Goal: Task Accomplishment & Management: Use online tool/utility

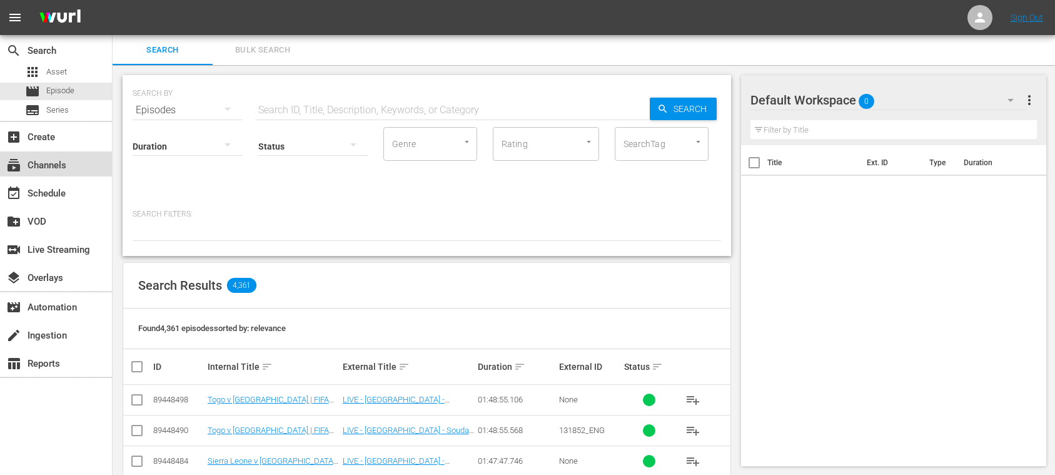
click at [61, 164] on div "subscriptions Channels" at bounding box center [35, 163] width 70 height 11
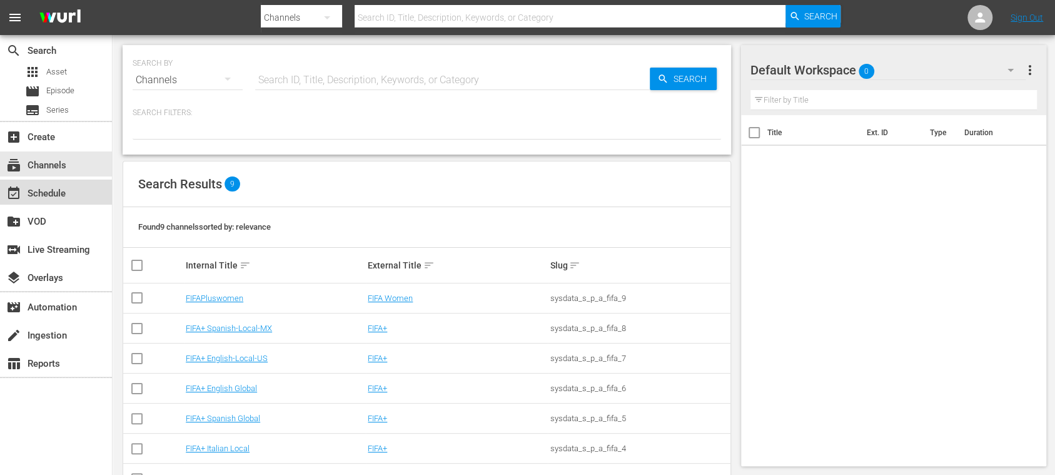
click at [75, 191] on div "event_available Schedule" at bounding box center [56, 192] width 112 height 25
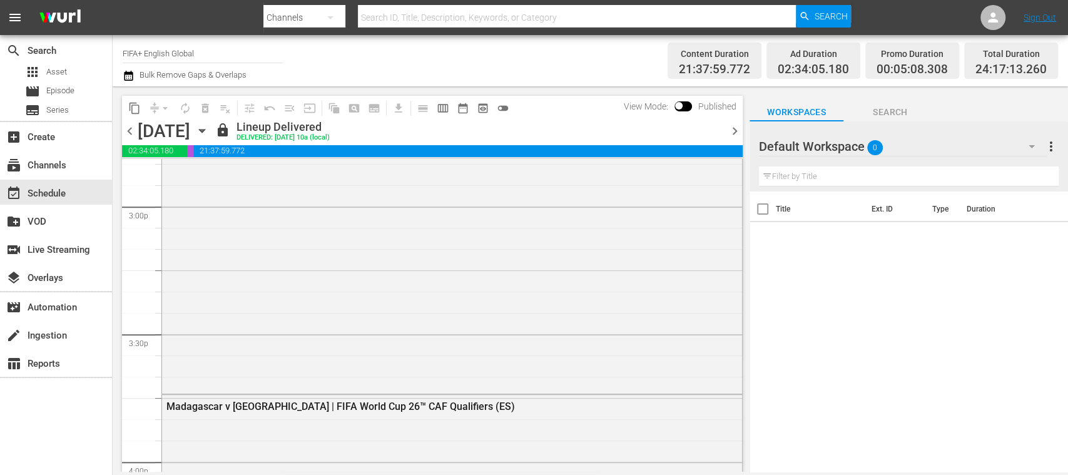
scroll to position [3878, 0]
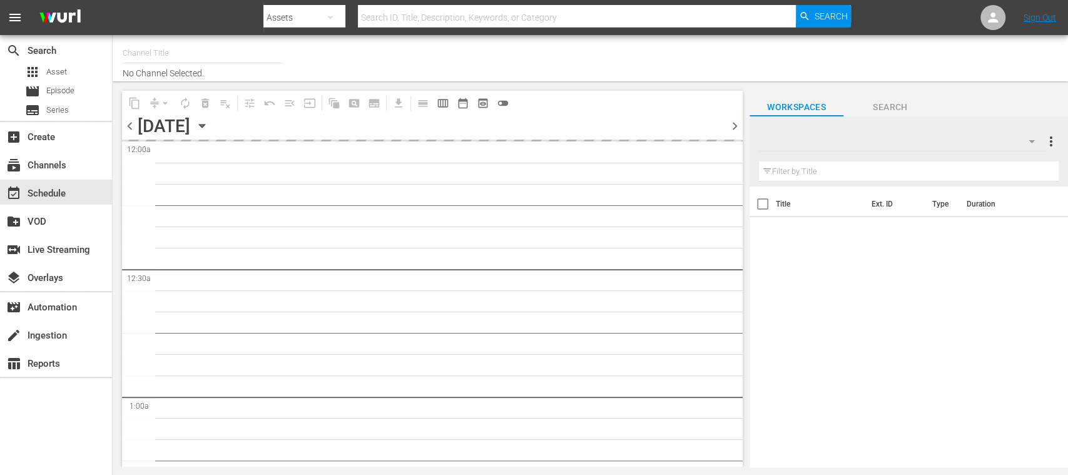
type input "FIFA+ English Global (1781)"
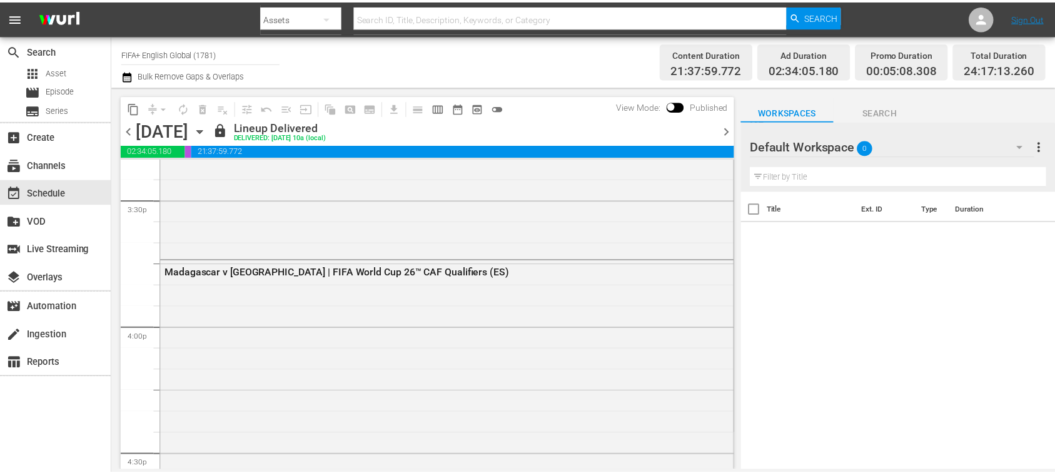
scroll to position [3934, 0]
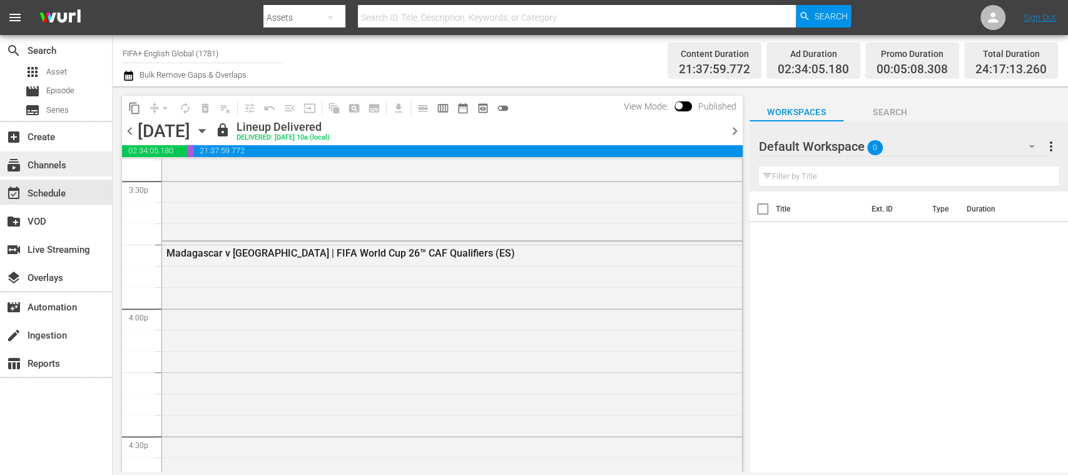
click at [25, 155] on div "subscriptions Channels" at bounding box center [56, 163] width 112 height 25
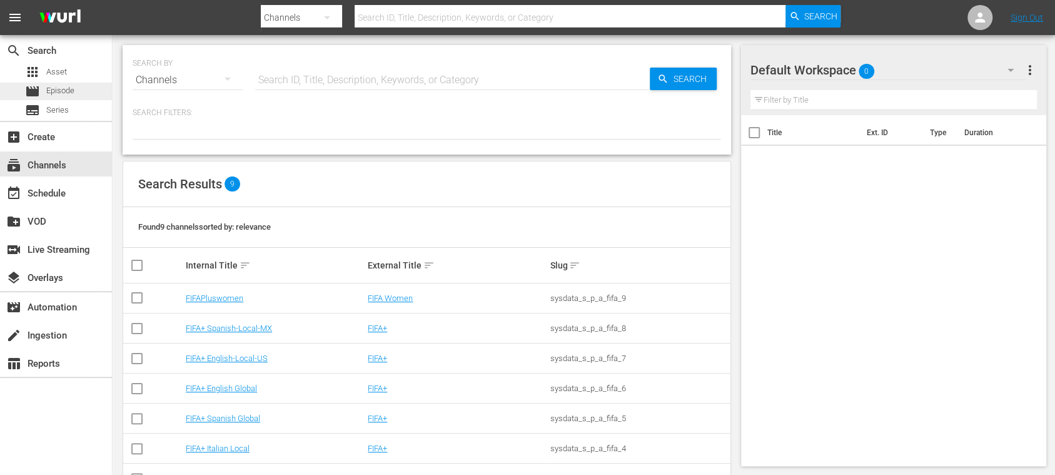
click at [64, 91] on span "Episode" at bounding box center [60, 90] width 28 height 13
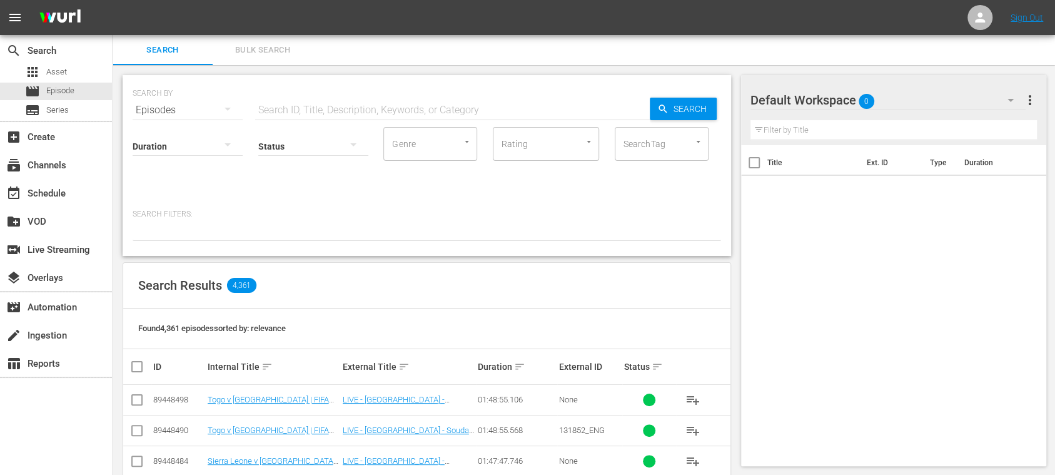
click at [256, 45] on span "Bulk Search" at bounding box center [262, 50] width 85 height 14
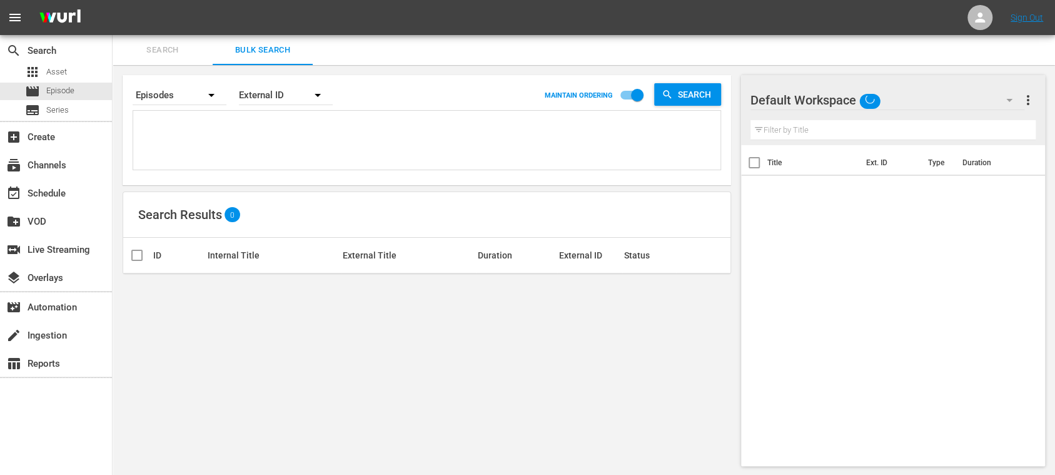
click at [250, 143] on textarea at bounding box center [428, 142] width 584 height 57
click at [314, 98] on icon "button" at bounding box center [317, 95] width 15 height 15
click at [288, 148] on div "Wurl ID" at bounding box center [279, 150] width 50 height 20
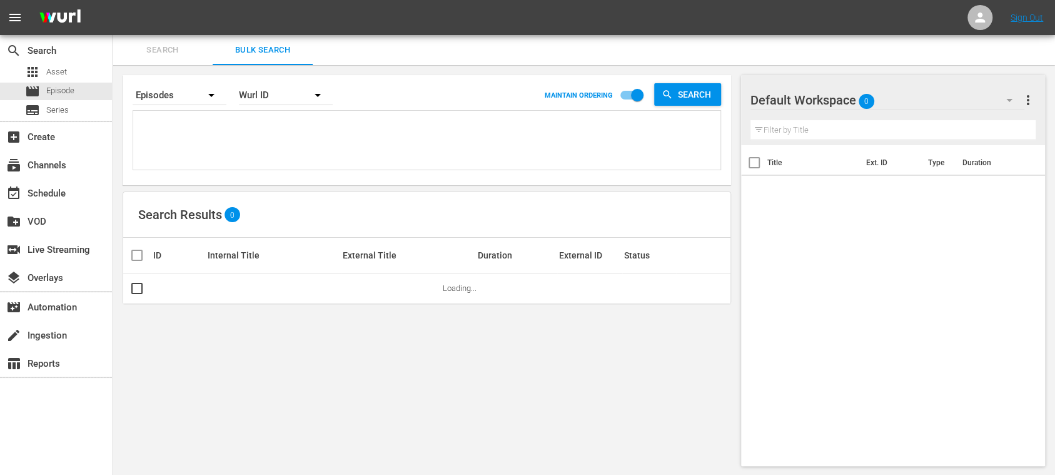
click at [269, 128] on div "External ID Wurl ID Title" at bounding box center [527, 237] width 1055 height 475
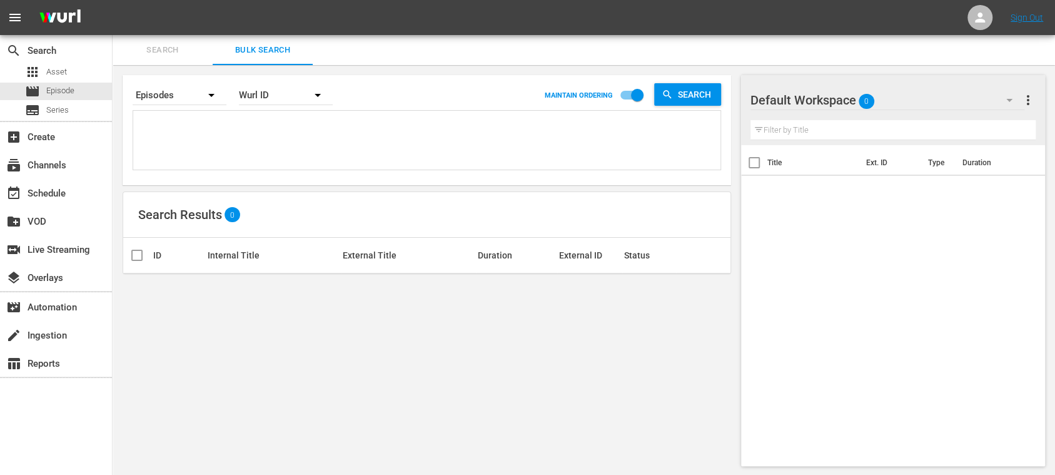
click at [260, 131] on textarea at bounding box center [428, 142] width 584 height 57
paste textarea "82000313 81999888 81999696 82000312 81999887 81999895 81999410 82000094 8199966…"
type textarea "82000313 81999888 81999696 82000312 81999887 81999895 81999410 82000094 8199966…"
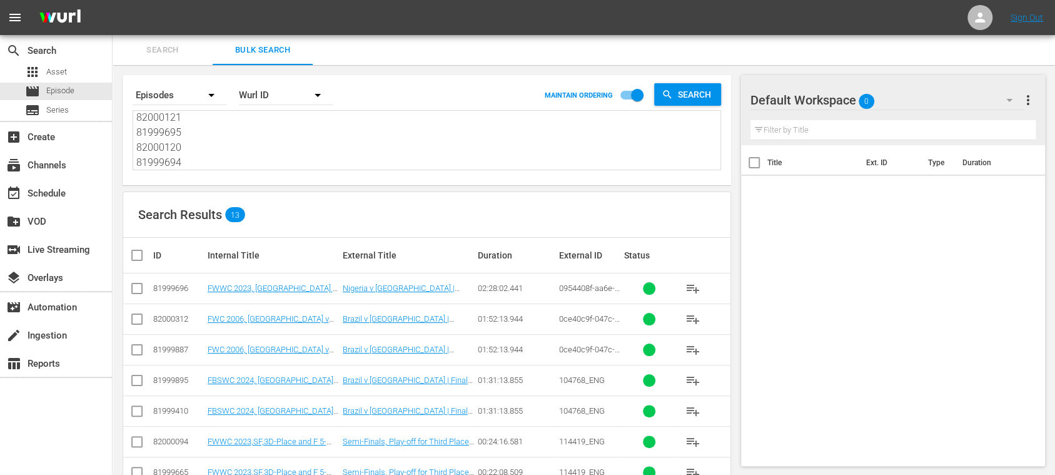
type textarea "82000313 81999888 81999696 82000312 81999887 81999895 81999410 82000094 8199966…"
drag, startPoint x: 225, startPoint y: 149, endPoint x: 14, endPoint y: 8, distance: 254.3
click at [14, 13] on div "menu Sign Out search Search apps Asset movie Episode subtitles Series add_box C…" at bounding box center [527, 347] width 1055 height 695
paste textarea "1999895 81999410 82000094 81999665 82000236 81999809 82000121 81999695 82000120…"
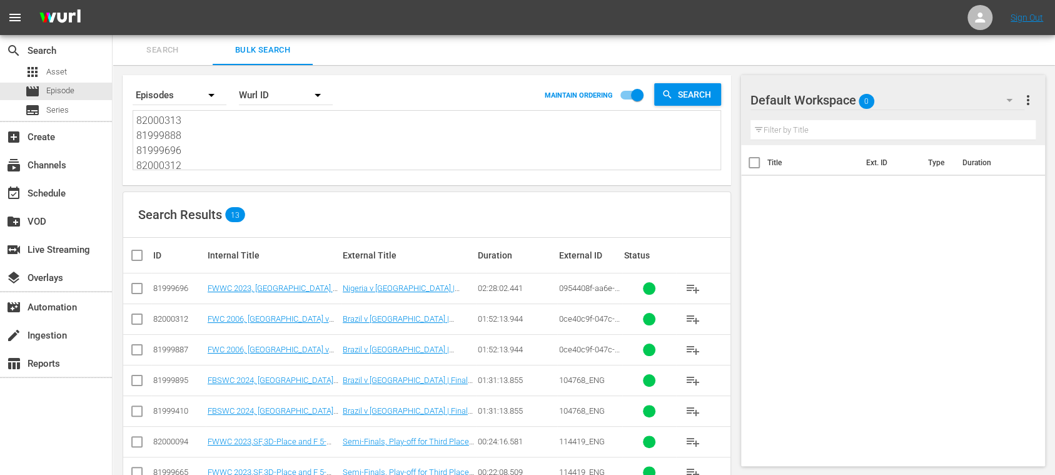
type textarea "81999895 81999410 82000094 81999665 82000236 81999809 82000121 81999695 8200012…"
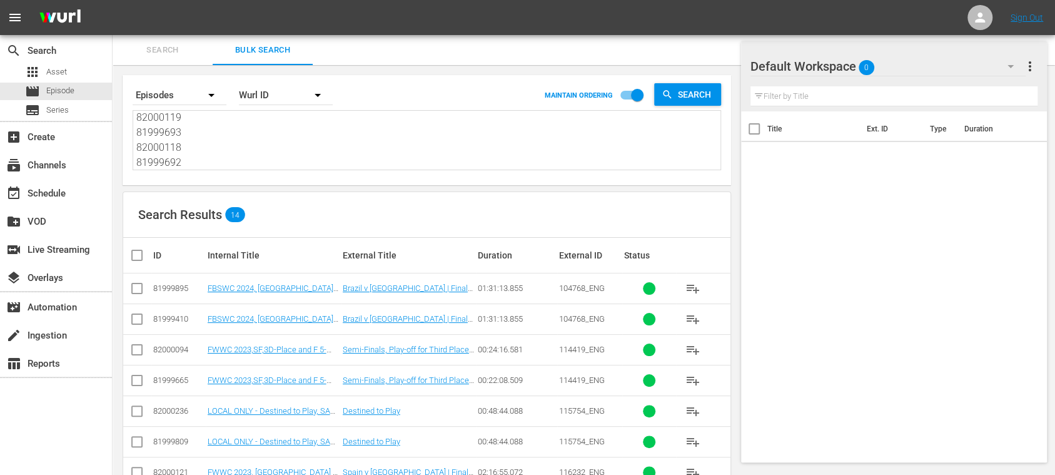
scroll to position [222, 0]
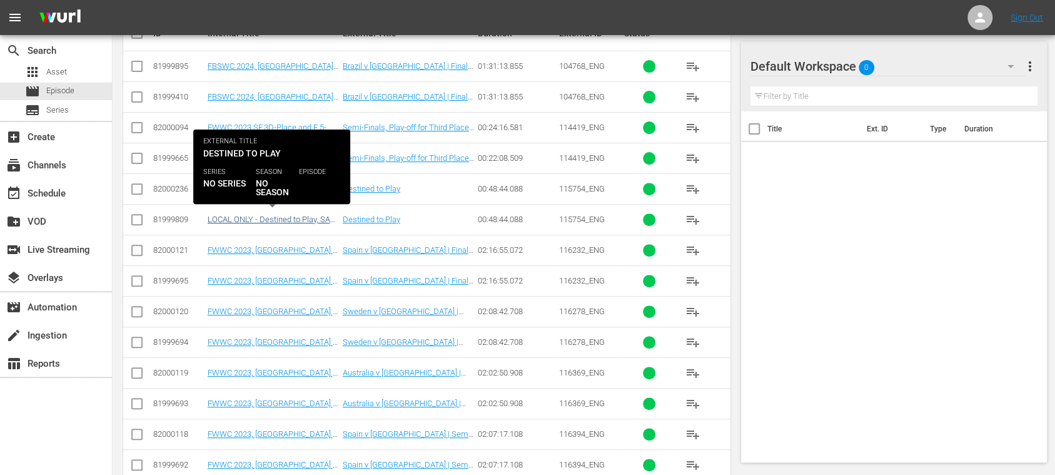
type textarea "81999895 81999410 82000094 81999665 82000236 81999809 82000121 81999695 8200012…"
click at [313, 218] on link "LOCAL ONLY - Destined to Play, SAFF Documentary (EN) (LOCAL ONLY - Destined to …" at bounding box center [273, 234] width 131 height 38
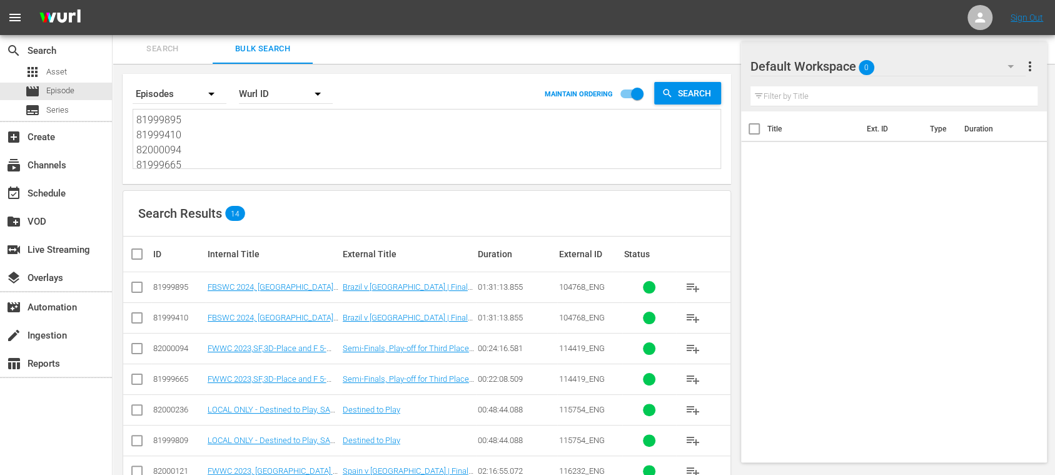
scroll to position [224, 0]
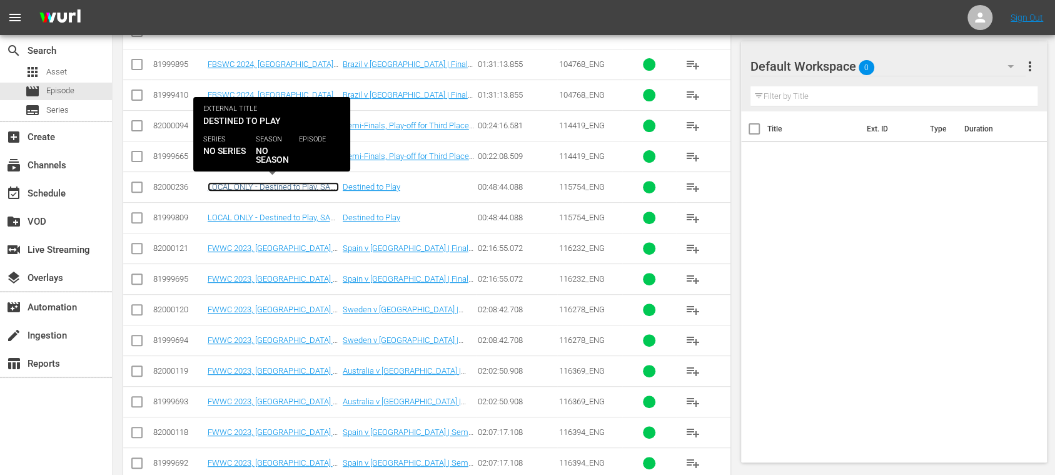
click at [303, 182] on link "LOCAL ONLY - Destined to Play, SAFF Documentary (EN) (LOCAL ONLY - Destined to …" at bounding box center [273, 201] width 131 height 38
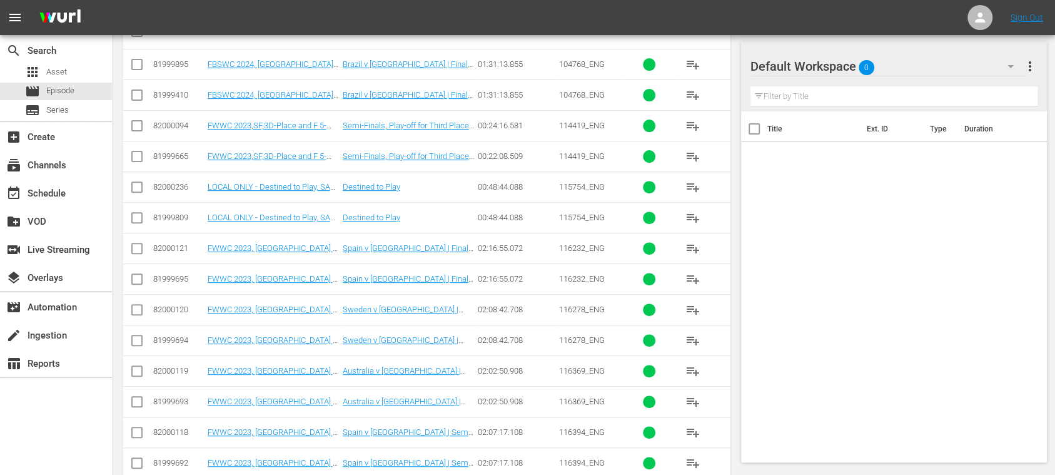
scroll to position [247, 0]
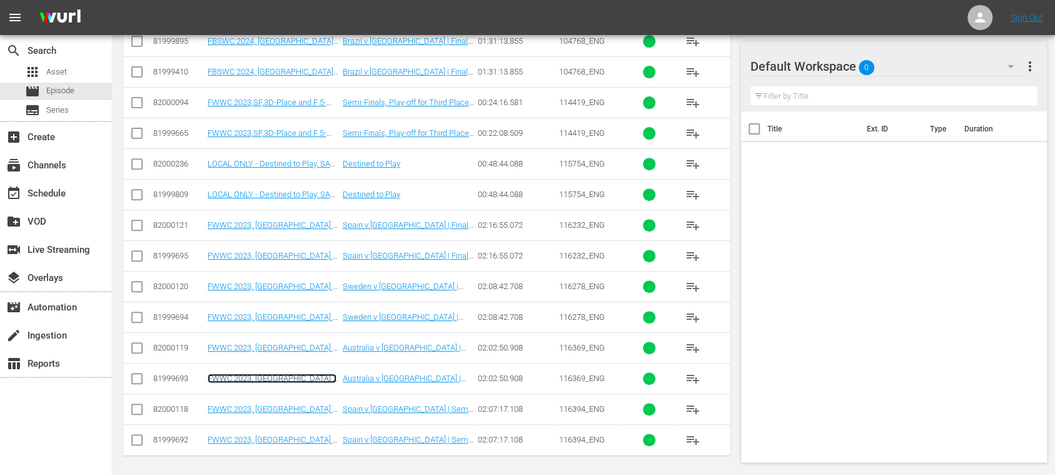
click at [307, 378] on link "FWWC 2023, Australia v England (EN) (FWWC 2023, Australia v England (EN) (VARIA…" at bounding box center [272, 396] width 129 height 47
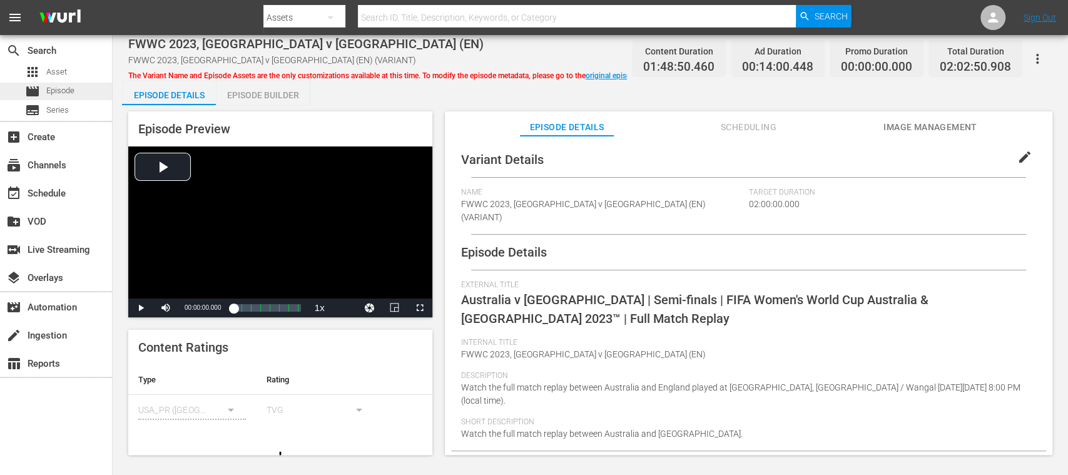
click at [64, 93] on span "Episode" at bounding box center [60, 90] width 28 height 13
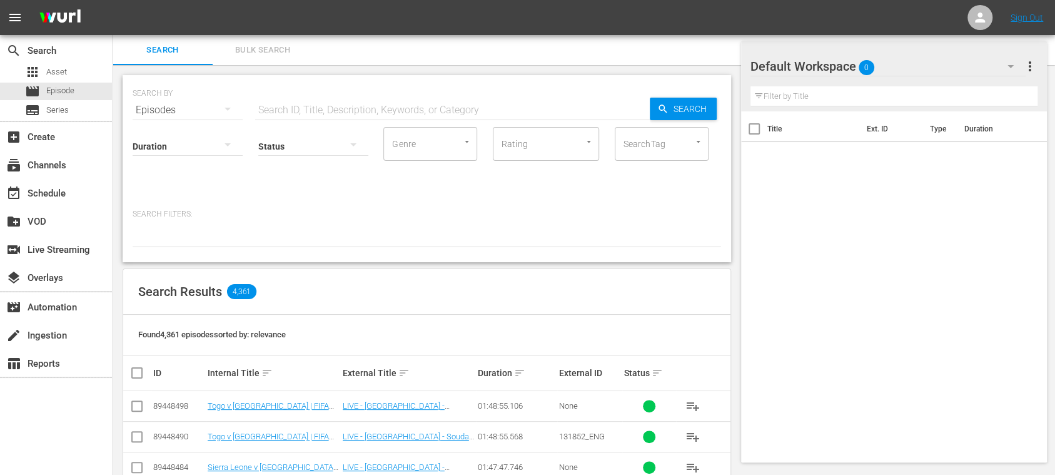
scroll to position [222, 0]
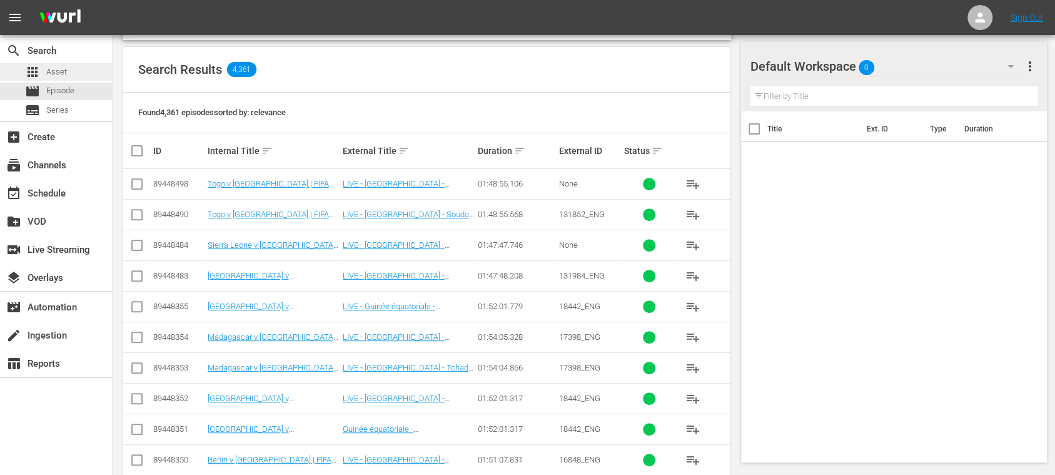
click at [67, 69] on div "apps Asset" at bounding box center [56, 72] width 112 height 18
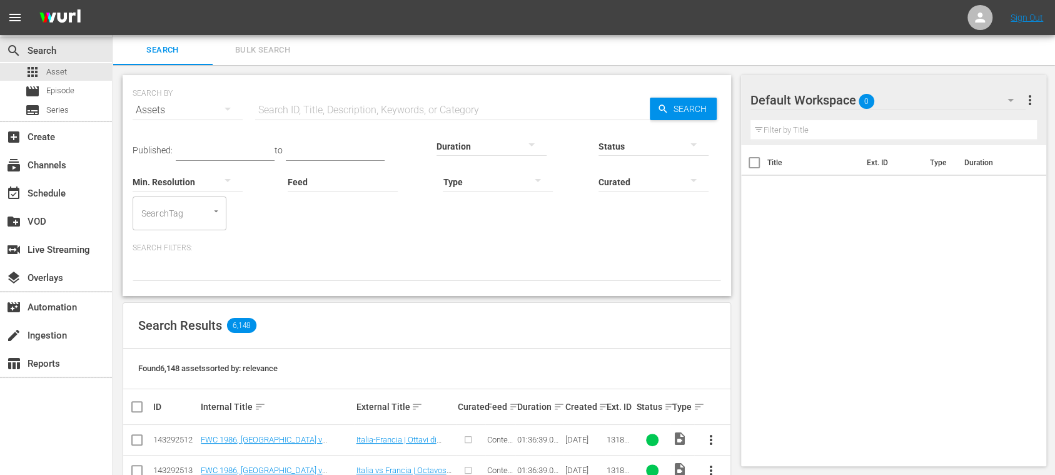
click at [264, 48] on span "Bulk Search" at bounding box center [262, 50] width 85 height 14
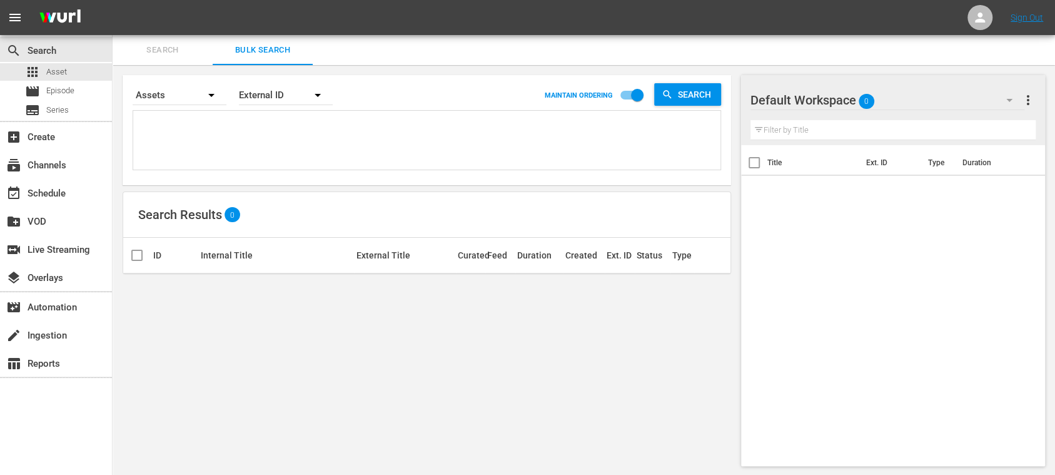
click at [268, 117] on textarea at bounding box center [428, 142] width 584 height 57
click at [219, 133] on textarea at bounding box center [428, 142] width 584 height 57
paste textarea "142677_DE 142658_DE 142642_DE 142653_DE 142670_DE 142671_DE 142513_DE 142387_DE…"
type textarea "142677_DE 142658_DE 142642_DE 142653_DE 142670_DE 142671_DE 142513_DE 142387_DE…"
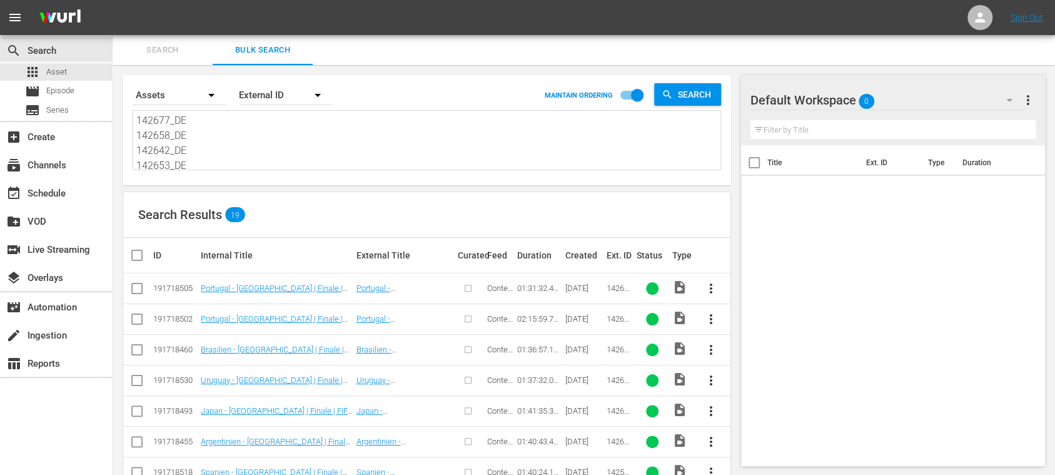
drag, startPoint x: 190, startPoint y: 153, endPoint x: 74, endPoint y: 35, distance: 165.0
click at [113, 0] on div "search Search apps Asset movie Episode subtitles Series add_box Create subscrip…" at bounding box center [584, 0] width 943 height 0
paste textarea "46_DE 142677_DE 142658_DE 142642_DE 142653_DE 142670_DE 142671_DE 142513_DE 142…"
type textarea "142646_DE 142677_DE 142658_DE 142642_DE 142653_DE 142670_DE 142671_DE 142513_DE…"
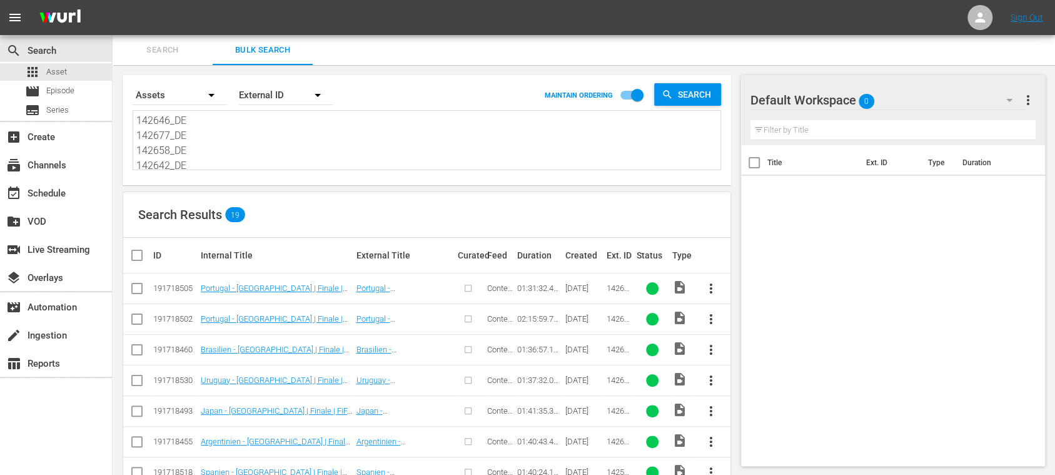
scroll to position [256, 0]
type textarea "142646_DE 142677_DE 142658_DE 142642_DE 142653_DE 142670_DE 142671_DE 142513_DE…"
click at [134, 255] on input "checkbox" at bounding box center [141, 255] width 25 height 15
checkbox input "true"
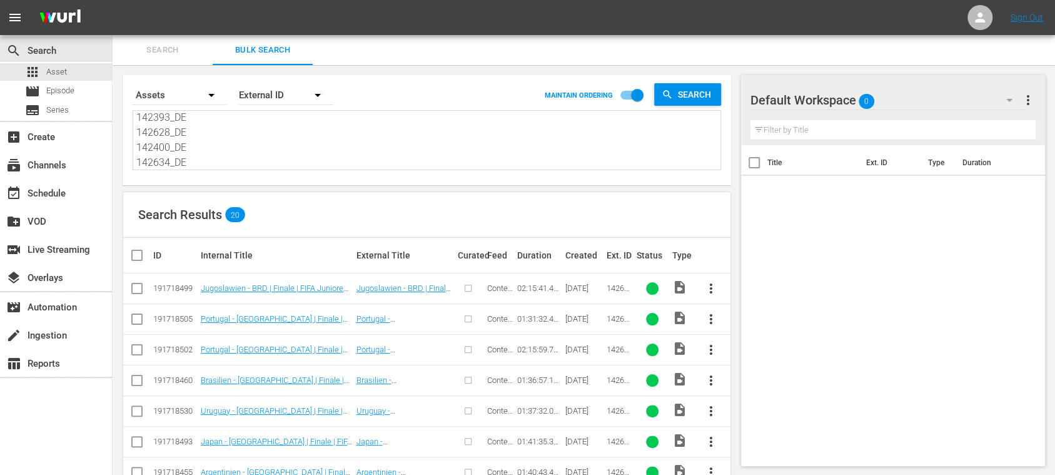
checkbox input "true"
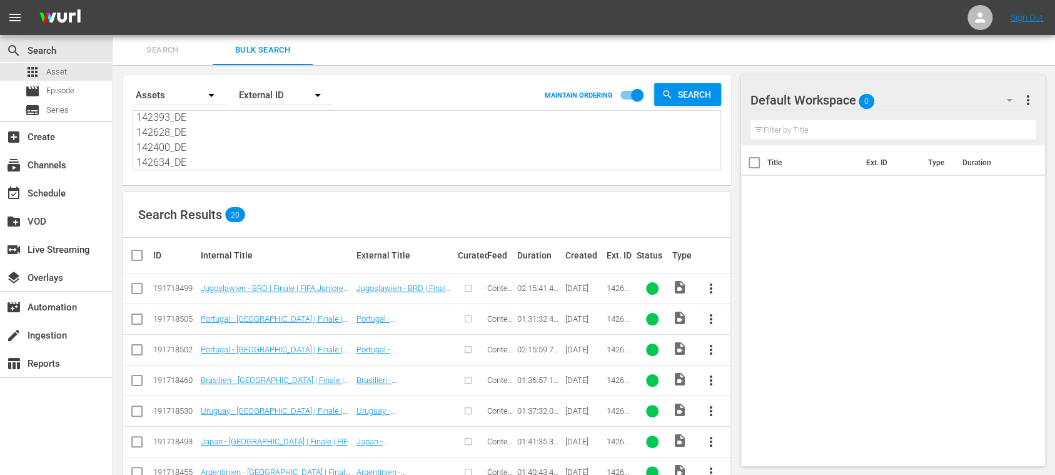
checkbox input "true"
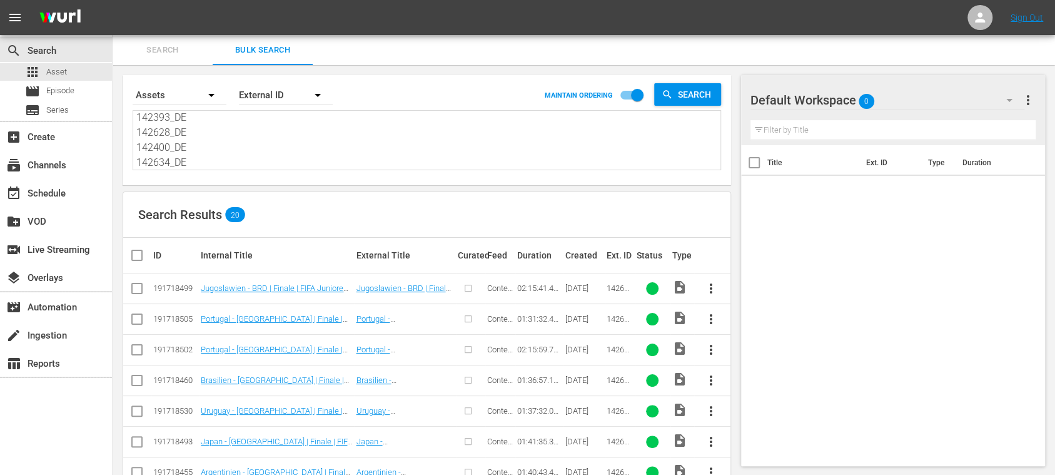
checkbox input "true"
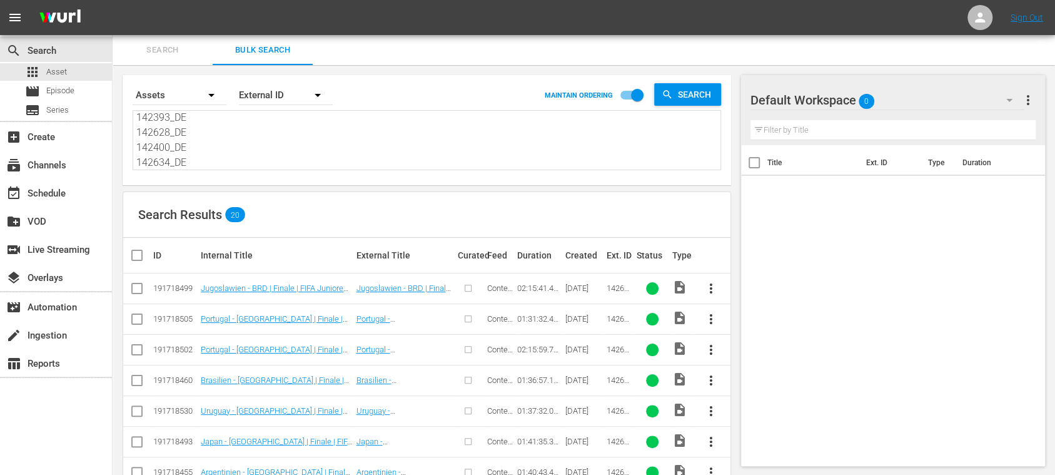
checkbox input "true"
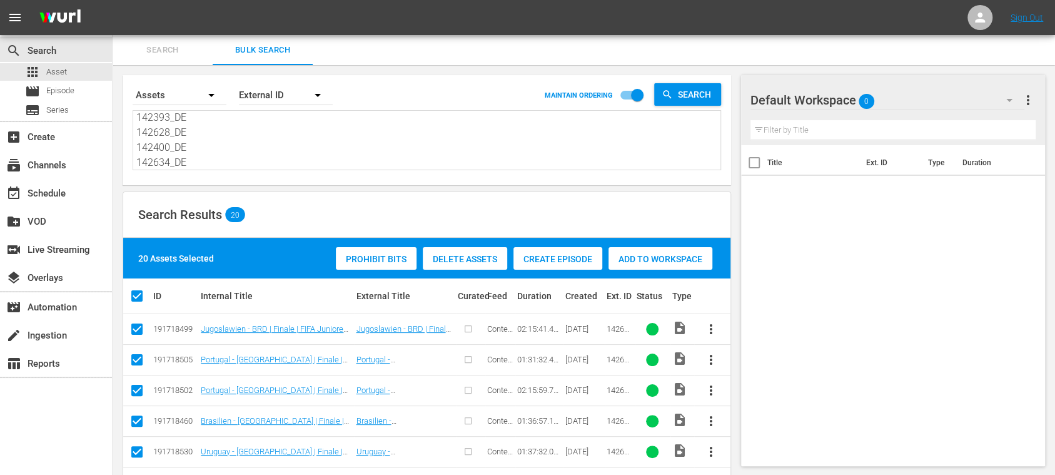
click at [553, 263] on div "Create Episode" at bounding box center [558, 259] width 89 height 24
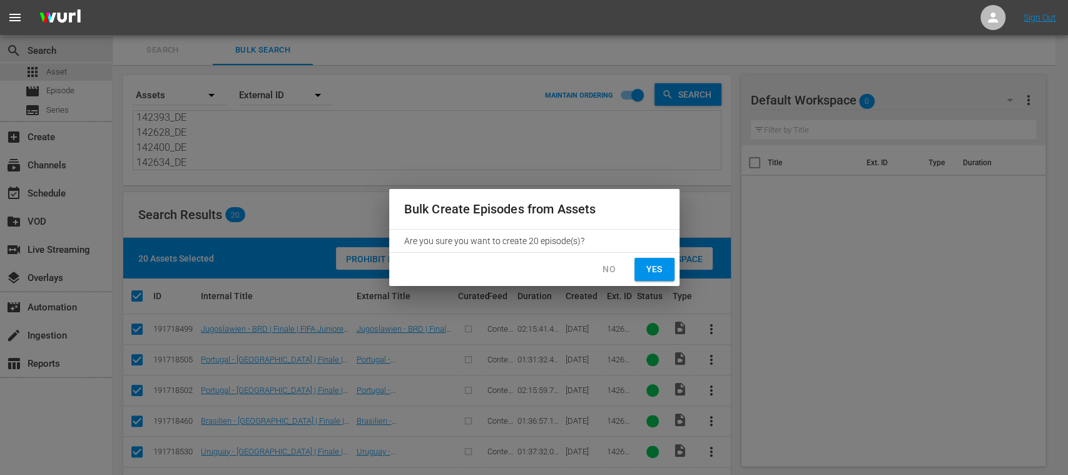
click at [666, 270] on button "Yes" at bounding box center [654, 269] width 40 height 23
checkbox input "false"
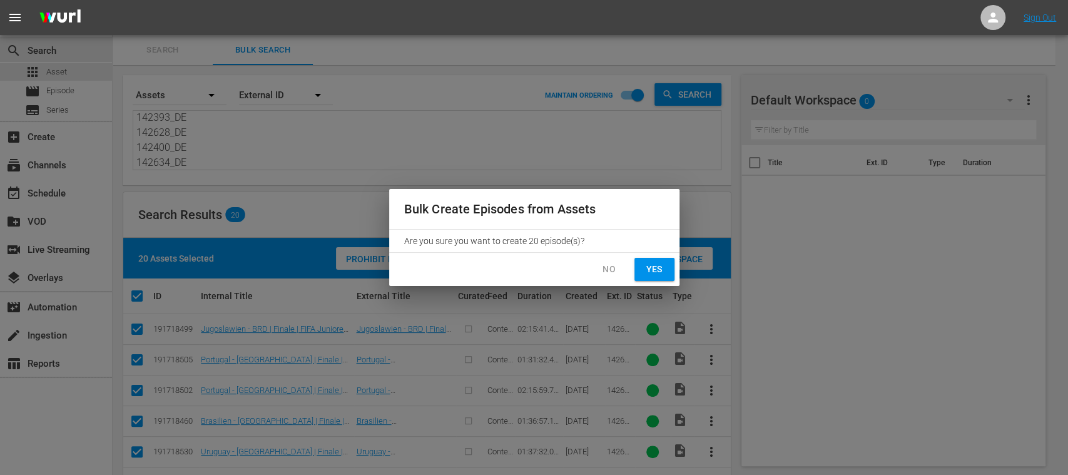
checkbox input "false"
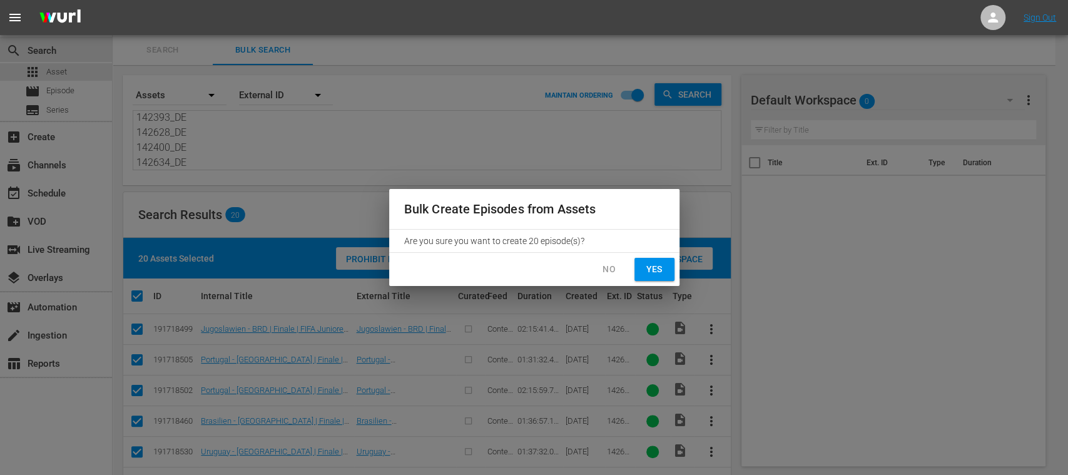
checkbox input "false"
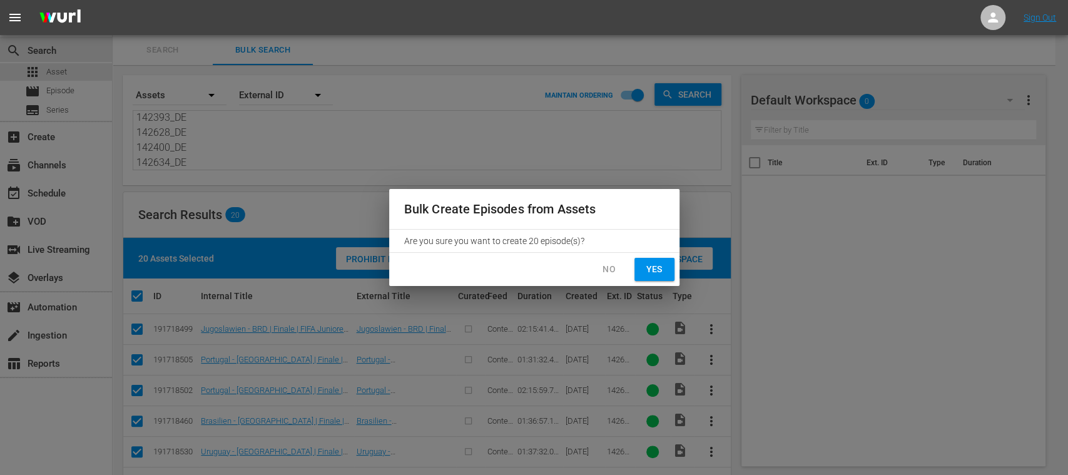
checkbox input "false"
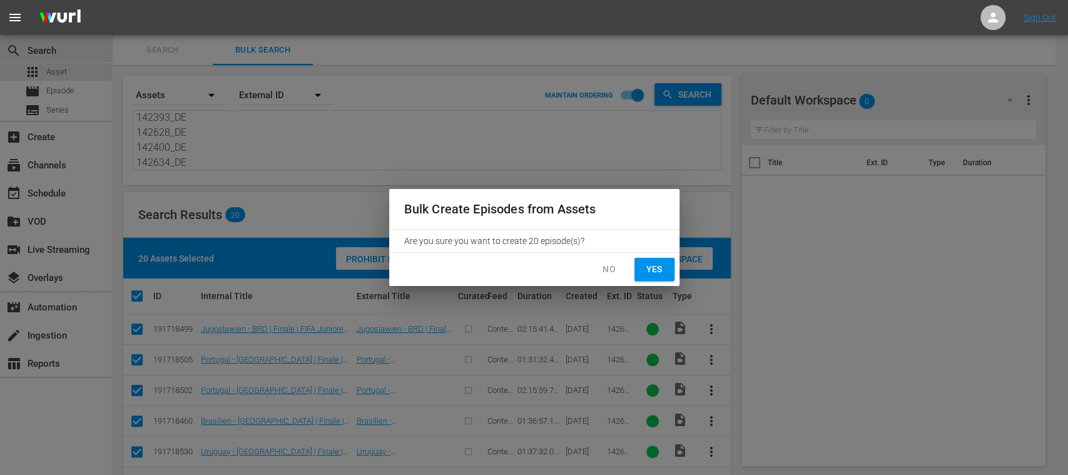
checkbox input "false"
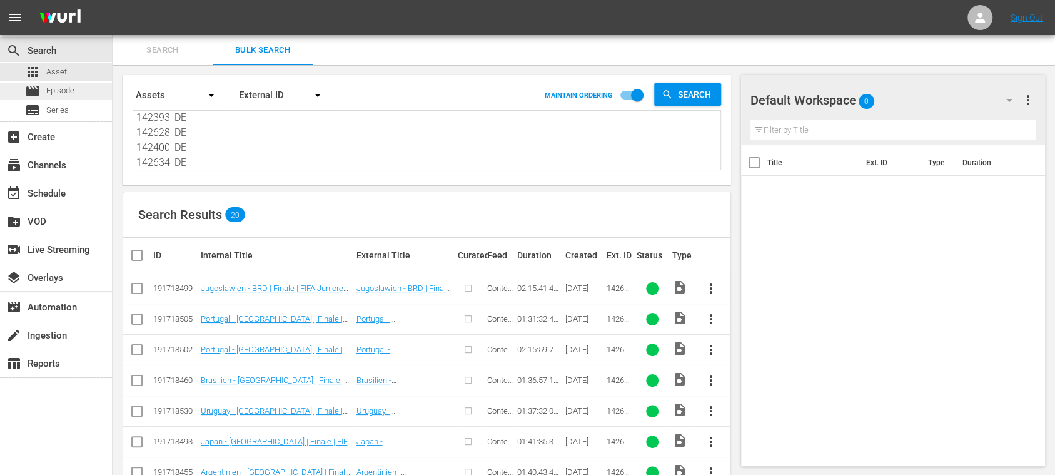
click at [67, 91] on span "Episode" at bounding box center [60, 90] width 28 height 13
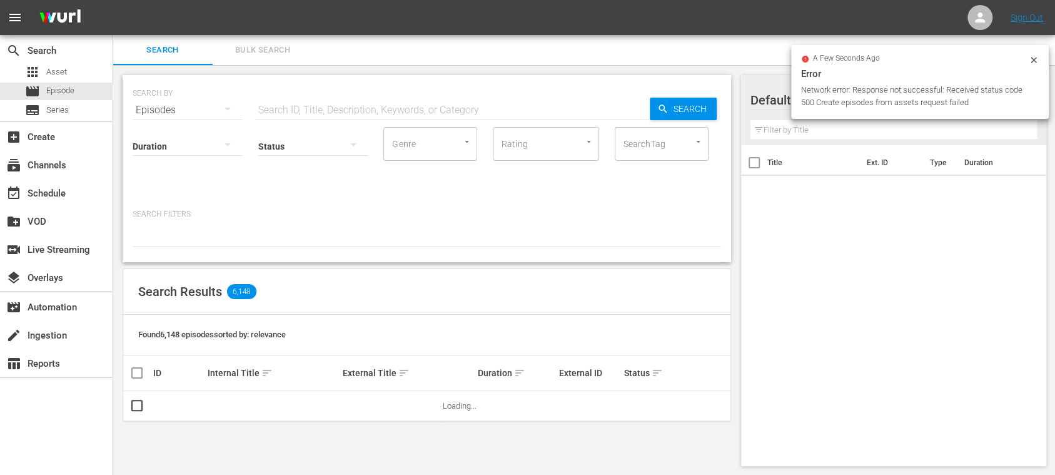
click at [280, 50] on span "Bulk Search" at bounding box center [262, 50] width 85 height 14
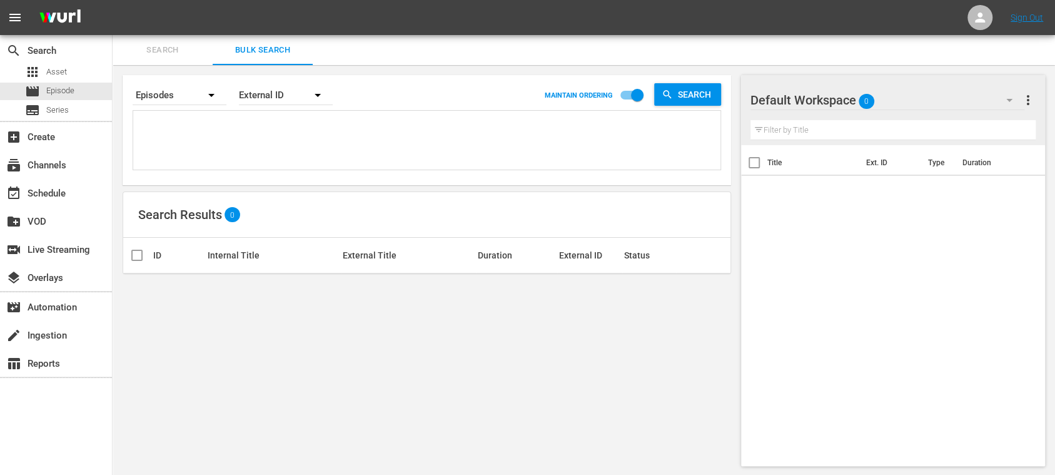
click at [270, 135] on textarea at bounding box center [428, 142] width 584 height 57
paste textarea "142646_DE 142677_DE 142658_DE 142642_DE 142653_DE 142670_DE 142671_DE 142513_DE…"
type textarea "142646_DE 142677_DE 142658_DE 142642_DE 142653_DE 142670_DE 142671_DE 142513_DE…"
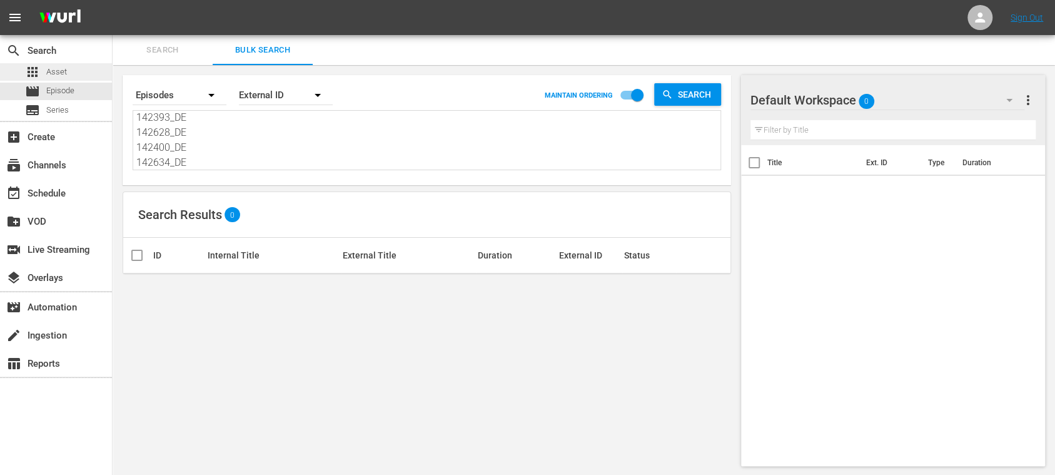
type textarea "142646_DE 142677_DE 142658_DE 142642_DE 142653_DE 142670_DE 142671_DE 142513_DE…"
click at [63, 69] on span "Asset" at bounding box center [56, 72] width 21 height 13
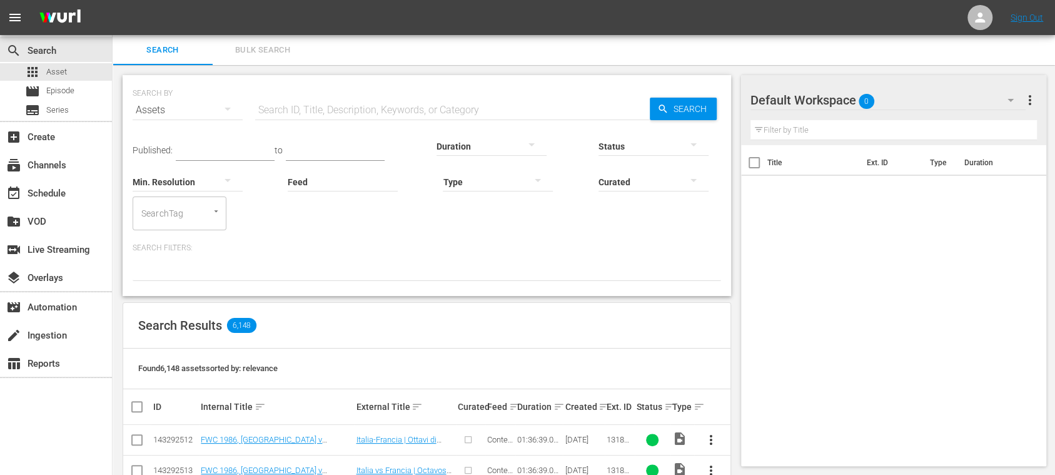
scroll to position [3, 0]
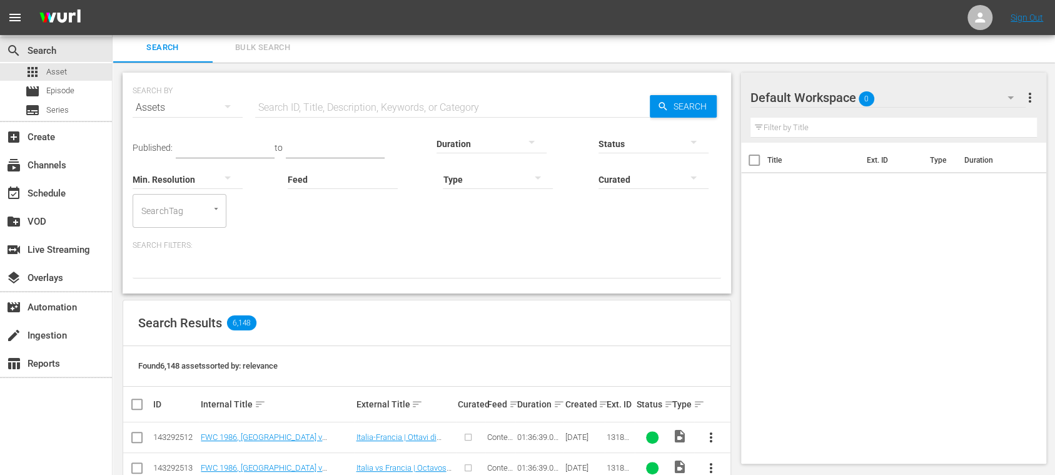
click at [243, 41] on span "Bulk Search" at bounding box center [262, 48] width 85 height 14
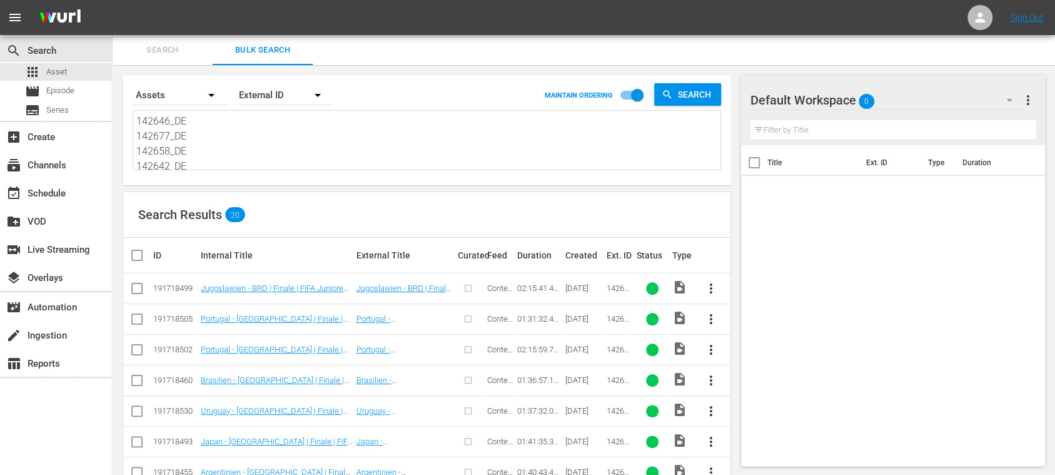
scroll to position [273, 0]
drag, startPoint x: 191, startPoint y: 138, endPoint x: 726, endPoint y: 233, distance: 542.5
paste textarea "142646_DE 142677_DE 142658_DE 142642_DE 142653_DE 142670_DE 142671_DE 142513_DE…"
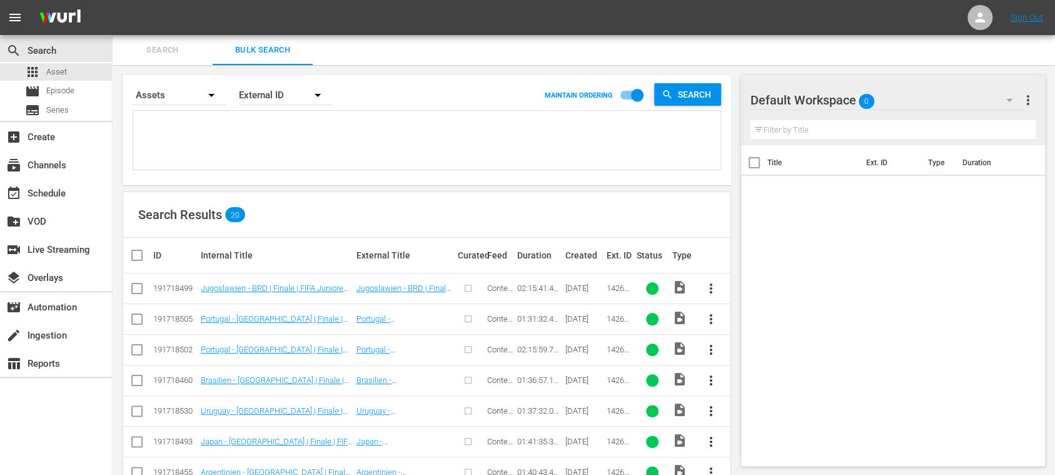
type textarea "142646_DE 142677_DE 142658_DE 142642_DE 142653_DE 142670_DE 142671_DE 142513_DE…"
click at [135, 255] on input "checkbox" at bounding box center [141, 255] width 25 height 15
checkbox input "true"
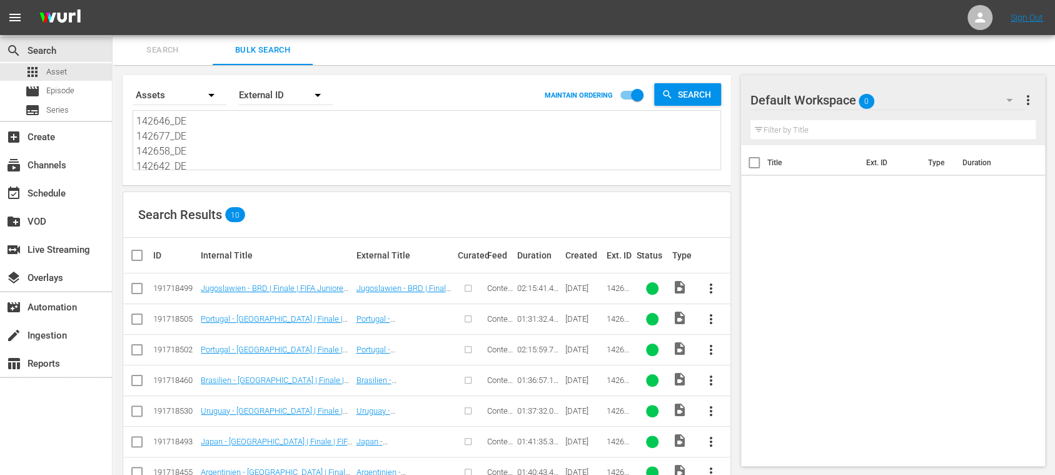
checkbox input "true"
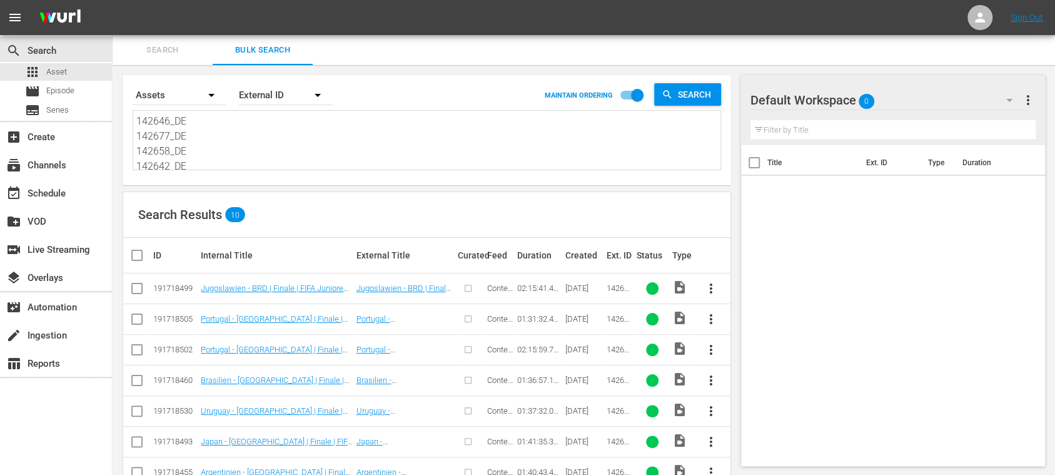
checkbox input "true"
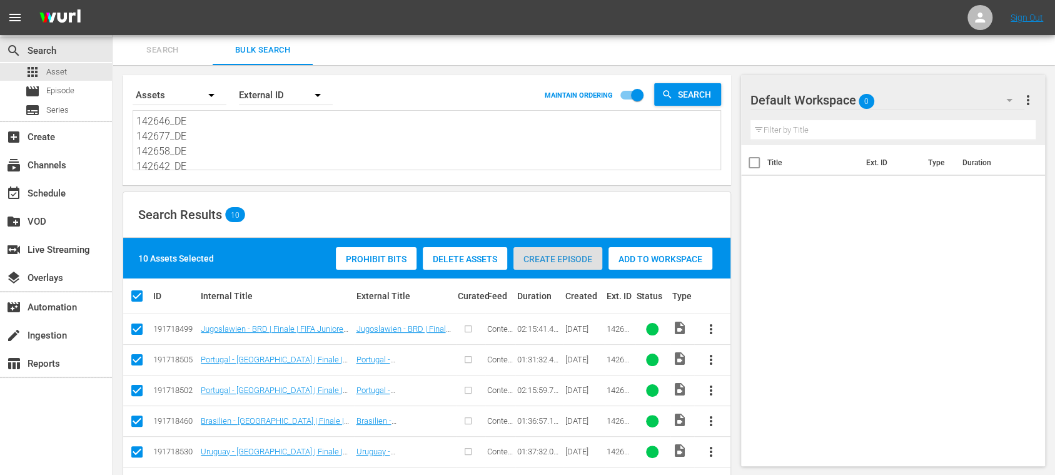
click at [580, 250] on div "Create Episode" at bounding box center [558, 259] width 89 height 24
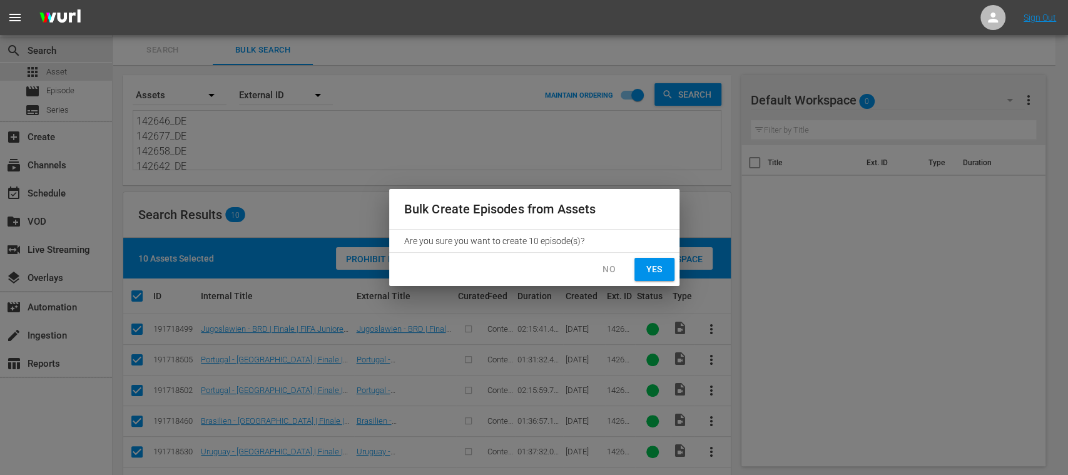
click at [648, 266] on span "Yes" at bounding box center [654, 269] width 20 height 16
checkbox input "false"
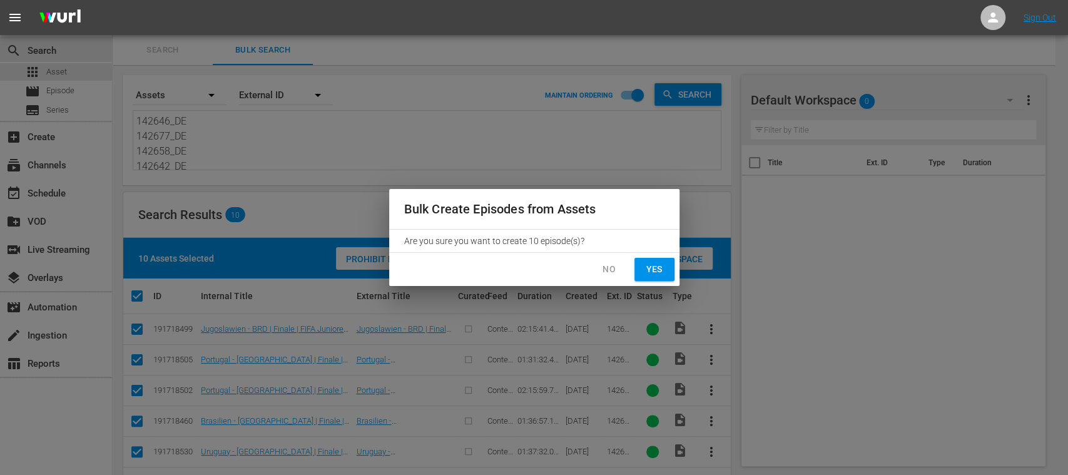
checkbox input "false"
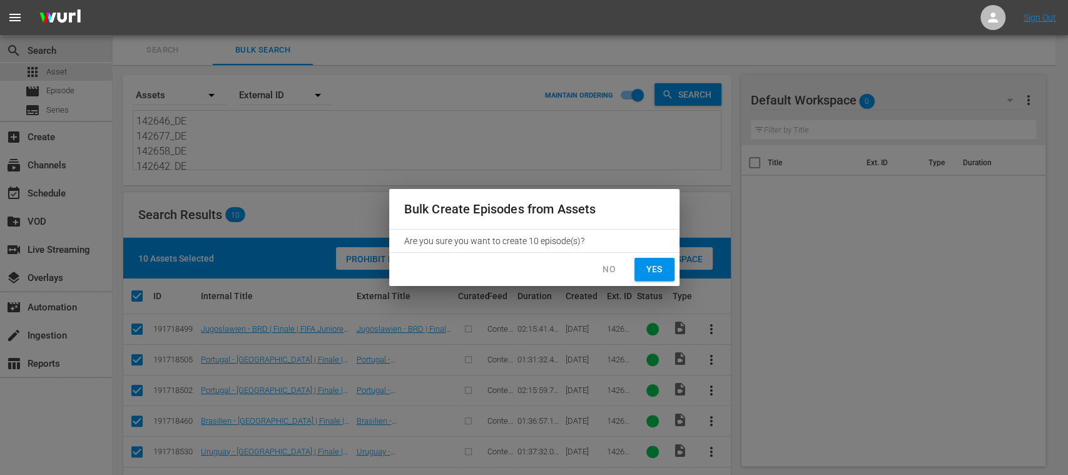
checkbox input "false"
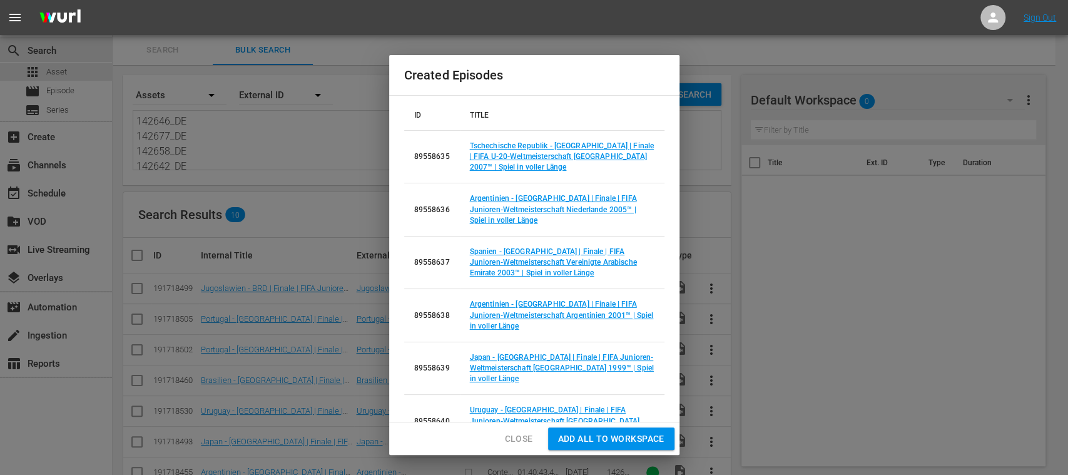
click at [641, 441] on span "Add all to Workspace" at bounding box center [611, 439] width 106 height 16
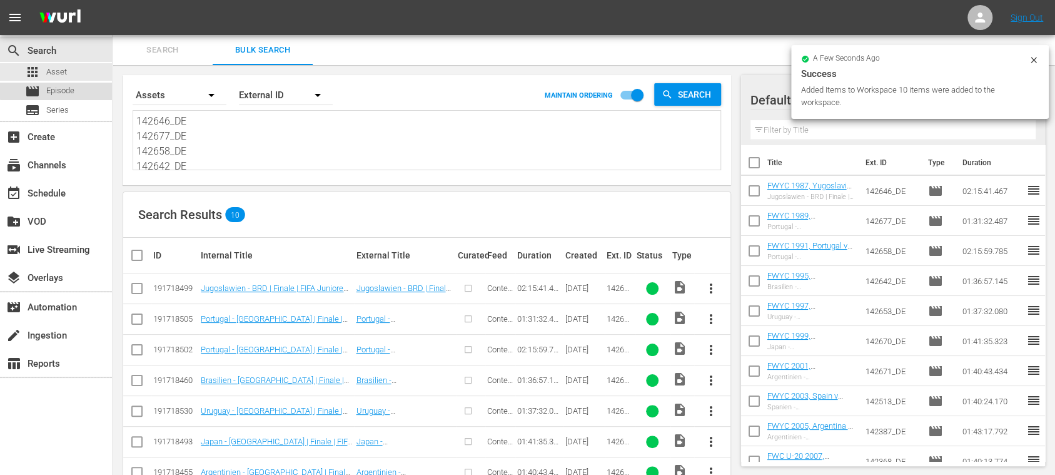
click at [69, 89] on span "Episode" at bounding box center [60, 90] width 28 height 13
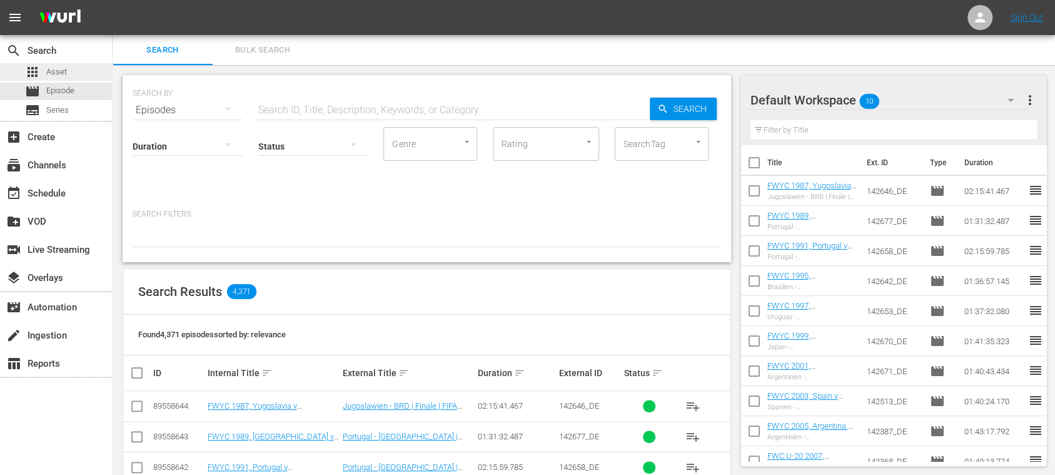
click at [63, 71] on span "Asset" at bounding box center [56, 72] width 21 height 13
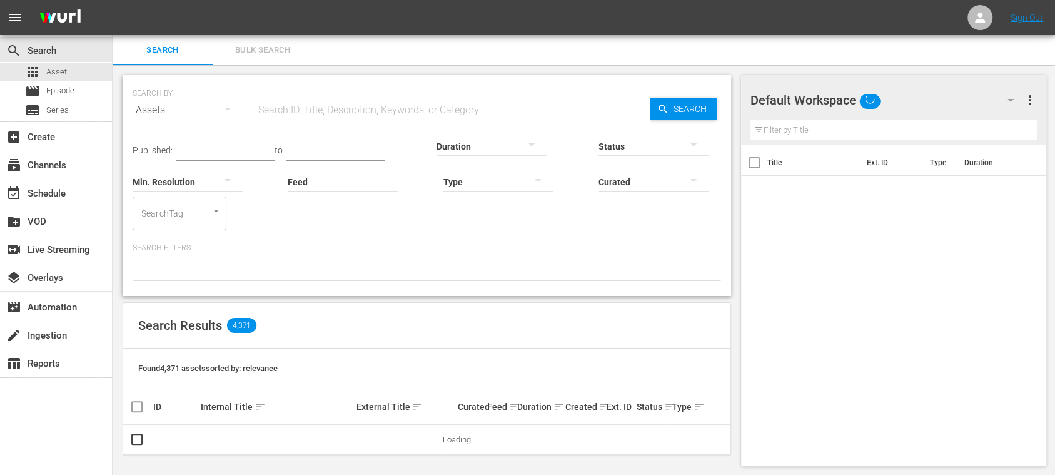
click at [279, 50] on span "Bulk Search" at bounding box center [262, 50] width 85 height 14
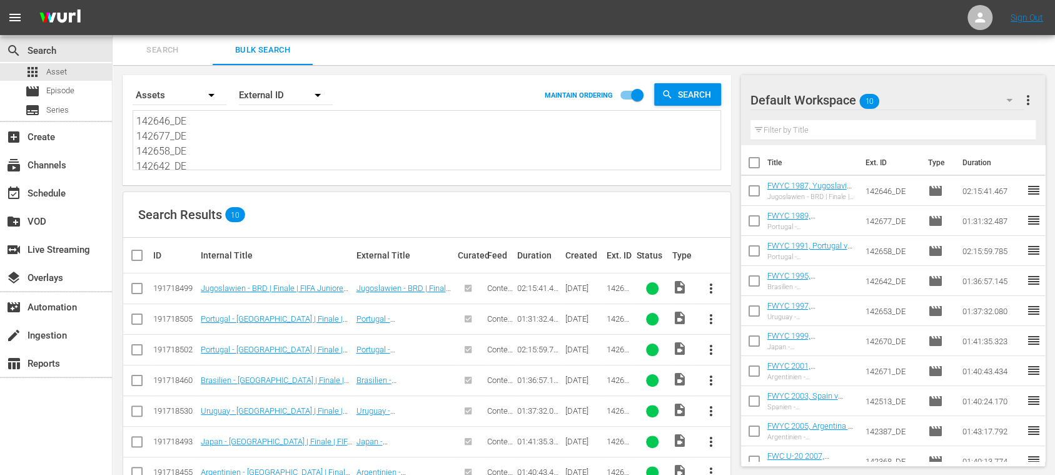
scroll to position [108, 0]
drag, startPoint x: 139, startPoint y: 123, endPoint x: 437, endPoint y: 226, distance: 315.3
click at [437, 226] on div "Search By Assets Order By External ID MAINTAIN ORDERING Search 142646_DE 142677…" at bounding box center [427, 334] width 629 height 538
type textarea "1"
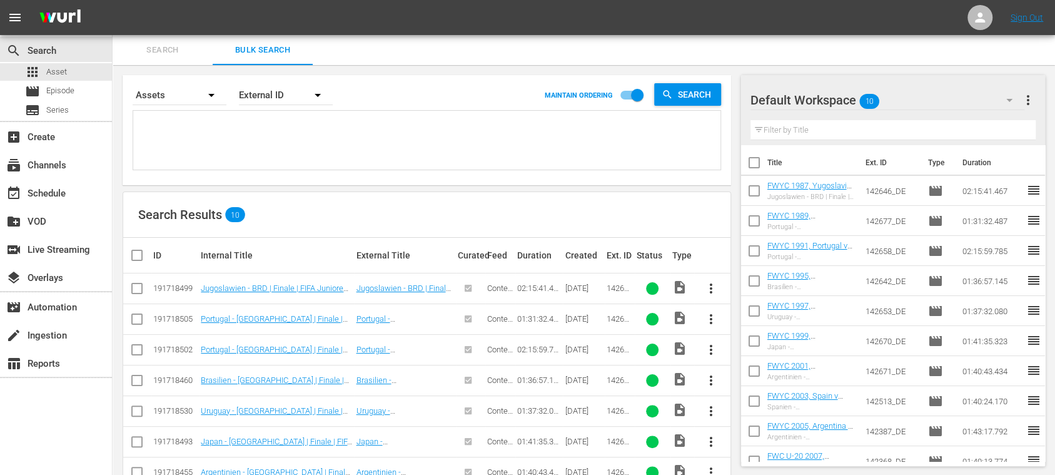
scroll to position [0, 0]
paste textarea "142512_DE 142565_DE 142388_DE 142415_DE 142367_DE 142369_DE 142393_DE 142628_DE…"
type textarea "142512_DE 142565_DE 142388_DE 142415_DE 142367_DE 142369_DE 142393_DE 142628_DE…"
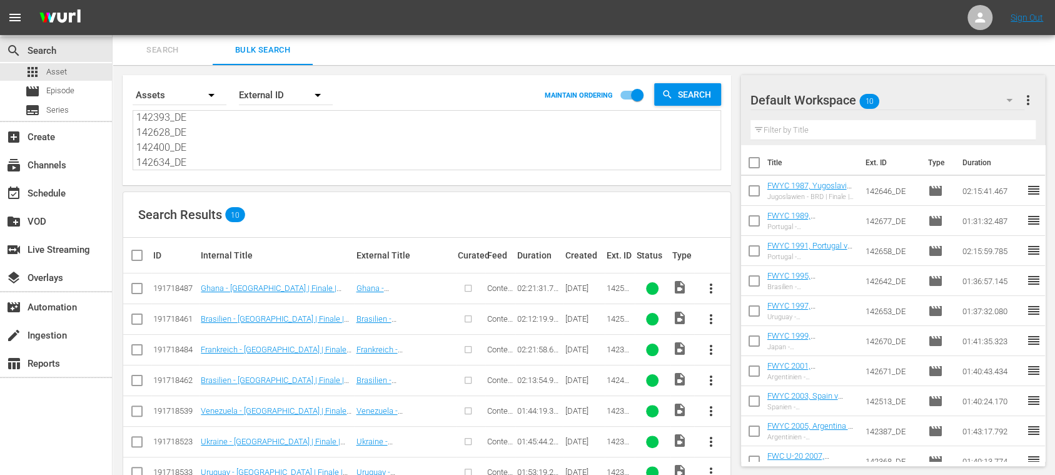
type textarea "142512_DE 142565_DE 142388_DE 142415_DE 142367_DE 142369_DE 142393_DE 142628_DE…"
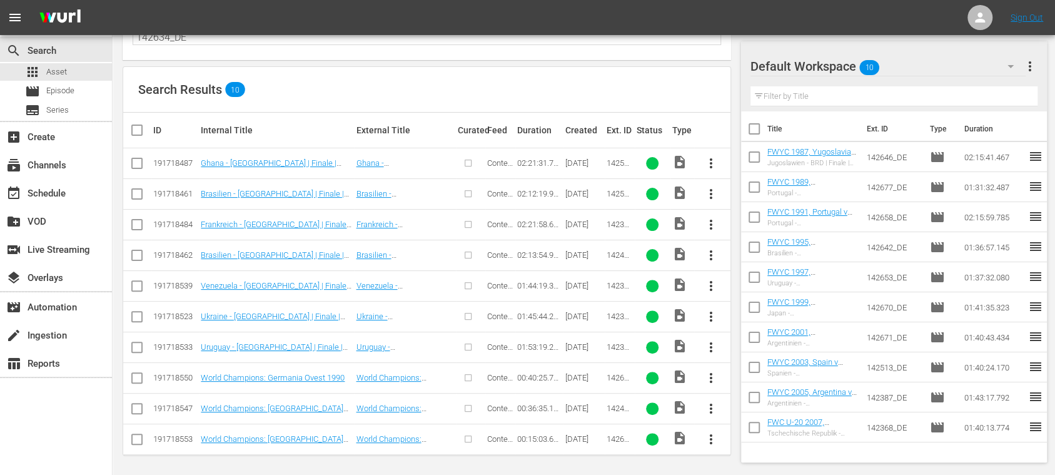
scroll to position [0, 0]
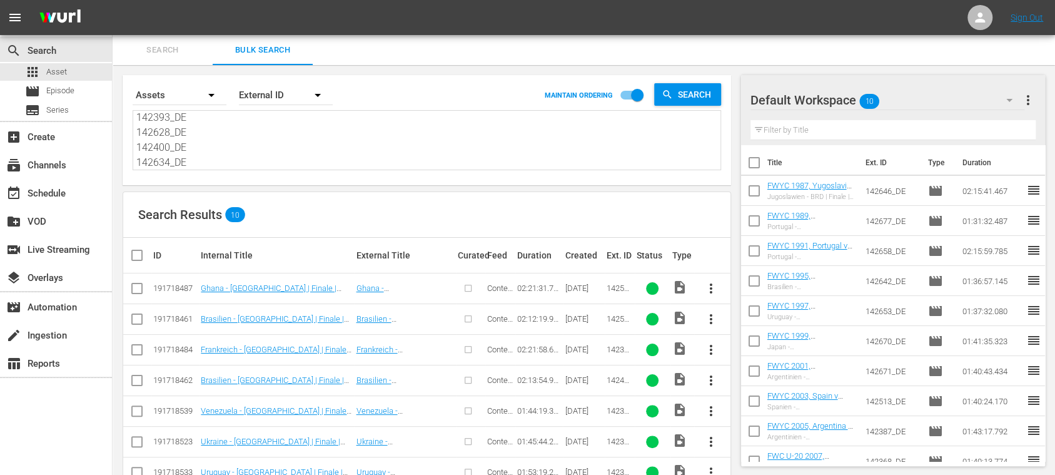
click at [138, 256] on input "checkbox" at bounding box center [141, 255] width 25 height 15
checkbox input "true"
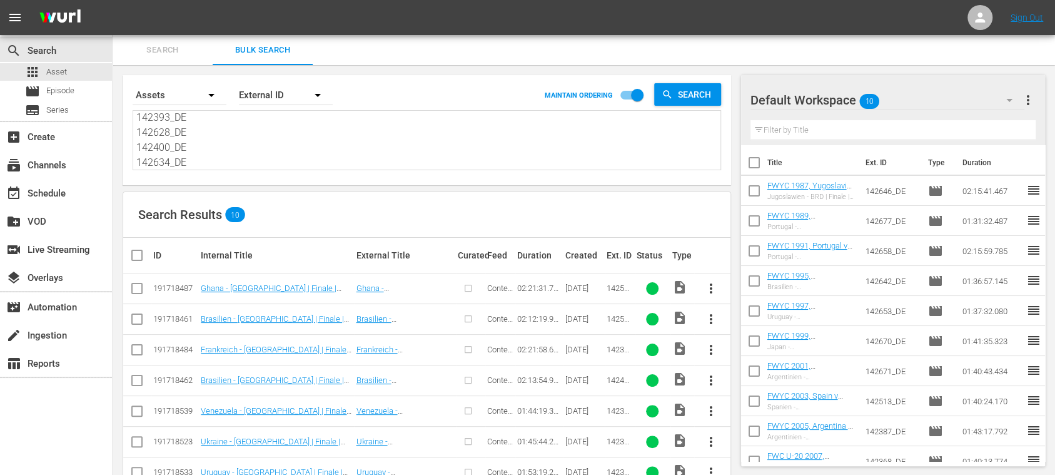
checkbox input "true"
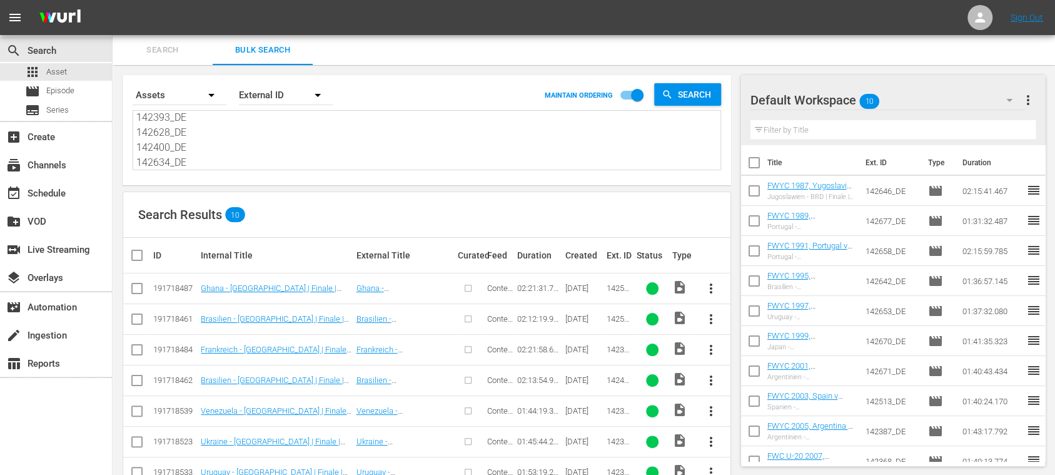
checkbox input "true"
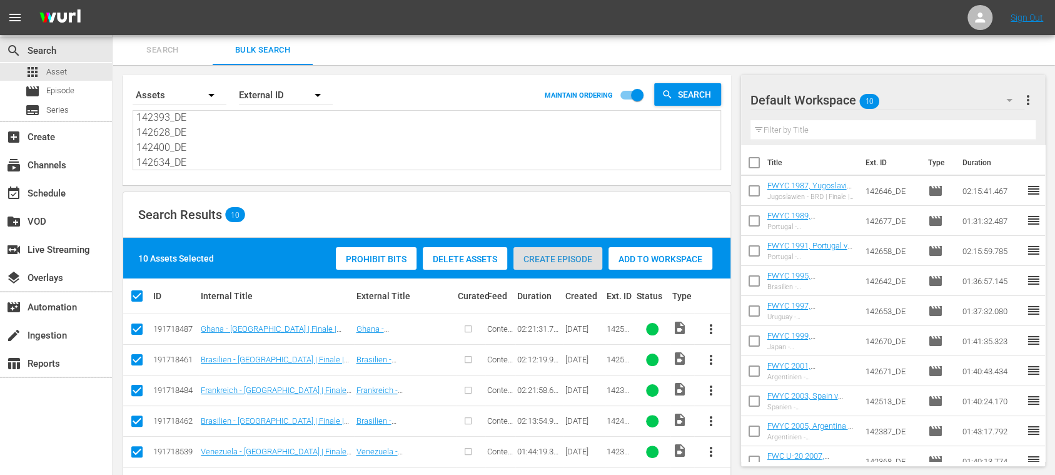
click at [587, 256] on span "Create Episode" at bounding box center [558, 259] width 89 height 10
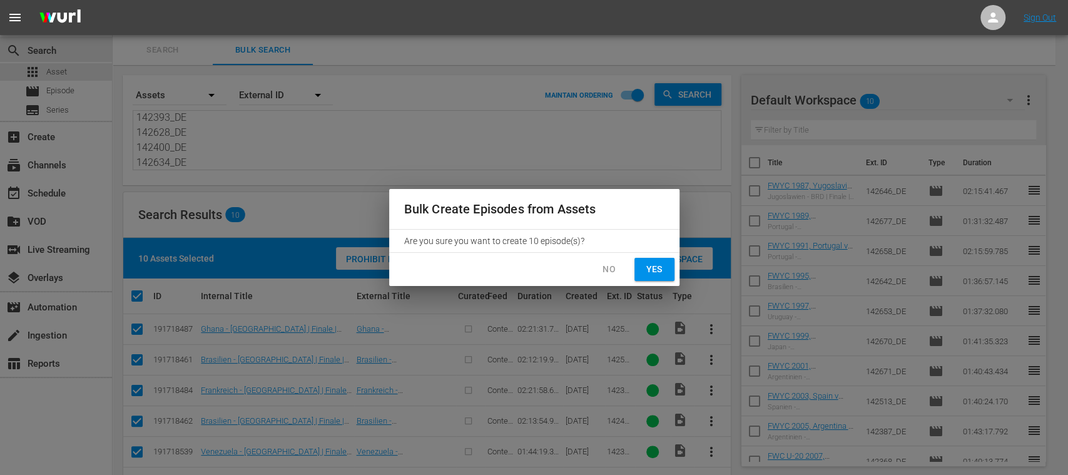
click at [656, 272] on span "Yes" at bounding box center [654, 269] width 20 height 16
checkbox input "false"
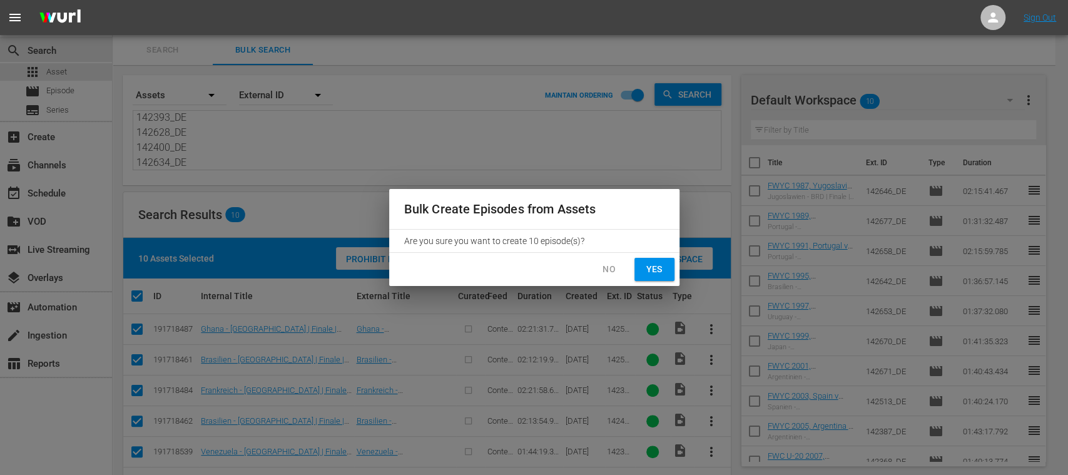
checkbox input "false"
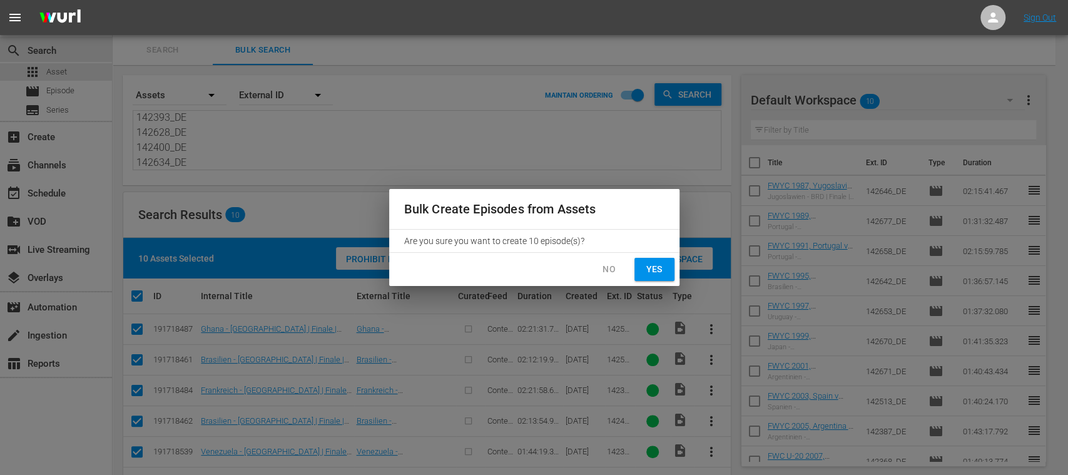
checkbox input "false"
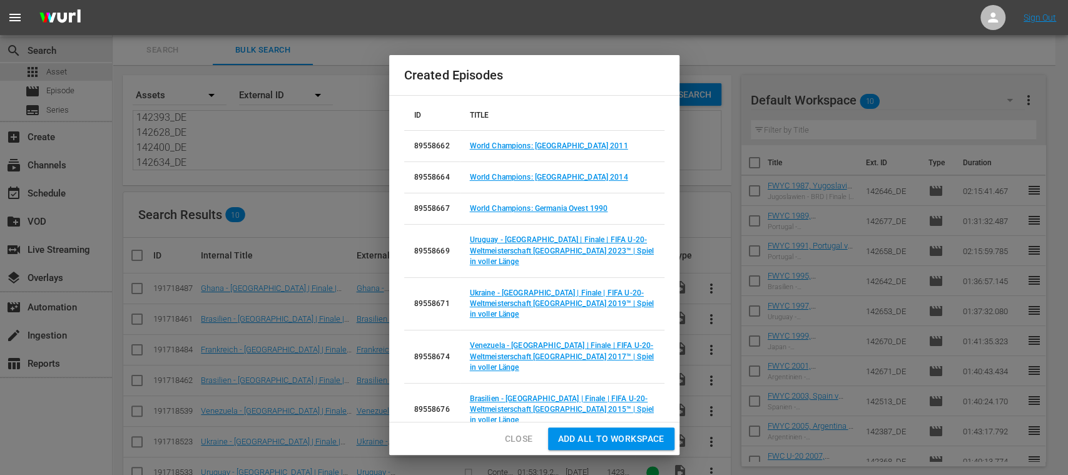
click at [613, 435] on span "Add all to Workspace" at bounding box center [611, 439] width 106 height 16
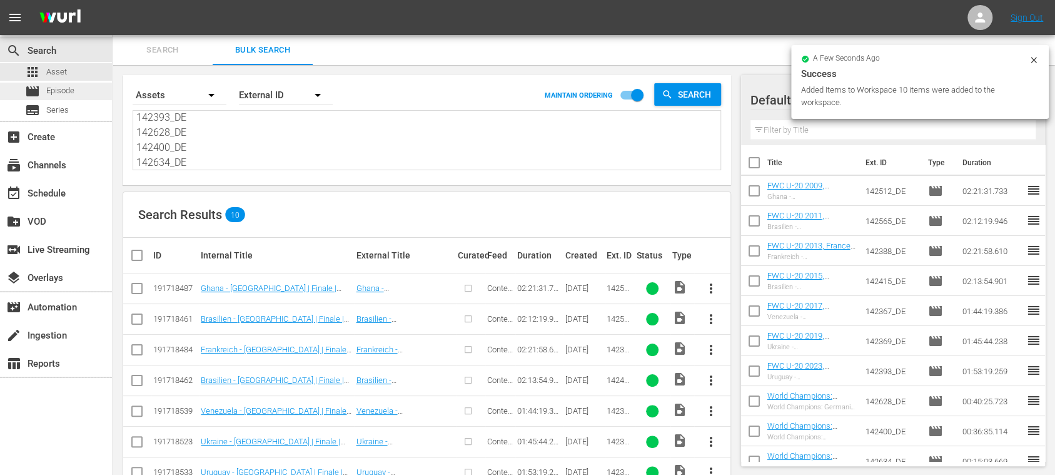
click at [62, 88] on span "Episode" at bounding box center [60, 90] width 28 height 13
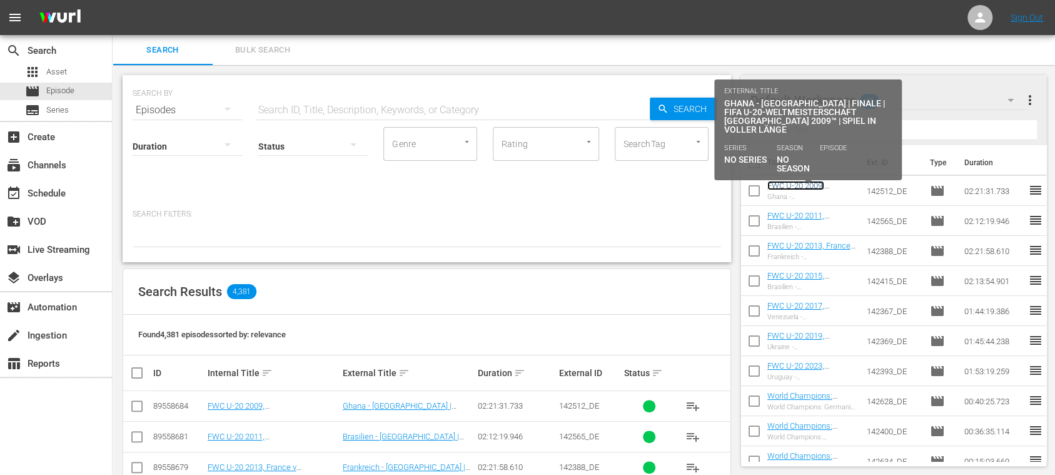
click at [803, 183] on link "FWC U-20 2009, Ghana v Brazil, Final - FMR (DE)" at bounding box center [808, 200] width 81 height 38
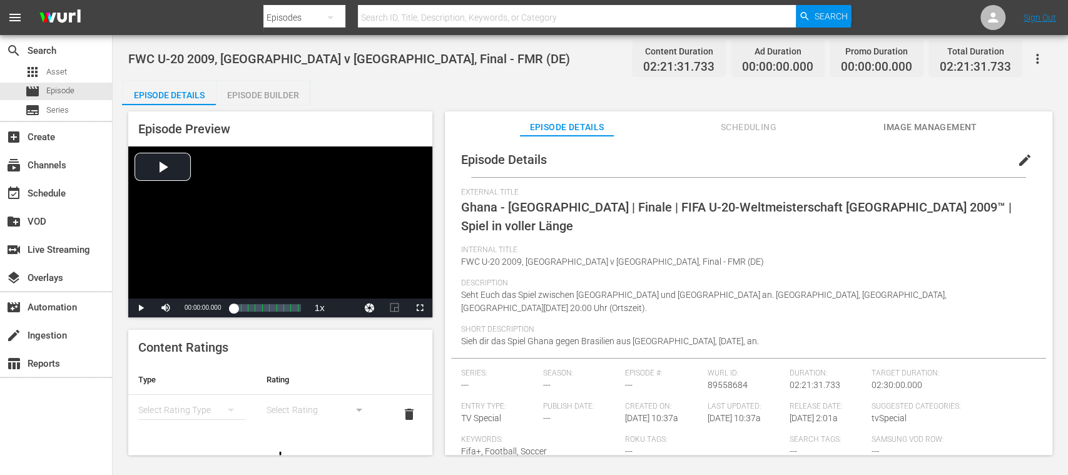
click at [892, 129] on span "Image Management" at bounding box center [930, 127] width 94 height 16
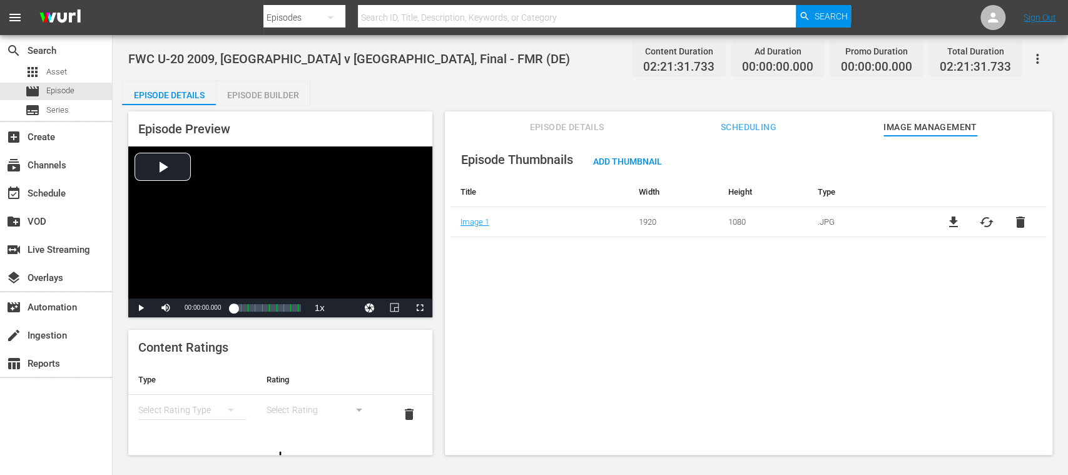
click at [295, 94] on div "Episode Builder" at bounding box center [263, 95] width 94 height 30
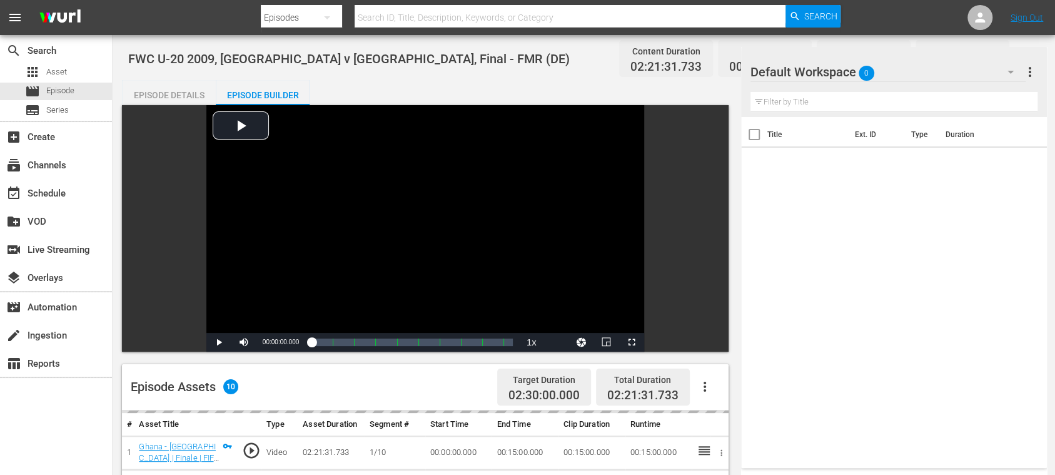
scroll to position [222, 0]
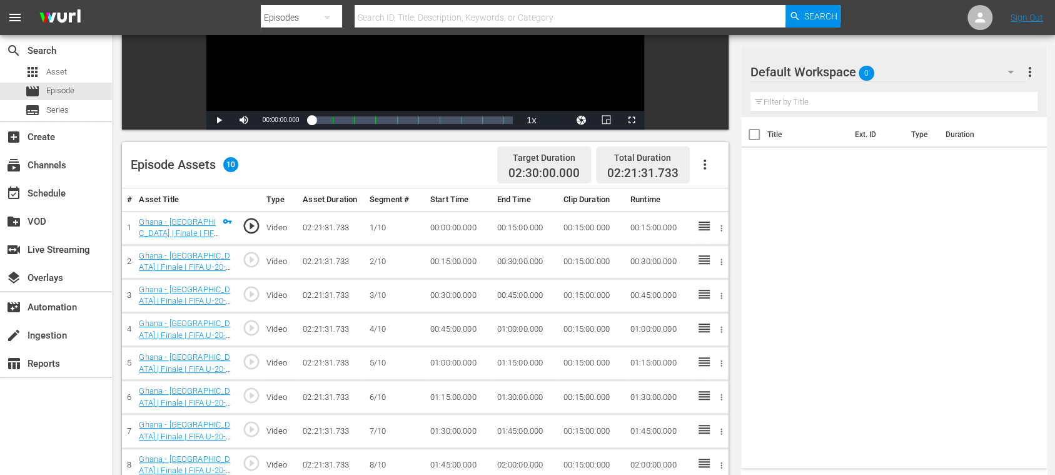
click at [707, 163] on icon "button" at bounding box center [704, 164] width 15 height 15
click at [729, 171] on div "Fill with Ads" at bounding box center [741, 170] width 85 height 30
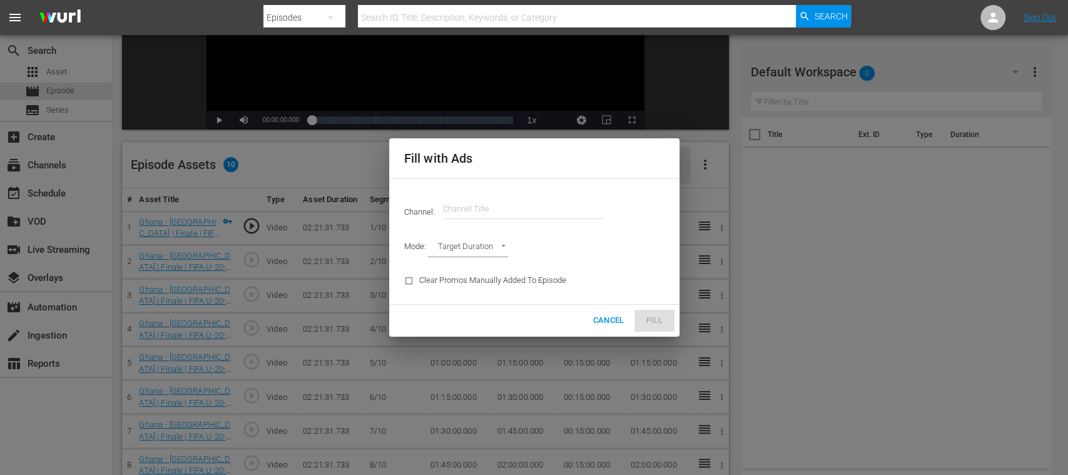
click at [540, 205] on input "text" at bounding box center [523, 209] width 160 height 30
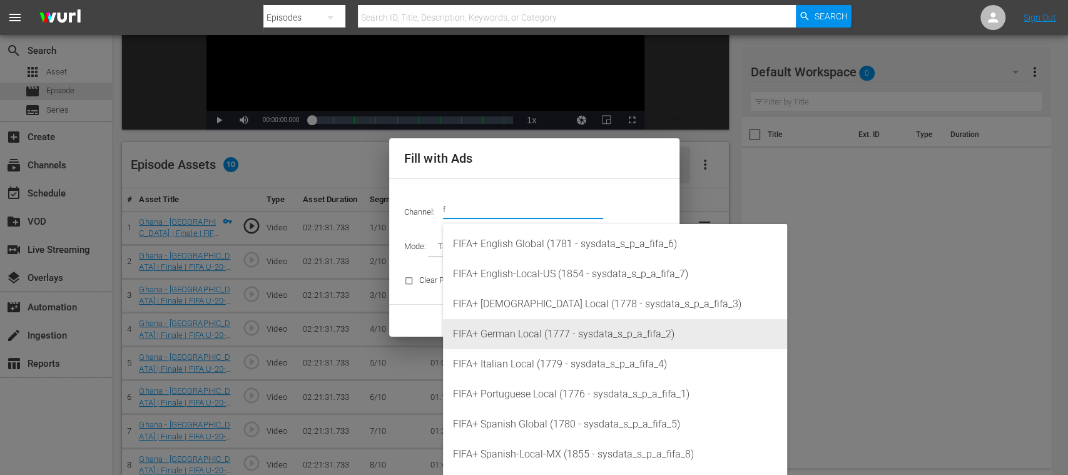
click at [550, 338] on div "FIFA+ German Local (1777 - sysdata_s_p_a_fifa_2)" at bounding box center [615, 334] width 324 height 30
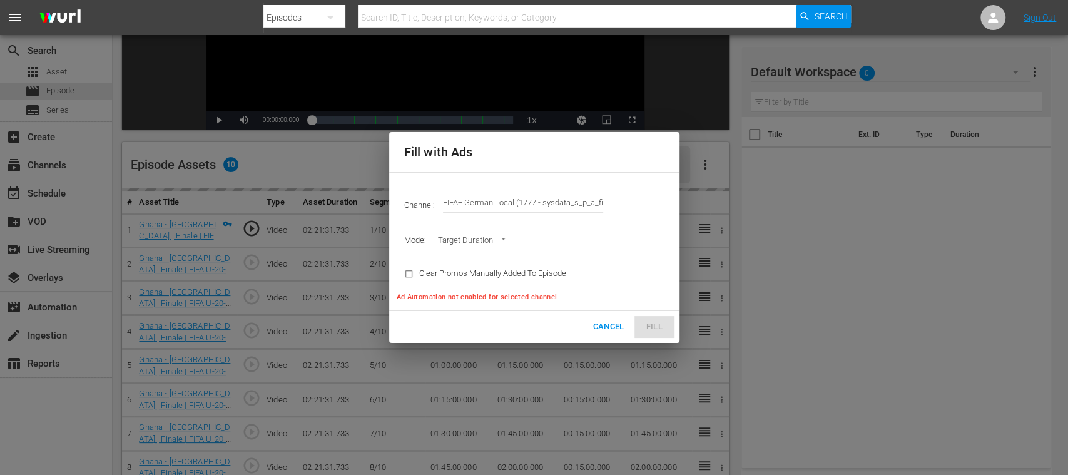
type input "FIFA+ German Local (1777)"
type input "AD_BREAK_DURATION"
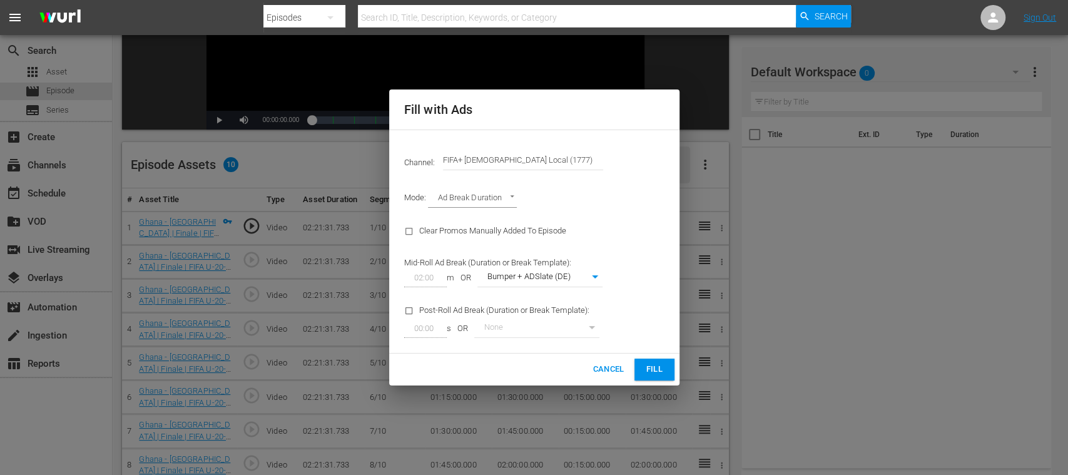
click at [658, 370] on span "Fill" at bounding box center [654, 369] width 20 height 14
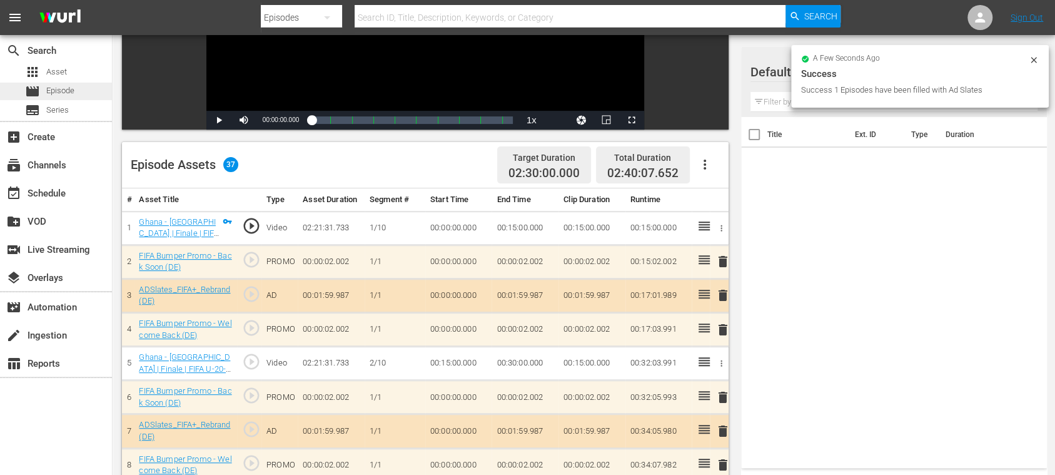
click at [64, 89] on span "Episode" at bounding box center [60, 90] width 28 height 13
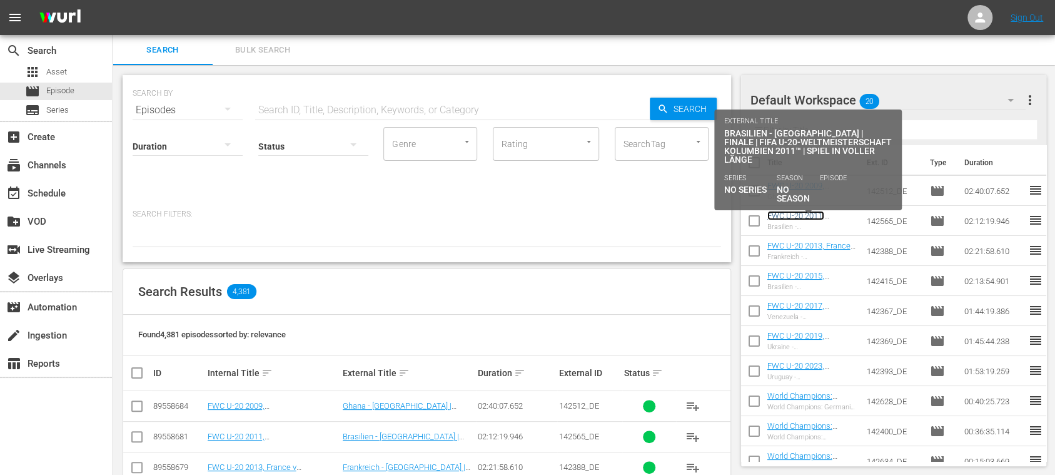
click at [809, 218] on link "FWC U-20 2011, Brazil v Portugal, Final - FMR (DE)" at bounding box center [808, 230] width 81 height 38
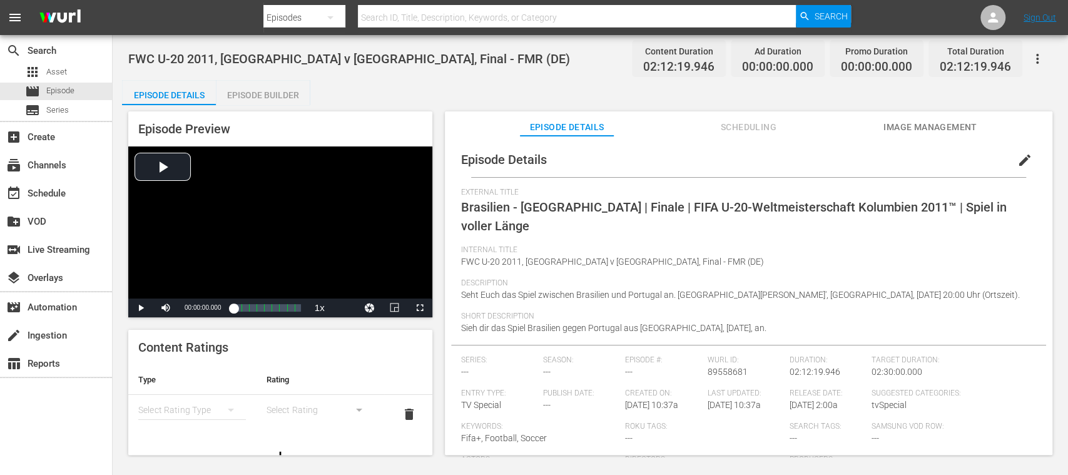
click at [277, 92] on div "Episode Builder" at bounding box center [263, 95] width 94 height 30
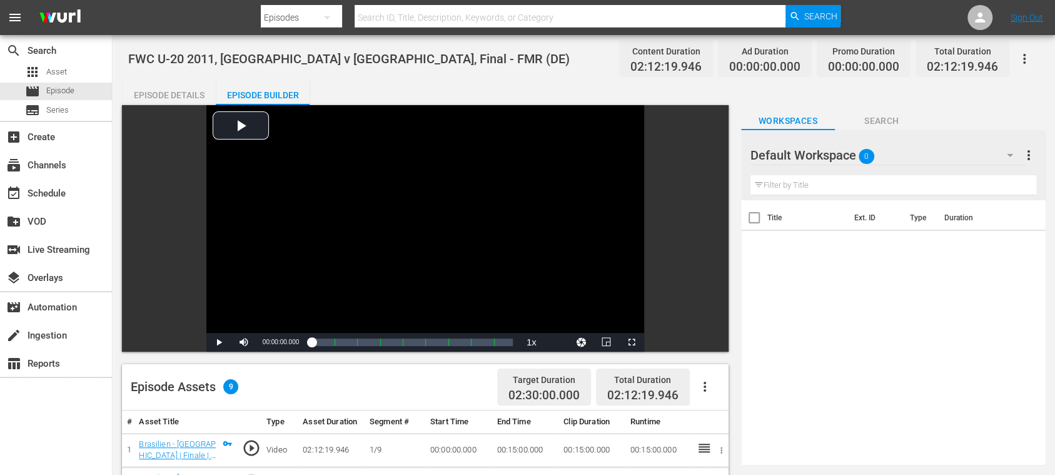
scroll to position [222, 0]
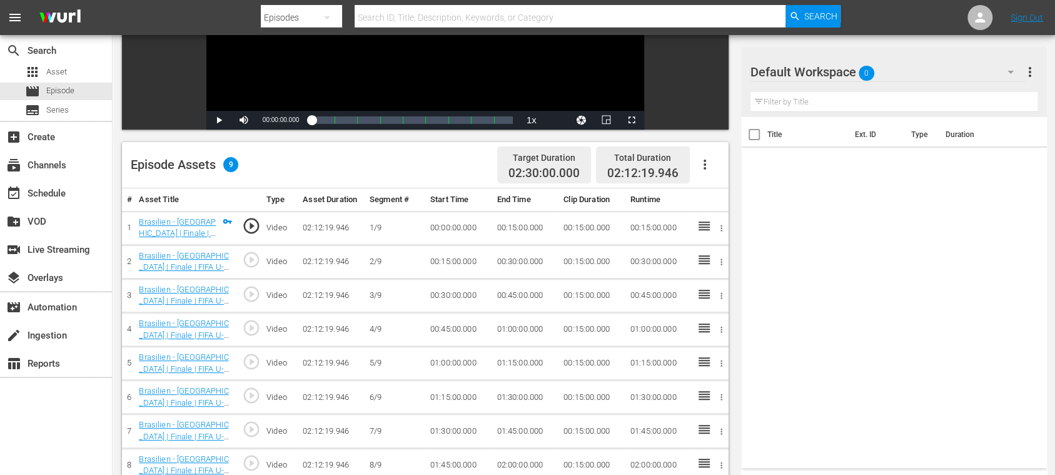
click at [704, 163] on icon "button" at bounding box center [704, 164] width 15 height 15
click at [720, 170] on div "Fill with Ads" at bounding box center [741, 170] width 85 height 30
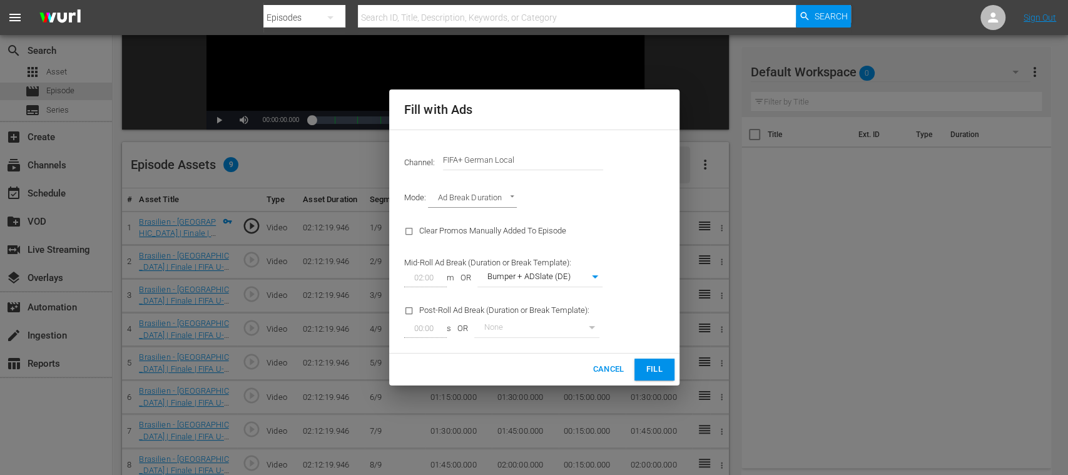
drag, startPoint x: 655, startPoint y: 366, endPoint x: 681, endPoint y: 365, distance: 25.7
click at [656, 367] on span "Fill" at bounding box center [654, 369] width 20 height 14
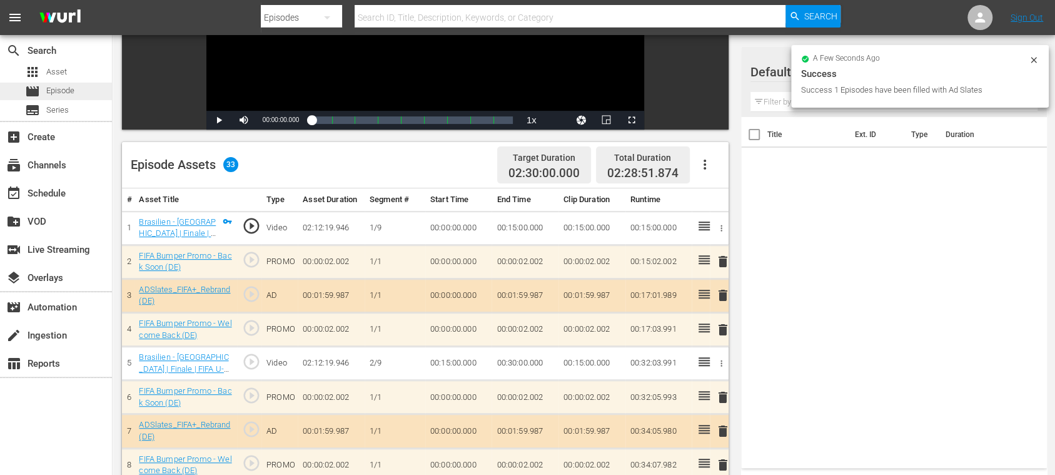
click at [59, 89] on span "Episode" at bounding box center [60, 90] width 28 height 13
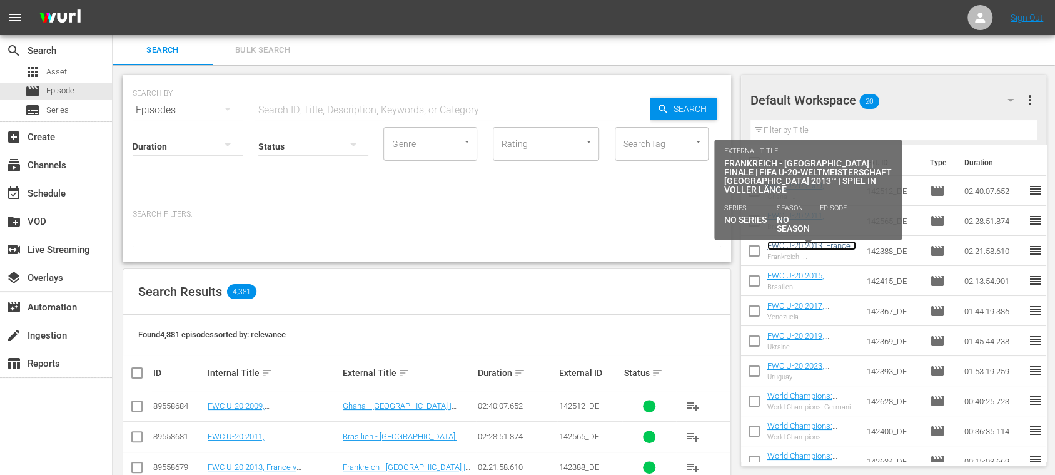
click at [806, 245] on link "FWC U-20 2013, France v Uruguay, Final - FMR (DE)" at bounding box center [812, 255] width 89 height 28
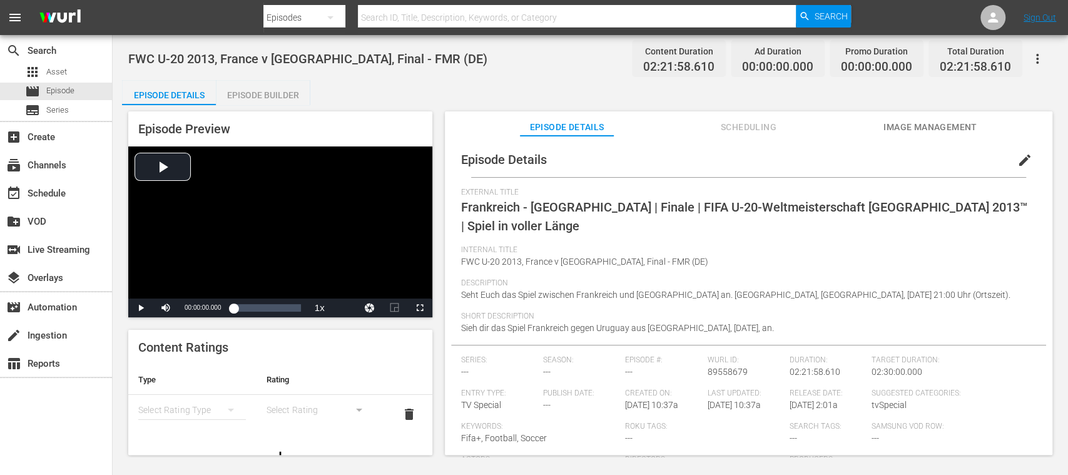
click at [270, 95] on div "Episode Builder" at bounding box center [263, 95] width 94 height 30
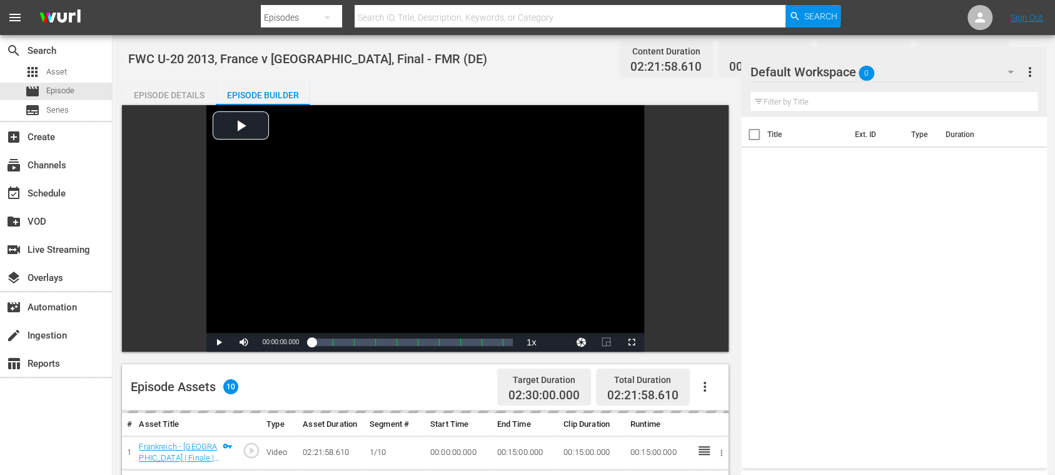
scroll to position [222, 0]
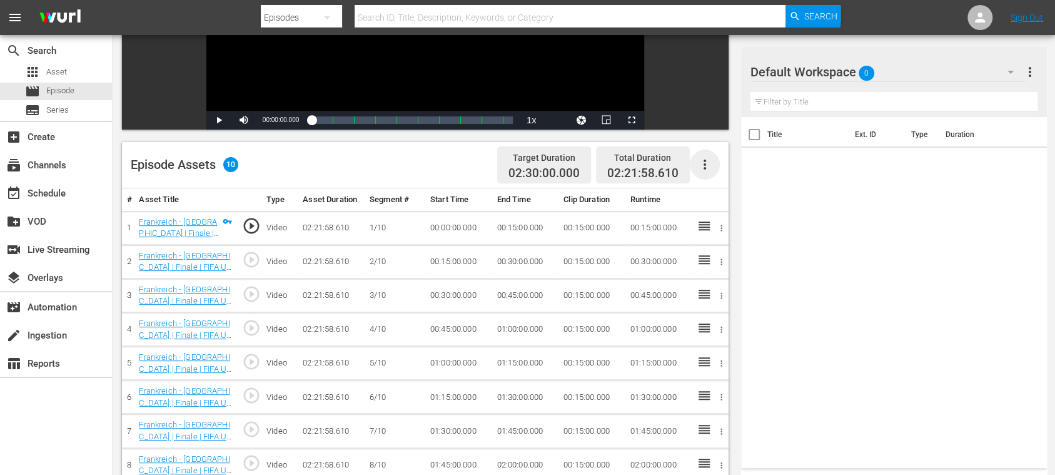
click at [704, 163] on icon "button" at bounding box center [705, 165] width 3 height 10
click at [716, 170] on div "Fill with Ads" at bounding box center [741, 170] width 85 height 30
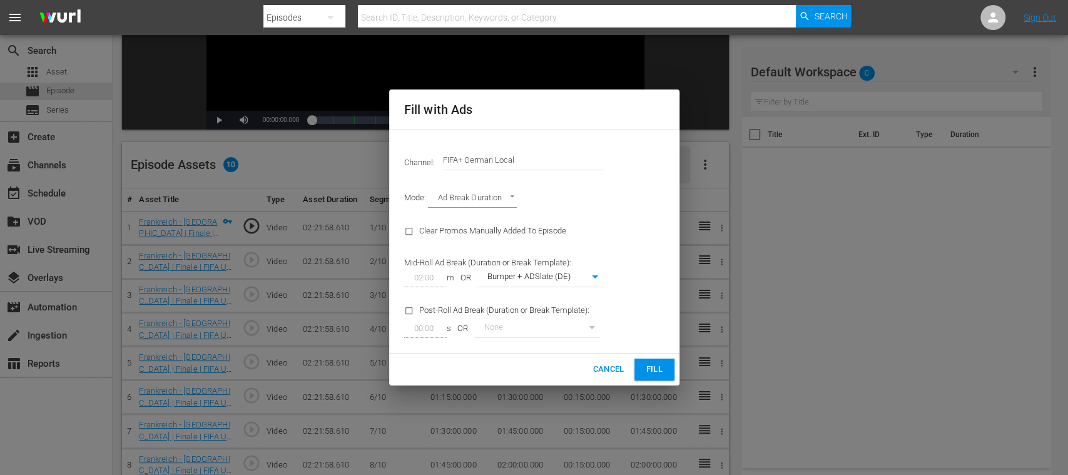
click at [658, 365] on span "Fill" at bounding box center [654, 369] width 20 height 14
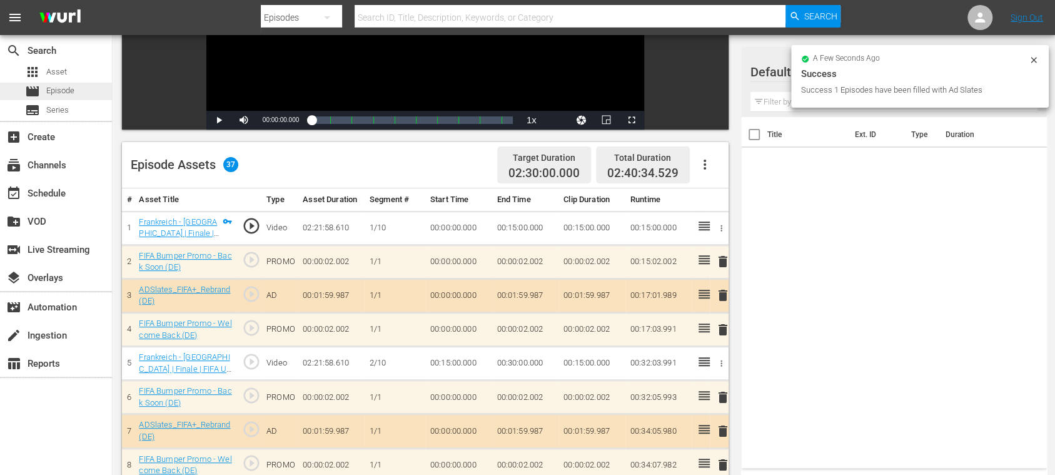
click at [61, 90] on span "Episode" at bounding box center [60, 90] width 28 height 13
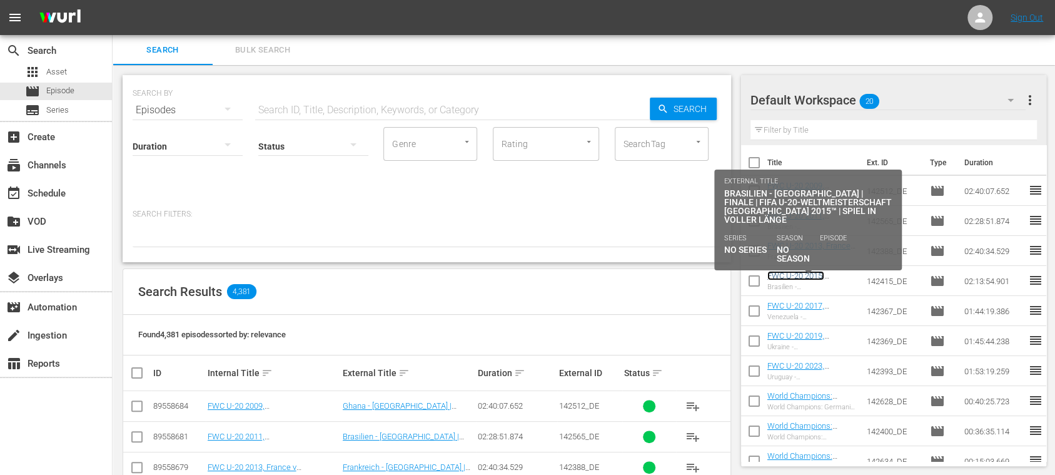
click at [825, 273] on link "FWC U-20 2015, Brazil v Serbia, Final - FMR (DE)" at bounding box center [808, 290] width 81 height 38
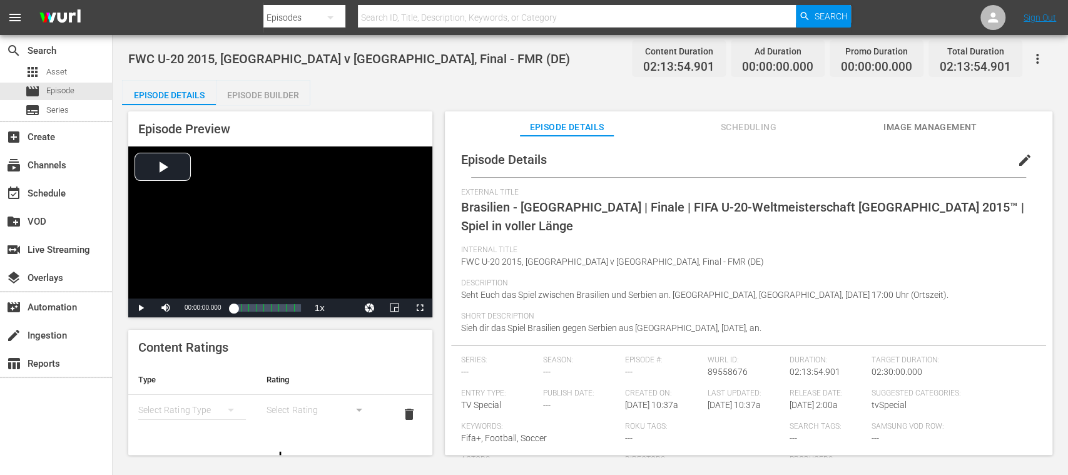
click at [278, 94] on div "Episode Builder" at bounding box center [263, 95] width 94 height 30
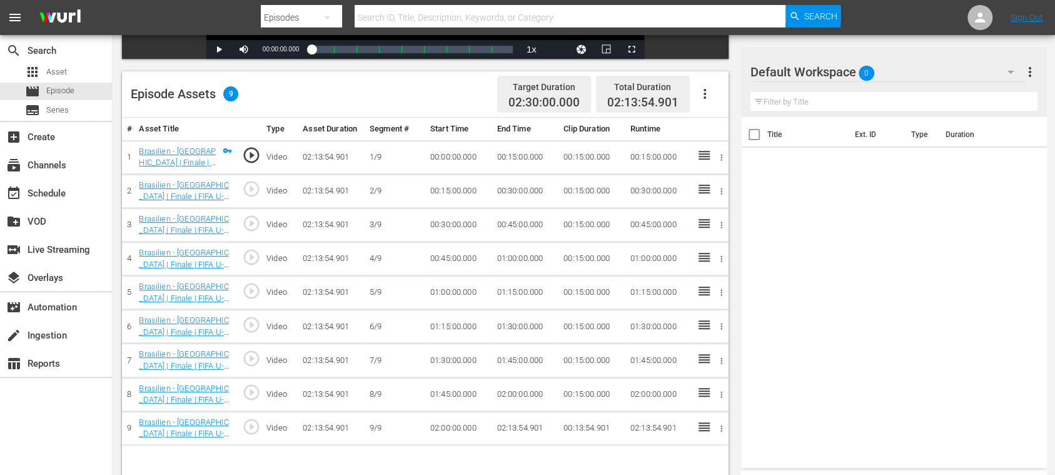
scroll to position [325, 0]
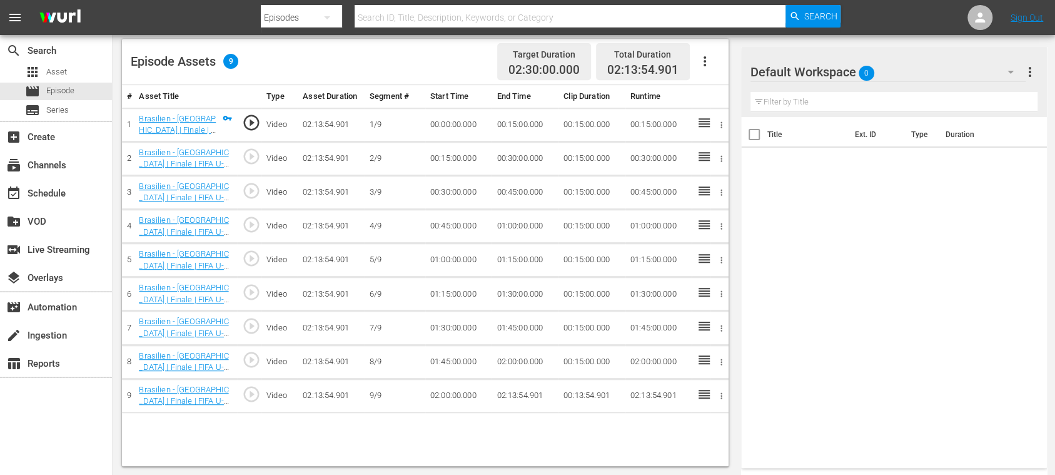
click at [705, 57] on icon "button" at bounding box center [705, 61] width 3 height 10
click at [714, 64] on div "Fill with Ads" at bounding box center [741, 66] width 85 height 30
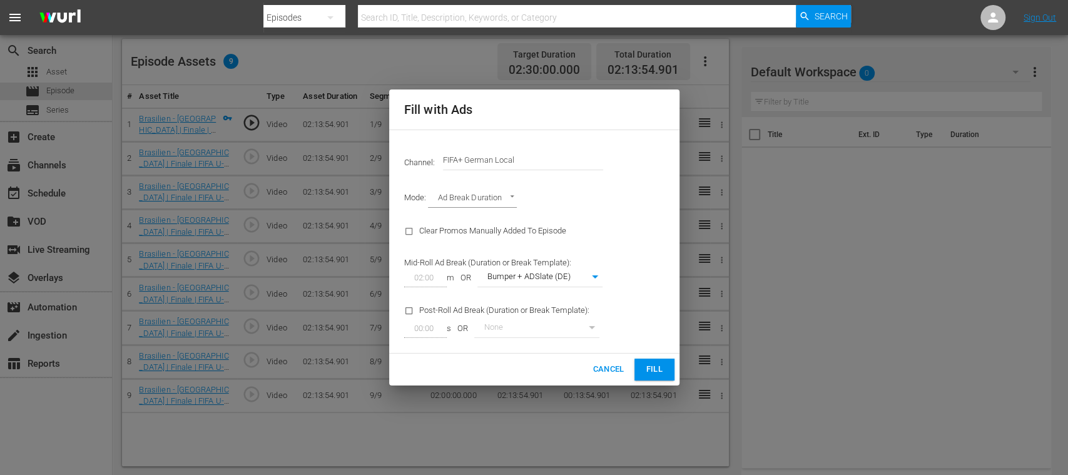
click at [656, 363] on span "Fill" at bounding box center [654, 369] width 20 height 14
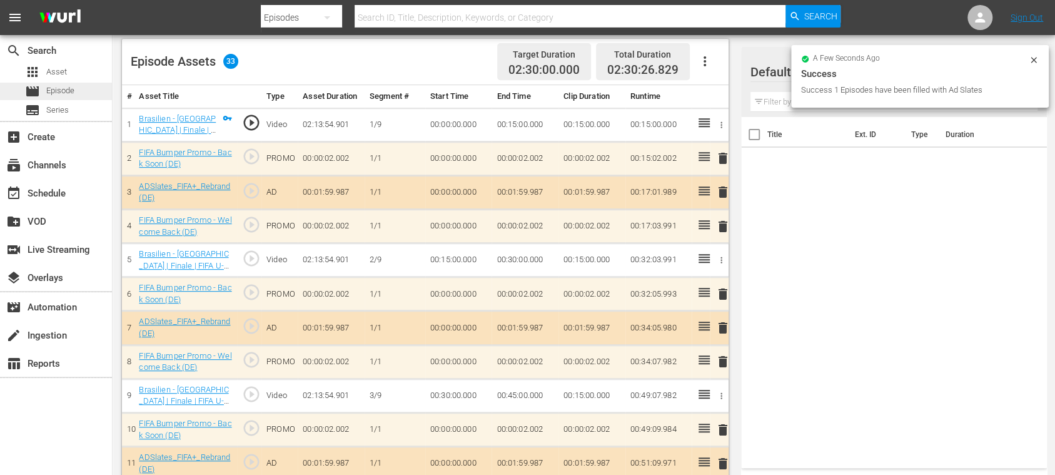
click at [78, 85] on div "movie Episode" at bounding box center [56, 92] width 112 height 18
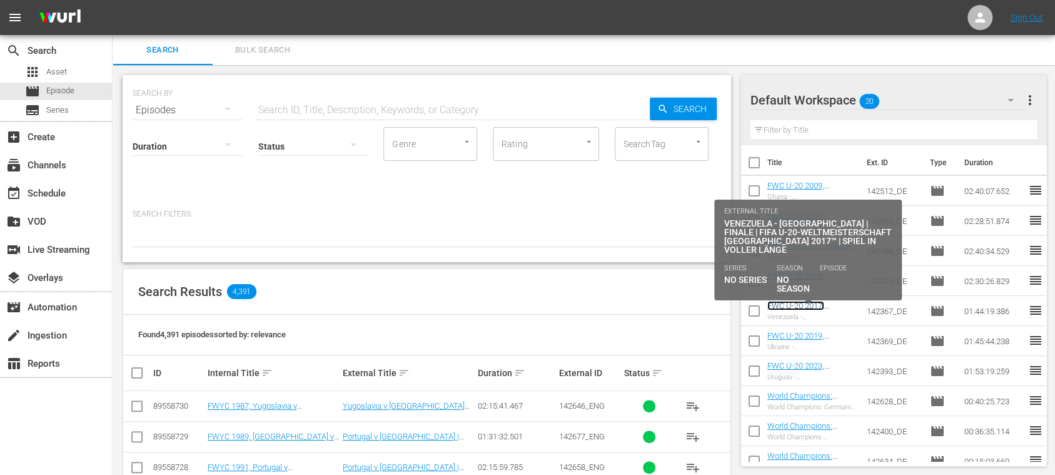
click at [787, 302] on link "FWC U-20 2017, Venezuela v England, Final - FMR (DE)" at bounding box center [808, 320] width 81 height 38
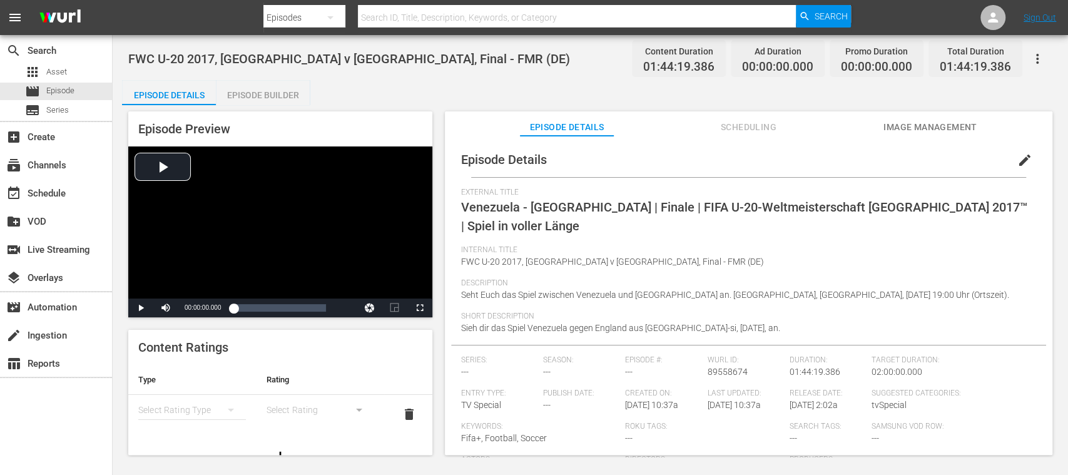
click at [272, 89] on div "Episode Builder" at bounding box center [263, 95] width 94 height 30
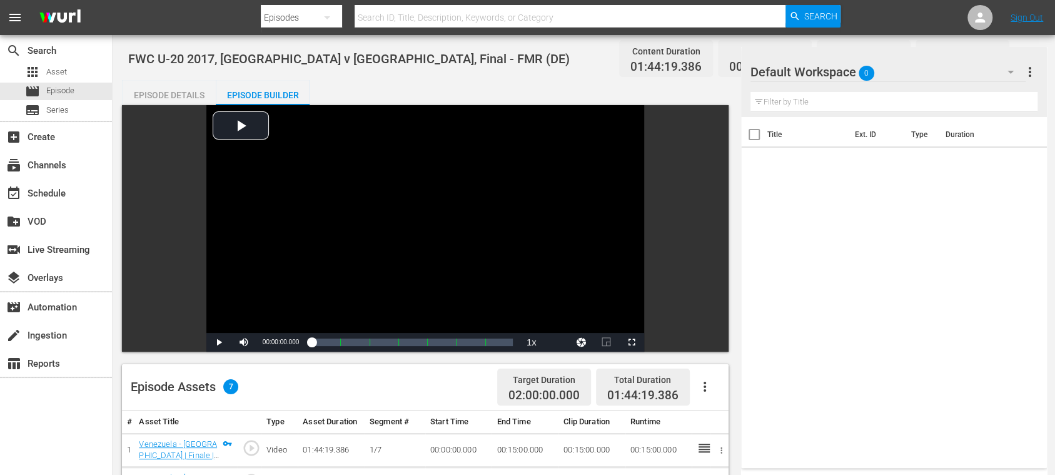
scroll to position [222, 0]
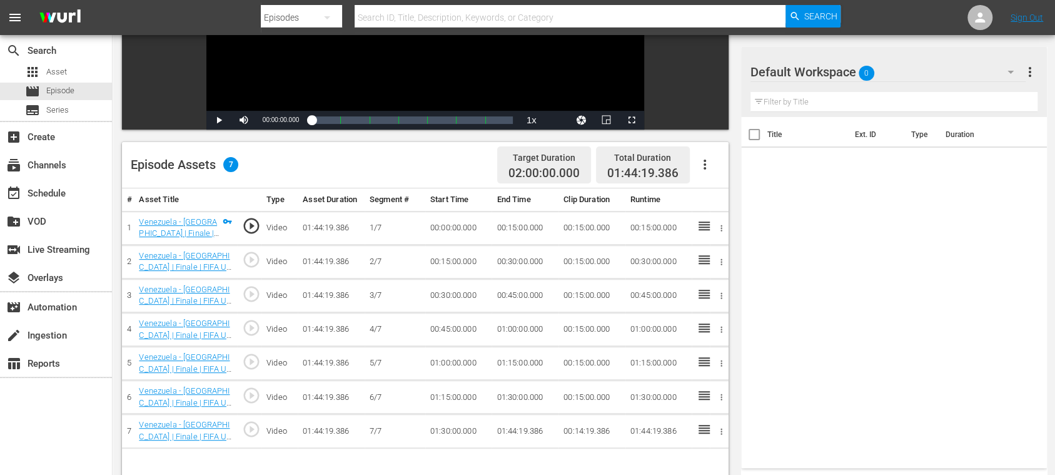
click at [703, 162] on icon "button" at bounding box center [704, 164] width 15 height 15
click at [717, 171] on div "Fill with Ads" at bounding box center [741, 170] width 85 height 30
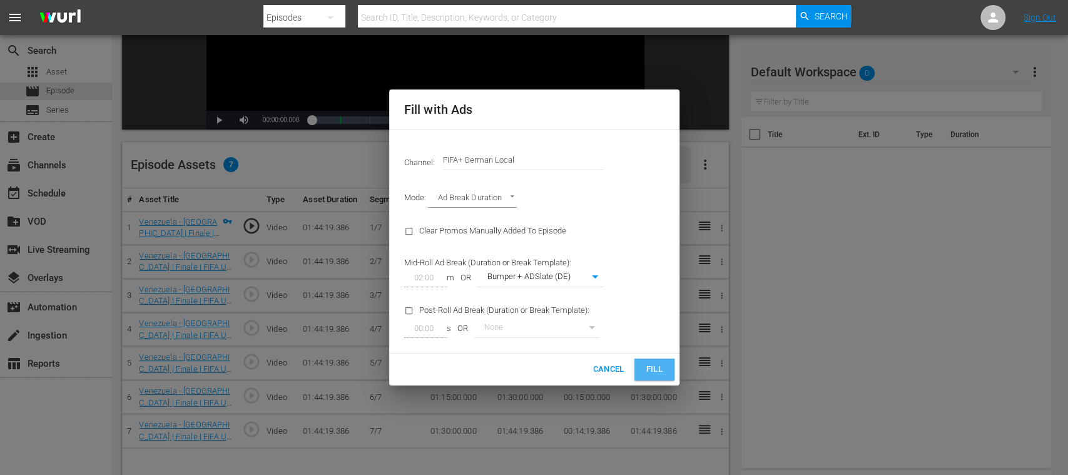
click at [661, 363] on span "Fill" at bounding box center [654, 369] width 20 height 14
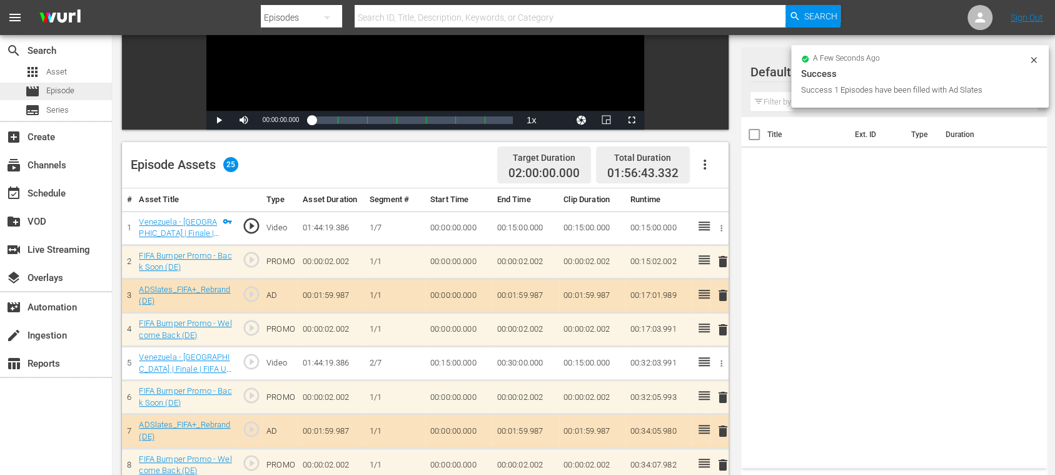
click at [70, 91] on span "Episode" at bounding box center [60, 90] width 28 height 13
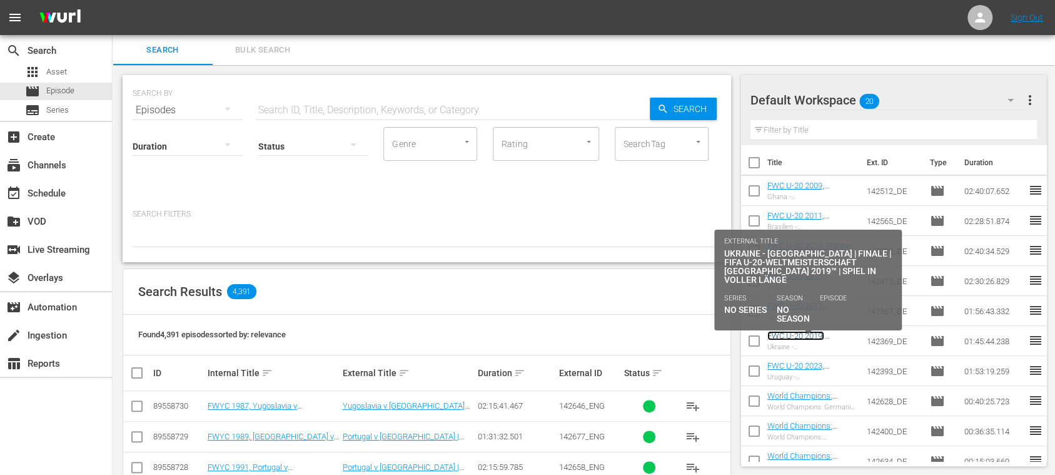
click at [811, 334] on link "FWC U-20 2019, Ukraine v Korea Republic, Final - FMR (DE)" at bounding box center [808, 354] width 81 height 47
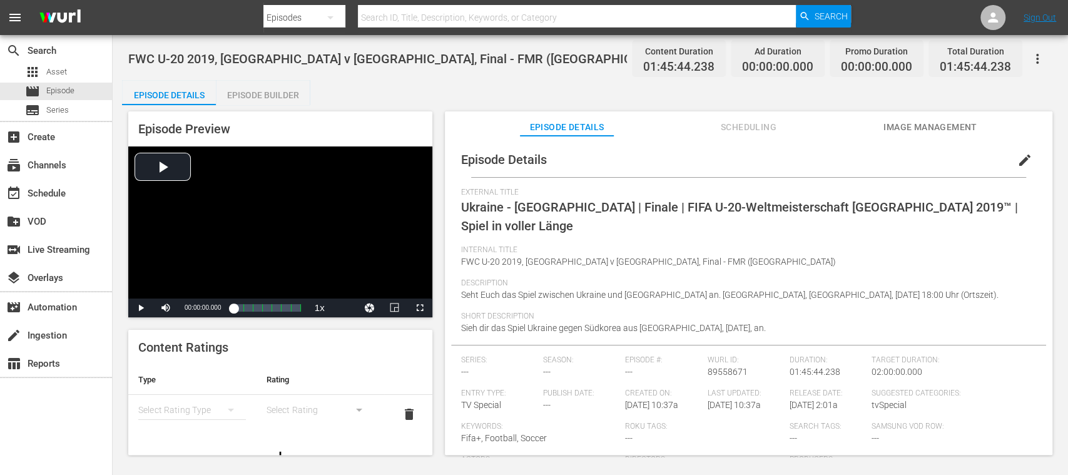
click at [290, 94] on div "Episode Builder" at bounding box center [263, 95] width 94 height 30
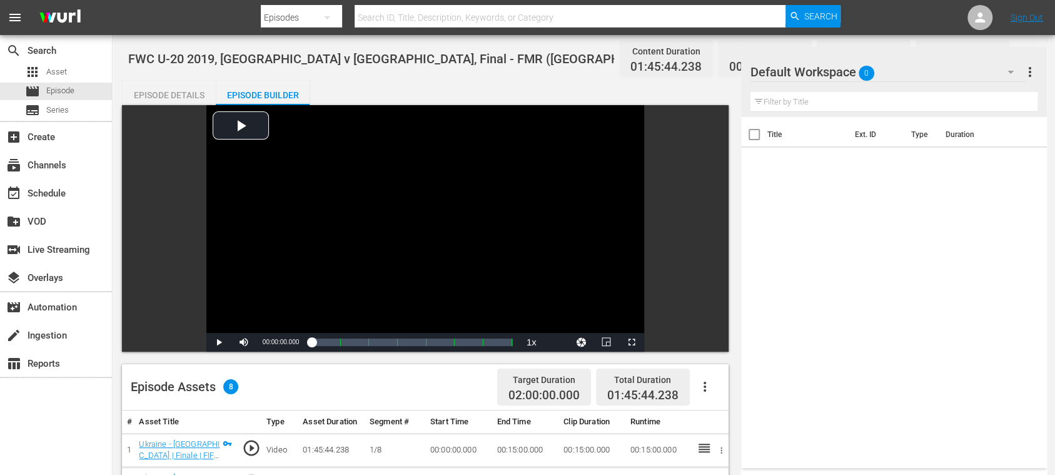
scroll to position [325, 0]
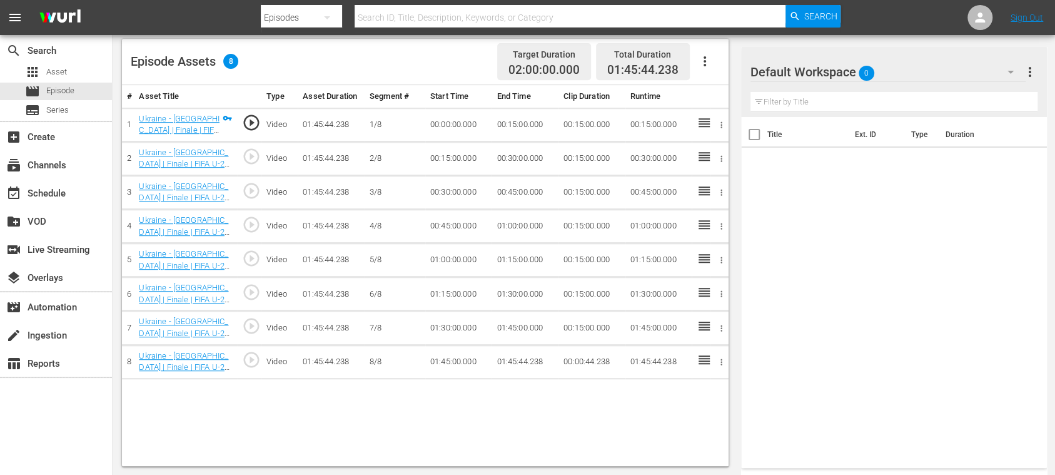
click at [704, 56] on icon "button" at bounding box center [705, 61] width 3 height 10
click at [713, 64] on div "Fill with Ads" at bounding box center [741, 66] width 85 height 30
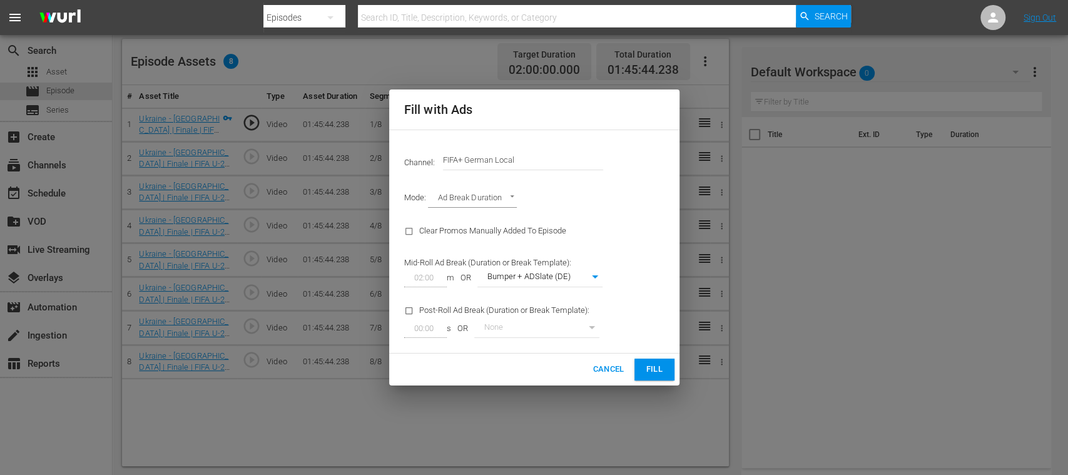
click at [654, 364] on span "Fill" at bounding box center [654, 369] width 20 height 14
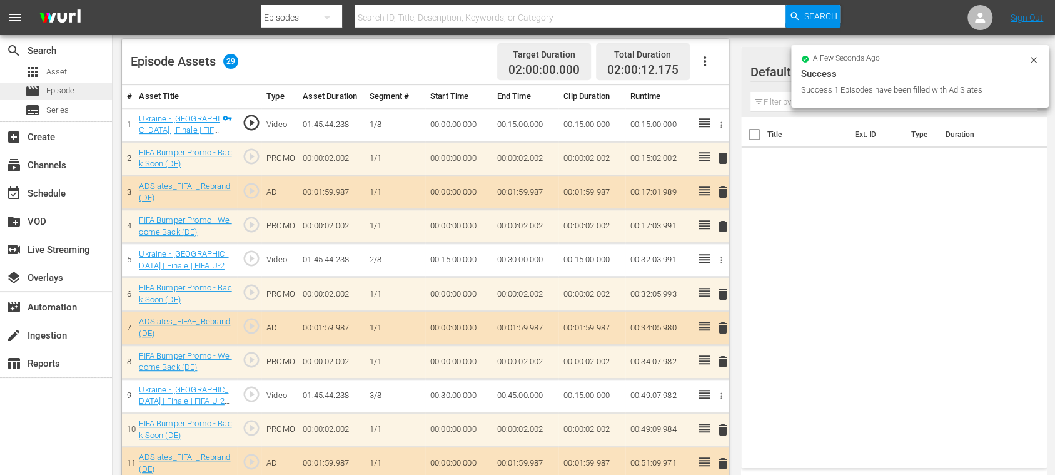
click at [69, 89] on span "Episode" at bounding box center [60, 90] width 28 height 13
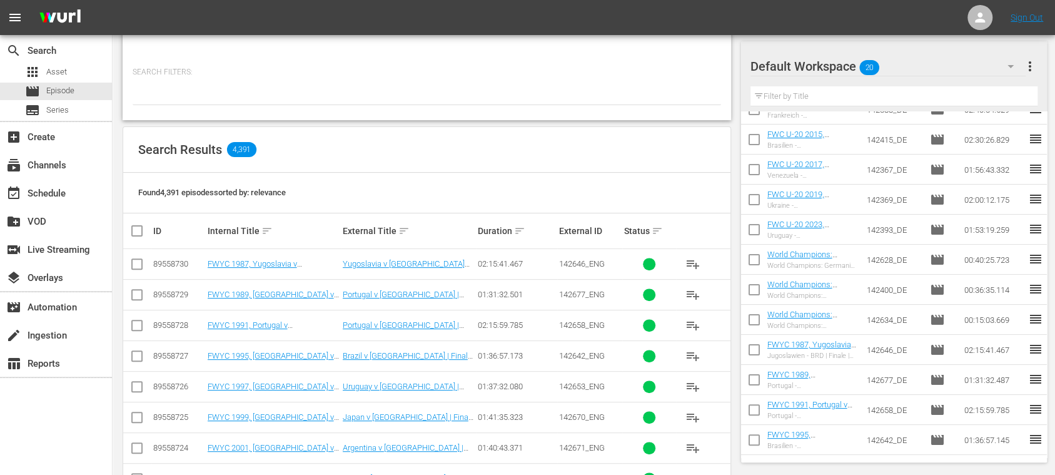
scroll to position [111, 0]
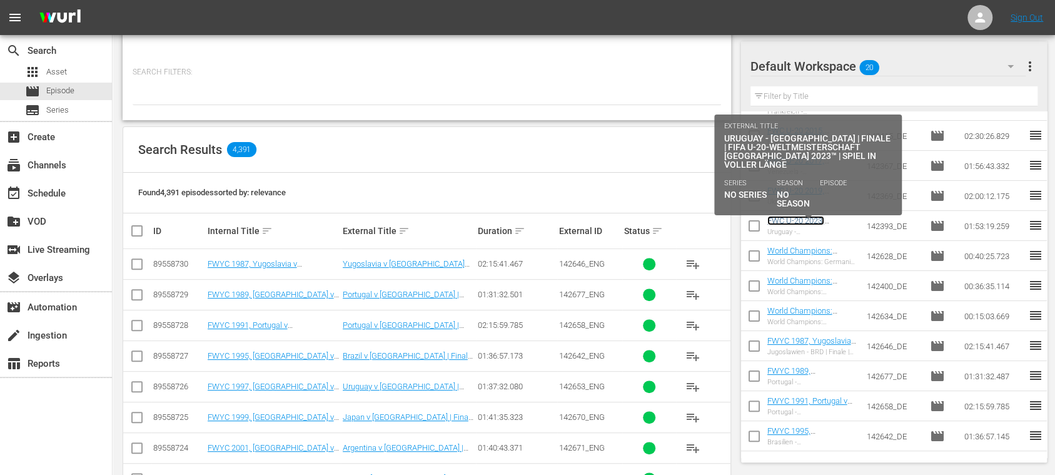
click at [816, 221] on link "FWC U-20 2023, [GEOGRAPHIC_DATA] v [GEOGRAPHIC_DATA], Final - FMR (DE)" at bounding box center [808, 235] width 81 height 38
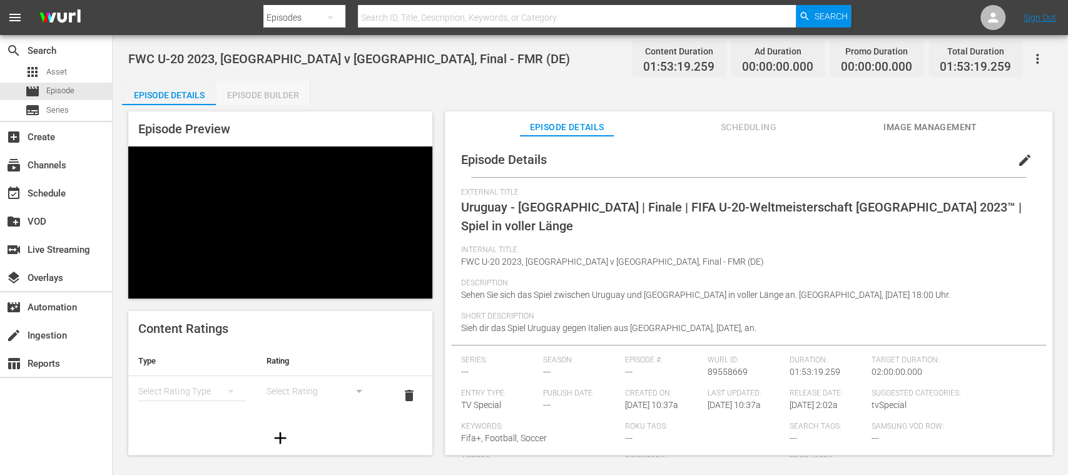
click at [285, 95] on div "Episode Builder" at bounding box center [263, 95] width 94 height 30
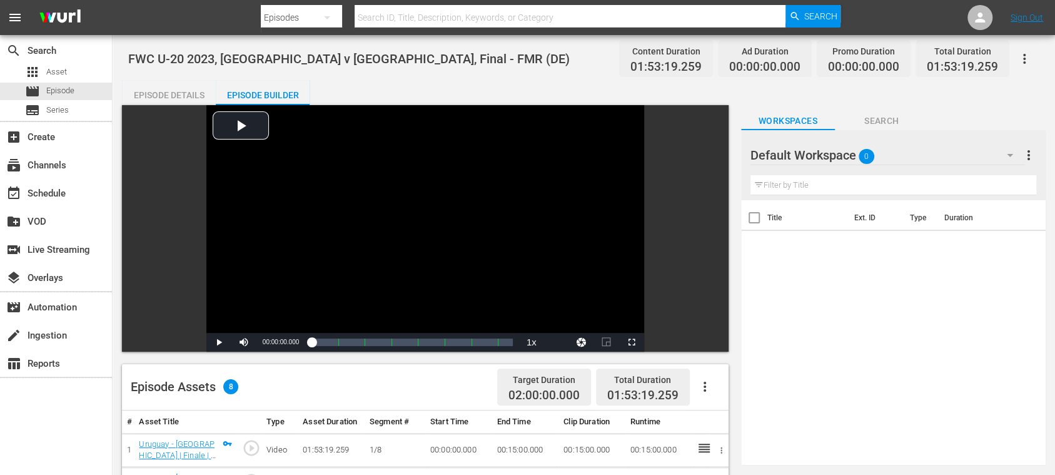
scroll to position [222, 0]
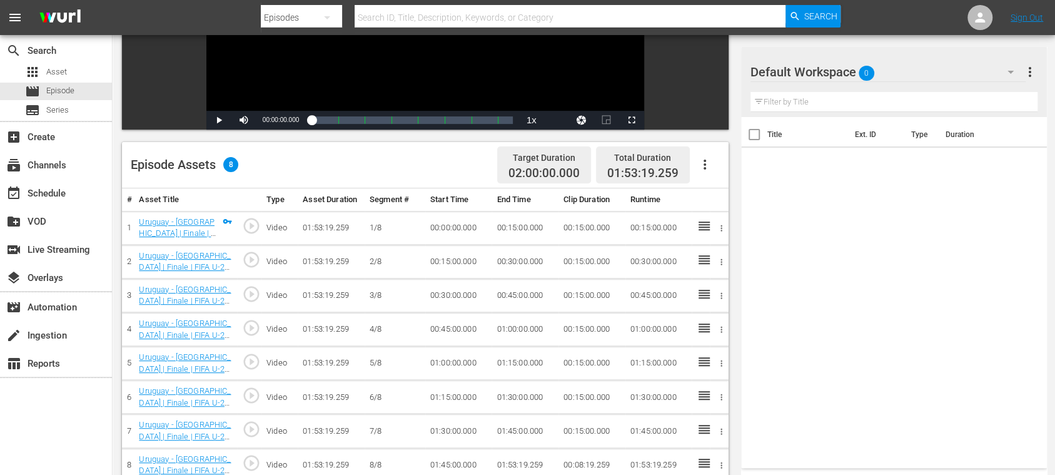
click at [704, 166] on icon "button" at bounding box center [704, 164] width 15 height 15
click at [709, 167] on div "Fill with Ads" at bounding box center [741, 170] width 85 height 30
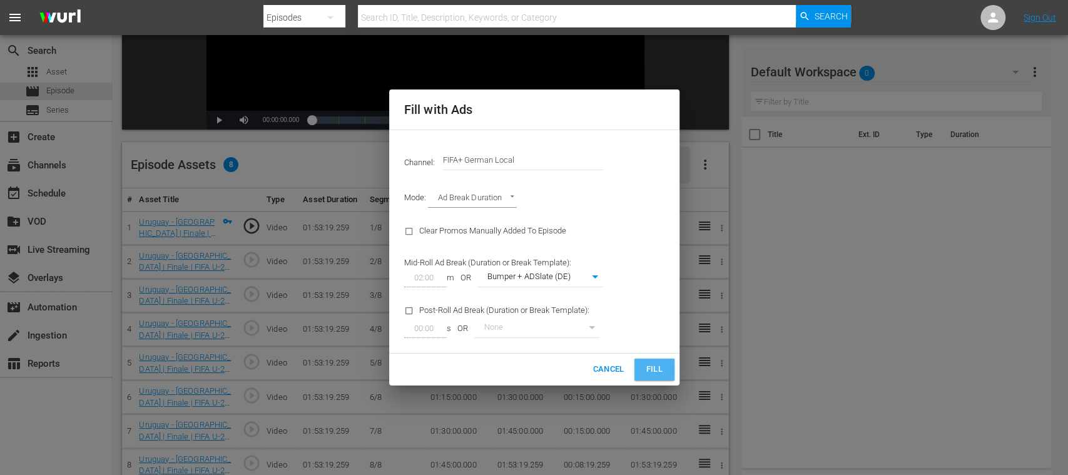
click at [661, 363] on span "Fill" at bounding box center [654, 369] width 20 height 14
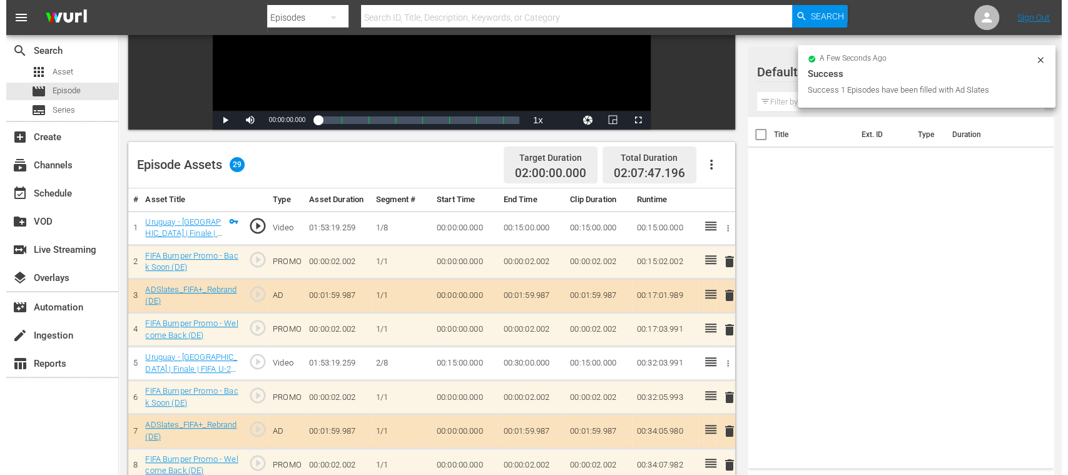
scroll to position [0, 0]
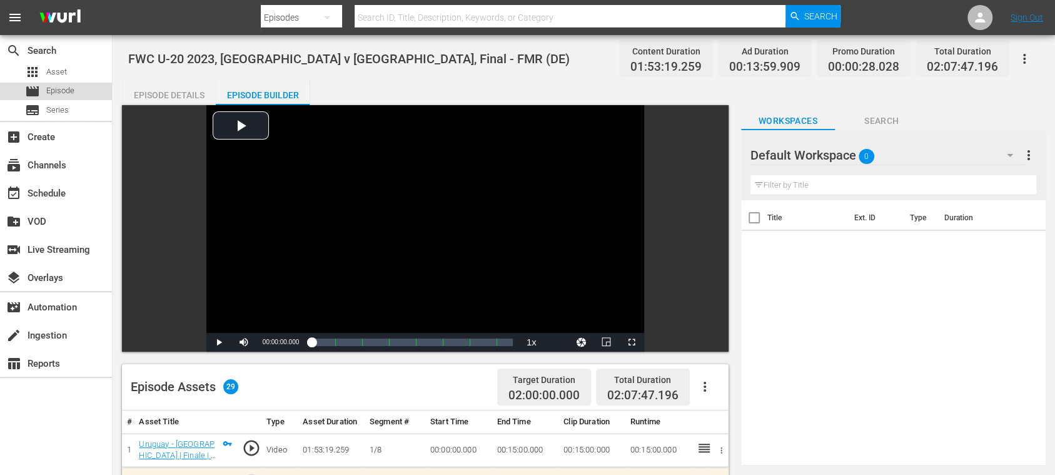
click at [69, 88] on span "Episode" at bounding box center [60, 90] width 28 height 13
click at [219, 342] on span "Video Player" at bounding box center [219, 342] width 0 height 0
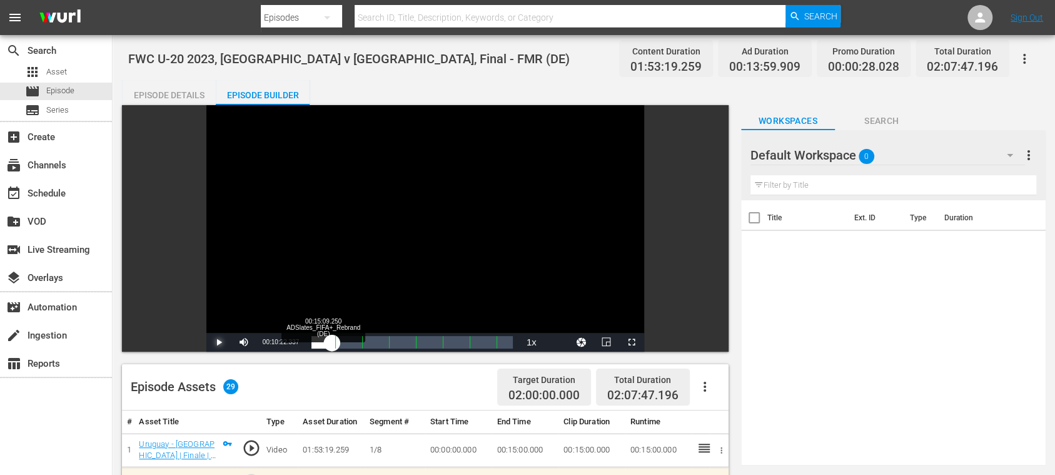
drag, startPoint x: 343, startPoint y: 340, endPoint x: 350, endPoint y: 341, distance: 6.9
click at [349, 340] on div "Loaded : 0.17% 00:15:09.250 ADSlates_FIFA+_Rebrand (DE) 00:00:00.875" at bounding box center [412, 342] width 201 height 13
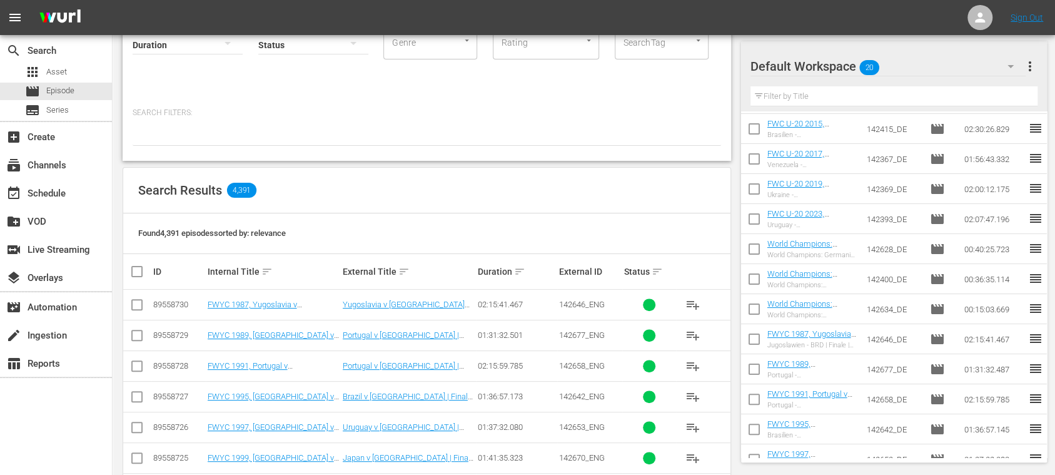
scroll to position [128, 0]
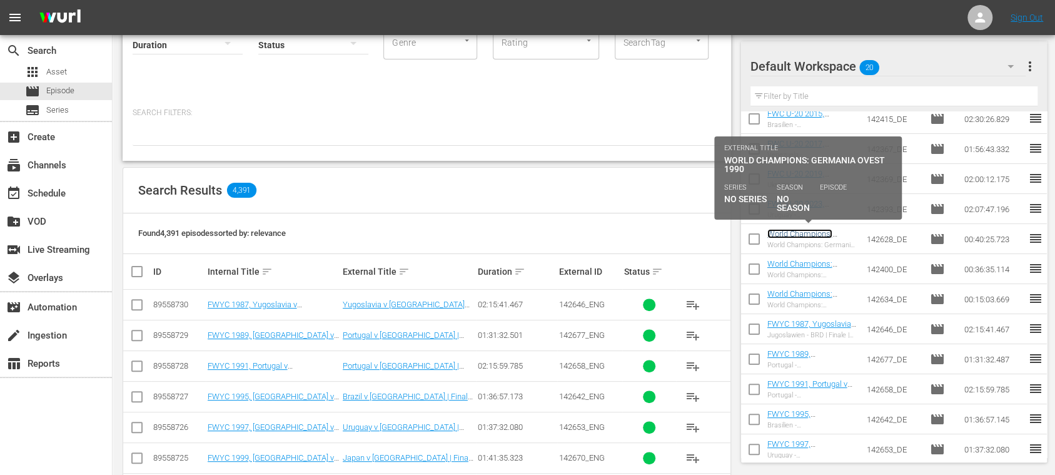
click at [825, 233] on link "World Champions: Germany 1990 (DE)" at bounding box center [806, 243] width 76 height 28
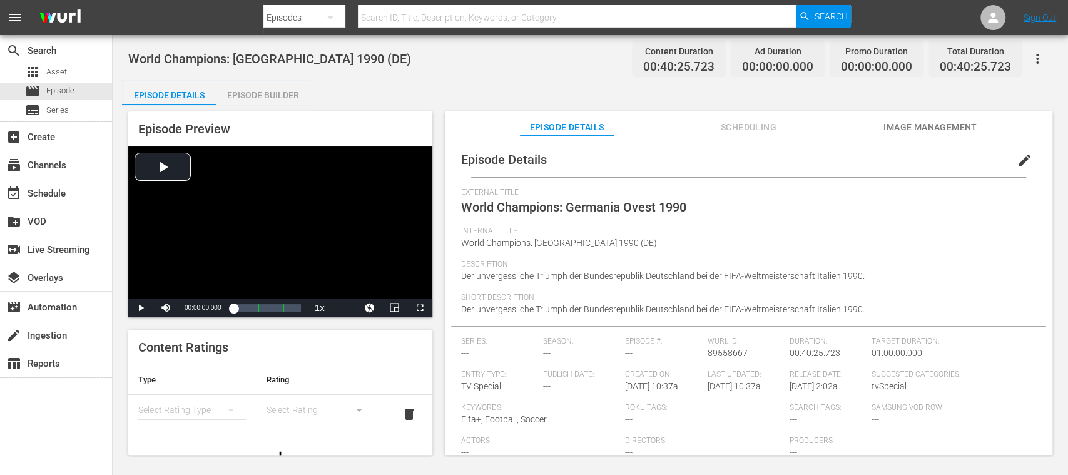
click at [921, 128] on span "Image Management" at bounding box center [930, 127] width 94 height 16
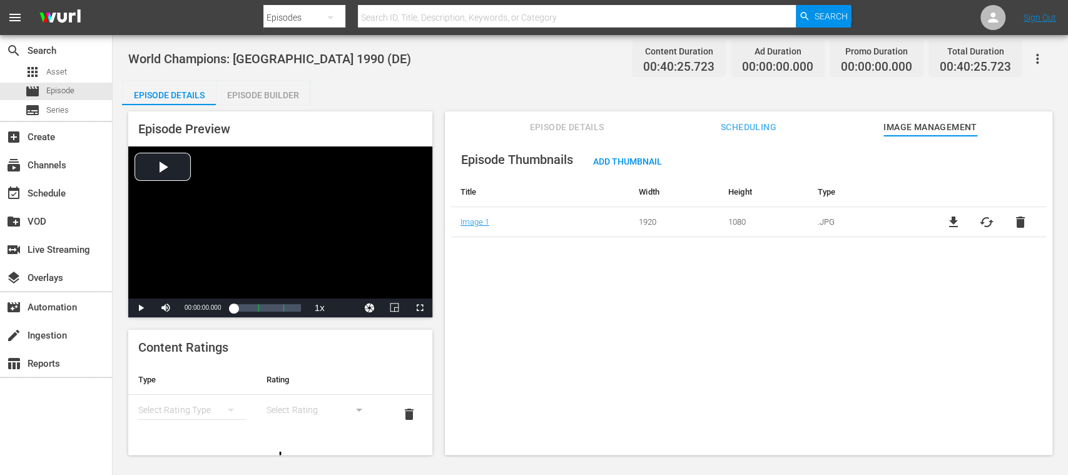
click at [948, 218] on span "file_download" at bounding box center [952, 222] width 15 height 15
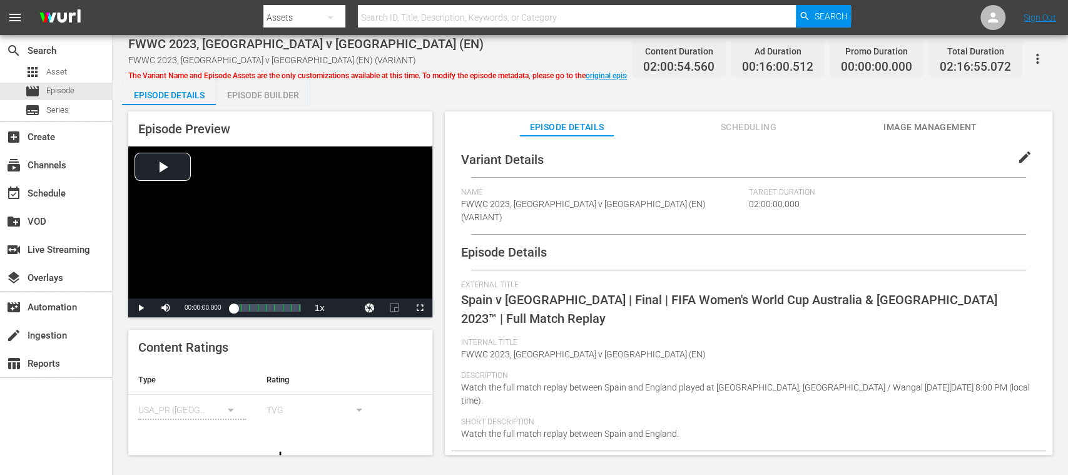
click at [270, 98] on div "Episode Builder" at bounding box center [263, 95] width 94 height 30
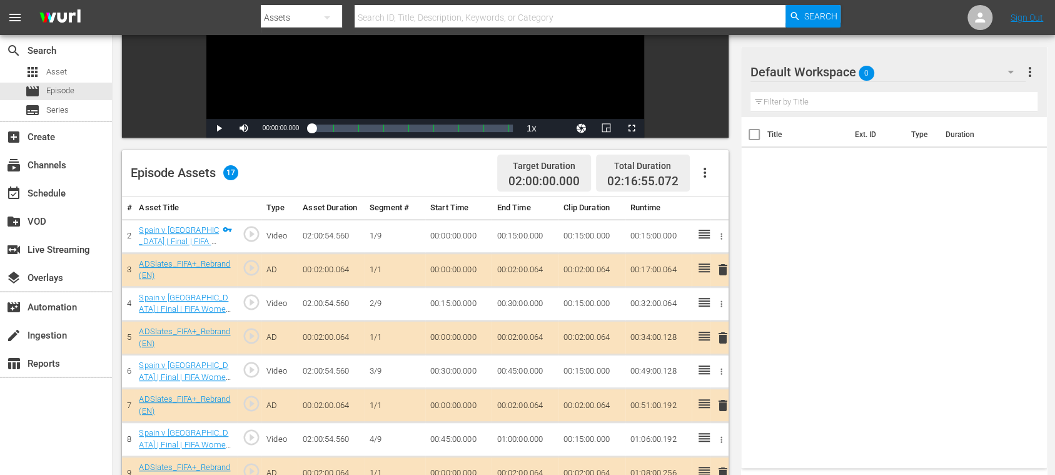
scroll to position [222, 0]
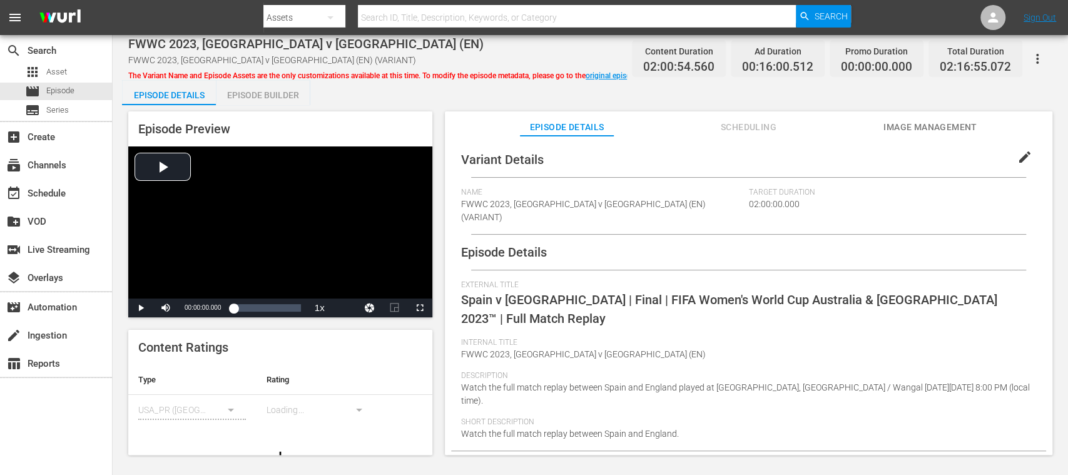
click at [266, 90] on div "Episode Builder" at bounding box center [263, 95] width 94 height 30
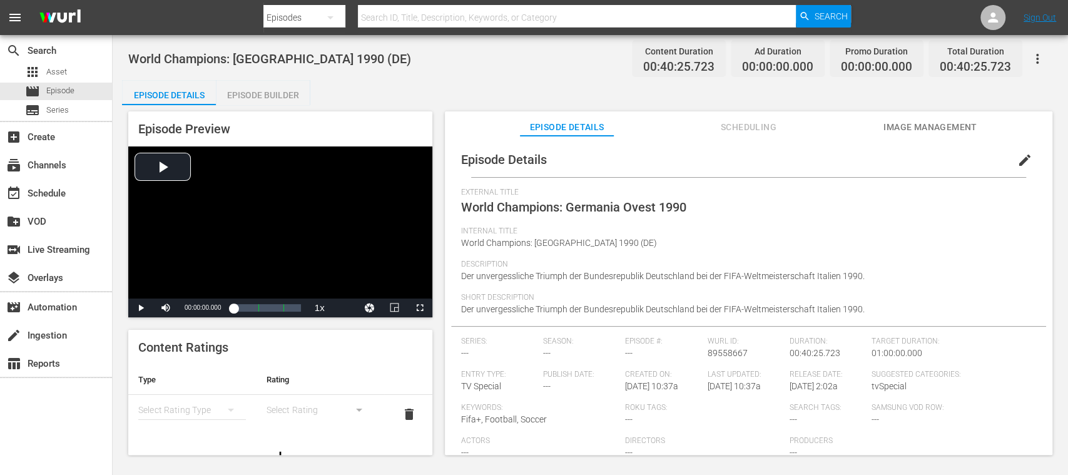
click at [241, 82] on div "Episode Builder" at bounding box center [263, 95] width 94 height 30
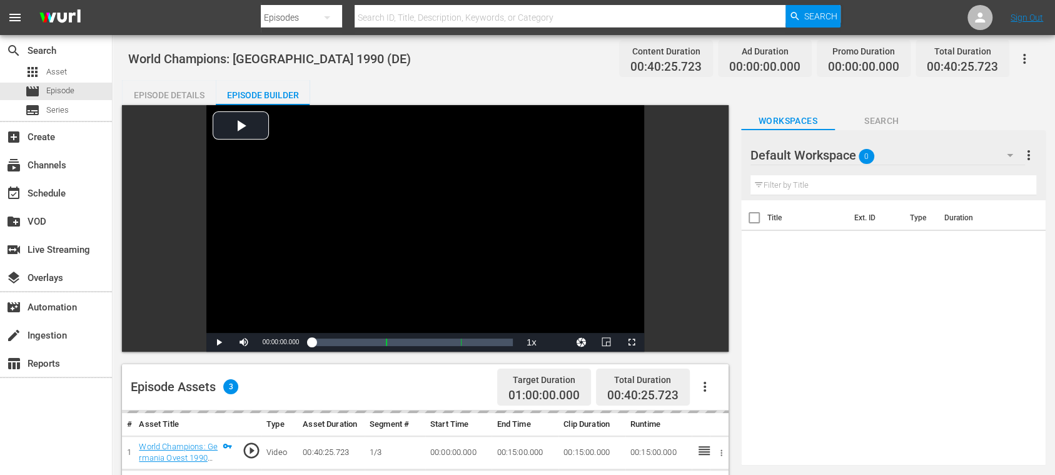
click at [261, 99] on div "Episode Builder" at bounding box center [263, 95] width 94 height 30
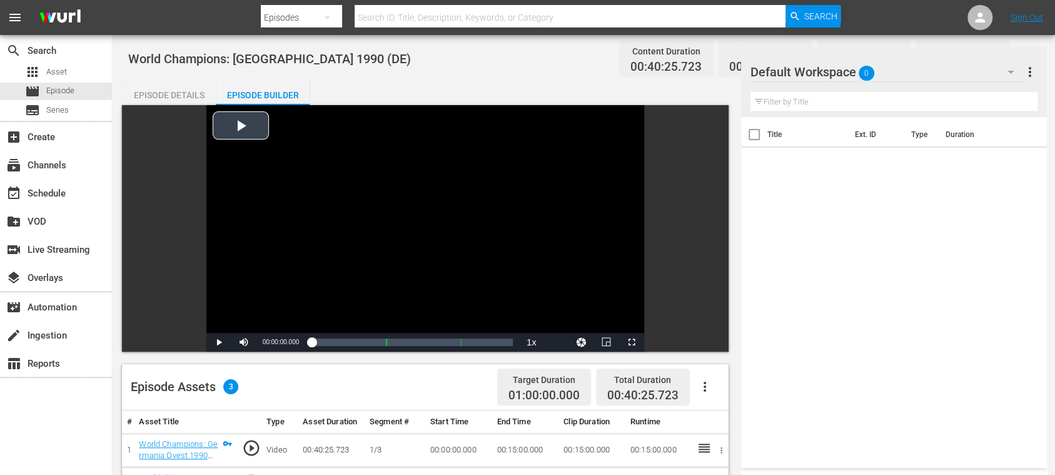
scroll to position [325, 0]
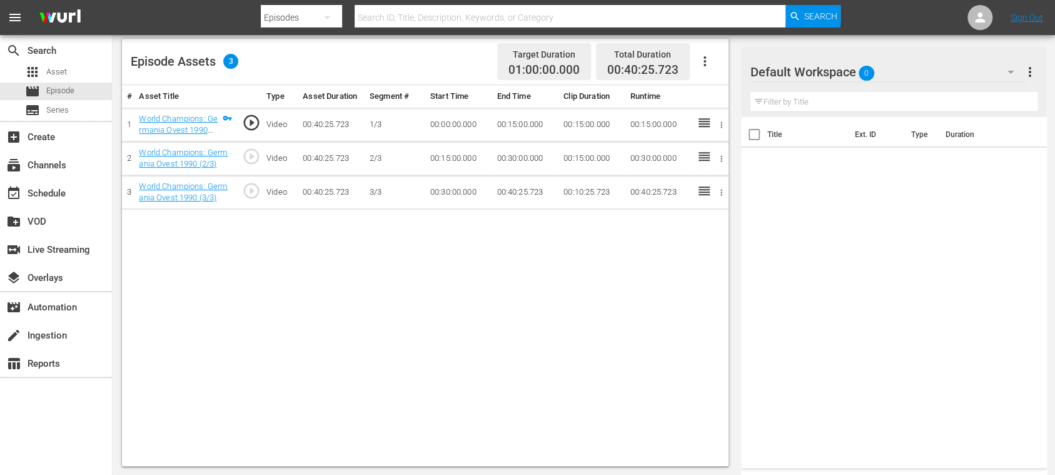
click at [702, 66] on icon "button" at bounding box center [704, 61] width 15 height 15
click at [702, 66] on div "Fill with Ads" at bounding box center [741, 66] width 85 height 30
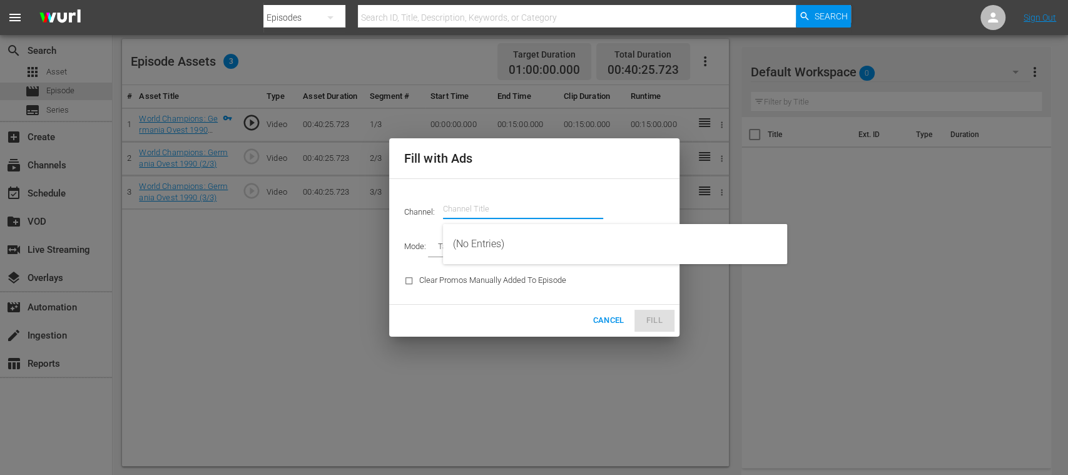
click at [503, 210] on input "text" at bounding box center [523, 209] width 160 height 30
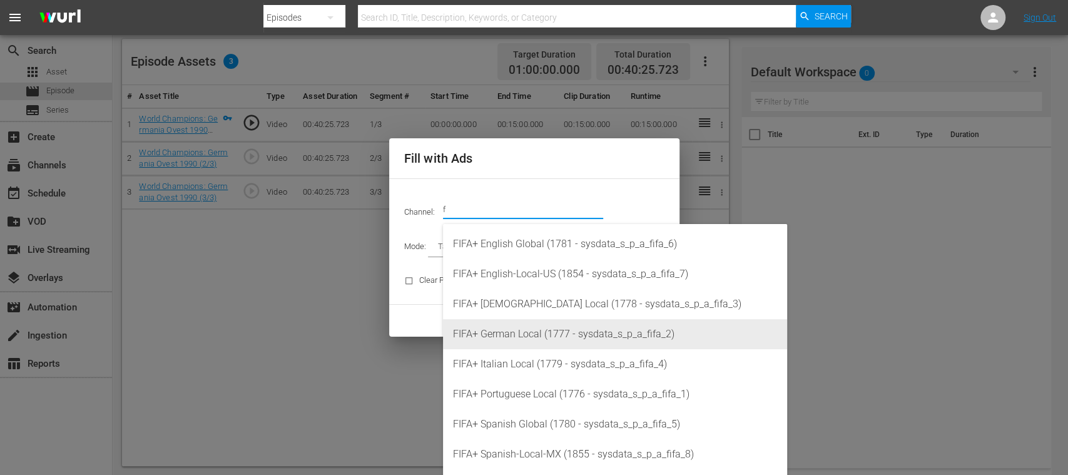
click at [519, 328] on div "FIFA+ German Local (1777 - sysdata_s_p_a_fifa_2)" at bounding box center [615, 334] width 324 height 30
type input "FIFA+ German Local (1777)"
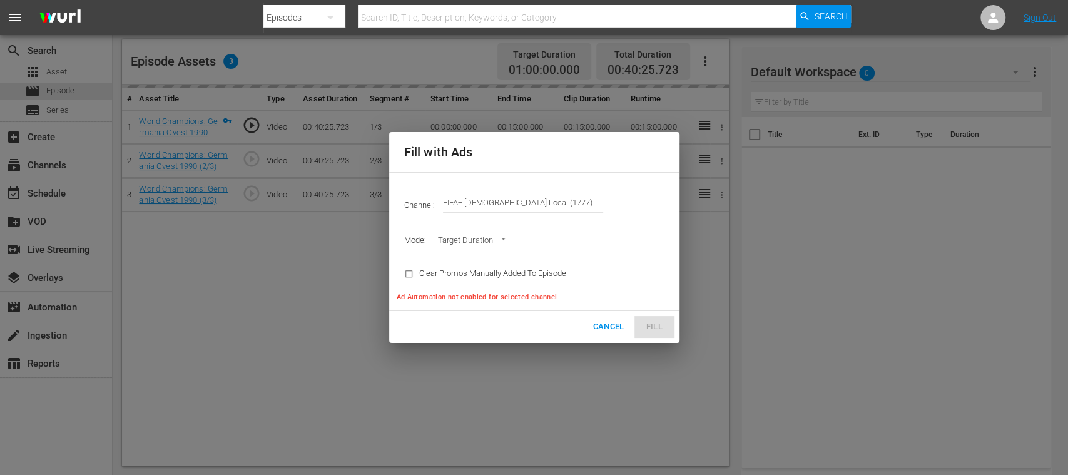
type input "AD_BREAK_DURATION"
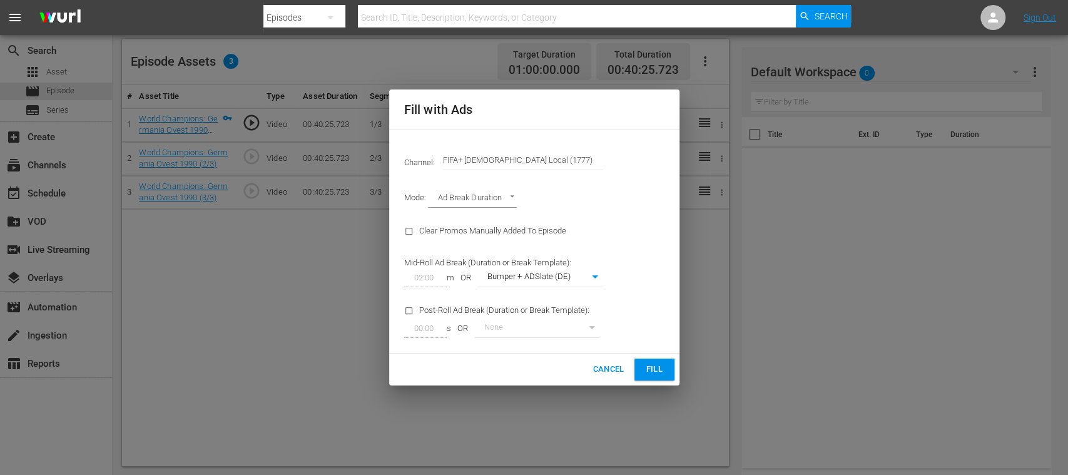
click at [643, 372] on button "Fill" at bounding box center [654, 369] width 40 height 22
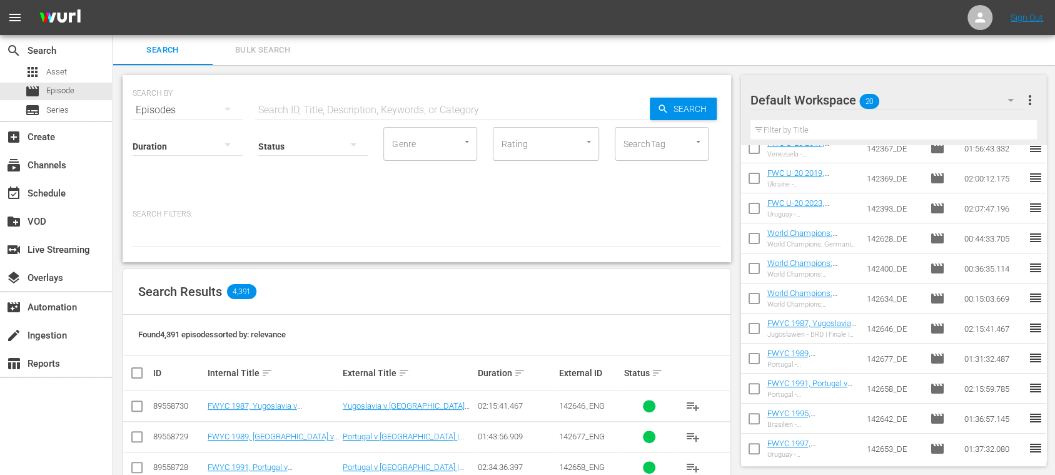
scroll to position [168, 0]
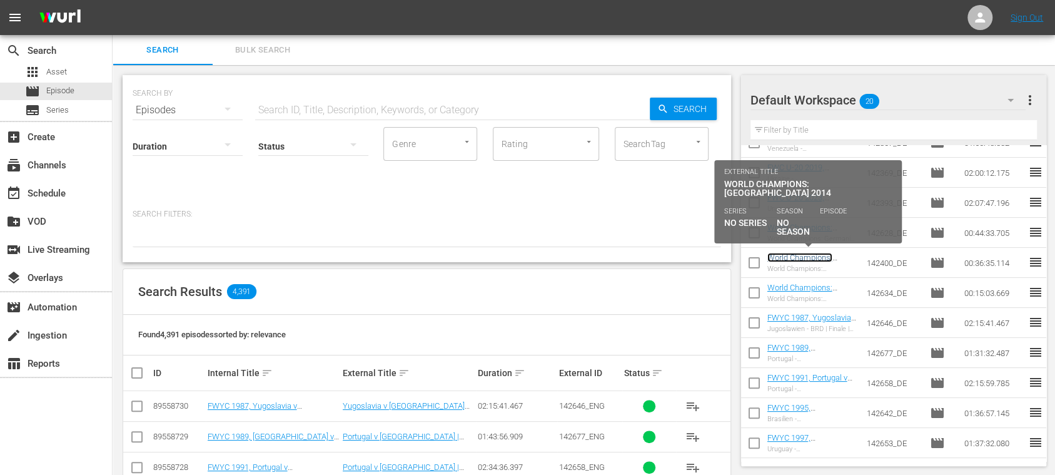
click at [785, 257] on link "World Champions: Germany 2014 (DE)" at bounding box center [806, 267] width 76 height 28
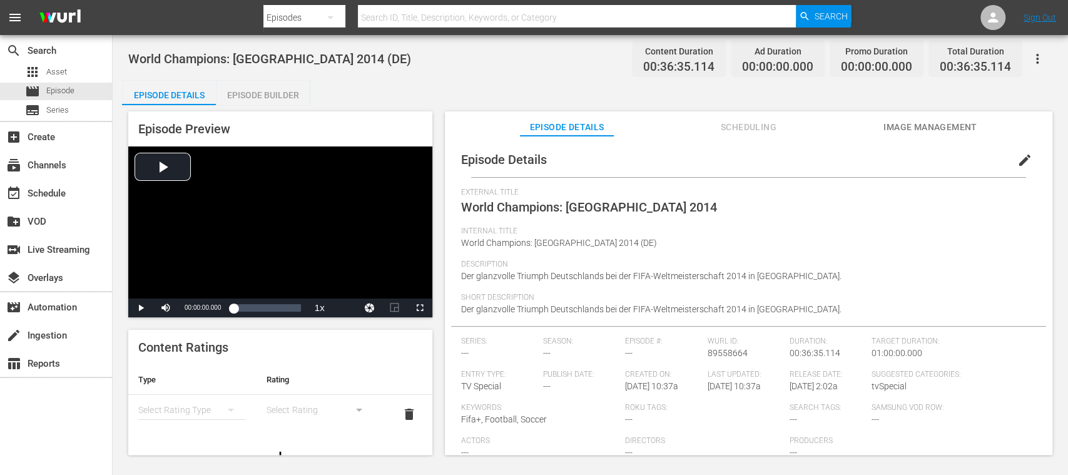
click at [290, 91] on div "Episode Builder" at bounding box center [263, 95] width 94 height 30
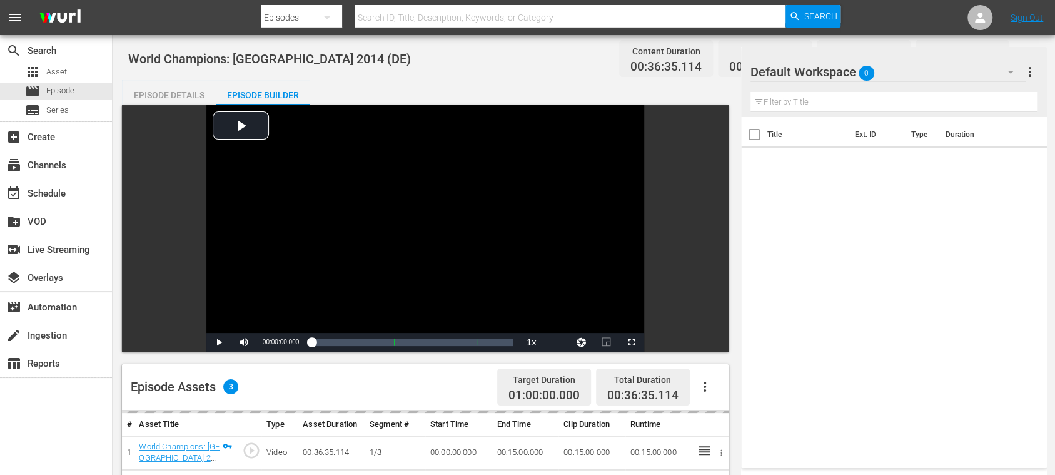
scroll to position [222, 0]
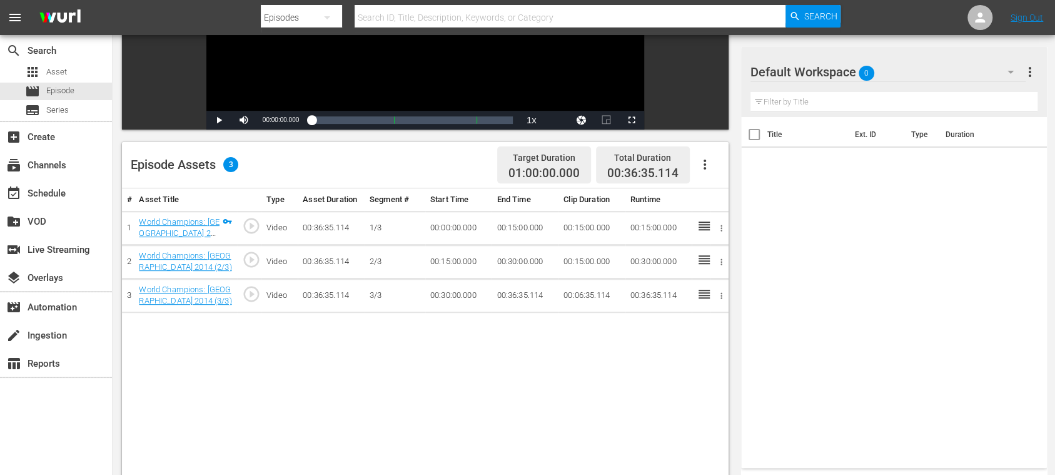
click at [704, 166] on icon "button" at bounding box center [704, 164] width 15 height 15
click at [716, 173] on div "Fill with Ads" at bounding box center [741, 170] width 85 height 30
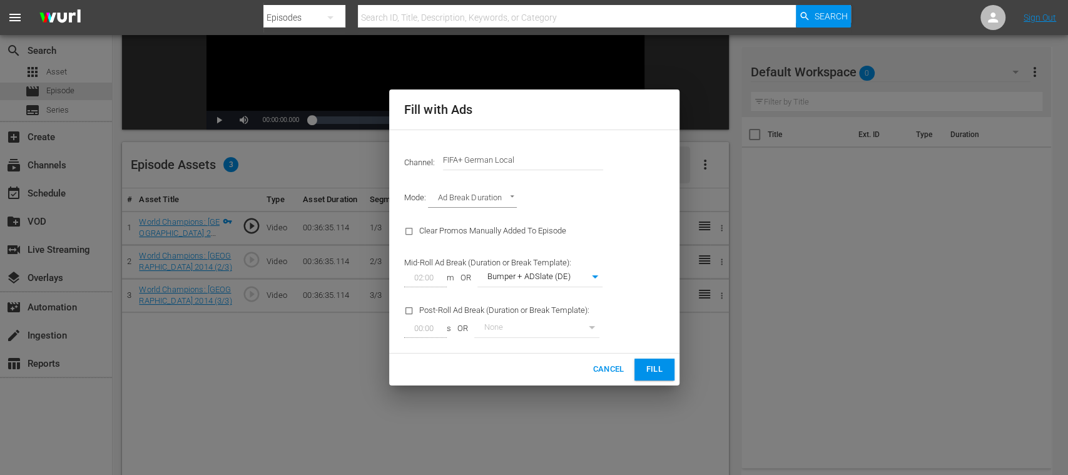
click at [649, 369] on span "Fill" at bounding box center [654, 369] width 20 height 14
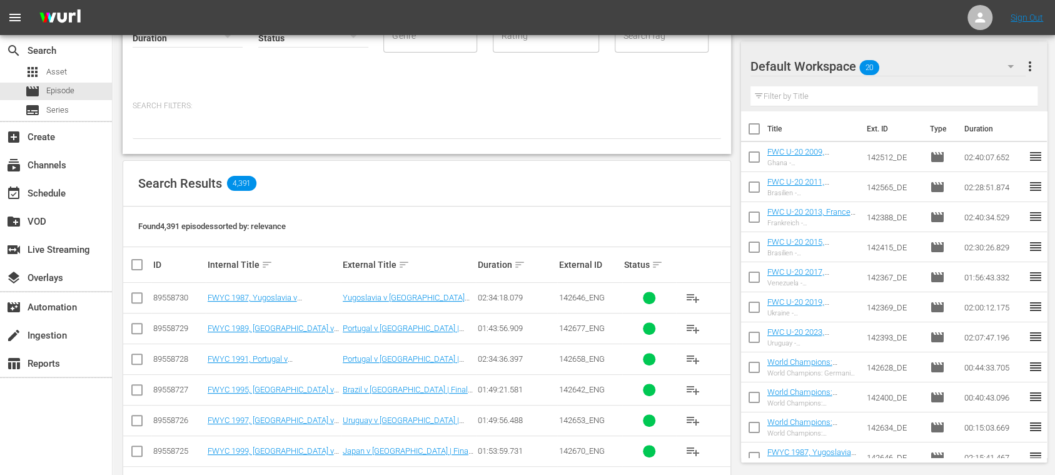
scroll to position [198, 0]
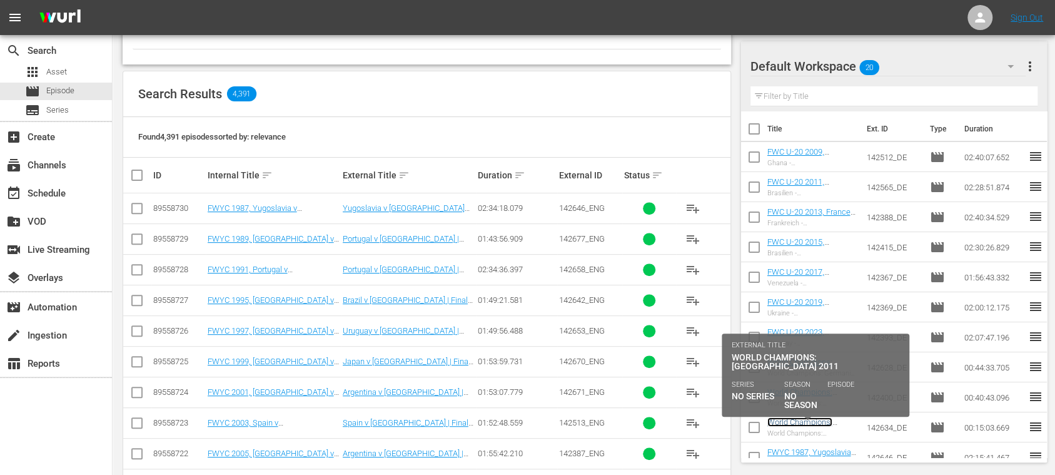
click at [811, 422] on link "World Champions: Japan 2011 (DE)" at bounding box center [806, 431] width 76 height 28
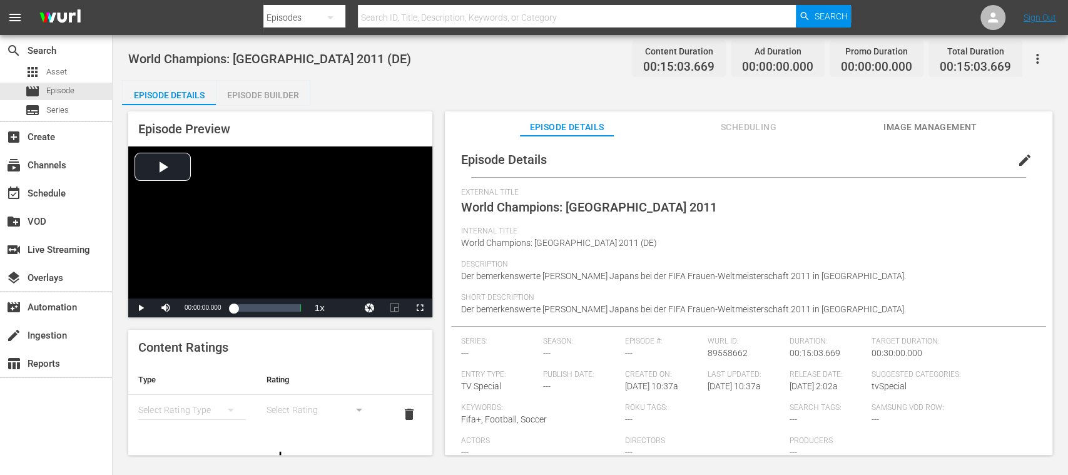
drag, startPoint x: 279, startPoint y: 100, endPoint x: 317, endPoint y: 115, distance: 41.0
click at [279, 100] on div "Episode Builder" at bounding box center [263, 95] width 94 height 30
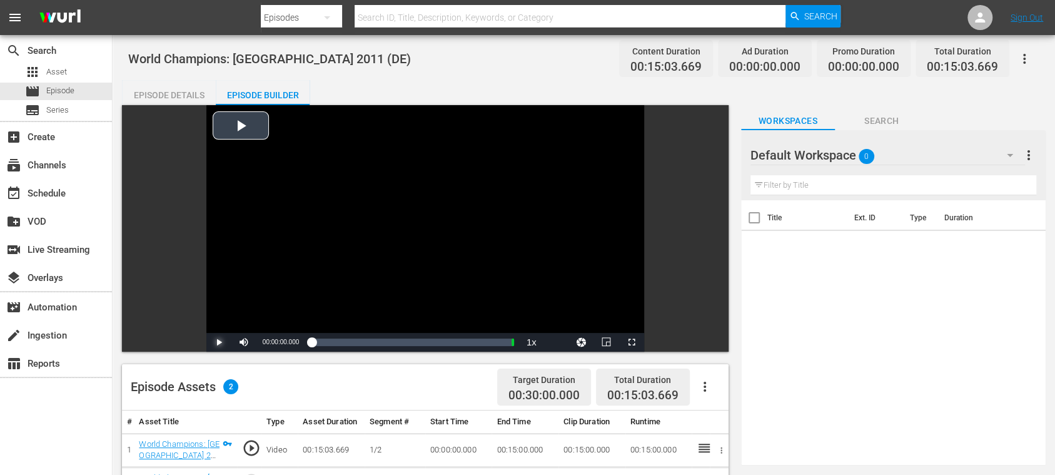
click at [219, 342] on span "Video Player" at bounding box center [219, 342] width 0 height 0
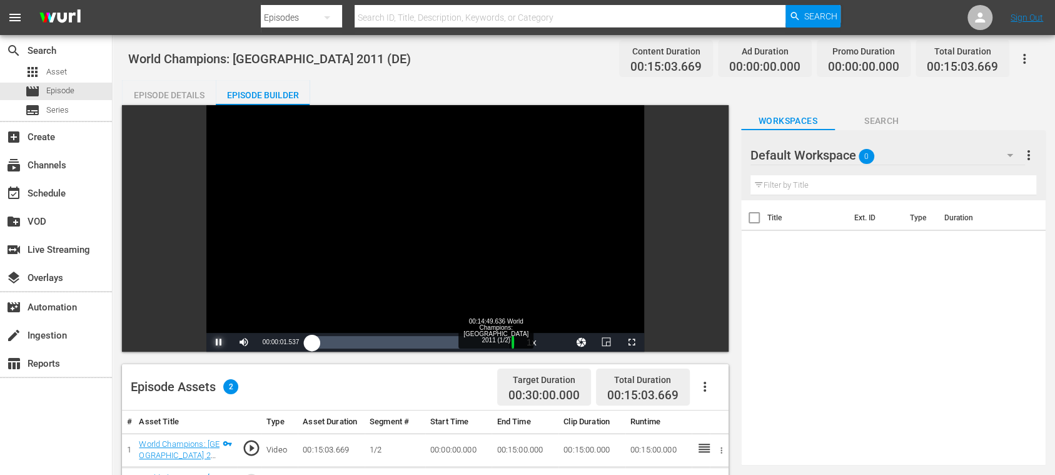
click at [510, 337] on div "Loaded : 1.32% 00:14:49.636 World Champions: Giappone 2011 (1/2) 00:00:01.733" at bounding box center [412, 342] width 201 height 13
click at [505, 336] on div "00:14:52.917" at bounding box center [411, 342] width 199 height 13
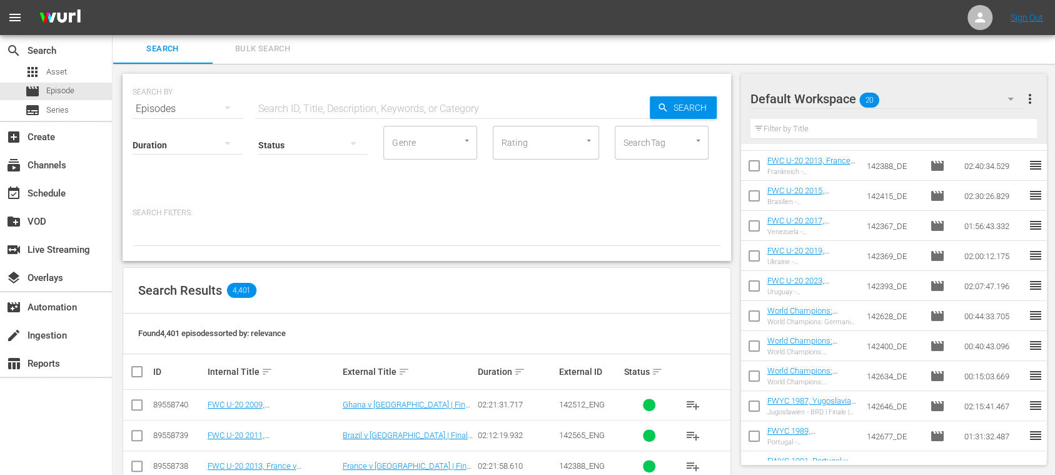
scroll to position [115, 0]
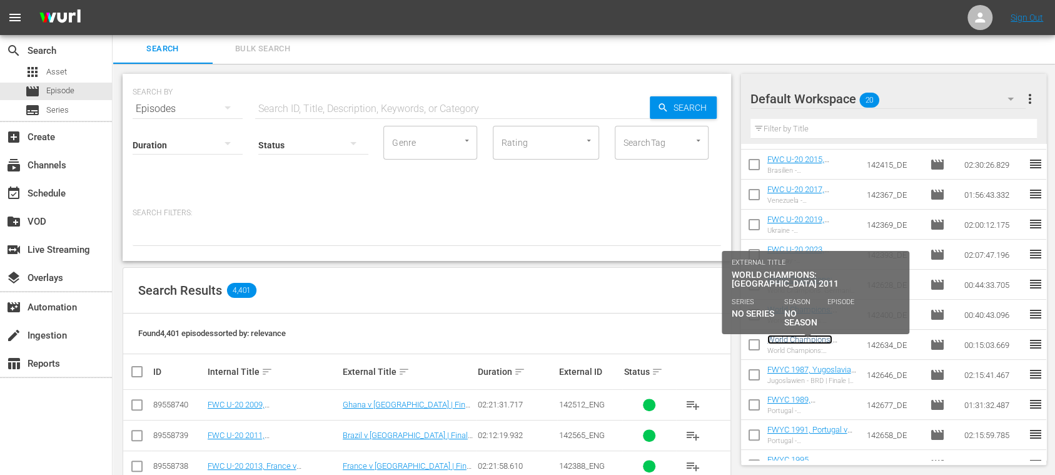
click at [818, 339] on link "World Champions: Japan 2011 (DE)" at bounding box center [806, 349] width 76 height 28
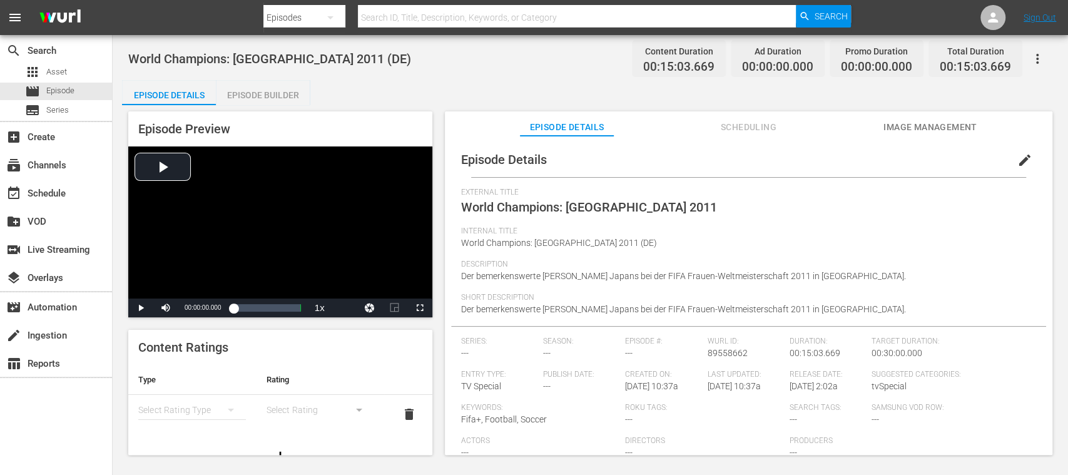
click at [276, 94] on div "Episode Builder" at bounding box center [263, 95] width 94 height 30
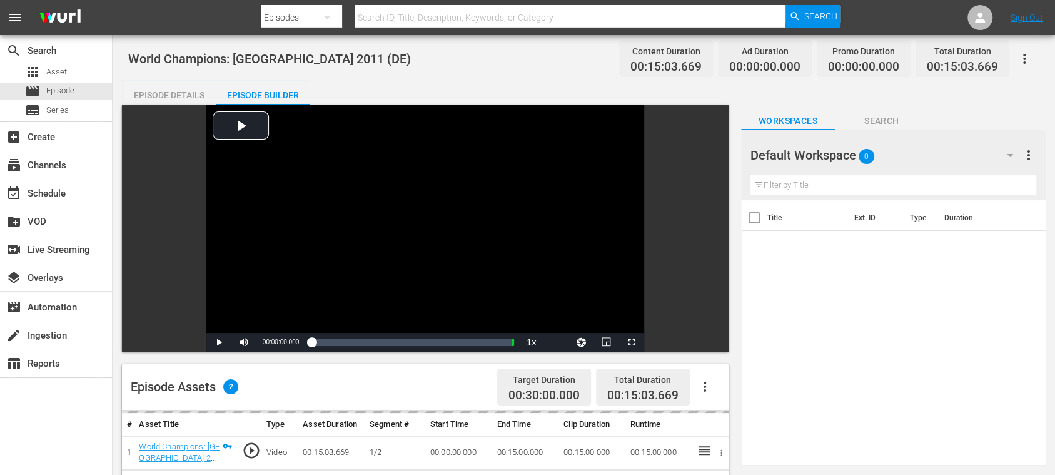
scroll to position [222, 0]
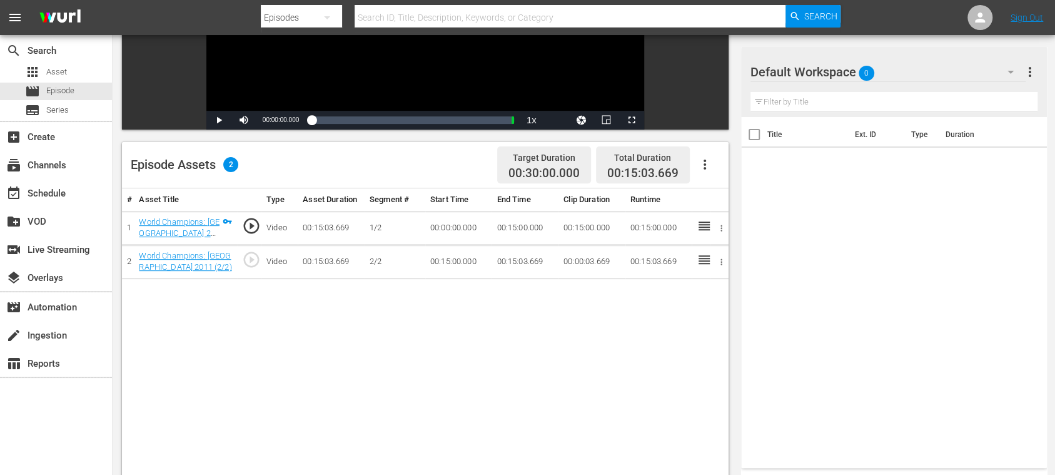
click at [714, 166] on button "button" at bounding box center [705, 165] width 30 height 30
click at [714, 168] on div "Fill with Ads" at bounding box center [741, 170] width 85 height 30
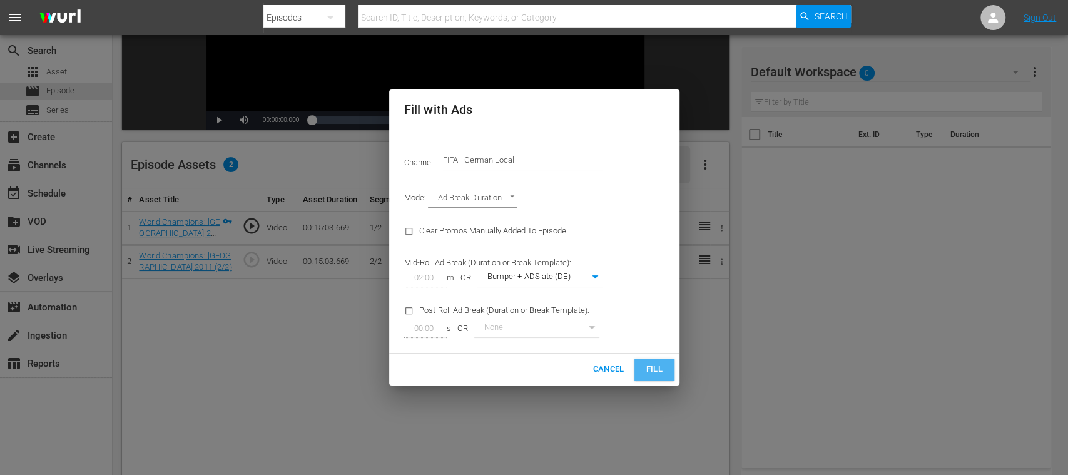
click at [654, 365] on span "Fill" at bounding box center [654, 369] width 20 height 14
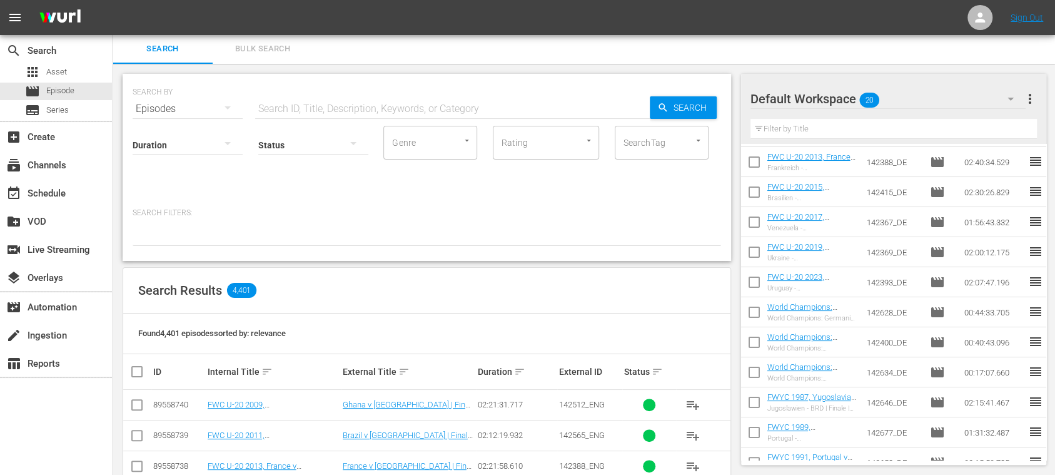
scroll to position [149, 0]
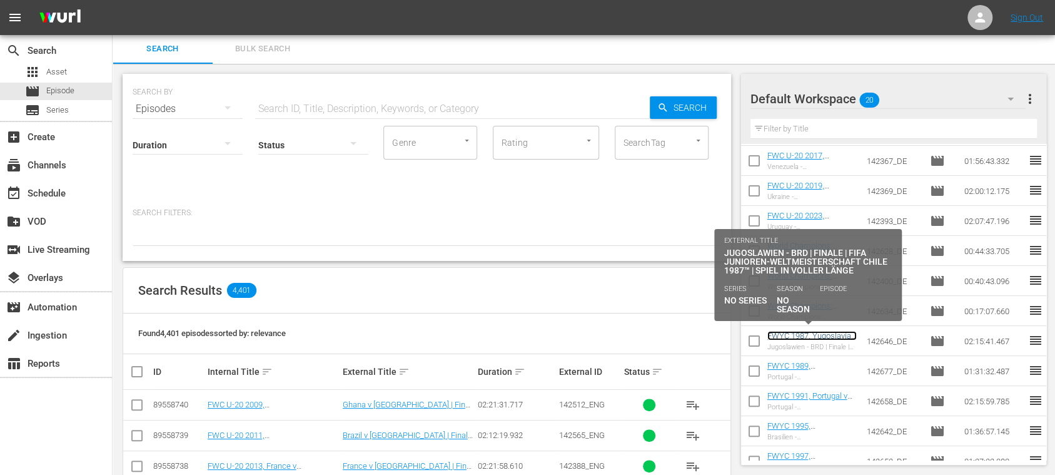
click at [801, 335] on link "FWYC 1987, Yugoslavia v Germany FR, Final - FMR (DE)" at bounding box center [812, 345] width 89 height 28
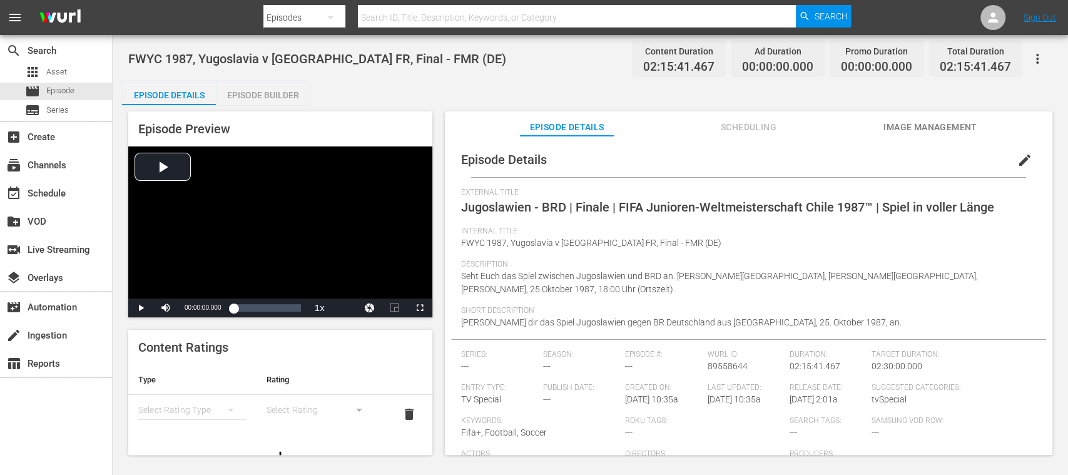
click at [290, 95] on div "Episode Builder" at bounding box center [263, 95] width 94 height 30
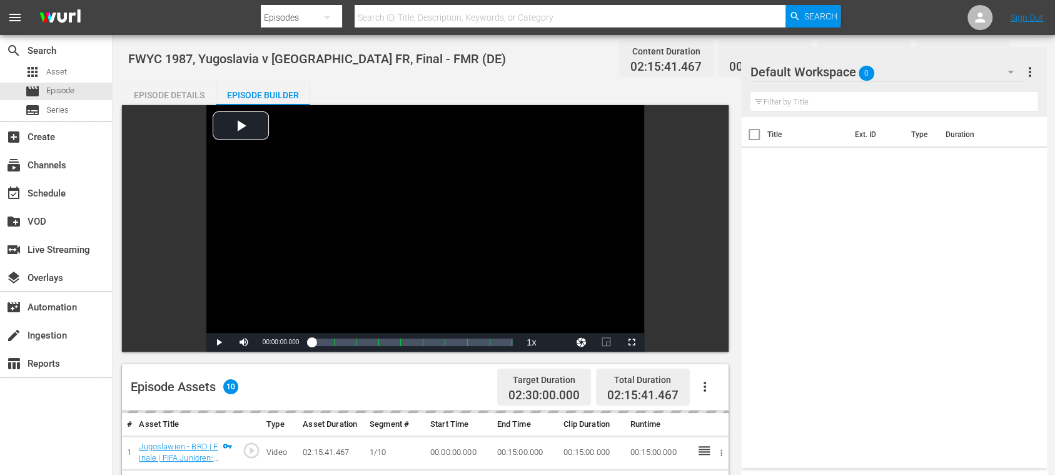
scroll to position [222, 0]
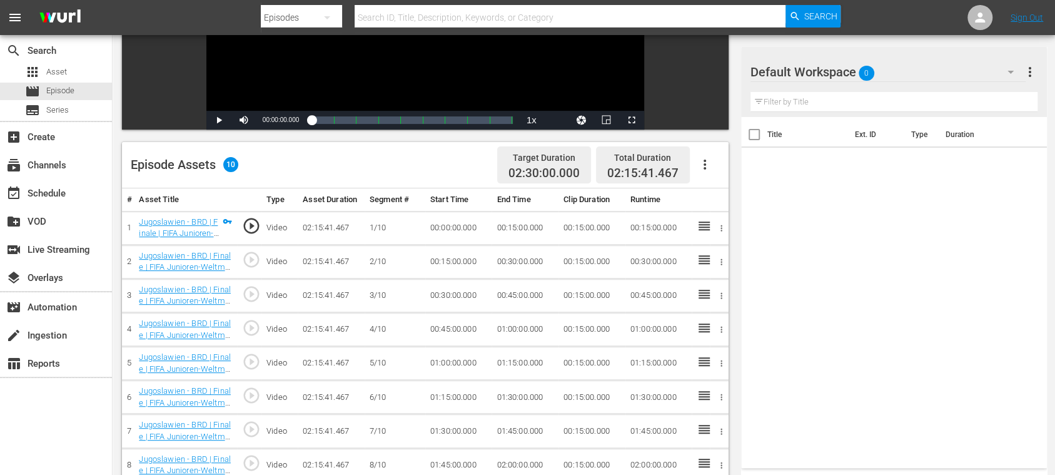
click at [709, 166] on icon "button" at bounding box center [704, 164] width 15 height 15
click at [716, 168] on div "Fill with Ads" at bounding box center [741, 170] width 85 height 30
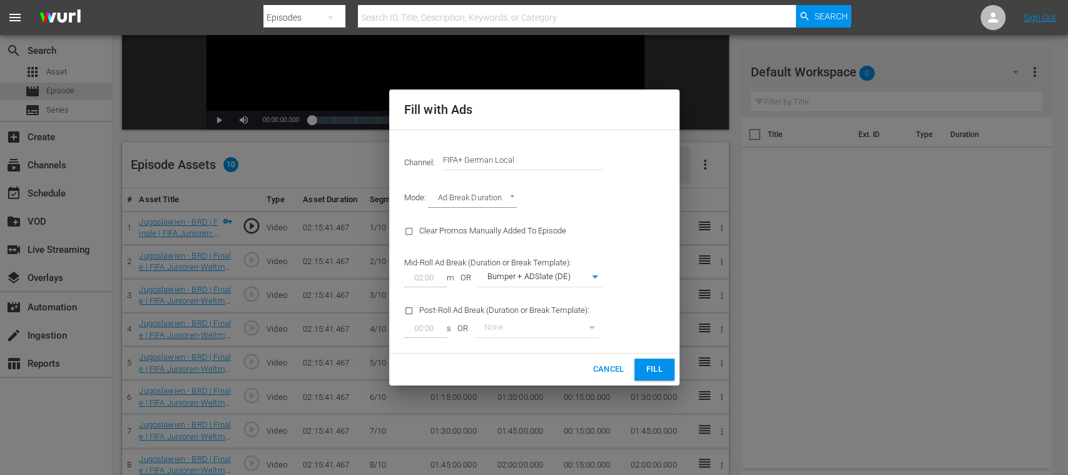
click at [654, 367] on span "Fill" at bounding box center [654, 369] width 20 height 14
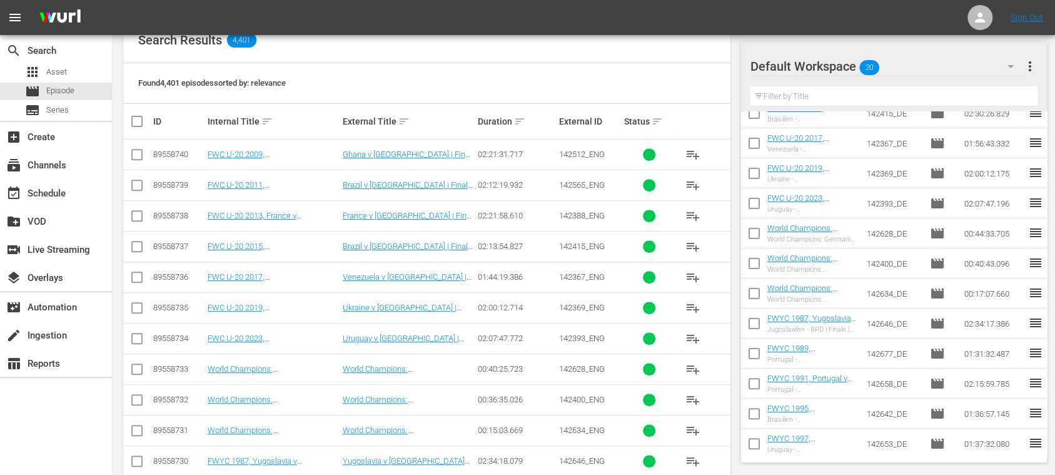
scroll to position [143, 0]
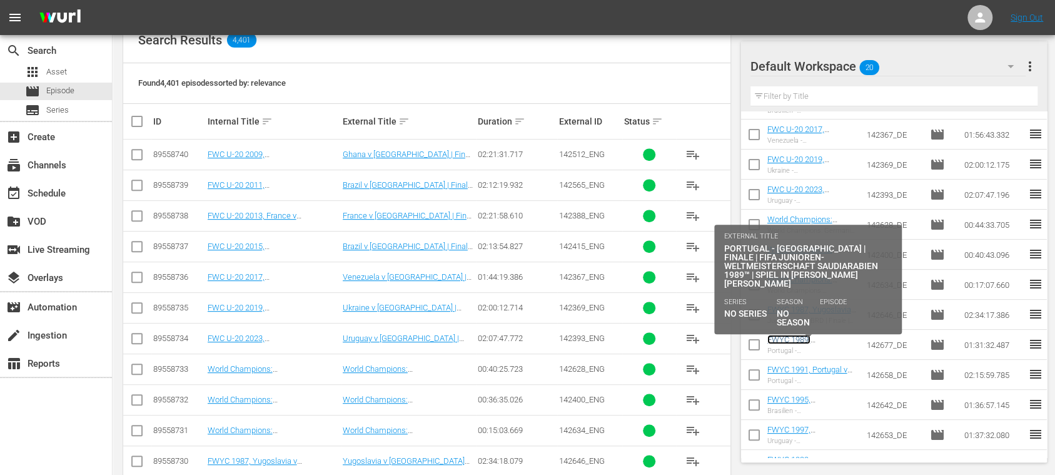
click at [833, 340] on link "FWYC 1989, Portugal v Nigeria, Final - FMR (DE)" at bounding box center [808, 354] width 81 height 38
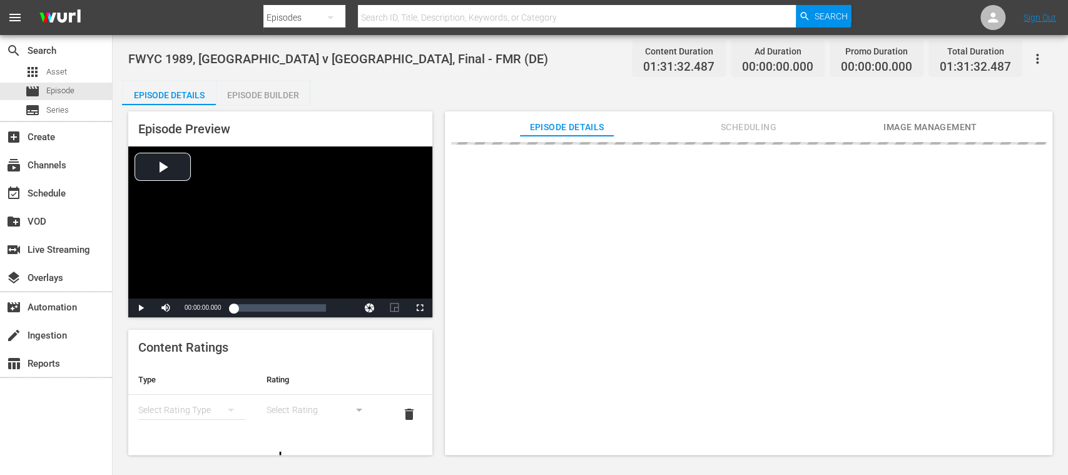
click at [261, 98] on div "Episode Builder" at bounding box center [263, 95] width 94 height 30
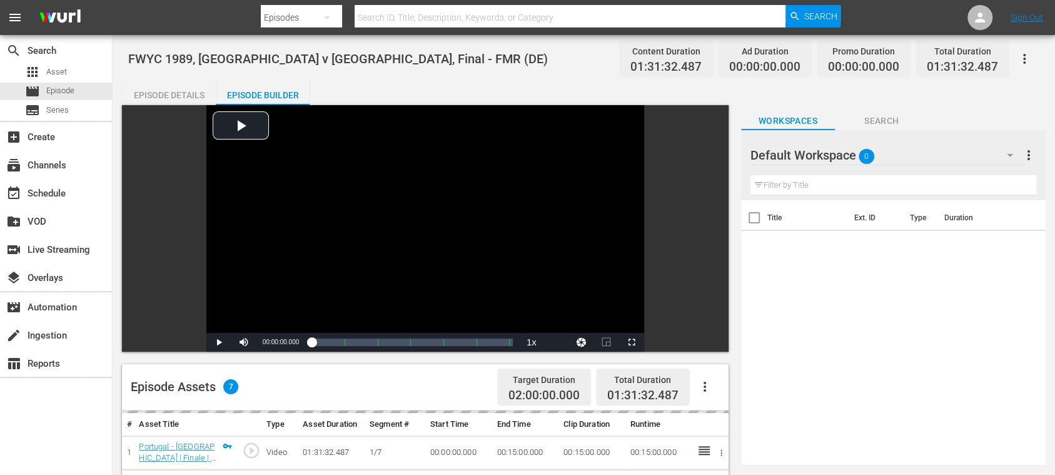
scroll to position [222, 0]
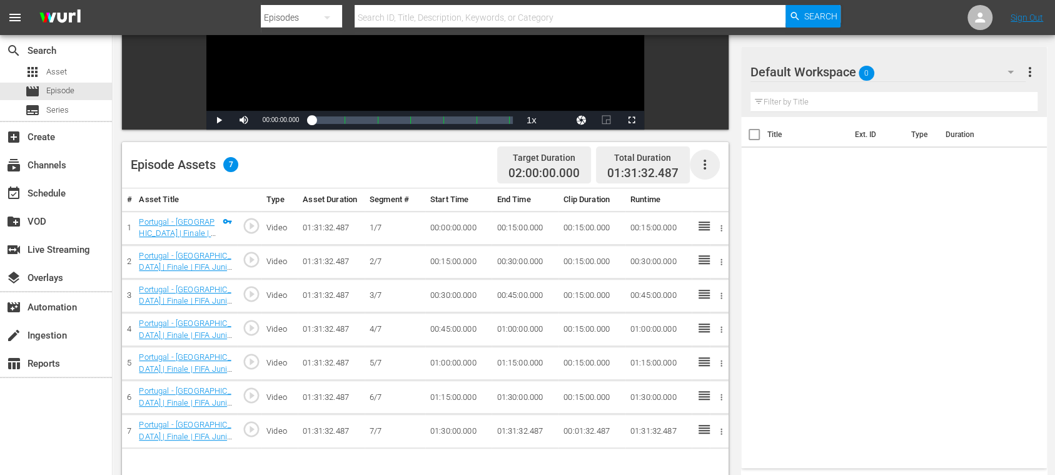
click at [707, 159] on icon "button" at bounding box center [704, 164] width 15 height 15
click at [719, 170] on div "Fill with Ads" at bounding box center [741, 170] width 85 height 30
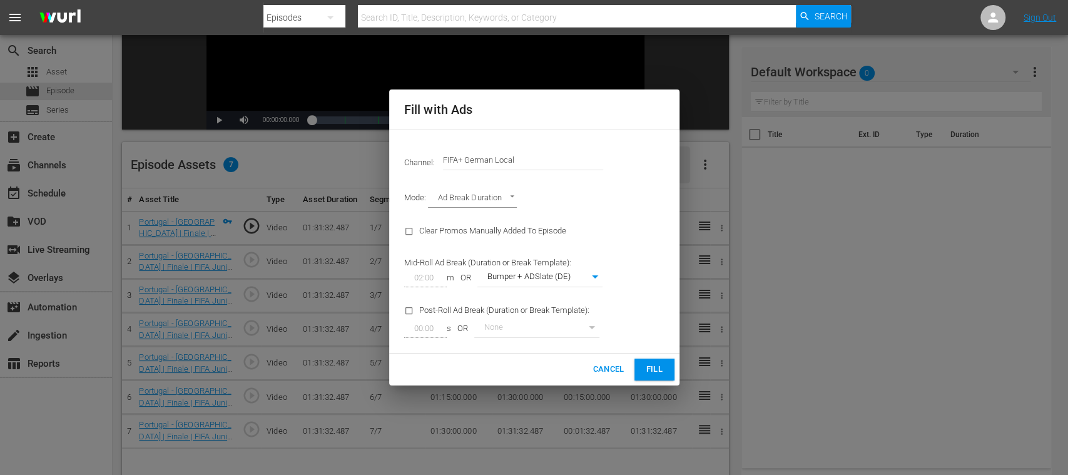
click at [652, 367] on span "Fill" at bounding box center [654, 369] width 20 height 14
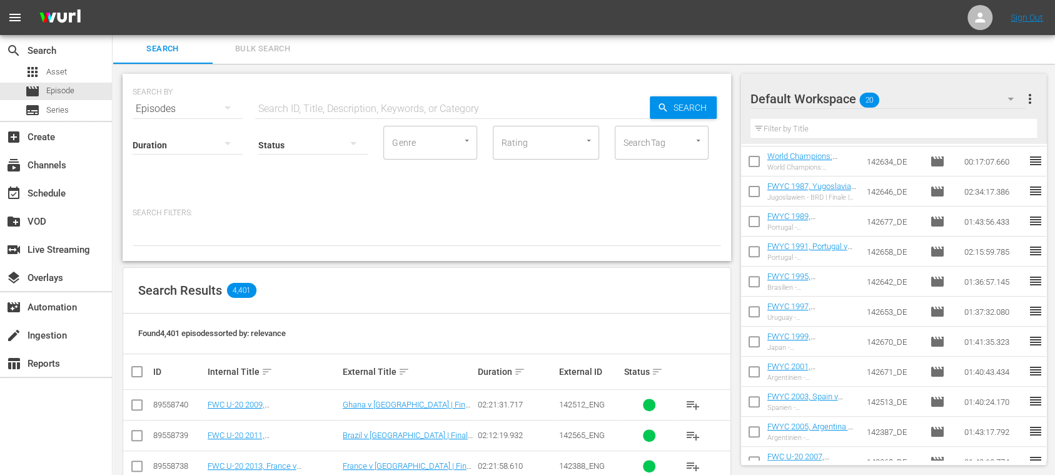
scroll to position [315, 0]
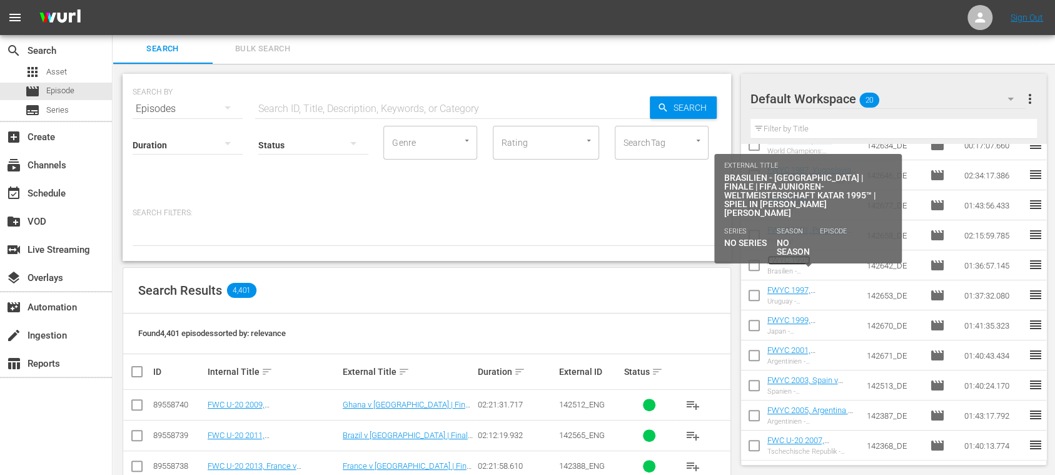
click at [823, 257] on link "FWYC 1995, Brazil v Argentina, Final - FMR (DE)" at bounding box center [808, 274] width 81 height 38
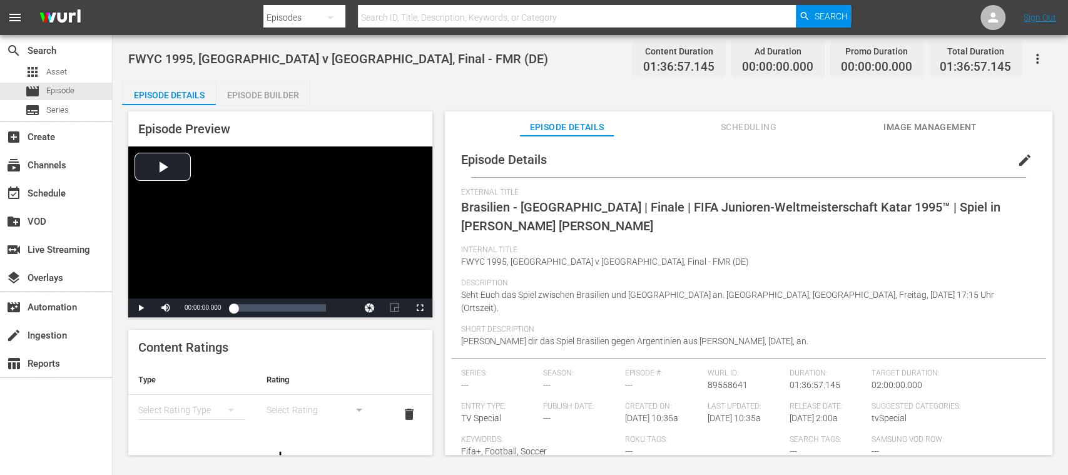
click at [246, 89] on div "Episode Builder" at bounding box center [263, 95] width 94 height 30
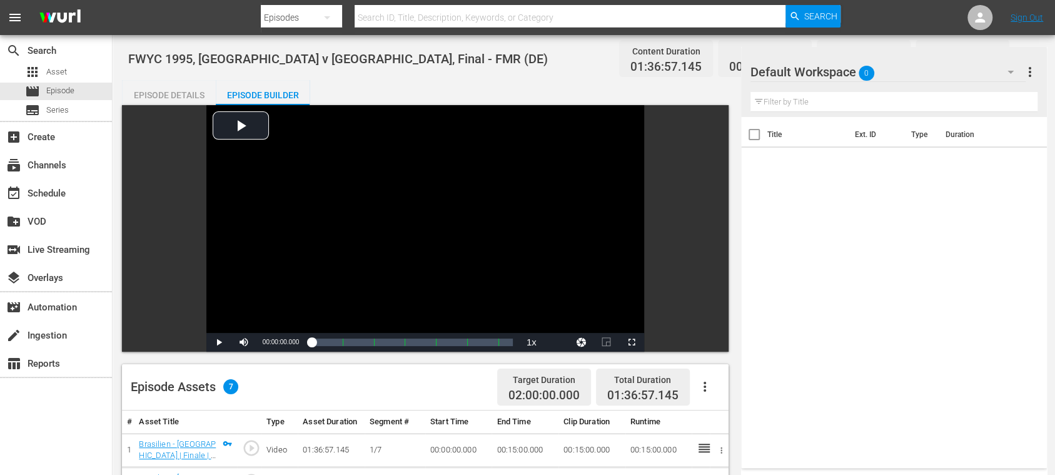
scroll to position [222, 0]
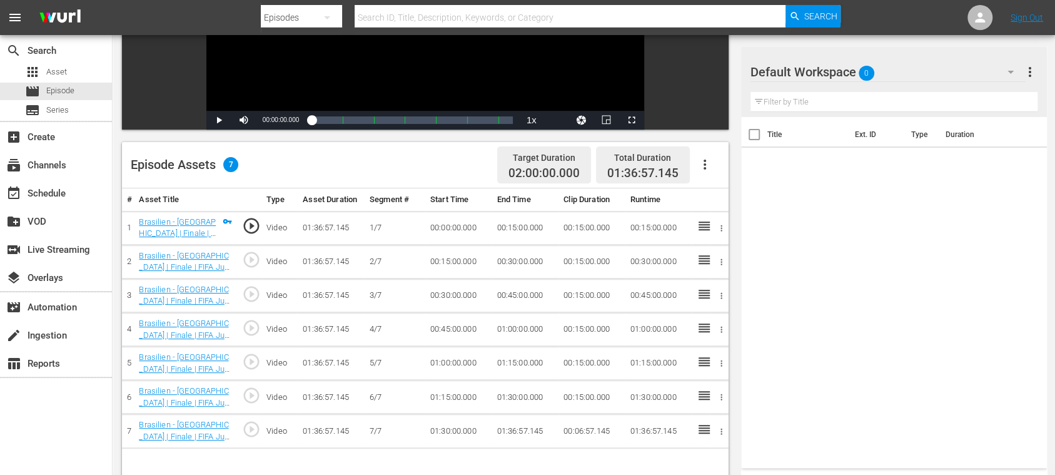
click at [699, 156] on button "button" at bounding box center [705, 165] width 30 height 30
click at [711, 159] on div "Fill with Ads" at bounding box center [741, 170] width 85 height 30
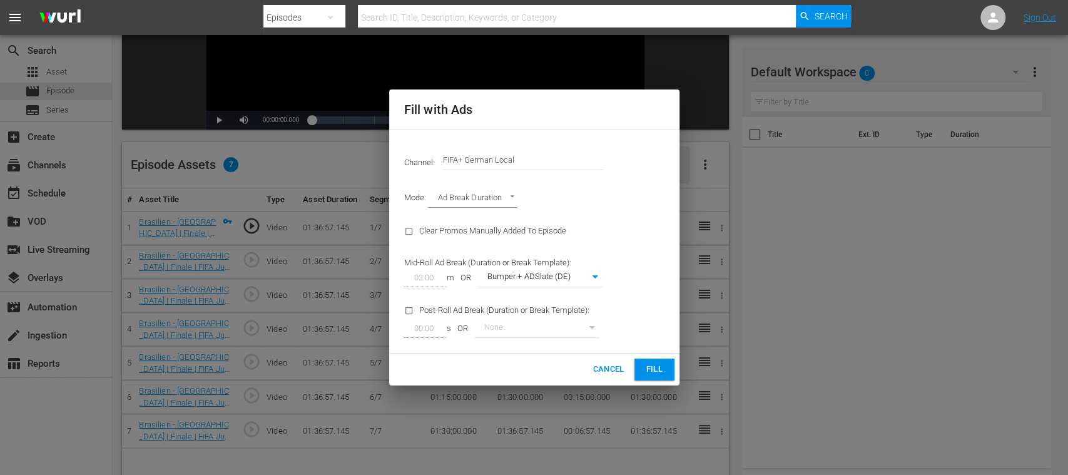
click at [656, 368] on span "Fill" at bounding box center [654, 369] width 20 height 14
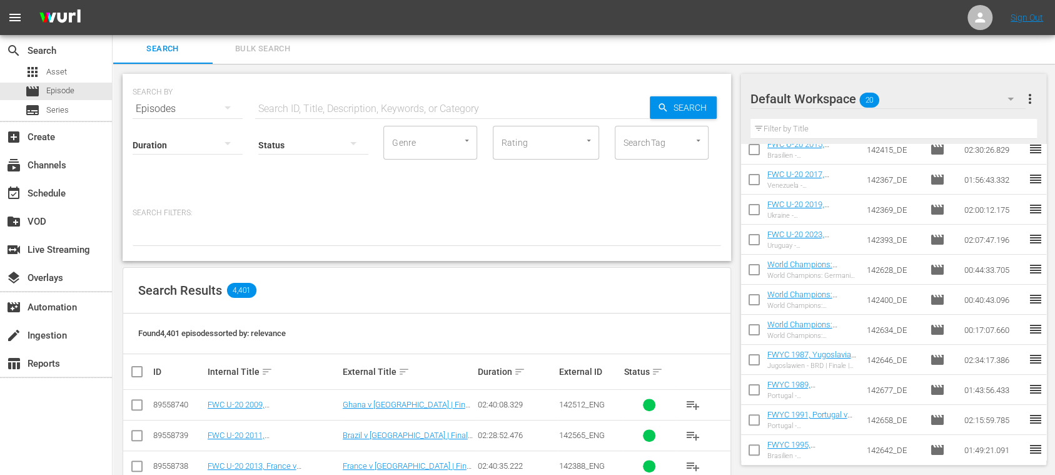
scroll to position [275, 0]
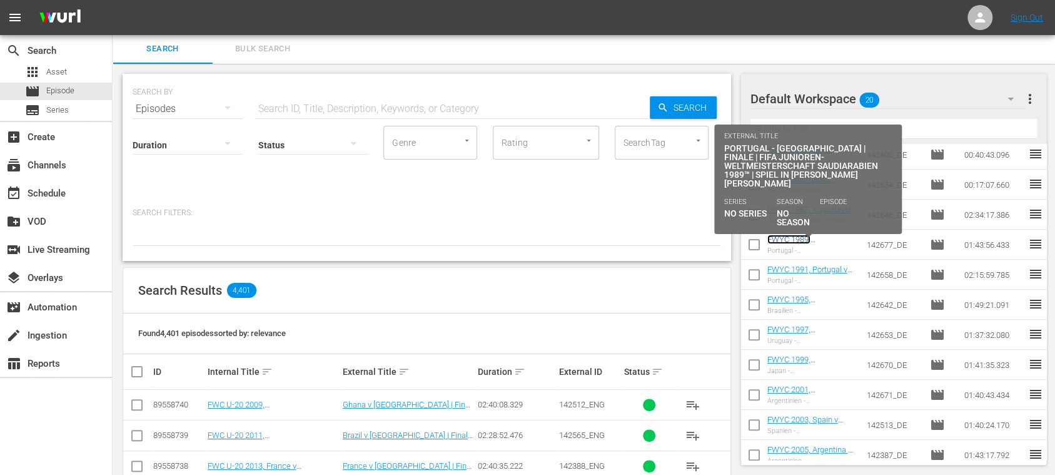
click at [809, 235] on link "FWYC 1989, Portugal v Nigeria, Final - FMR (DE)" at bounding box center [808, 254] width 81 height 38
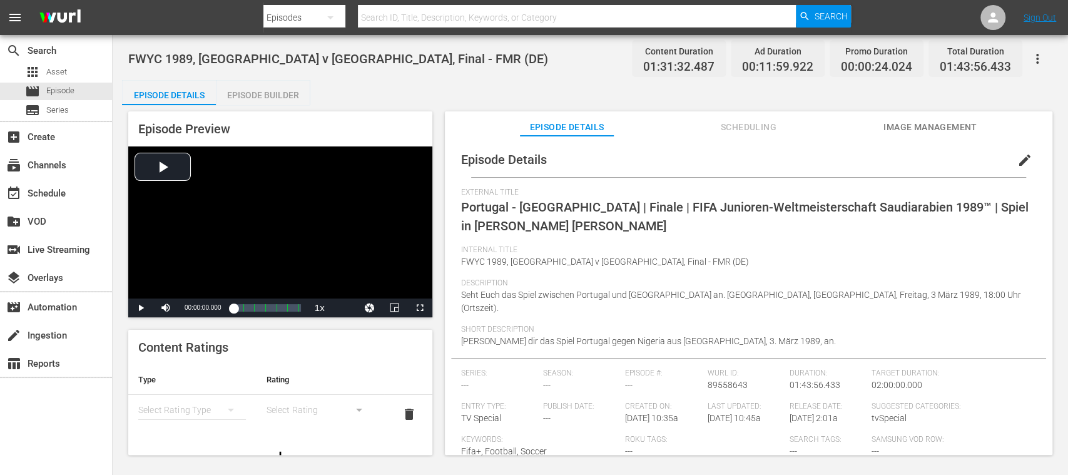
click at [258, 98] on div "Episode Builder" at bounding box center [263, 95] width 94 height 30
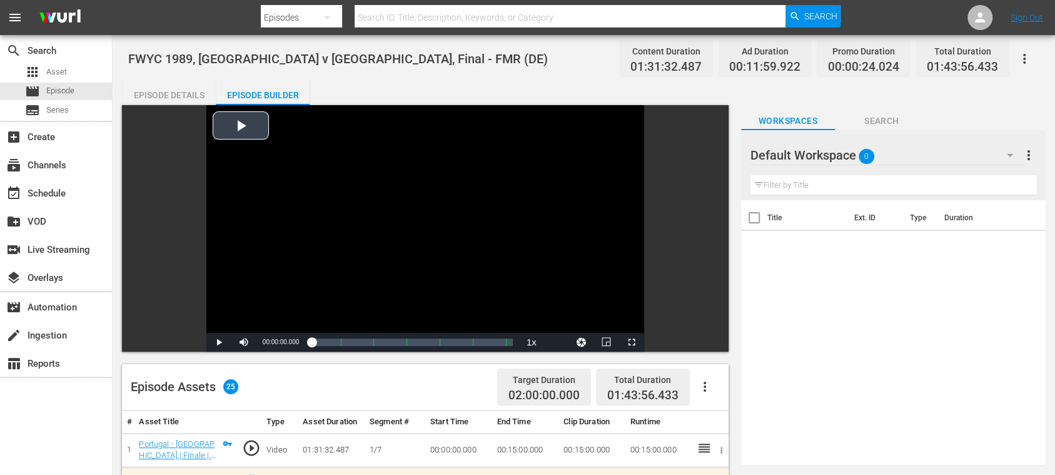
scroll to position [222, 0]
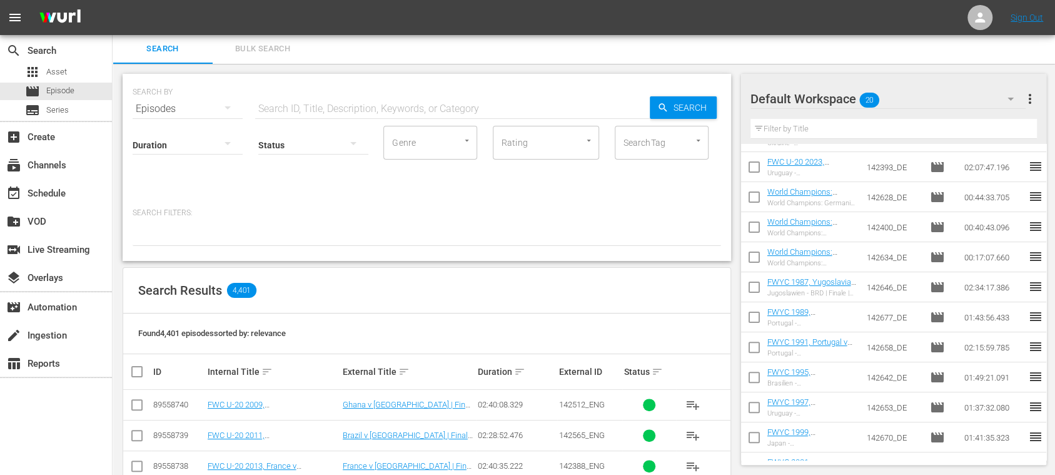
scroll to position [211, 0]
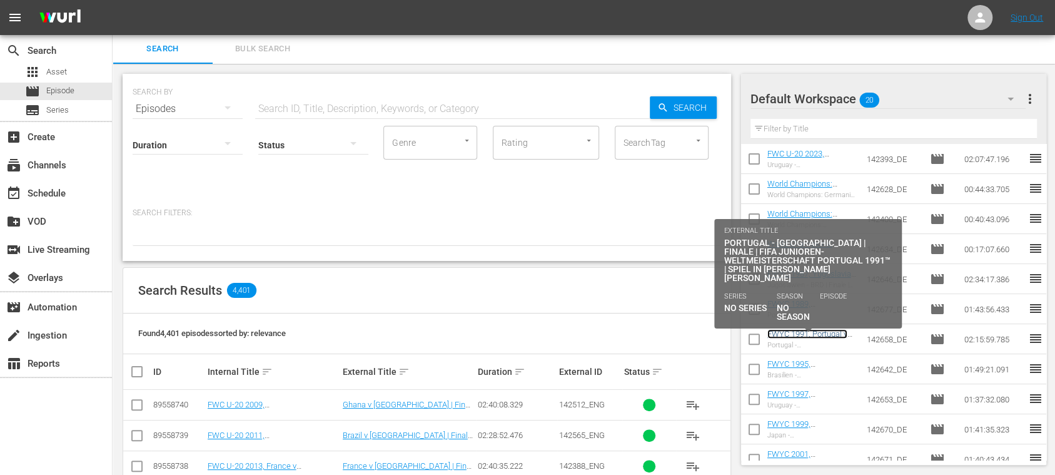
click at [817, 333] on link "FWYC 1991, Portugal v Brazil, Final - FMR (DE)" at bounding box center [808, 343] width 80 height 28
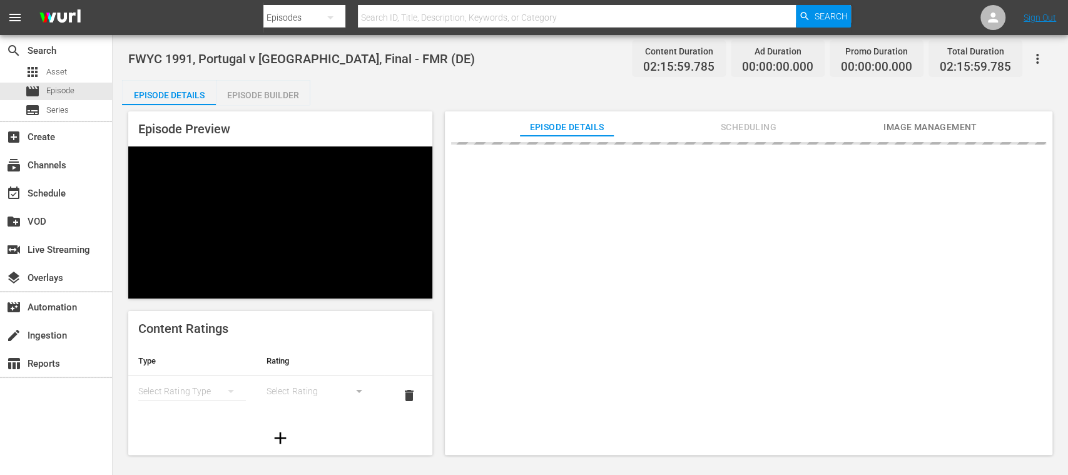
click at [280, 94] on div "Episode Builder" at bounding box center [263, 95] width 94 height 30
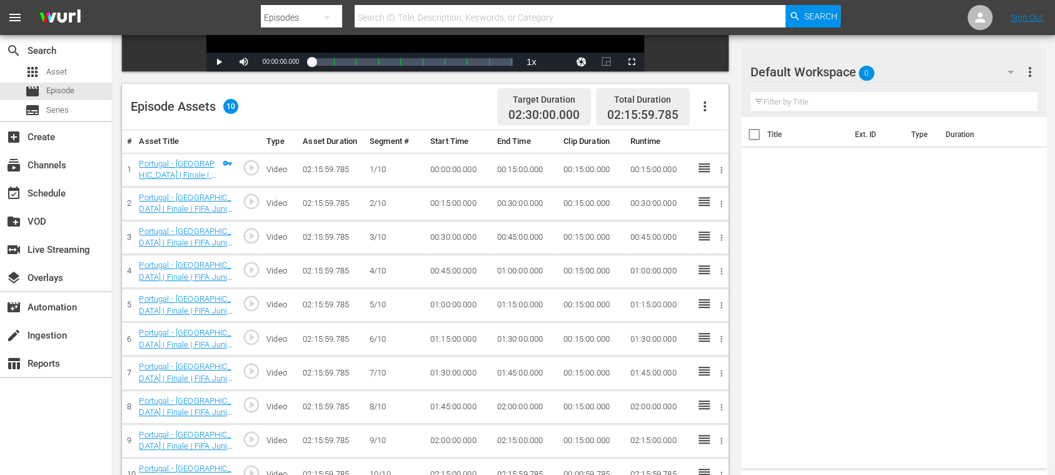
scroll to position [325, 0]
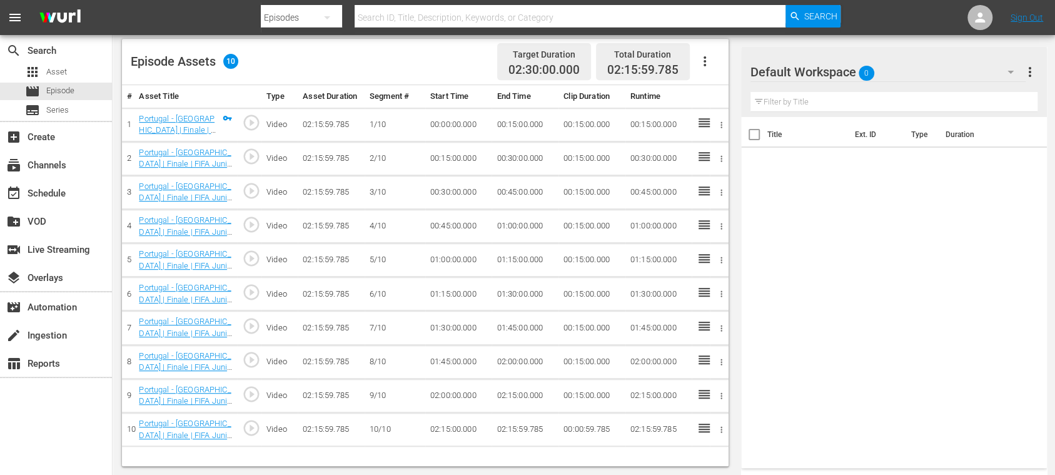
click at [701, 54] on icon "button" at bounding box center [704, 61] width 15 height 15
click at [710, 60] on div "Fill with Ads" at bounding box center [741, 66] width 85 height 30
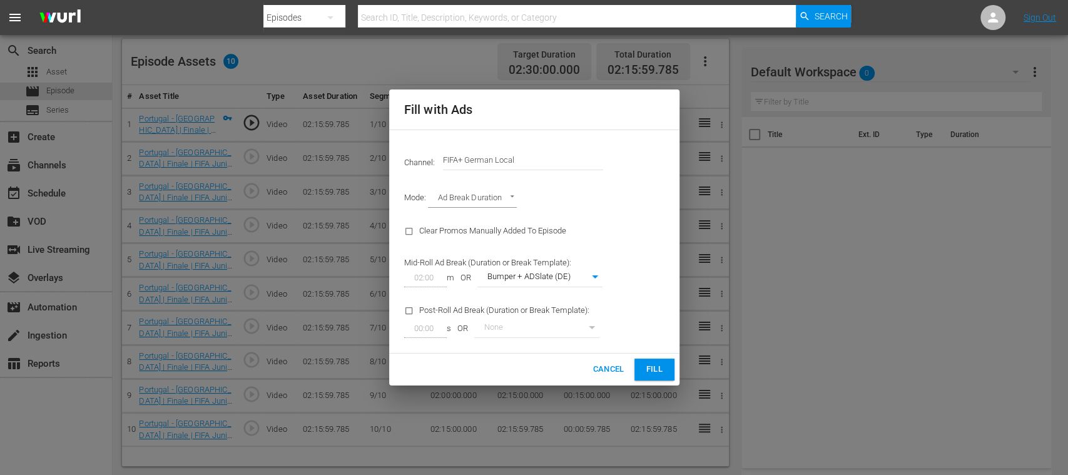
click at [649, 365] on span "Fill" at bounding box center [654, 369] width 20 height 14
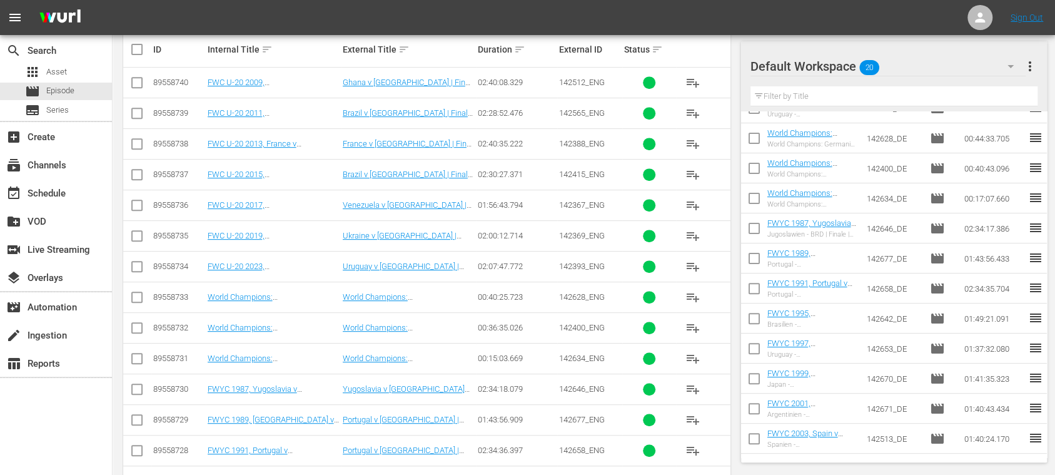
scroll to position [237, 0]
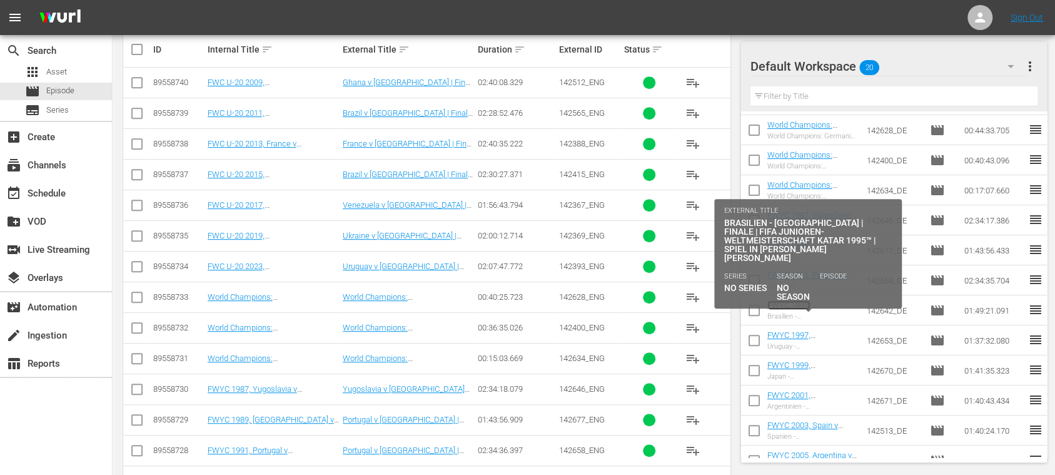
click at [826, 302] on link "FWYC 1995, Brazil v Argentina, Final - FMR (DE)" at bounding box center [808, 319] width 81 height 38
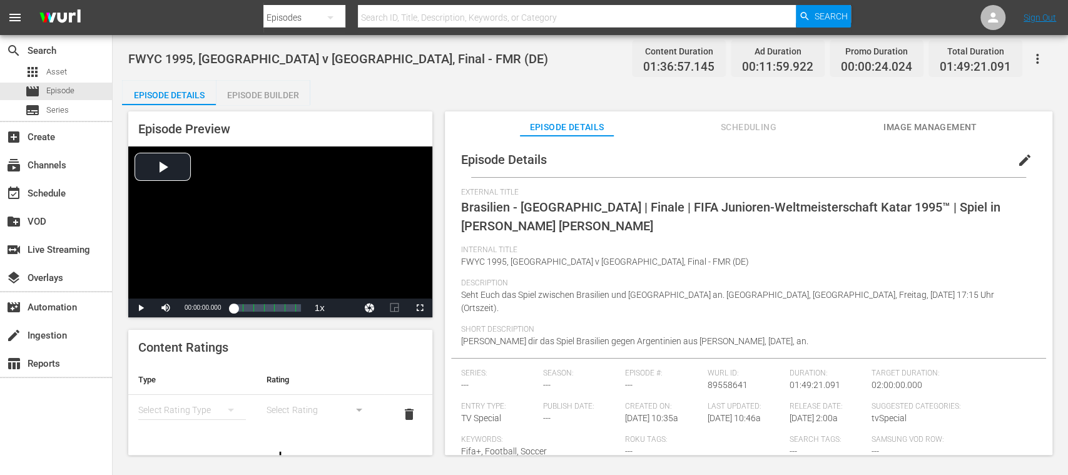
click at [292, 86] on div "Episode Builder" at bounding box center [263, 95] width 94 height 30
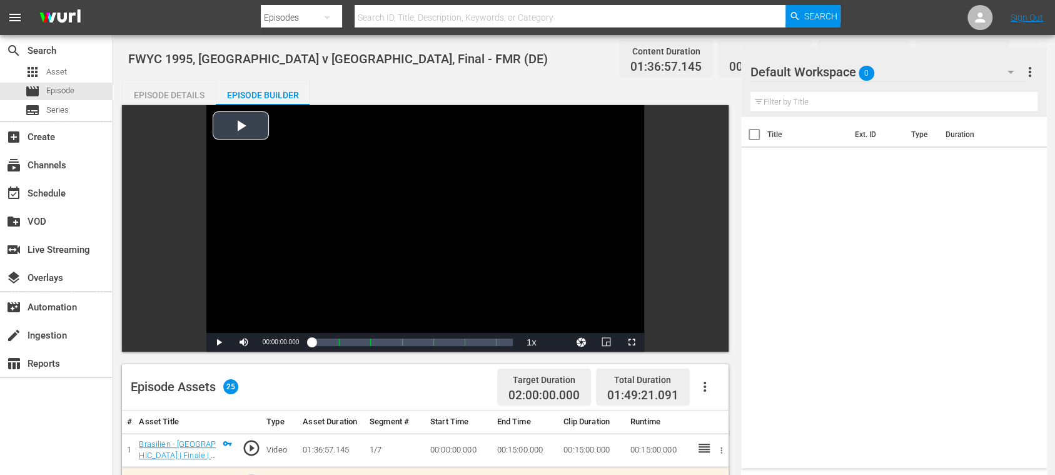
scroll to position [222, 0]
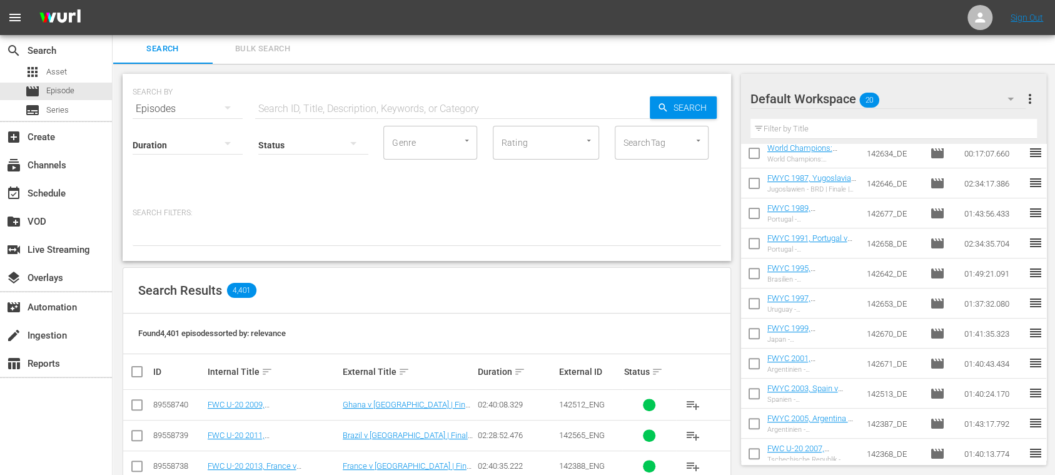
scroll to position [309, 0]
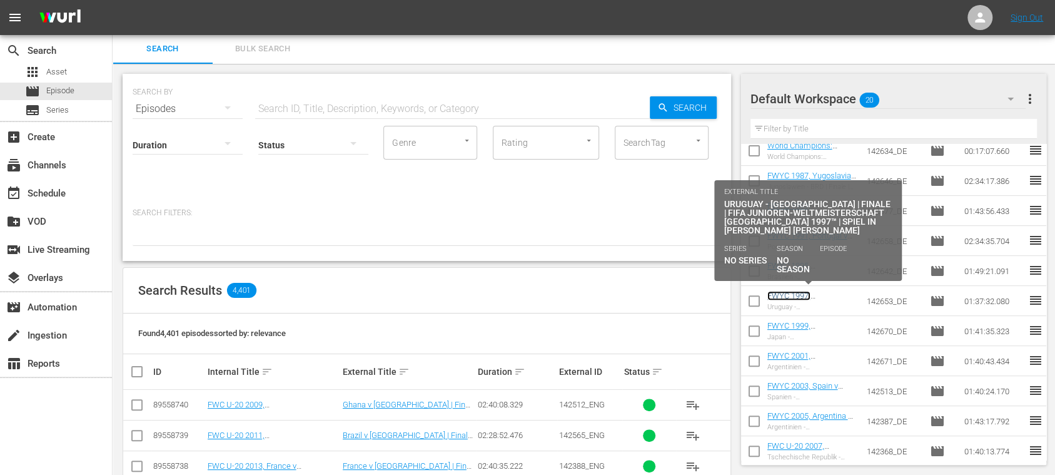
click at [832, 292] on link "FWYC 1997, Uruguay v Argentina, Final - FMR (DE)" at bounding box center [808, 310] width 81 height 38
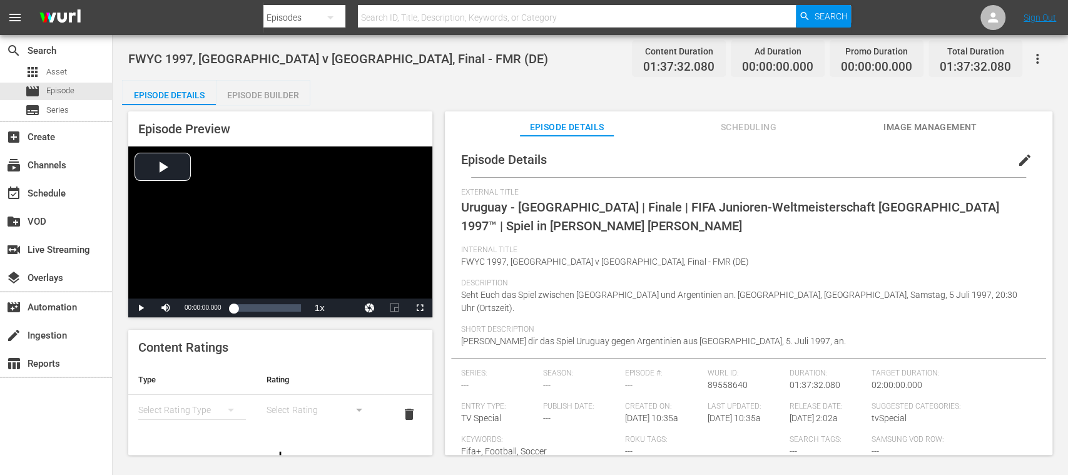
click at [274, 89] on div "Episode Builder" at bounding box center [263, 95] width 94 height 30
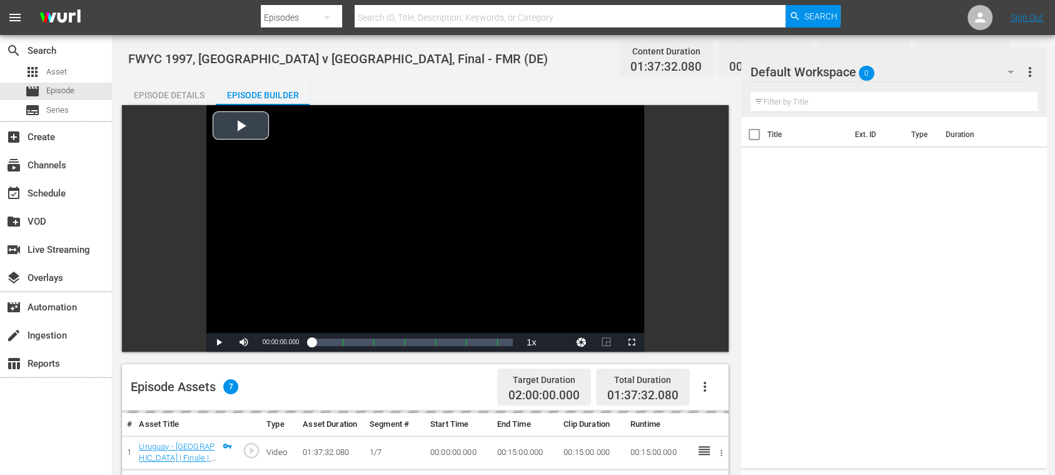
scroll to position [222, 0]
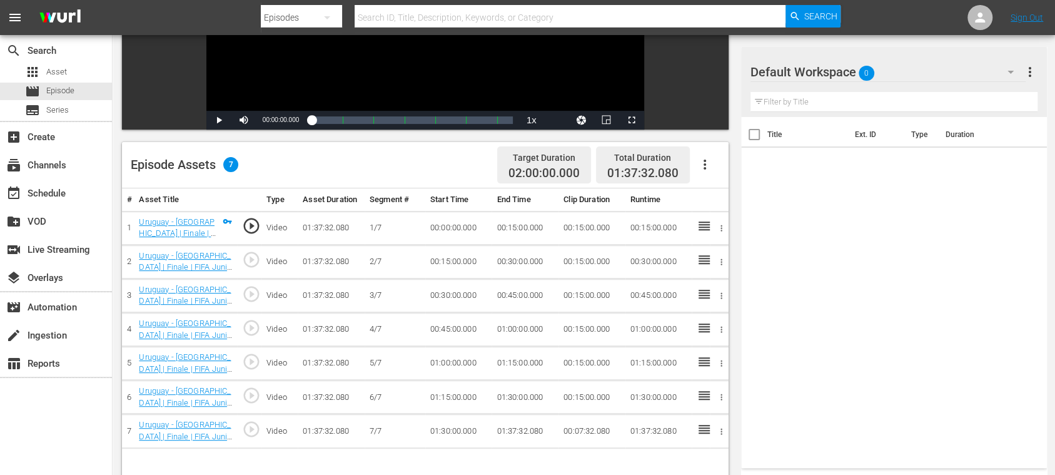
click at [706, 162] on icon "button" at bounding box center [704, 164] width 15 height 15
click at [708, 163] on div "Fill with Ads" at bounding box center [741, 170] width 85 height 30
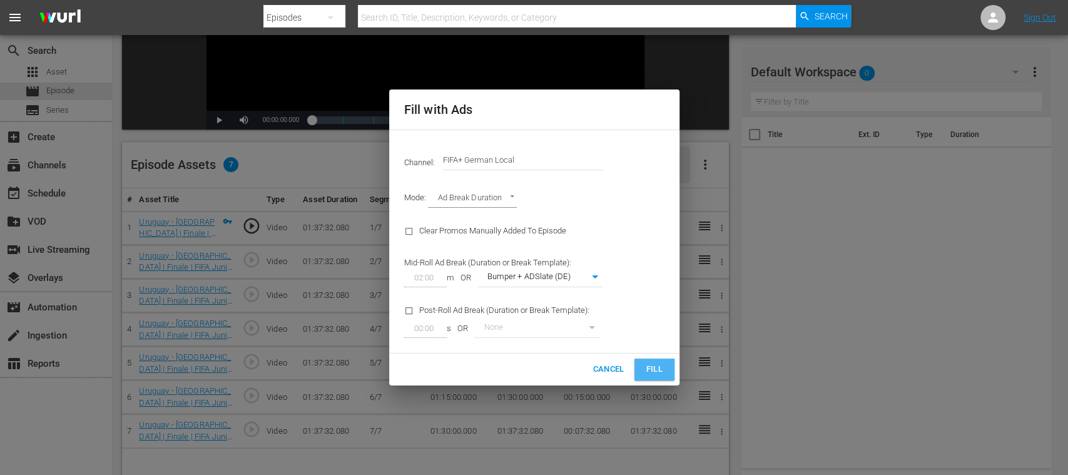
click at [657, 365] on span "Fill" at bounding box center [654, 369] width 20 height 14
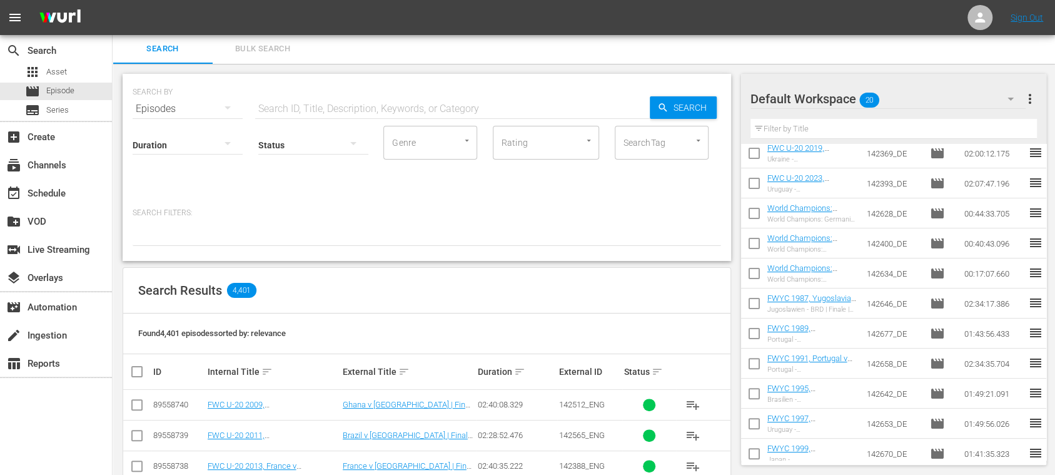
scroll to position [293, 0]
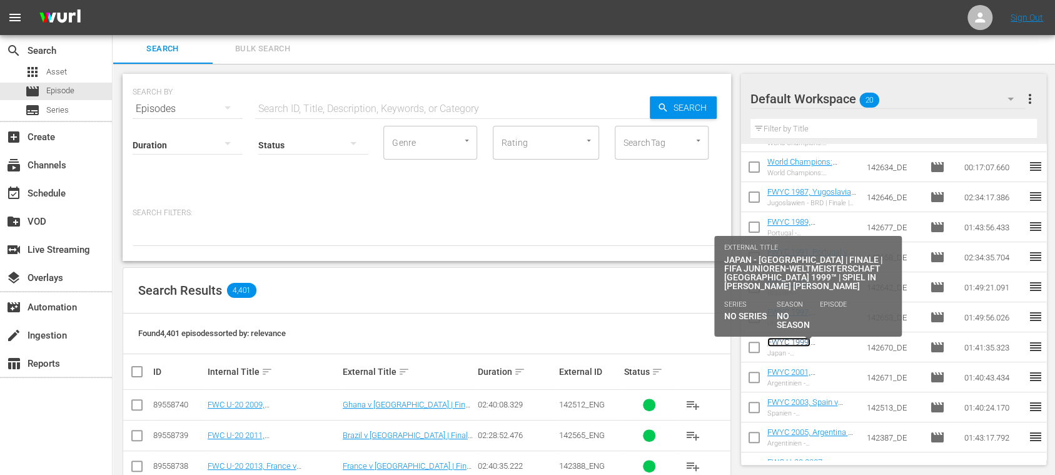
click at [823, 340] on link "FWYC 1999, Japan v Spain, Final - FMR (DE)" at bounding box center [808, 356] width 81 height 38
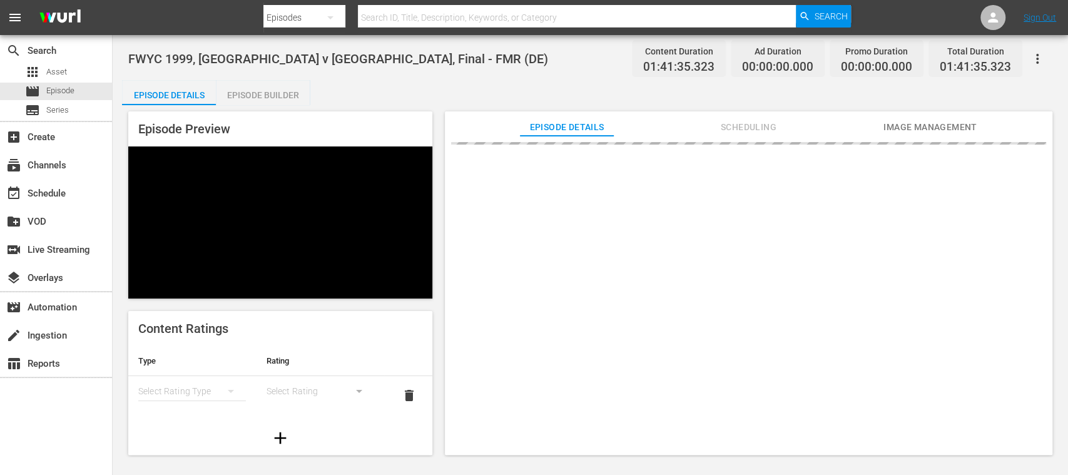
click at [283, 91] on div "Episode Builder" at bounding box center [263, 95] width 94 height 30
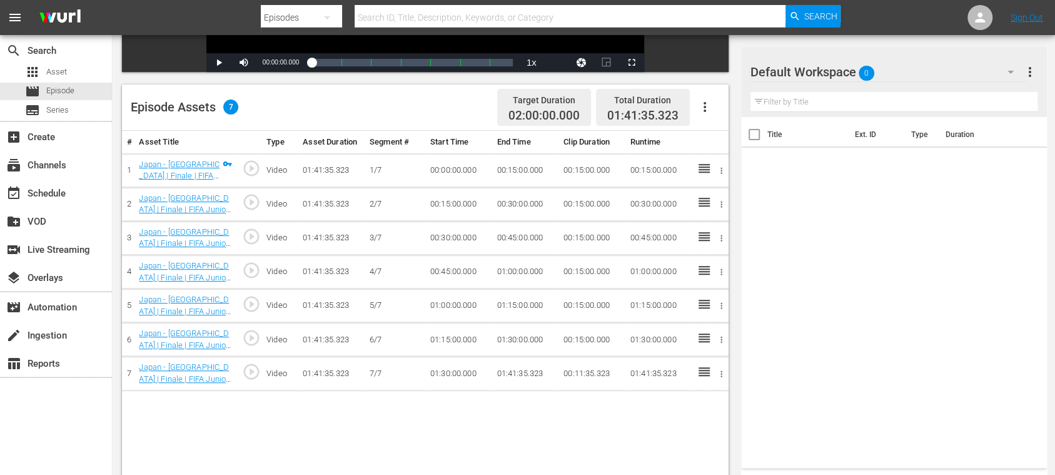
scroll to position [325, 0]
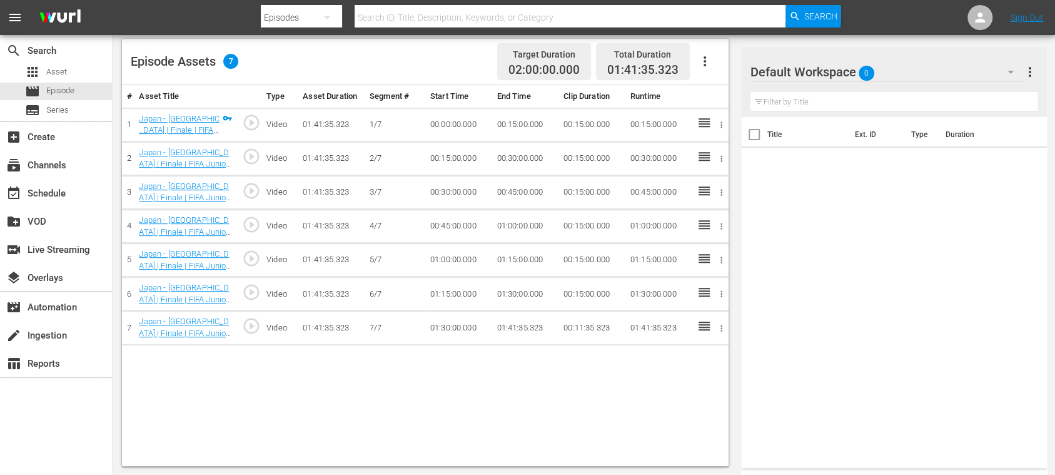
click at [704, 63] on icon "button" at bounding box center [704, 61] width 15 height 15
click at [710, 64] on div "Fill with Ads" at bounding box center [741, 66] width 85 height 30
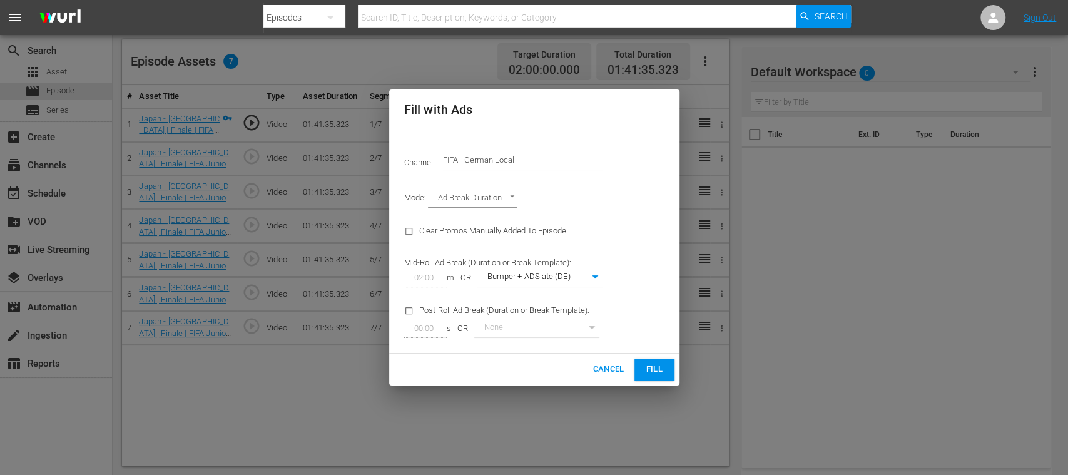
click at [651, 363] on span "Fill" at bounding box center [654, 369] width 20 height 14
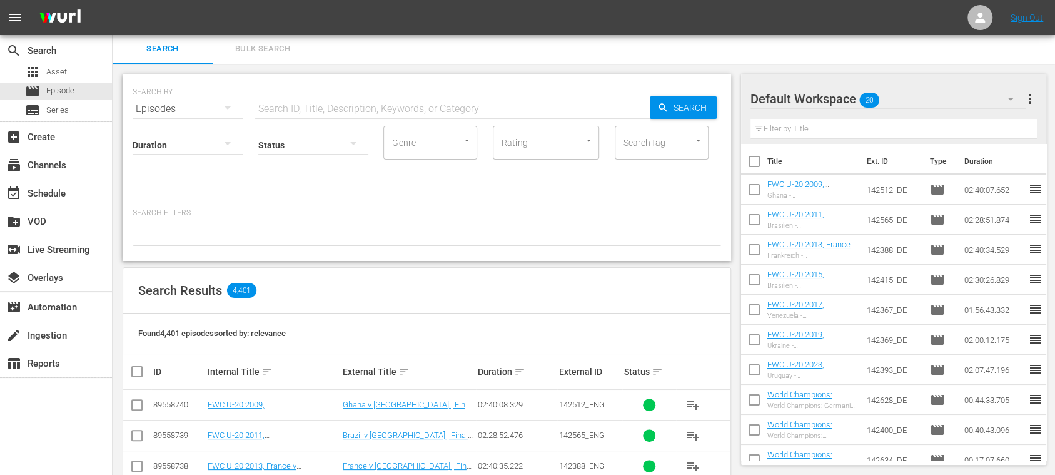
scroll to position [315, 0]
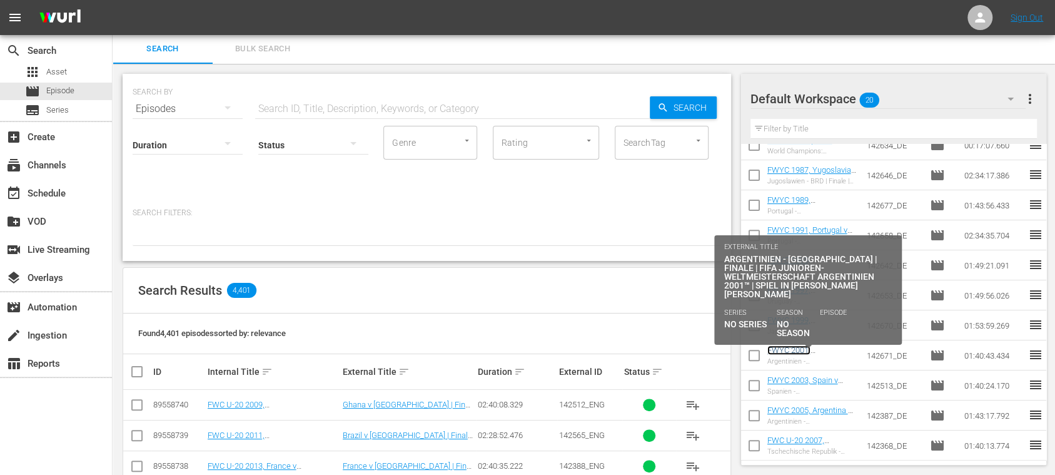
click at [824, 348] on link "FWYC 2001, Argentina v Ghana, Final - FMR (DE)" at bounding box center [808, 364] width 81 height 38
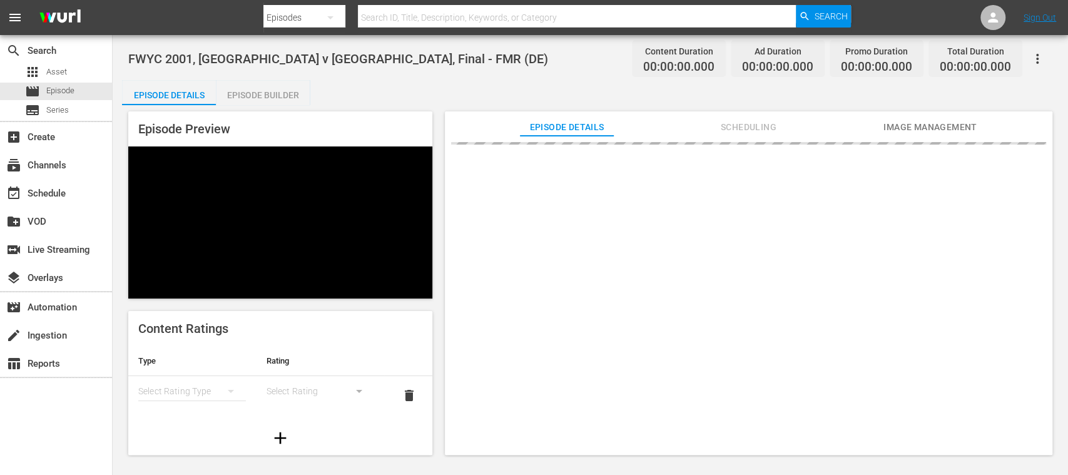
click at [285, 93] on div "Episode Builder" at bounding box center [263, 95] width 94 height 30
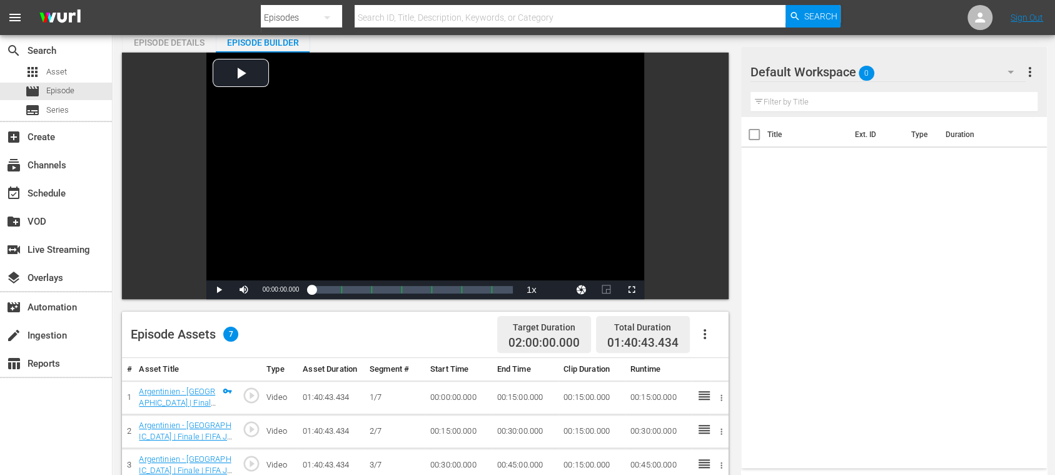
scroll to position [222, 0]
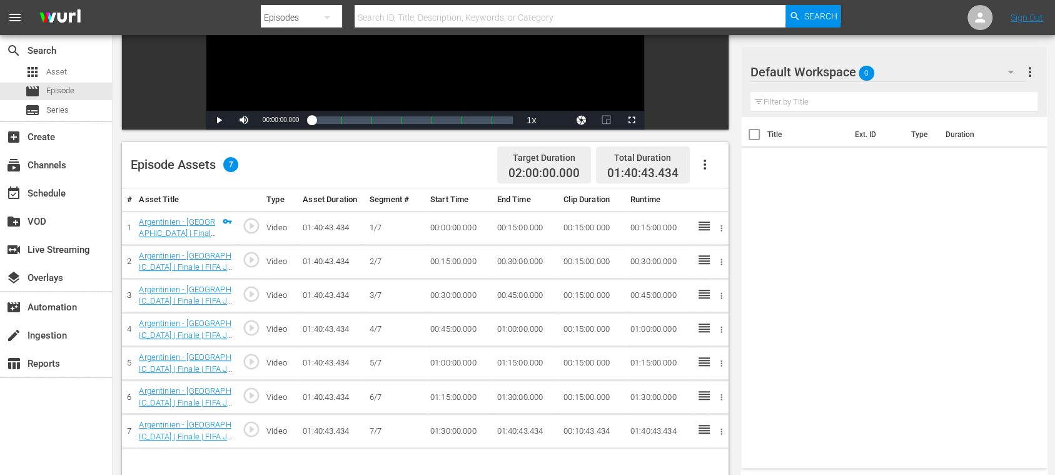
click at [700, 163] on icon "button" at bounding box center [704, 164] width 15 height 15
click at [716, 170] on div "Fill with Ads" at bounding box center [741, 170] width 85 height 30
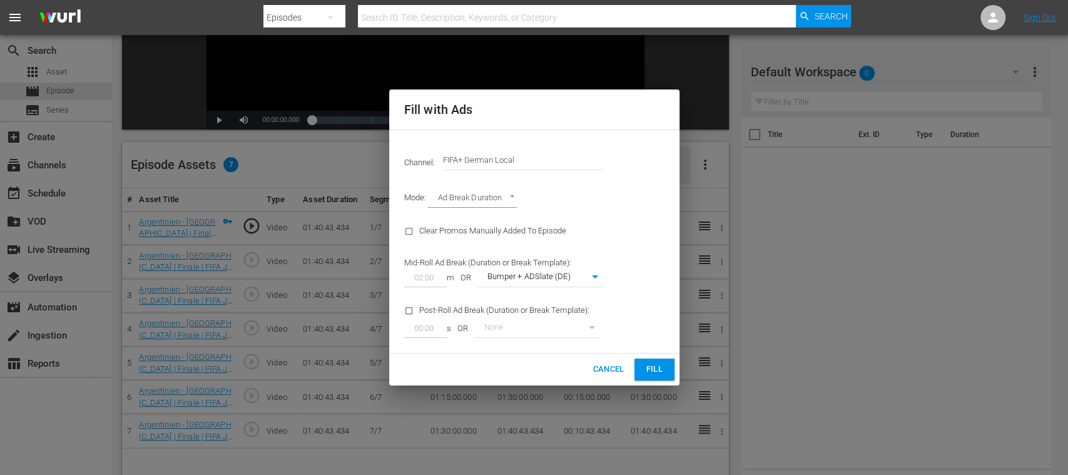
click at [654, 368] on span "Fill" at bounding box center [654, 369] width 20 height 14
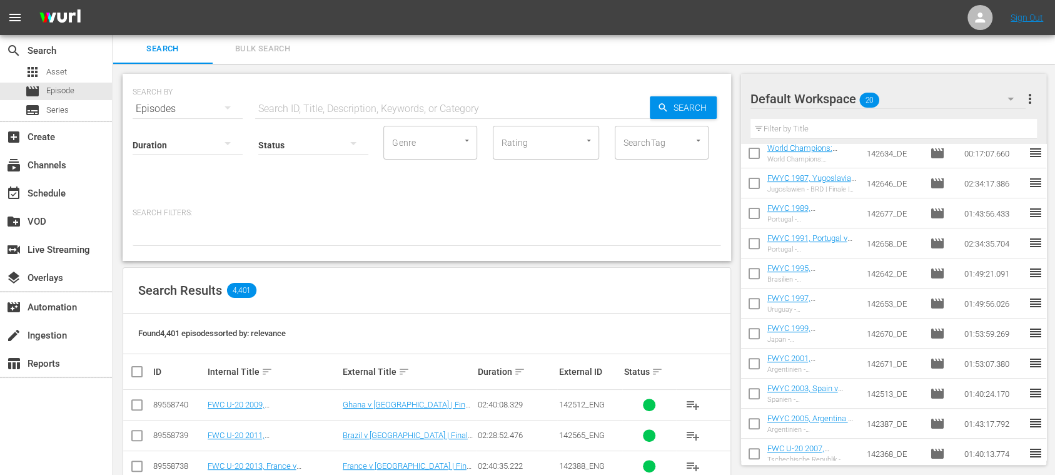
scroll to position [315, 0]
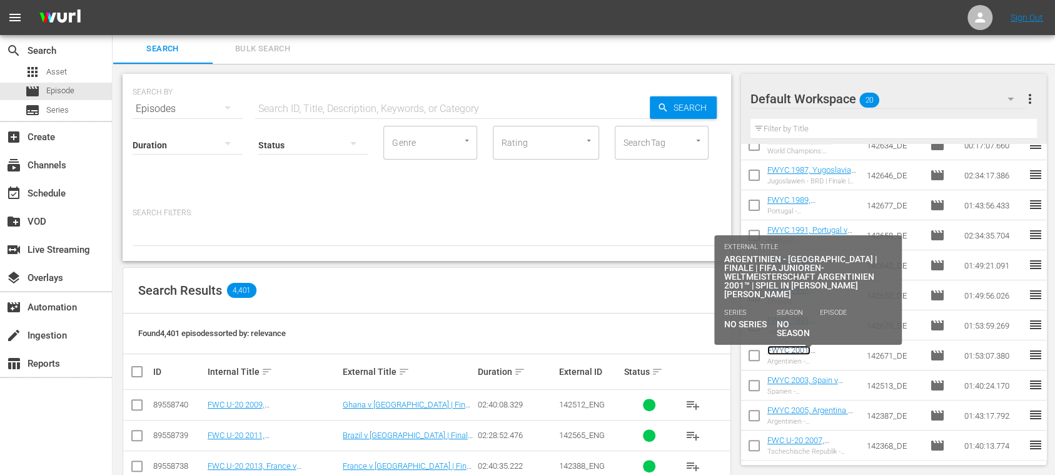
click at [828, 348] on link "FWYC 2001, Argentina v Ghana, Final - FMR (DE)" at bounding box center [808, 364] width 81 height 38
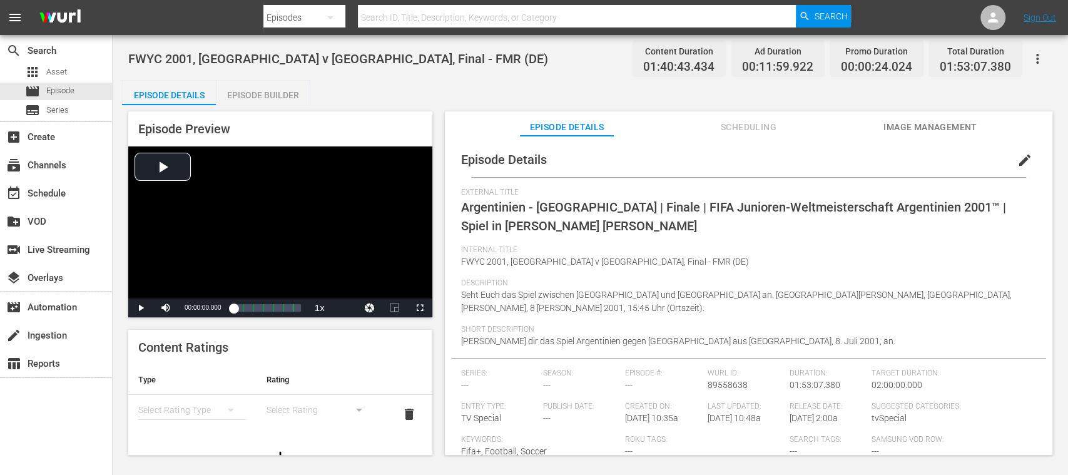
click at [259, 97] on div "Episode Builder" at bounding box center [263, 95] width 94 height 30
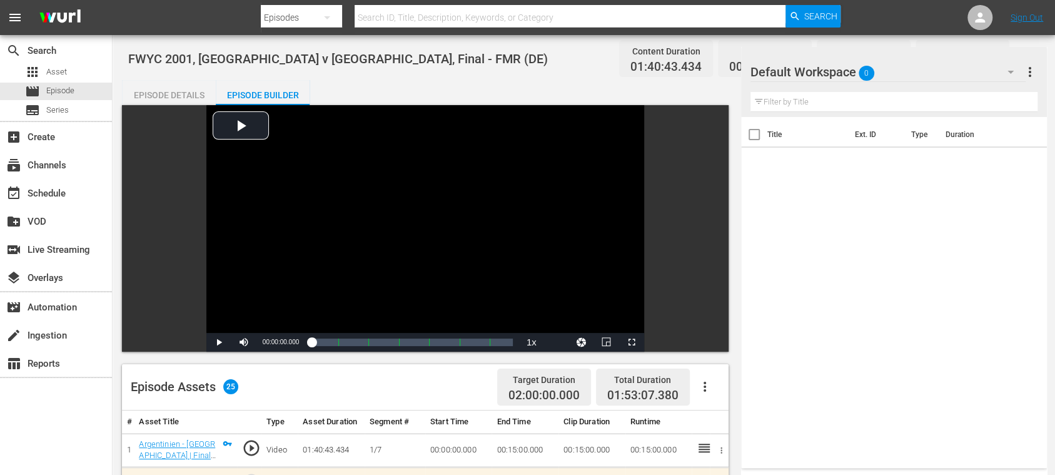
scroll to position [222, 0]
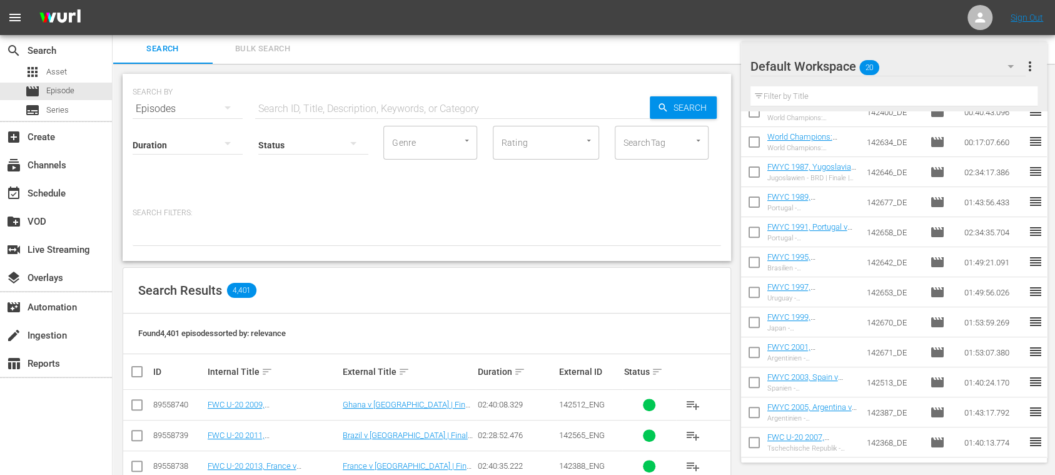
scroll to position [285, 0]
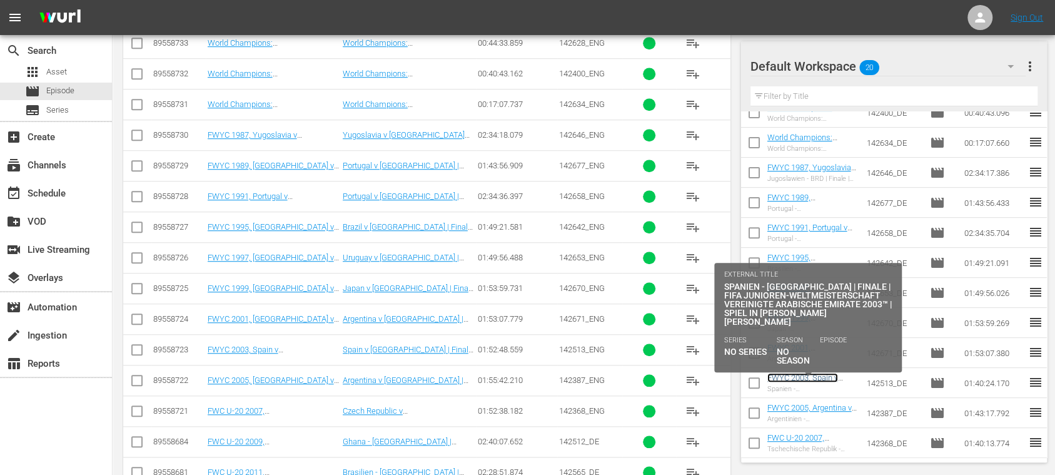
click at [829, 375] on link "FWYC 2003, Spain v Brazil, Final - FMR (DE)" at bounding box center [807, 387] width 78 height 28
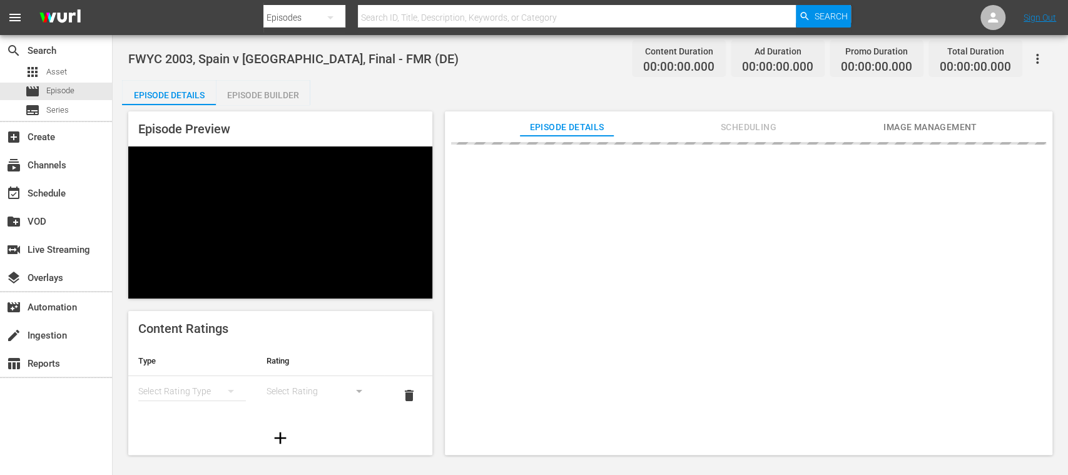
click at [287, 91] on div "Episode Builder" at bounding box center [263, 95] width 94 height 30
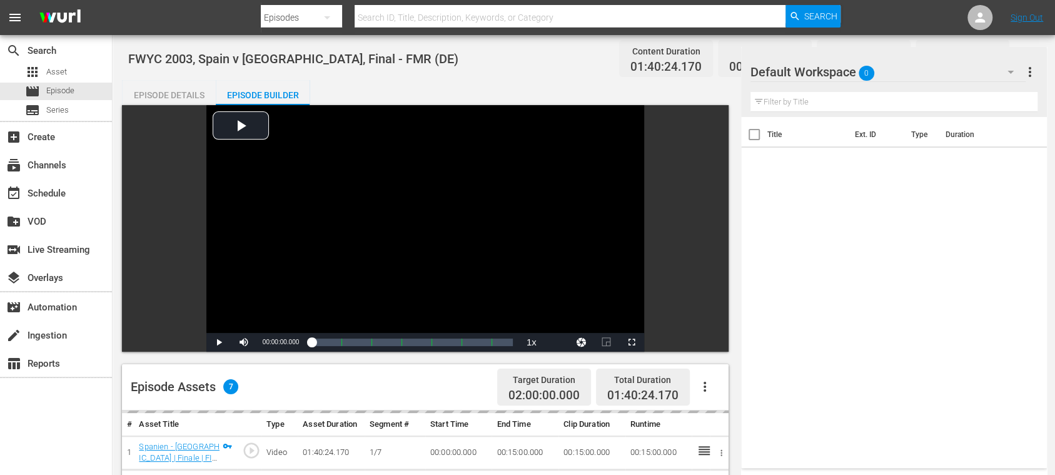
scroll to position [222, 0]
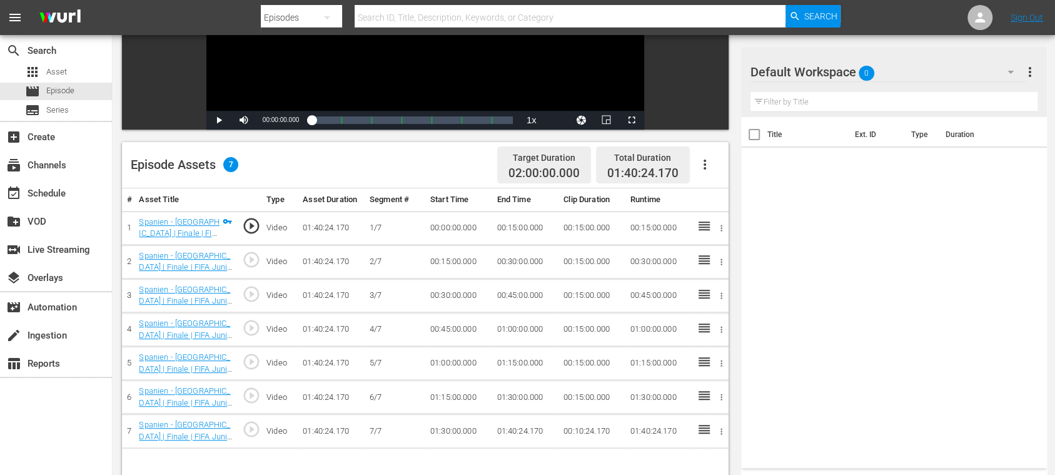
click at [704, 166] on icon "button" at bounding box center [704, 164] width 15 height 15
click at [708, 170] on div "Fill with Ads" at bounding box center [741, 170] width 85 height 30
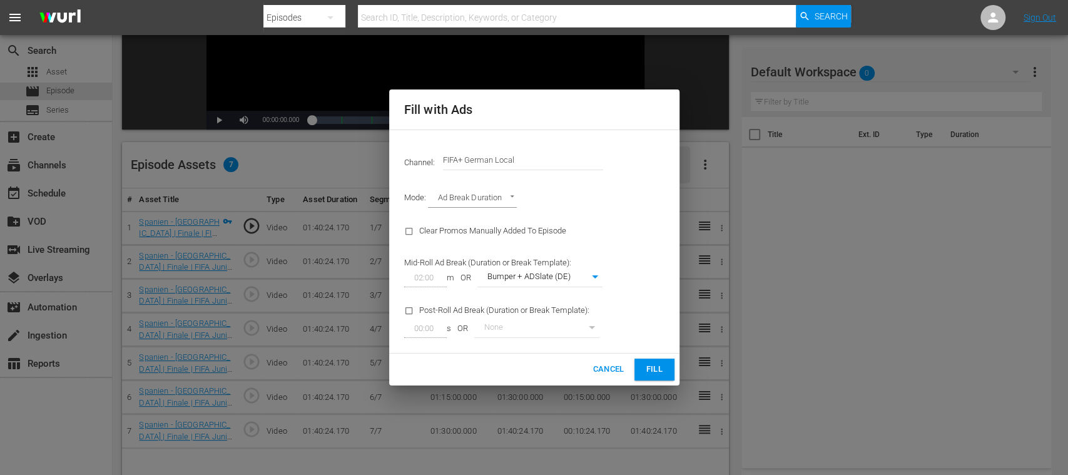
click at [647, 367] on span "Fill" at bounding box center [654, 369] width 20 height 14
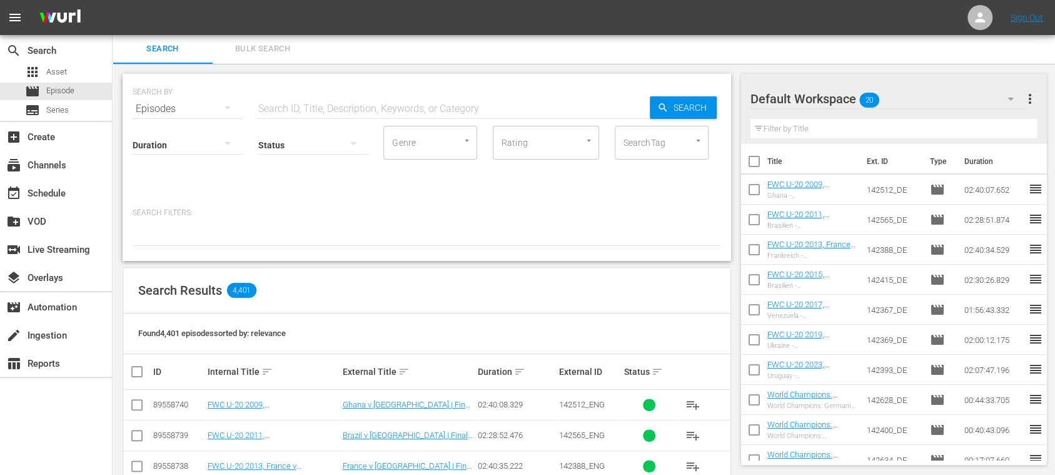
scroll to position [315, 0]
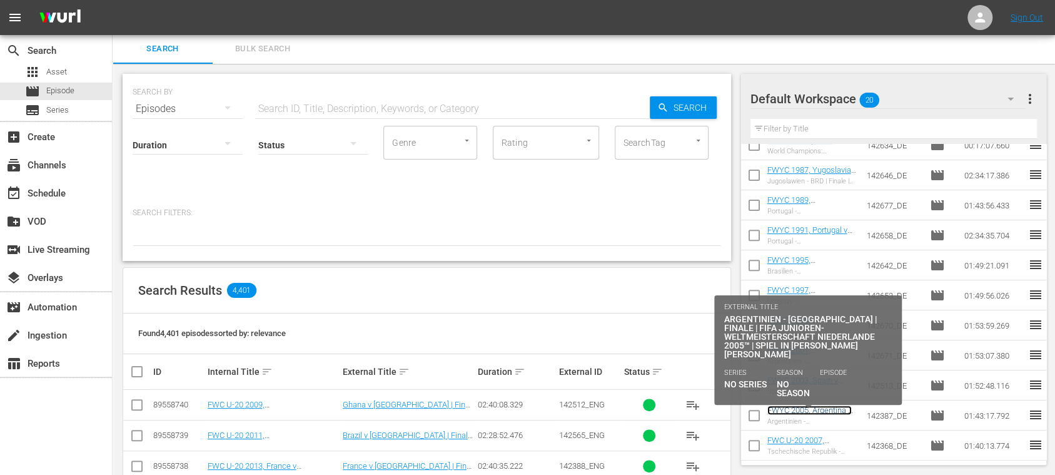
click at [834, 407] on link "FWYC 2005, Argentina v Nigeria, Final - FMR (DE)" at bounding box center [810, 419] width 84 height 28
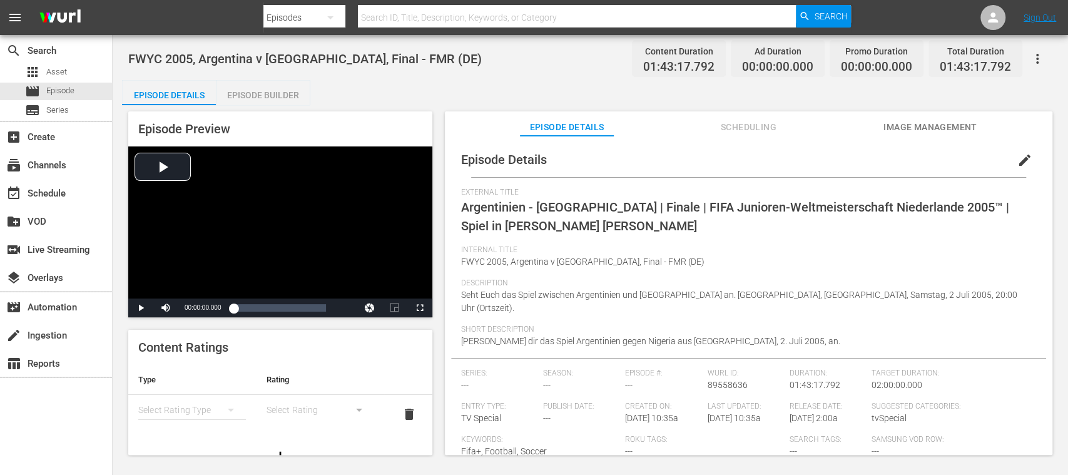
click at [247, 93] on div "Episode Builder" at bounding box center [263, 95] width 94 height 30
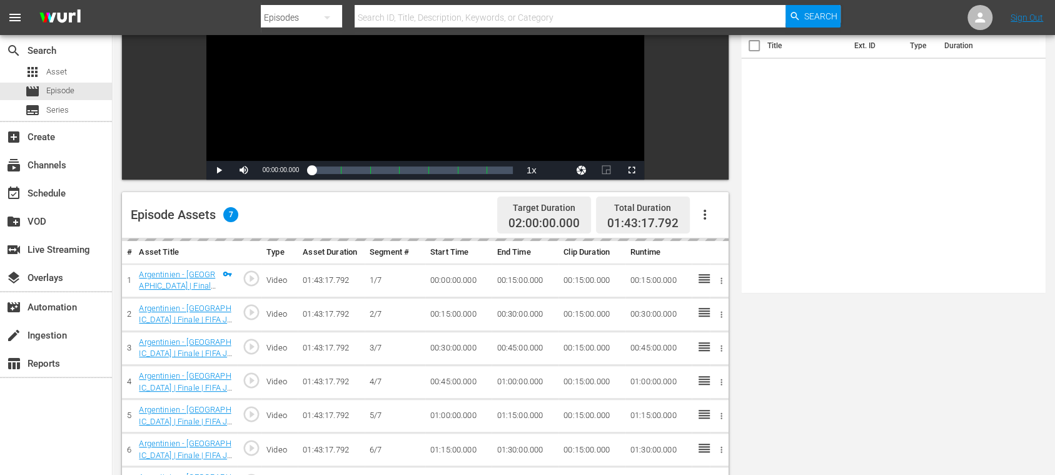
scroll to position [222, 0]
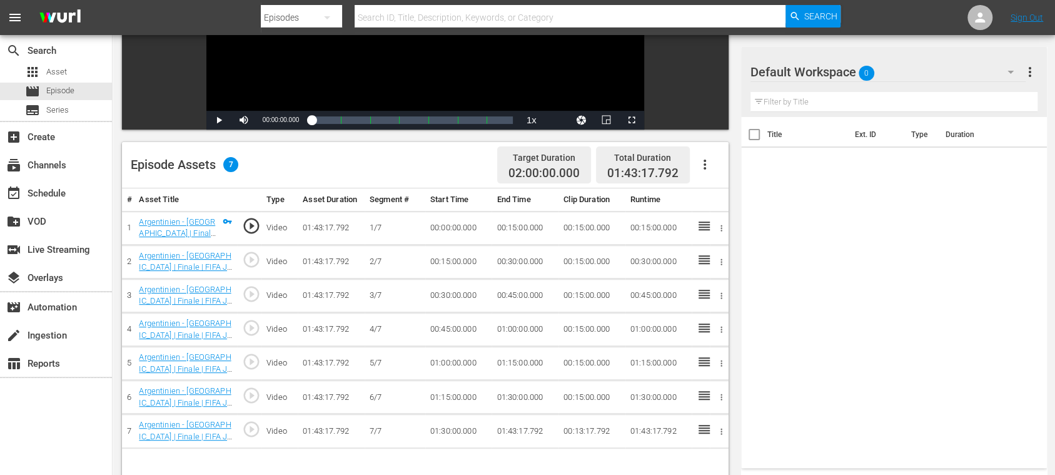
click at [709, 166] on icon "button" at bounding box center [704, 164] width 15 height 15
click at [714, 170] on div "Fill with Ads" at bounding box center [741, 170] width 85 height 30
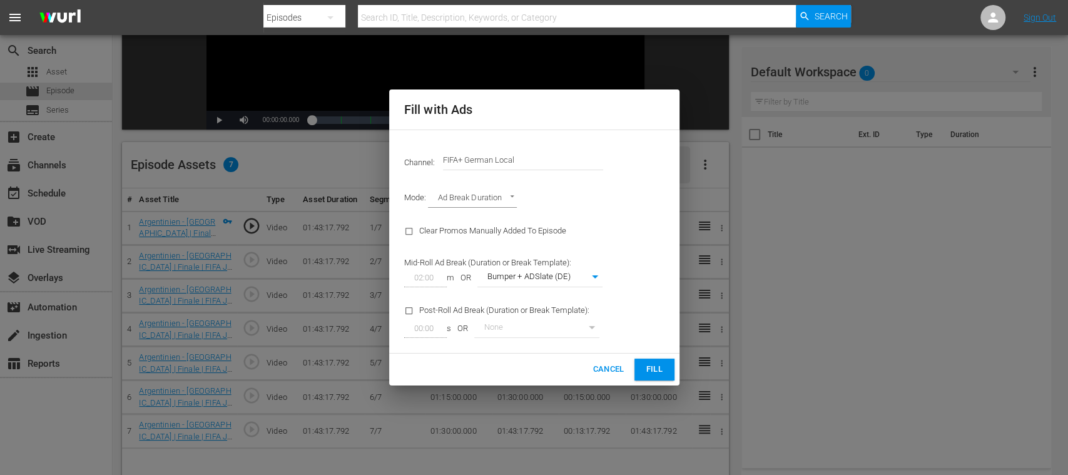
click at [654, 365] on span "Fill" at bounding box center [654, 369] width 20 height 14
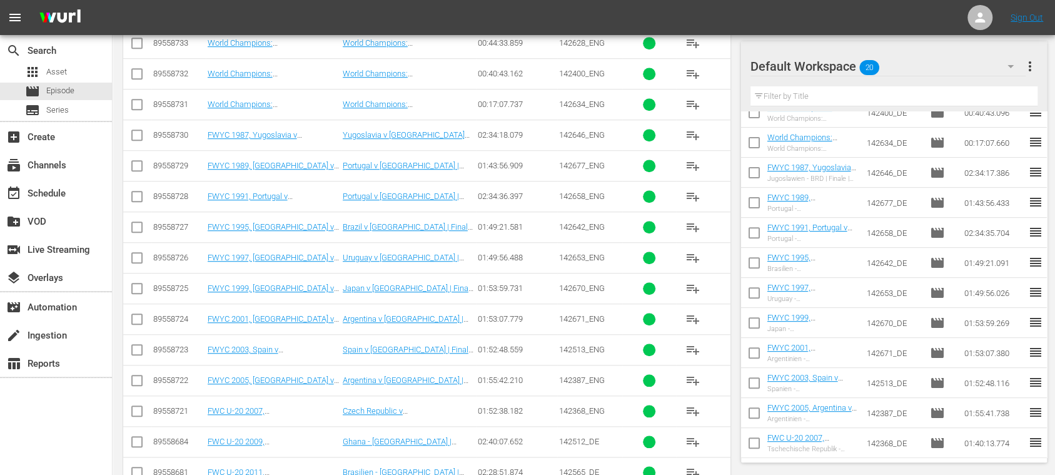
scroll to position [1022, 0]
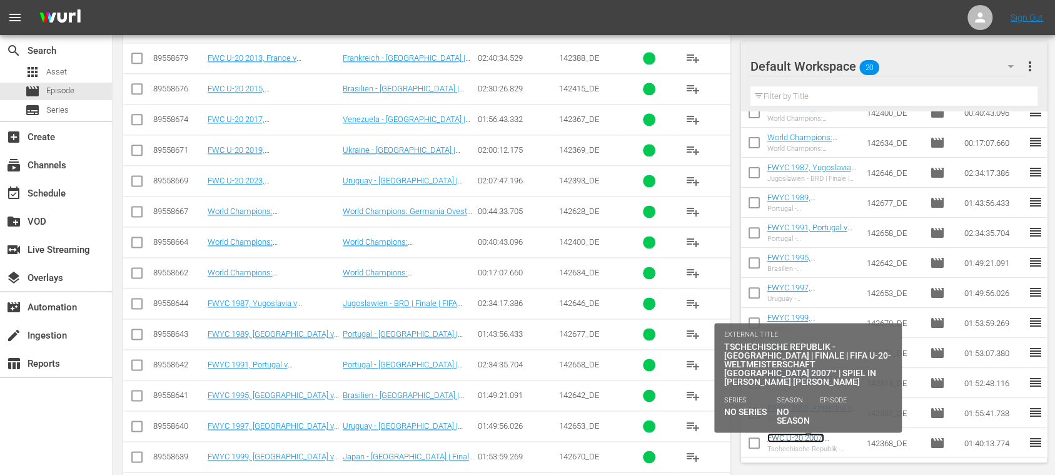
click at [825, 435] on link "FWC U-20 2007, Czech Republic v Argentina, Final - FMR (DE)" at bounding box center [808, 452] width 81 height 38
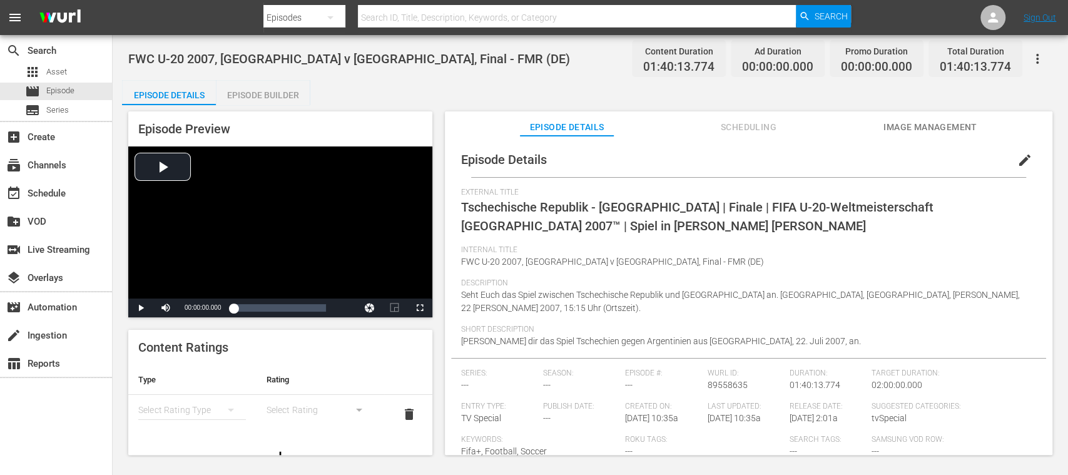
click at [288, 95] on div "Episode Builder" at bounding box center [263, 95] width 94 height 30
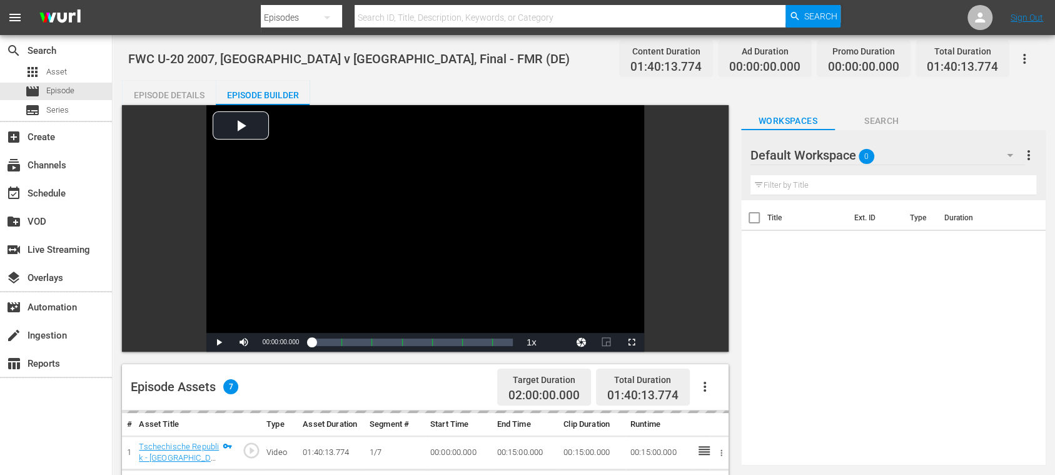
scroll to position [222, 0]
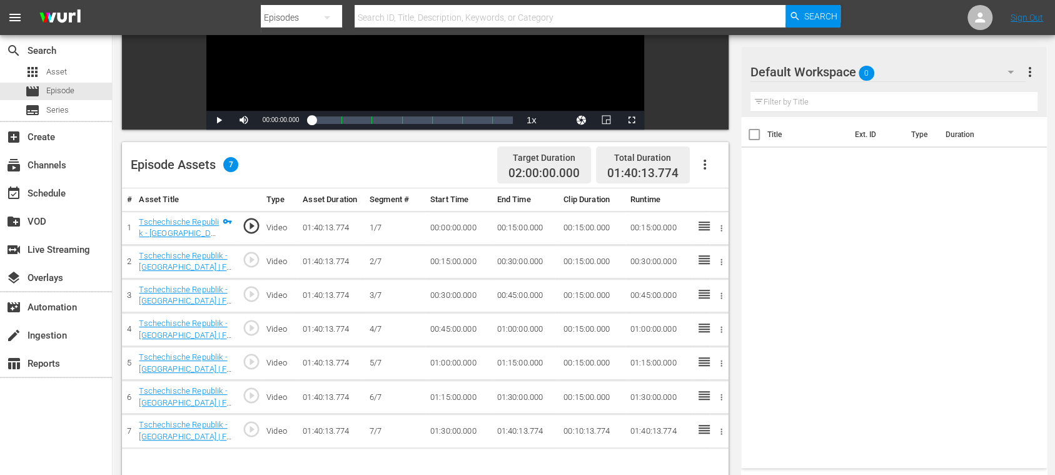
click at [709, 167] on icon "button" at bounding box center [704, 164] width 15 height 15
click at [714, 167] on div "Fill with Ads" at bounding box center [741, 170] width 85 height 30
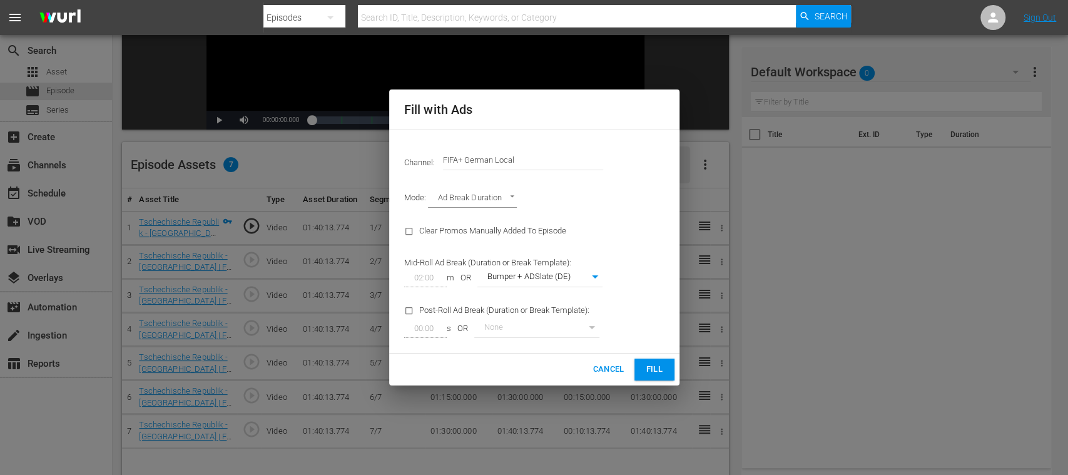
click at [656, 363] on span "Fill" at bounding box center [654, 369] width 20 height 14
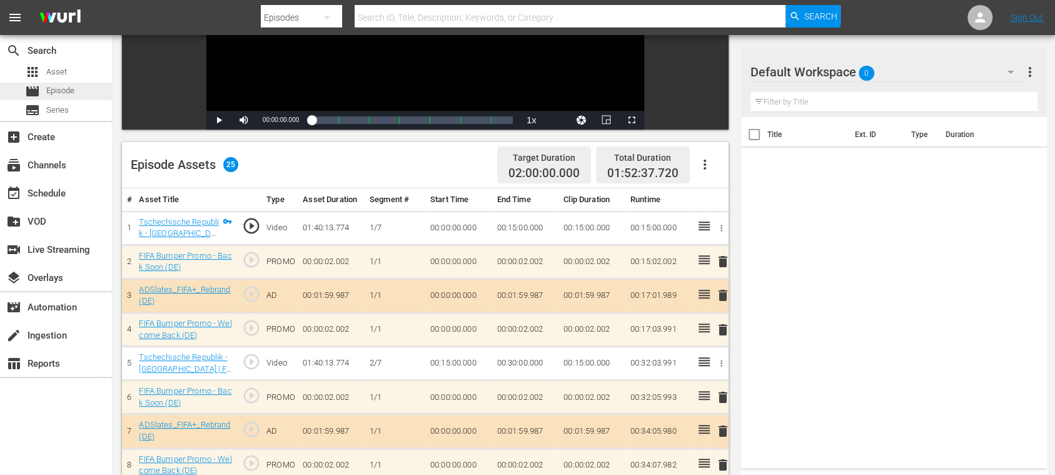
click at [66, 90] on span "Episode" at bounding box center [60, 90] width 28 height 13
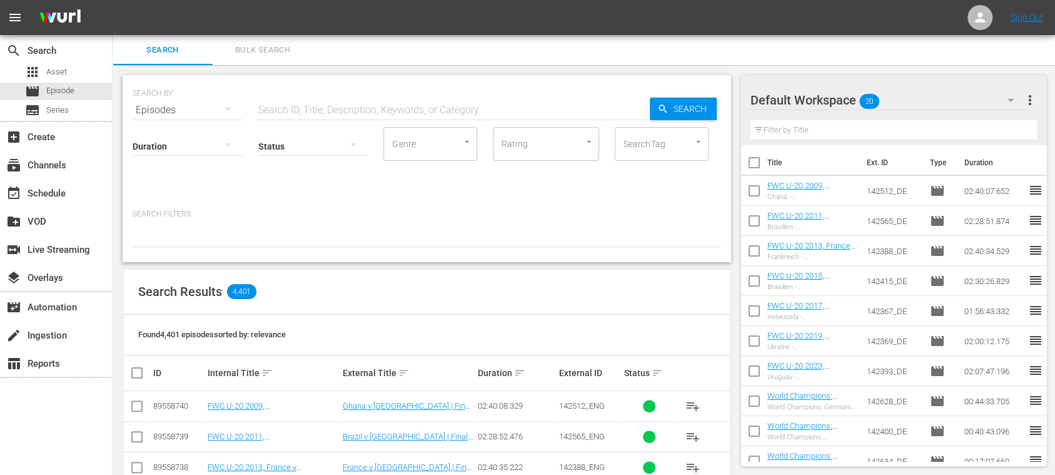
click at [1032, 99] on span "more_vert" at bounding box center [1029, 100] width 15 height 15
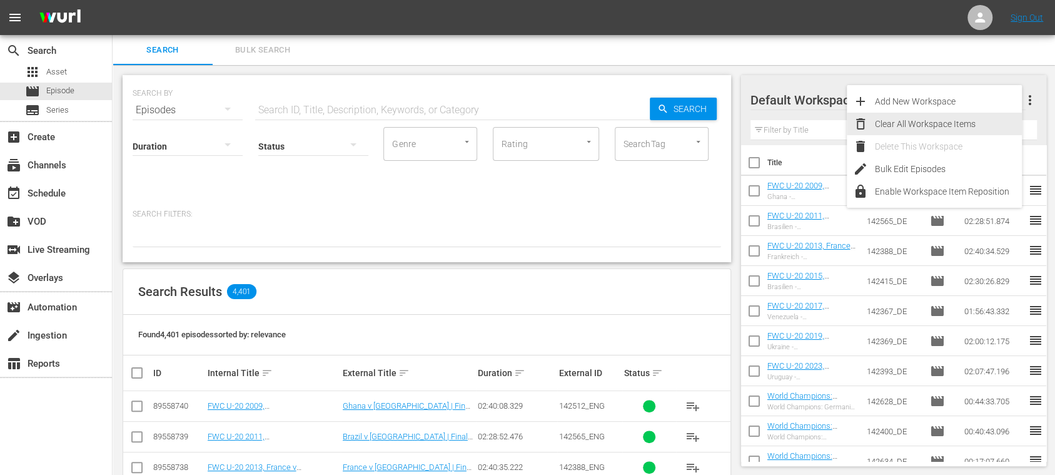
click at [971, 122] on div "Clear All Workspace Items" at bounding box center [948, 124] width 147 height 23
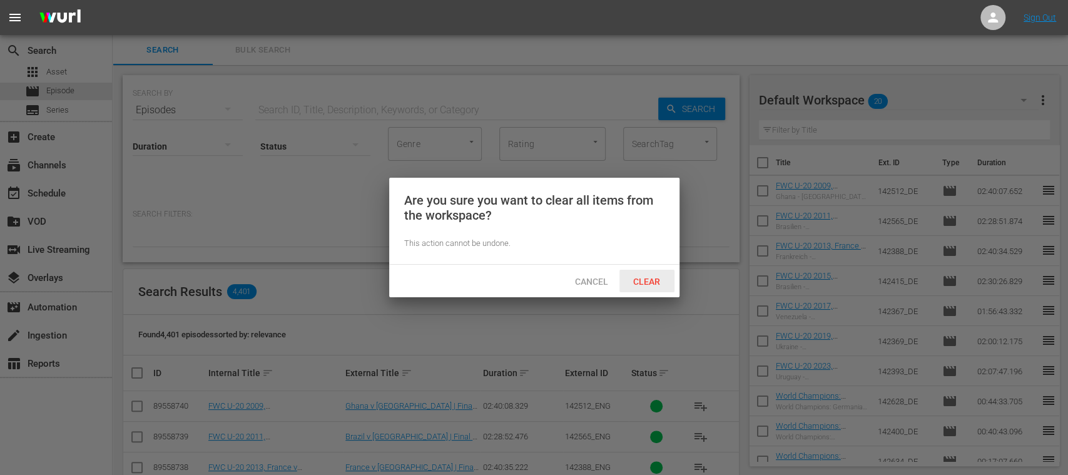
click at [653, 278] on span "Clear" at bounding box center [646, 281] width 47 height 10
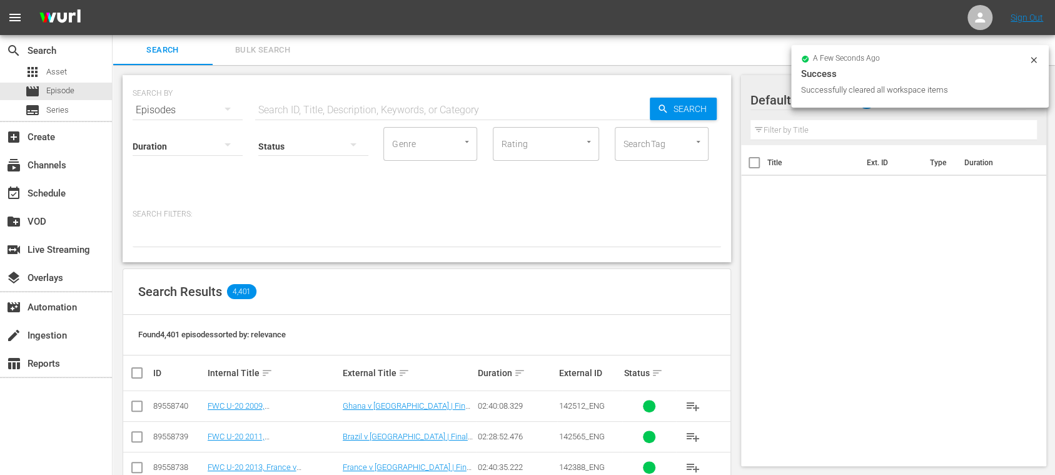
click at [268, 49] on span "Bulk Search" at bounding box center [262, 50] width 85 height 14
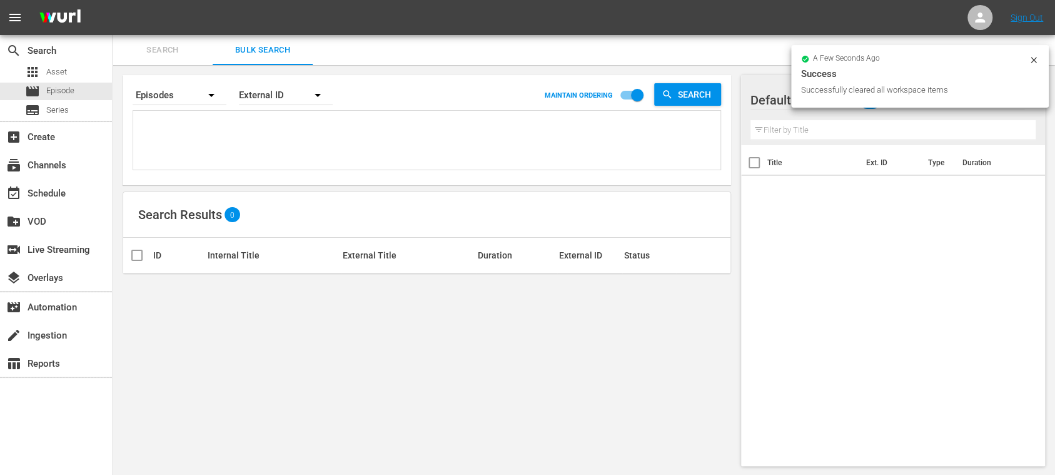
click at [218, 140] on textarea at bounding box center [428, 142] width 584 height 57
paste textarea "142628_DE 142400_DE 142634_DE"
type textarea "142628_DE 142400_DE 142634_DE"
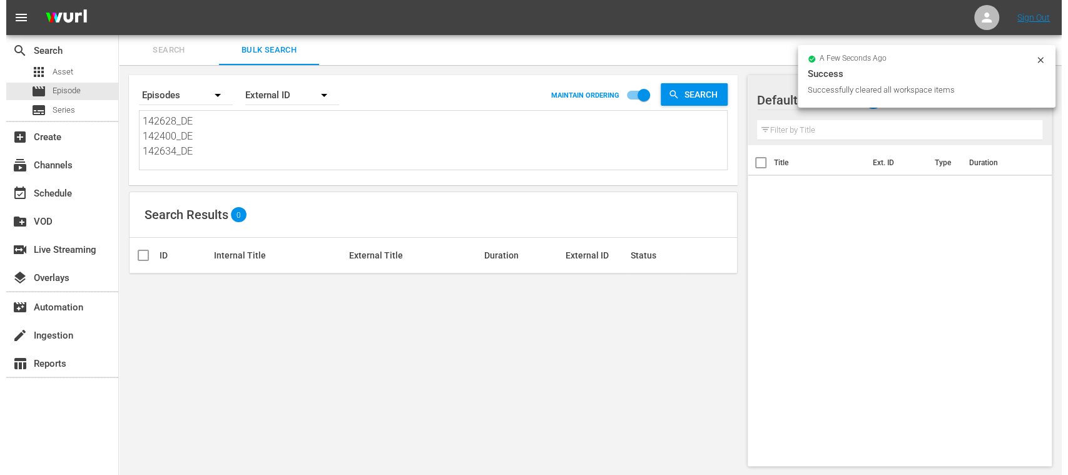
scroll to position [1, 0]
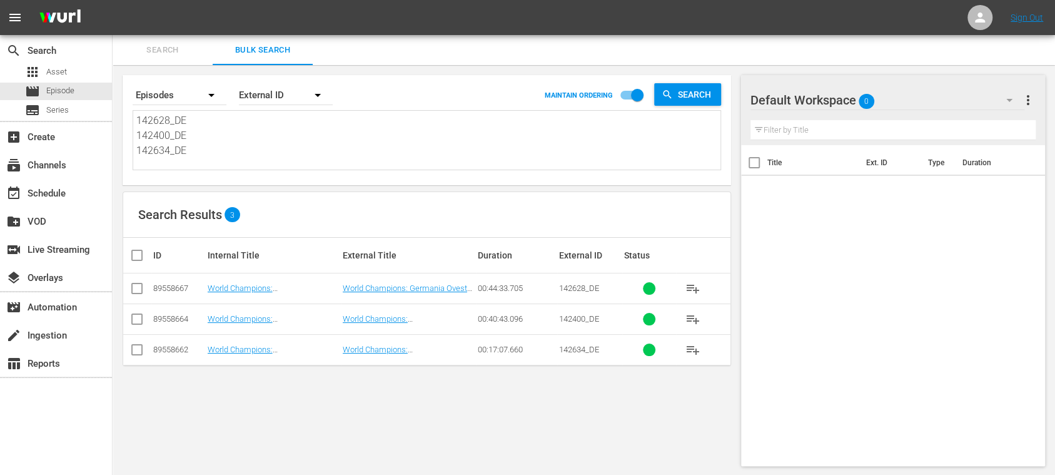
type textarea "142628_DE 142400_DE 142634_DE"
click at [138, 254] on input "checkbox" at bounding box center [141, 255] width 25 height 15
checkbox input "true"
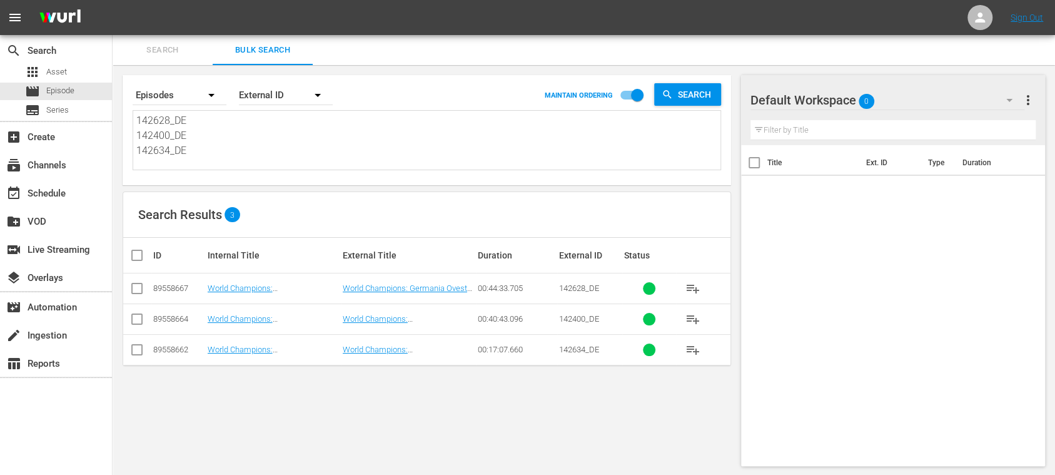
checkbox input "true"
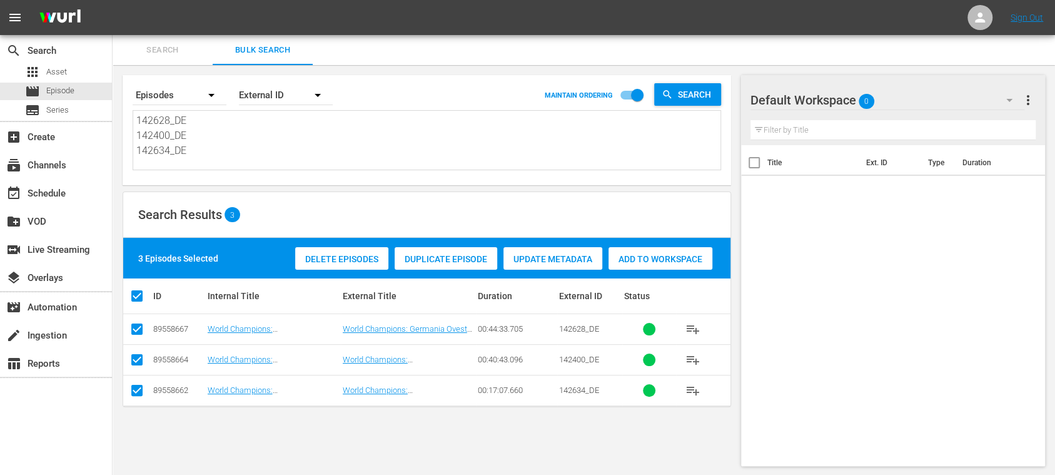
click at [644, 261] on span "Add to Workspace" at bounding box center [661, 259] width 104 height 10
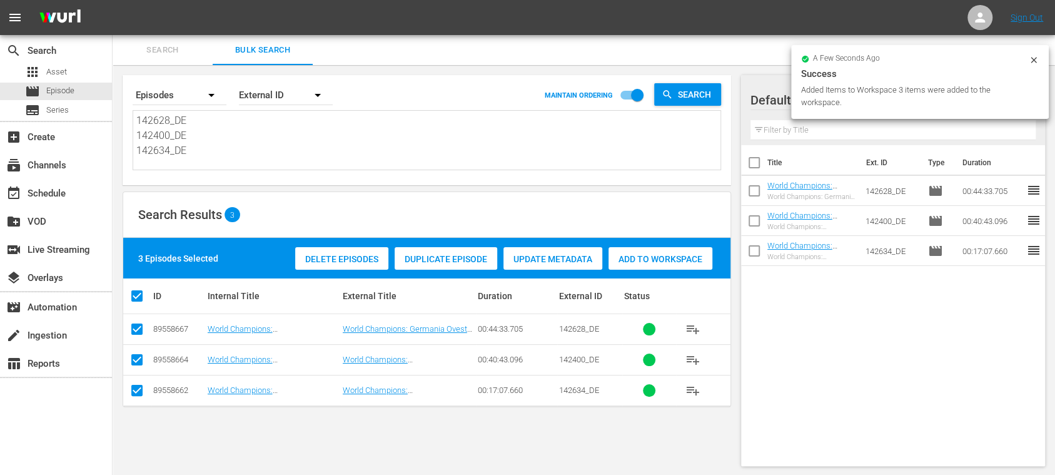
click at [1033, 54] on div "a few seconds ago Success Added Items to Workspace 3 items were added to the wo…" at bounding box center [920, 82] width 258 height 74
click at [1034, 62] on icon at bounding box center [1034, 60] width 10 height 10
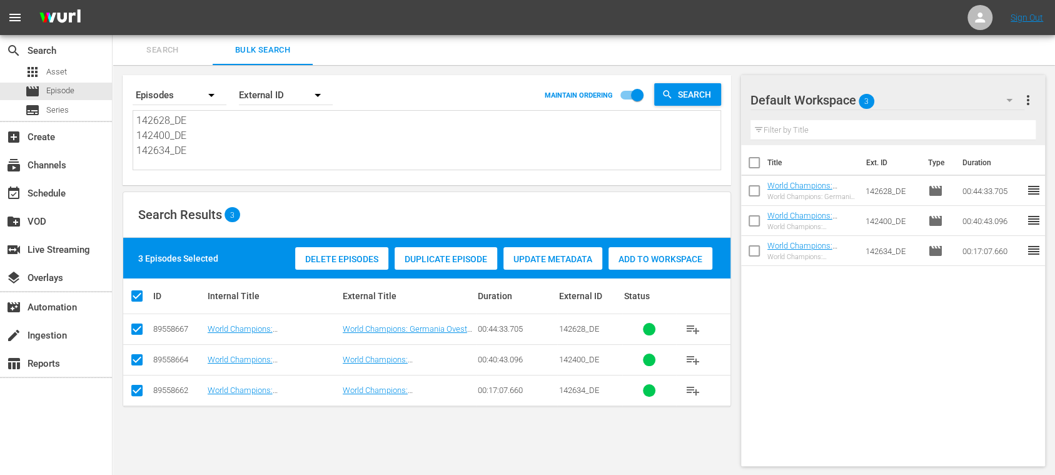
click at [1030, 93] on span "more_vert" at bounding box center [1028, 100] width 15 height 15
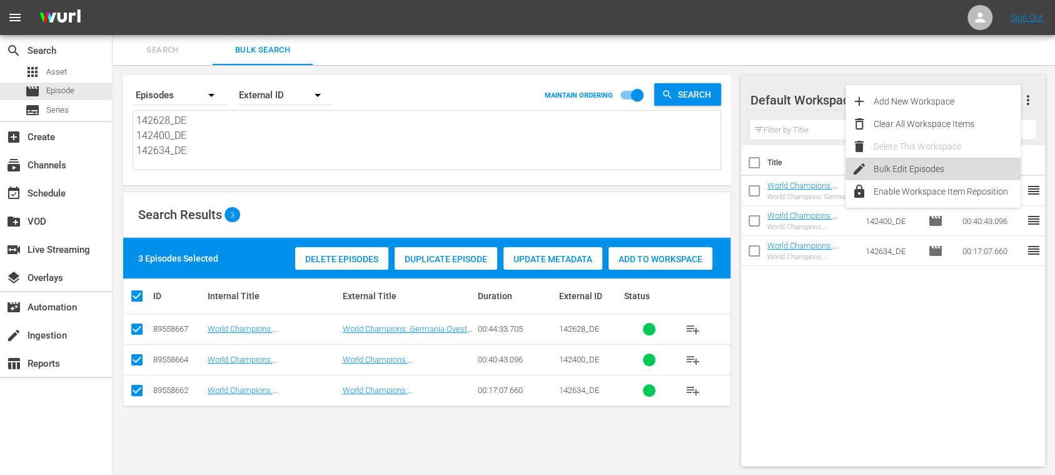
click at [932, 168] on div "Bulk Edit Episodes" at bounding box center [947, 169] width 147 height 23
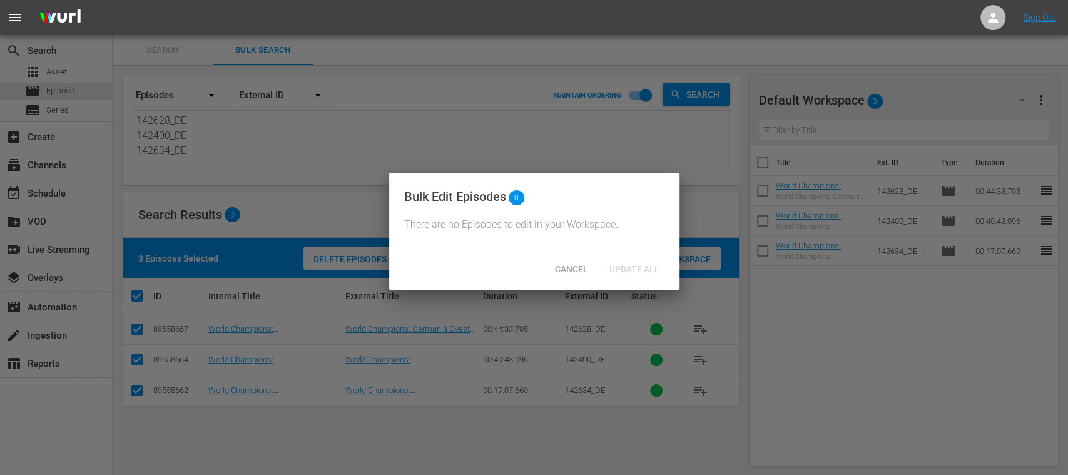
click at [827, 294] on div at bounding box center [534, 237] width 1068 height 475
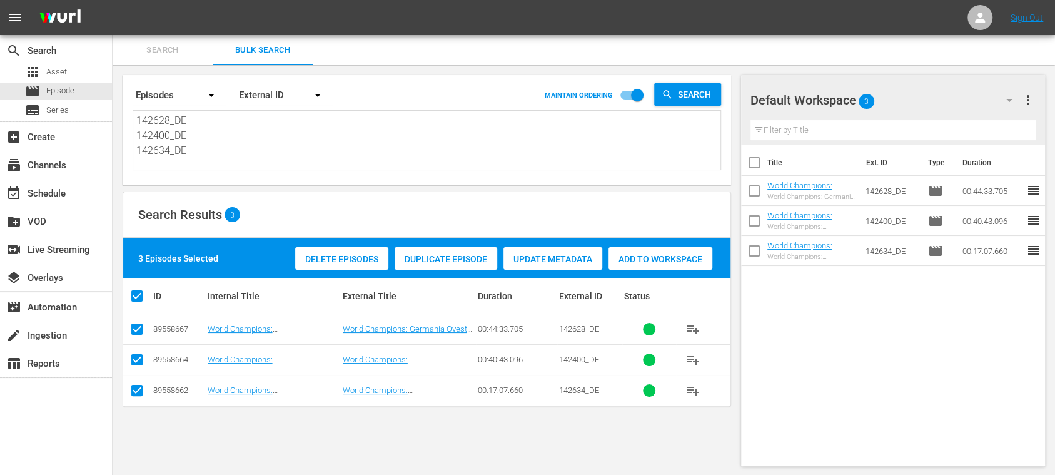
click at [1030, 91] on button "more_vert" at bounding box center [1028, 100] width 15 height 30
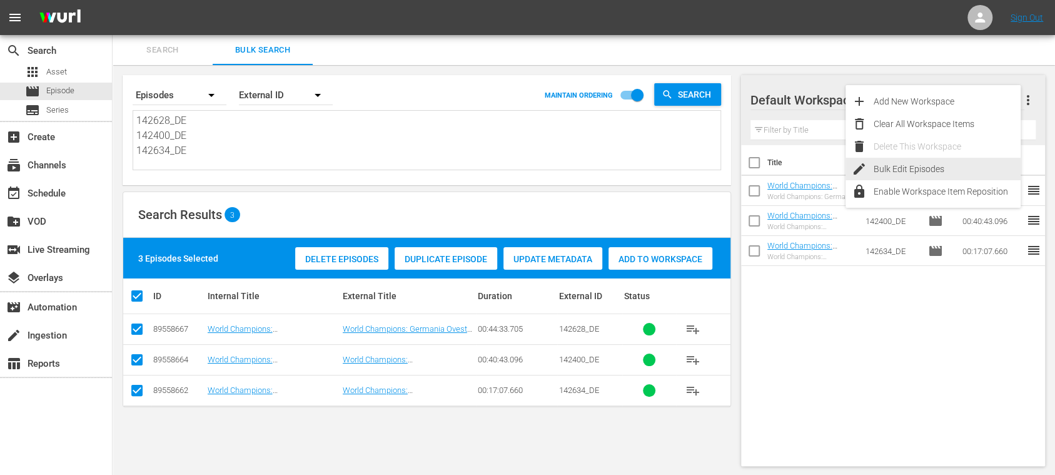
click at [933, 166] on div "Bulk Edit Episodes" at bounding box center [947, 169] width 147 height 23
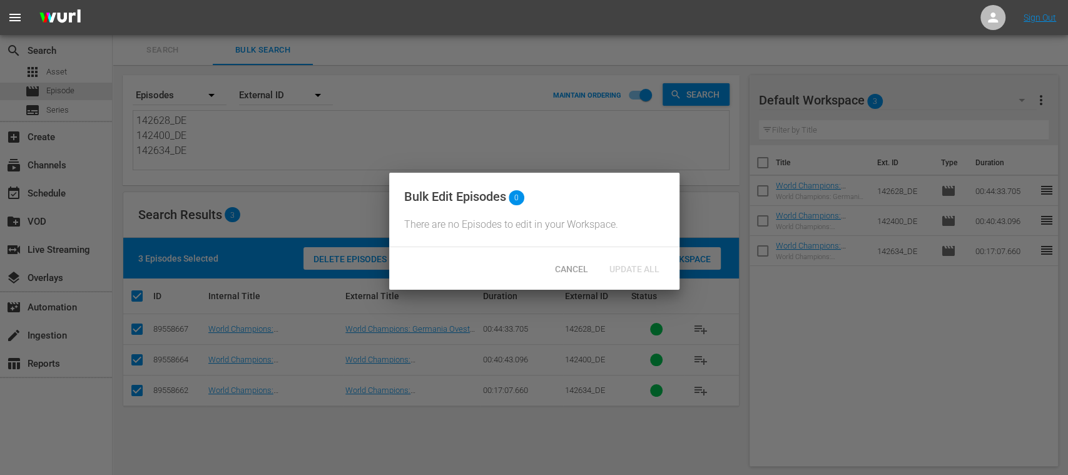
click at [796, 342] on div at bounding box center [534, 237] width 1068 height 475
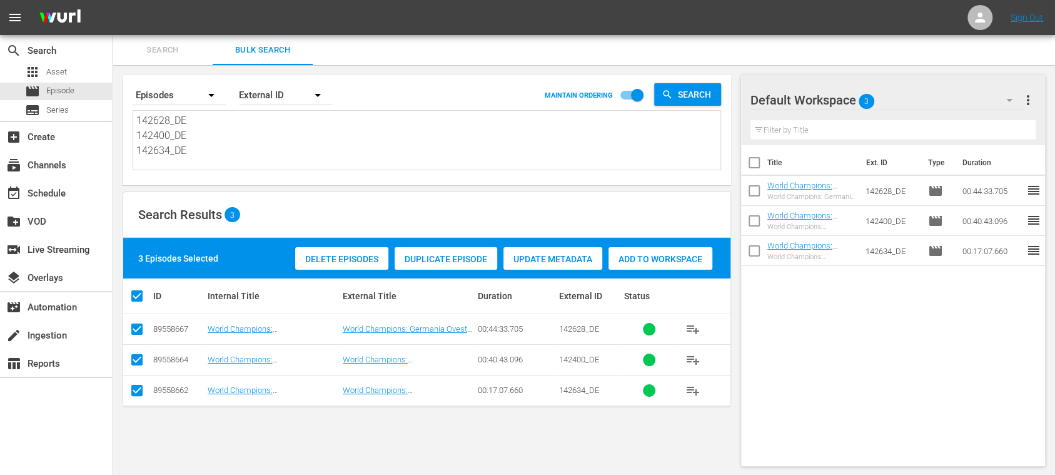
click at [757, 163] on input "checkbox" at bounding box center [754, 165] width 26 height 26
checkbox input "true"
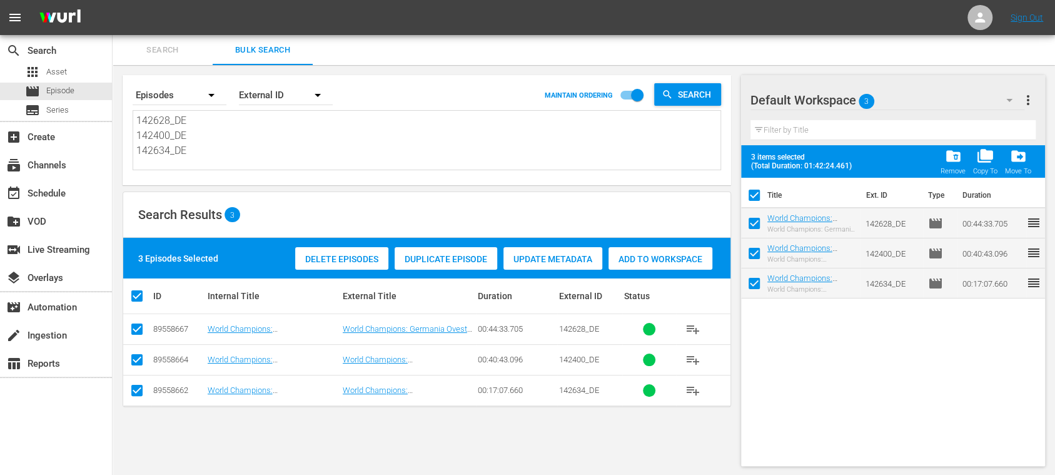
click at [1032, 101] on span "more_vert" at bounding box center [1028, 100] width 15 height 15
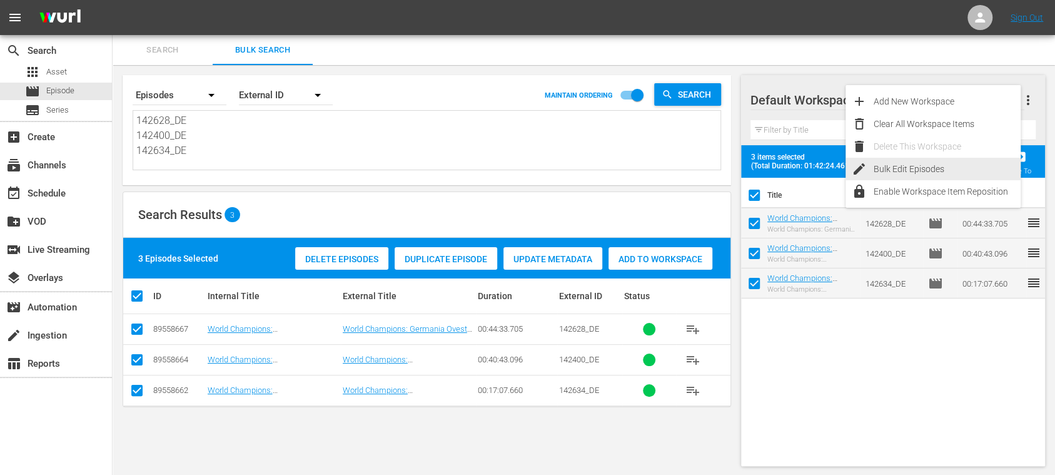
click at [937, 169] on div "Bulk Edit Episodes" at bounding box center [947, 169] width 147 height 23
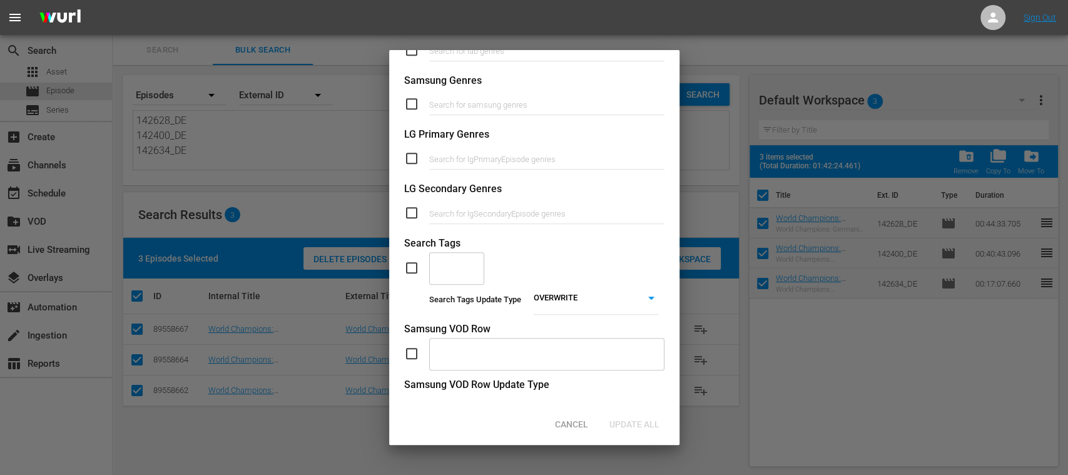
scroll to position [498, 0]
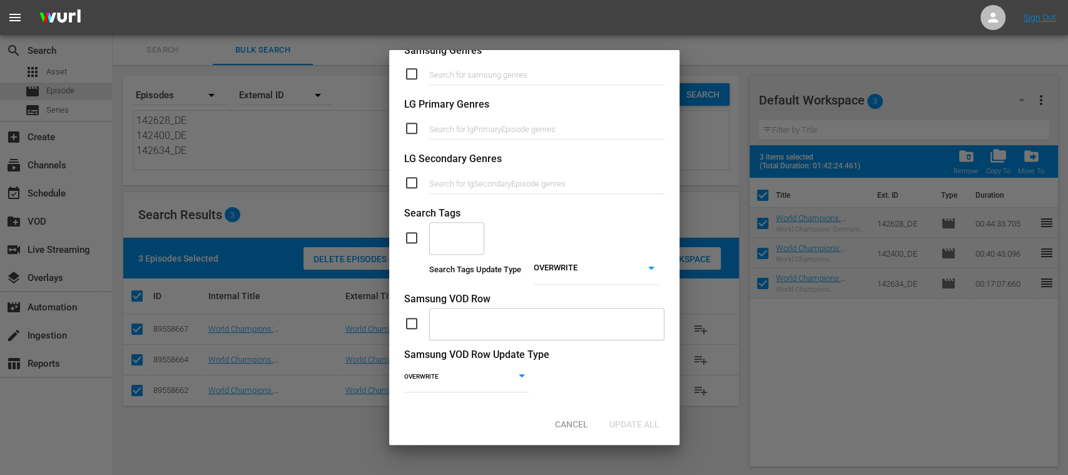
click at [407, 237] on input "checkbox" at bounding box center [416, 237] width 25 height 15
checkbox input "true"
click at [452, 239] on input "text" at bounding box center [447, 237] width 25 height 23
type input "other"
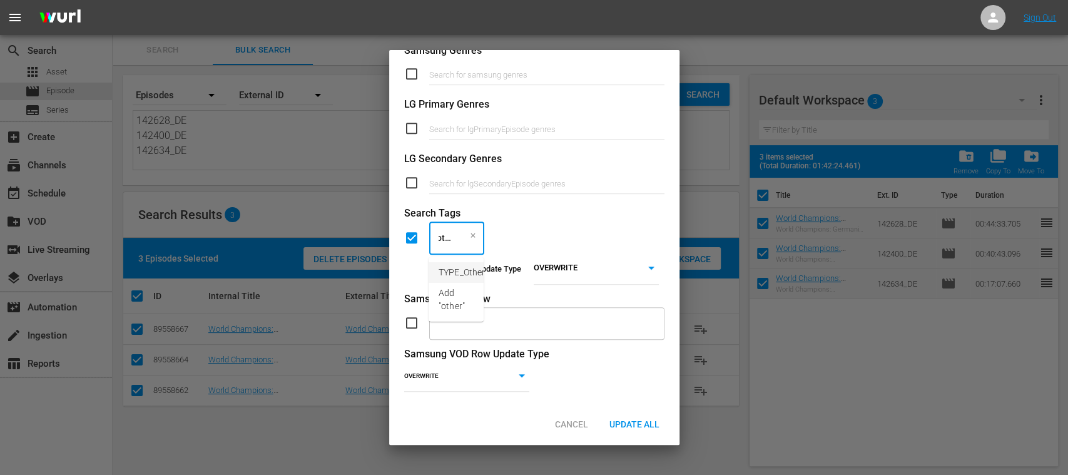
click at [462, 270] on span "TYPE_Other" at bounding box center [462, 272] width 46 height 13
click at [631, 421] on span "Update All" at bounding box center [634, 424] width 70 height 10
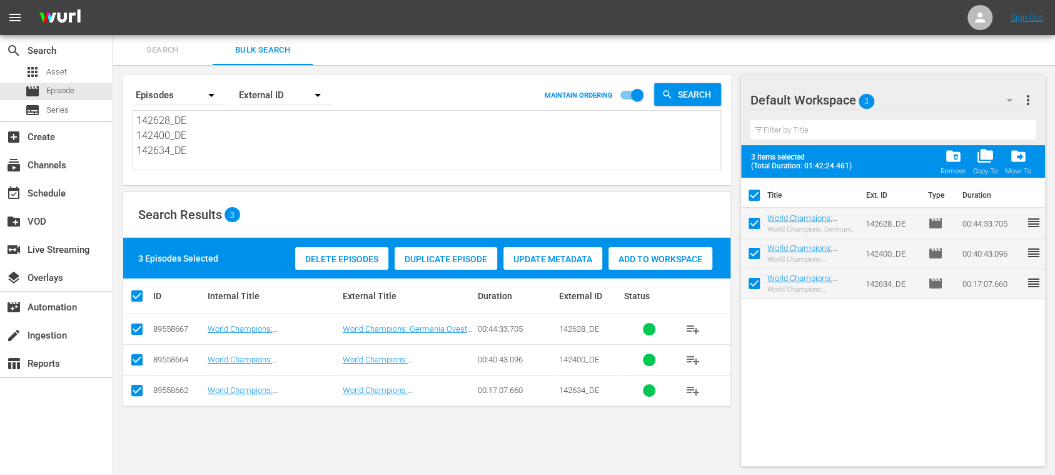
click at [910, 347] on div "Title Ext. ID Type Duration World Champions: Germany 1990 (DE) World Champions:…" at bounding box center [893, 319] width 304 height 283
click at [758, 198] on input "checkbox" at bounding box center [754, 198] width 26 height 26
checkbox input "false"
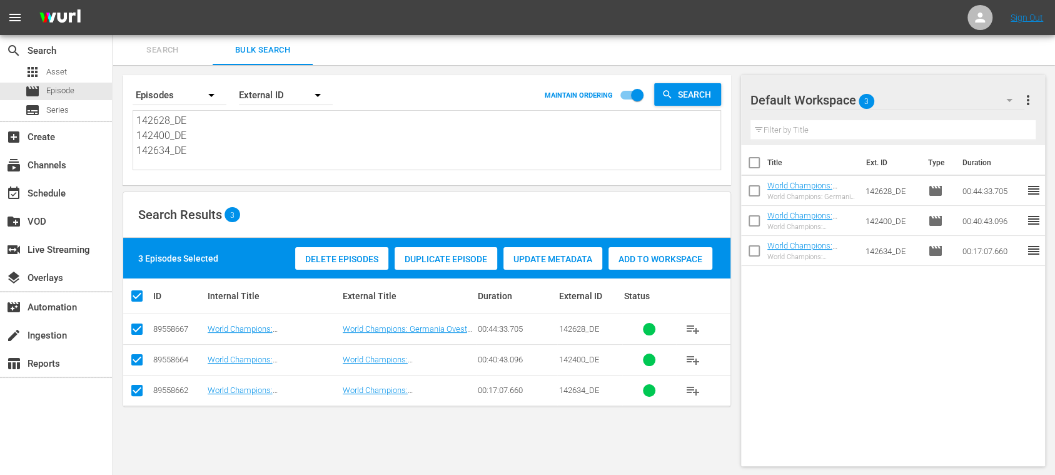
click at [754, 250] on input "checkbox" at bounding box center [754, 253] width 26 height 26
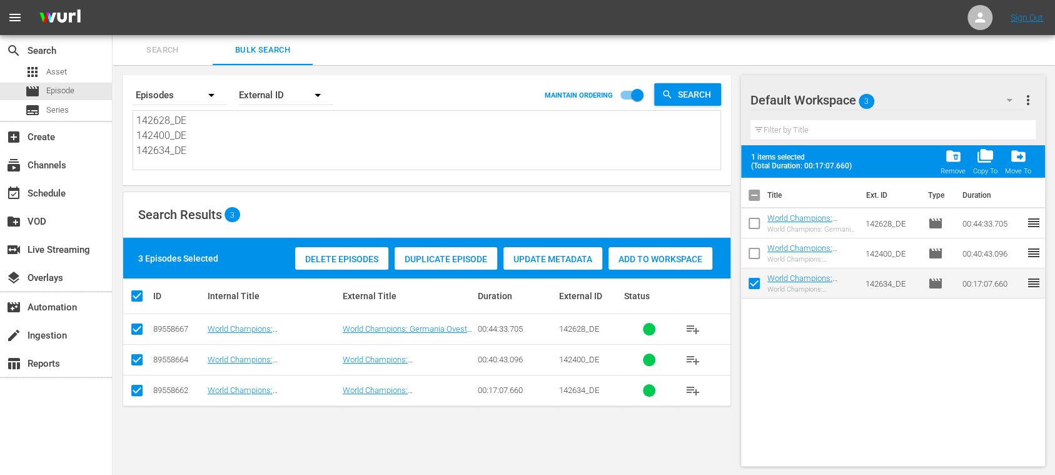
click at [947, 161] on span "folder_delete" at bounding box center [953, 156] width 17 height 17
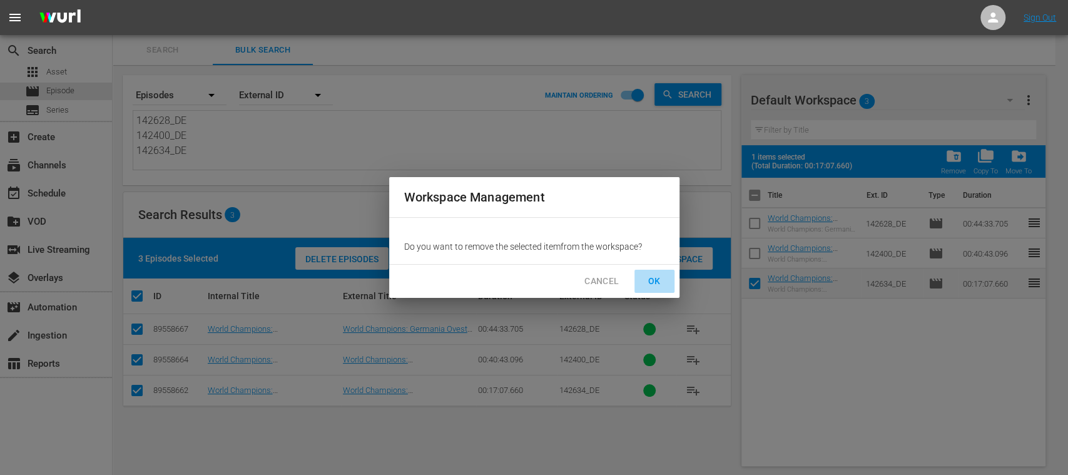
click at [657, 281] on span "OK" at bounding box center [654, 281] width 20 height 16
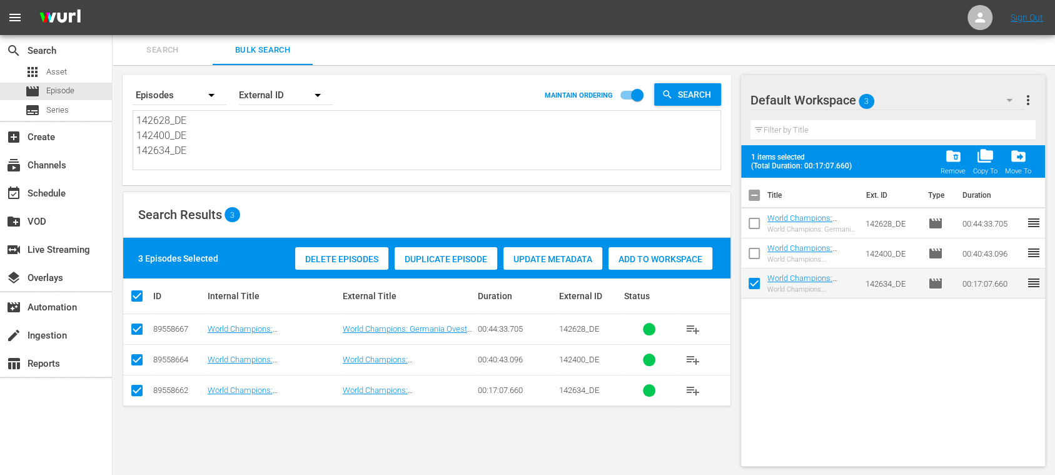
checkbox input "false"
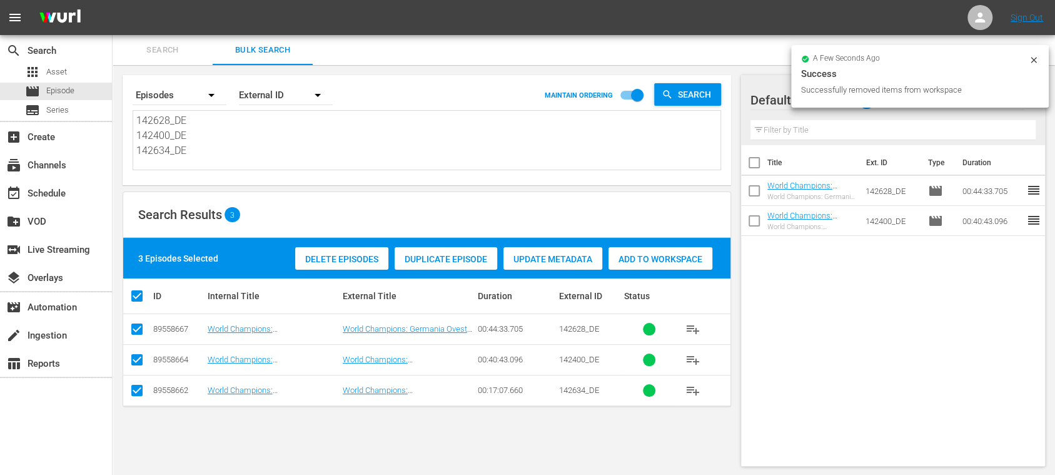
click at [1036, 61] on icon at bounding box center [1034, 60] width 10 height 10
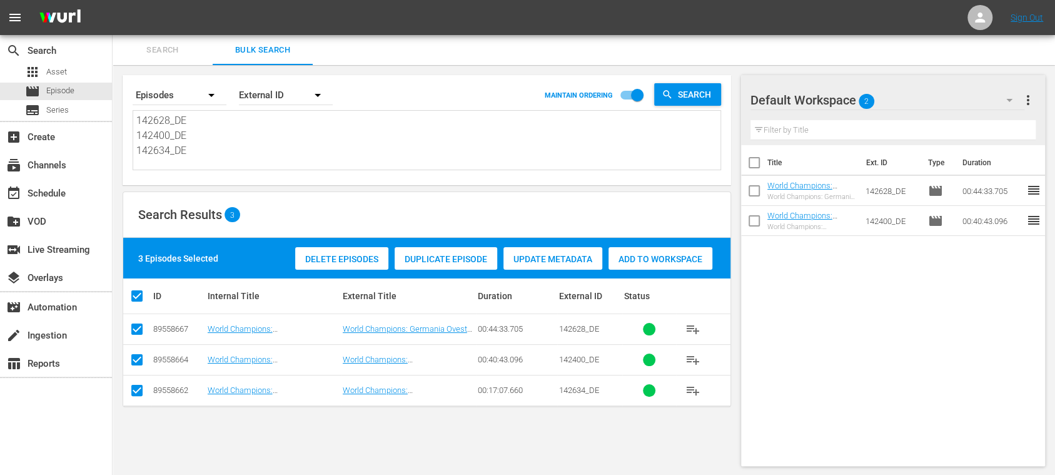
click at [1026, 99] on span "more_vert" at bounding box center [1028, 100] width 15 height 15
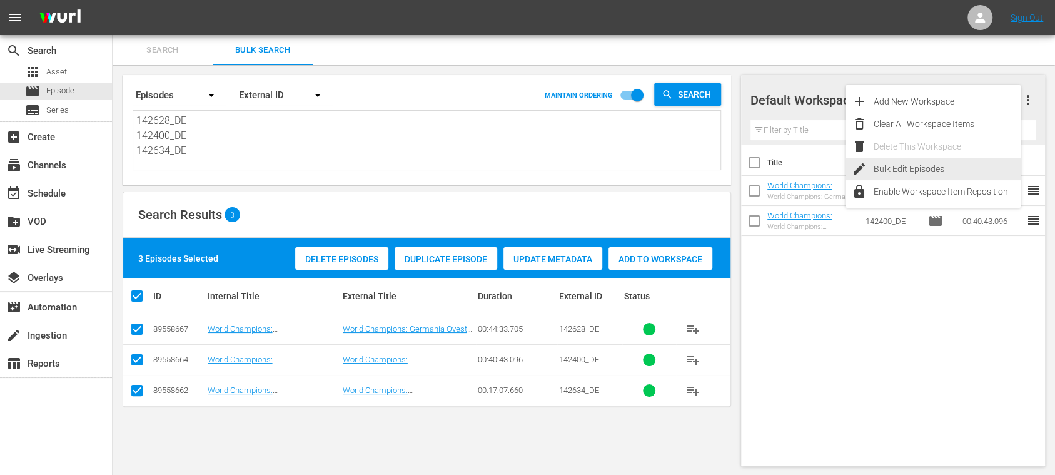
click at [947, 163] on div "Bulk Edit Episodes" at bounding box center [947, 169] width 147 height 23
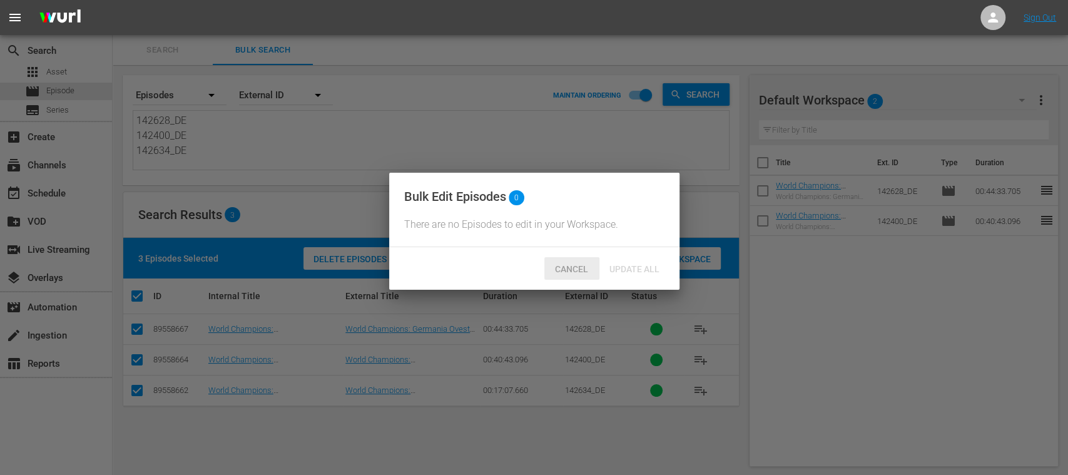
click at [575, 280] on div "Cancel" at bounding box center [571, 268] width 55 height 23
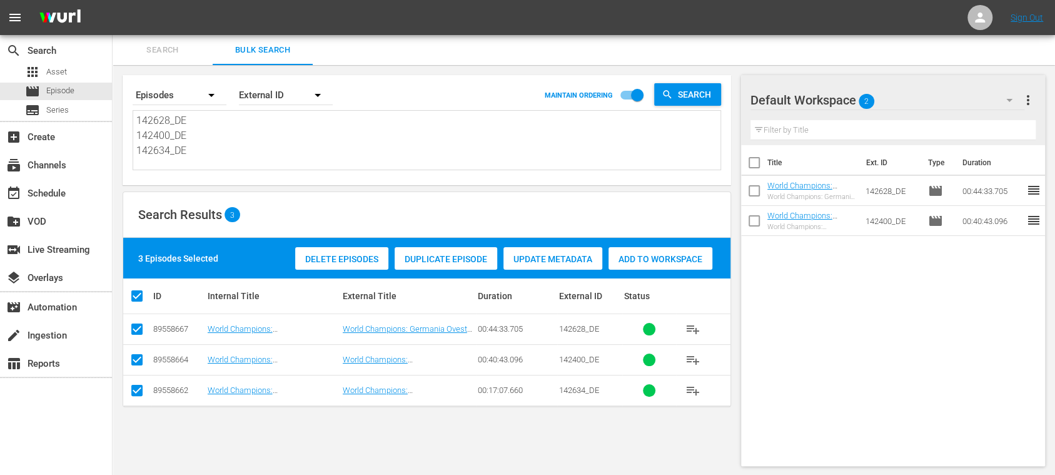
click at [749, 160] on input "checkbox" at bounding box center [754, 165] width 26 height 26
checkbox input "true"
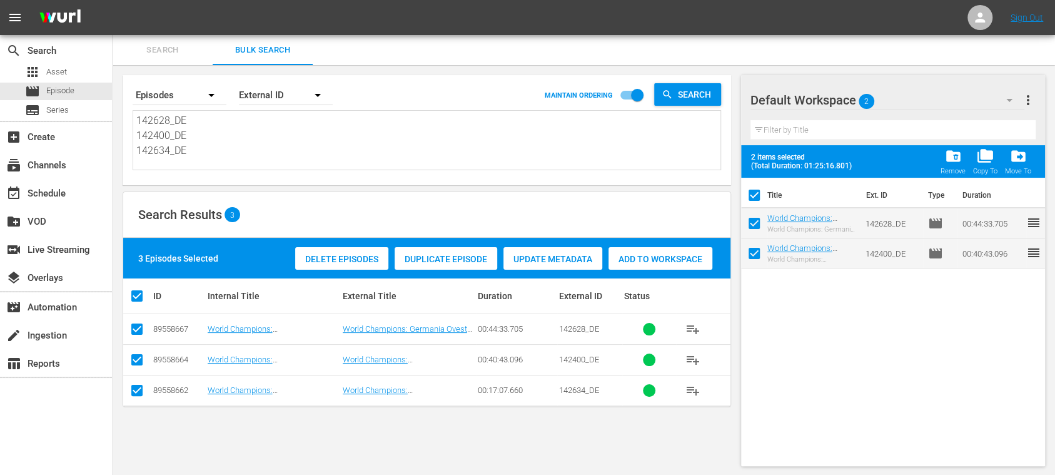
click at [1028, 100] on span "more_vert" at bounding box center [1028, 100] width 15 height 15
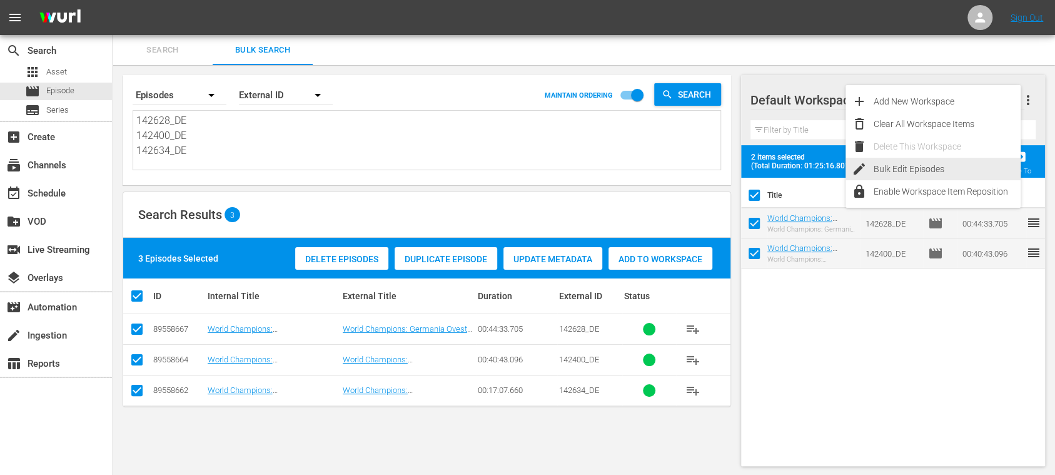
click at [892, 167] on div "Bulk Edit Episodes" at bounding box center [947, 169] width 147 height 23
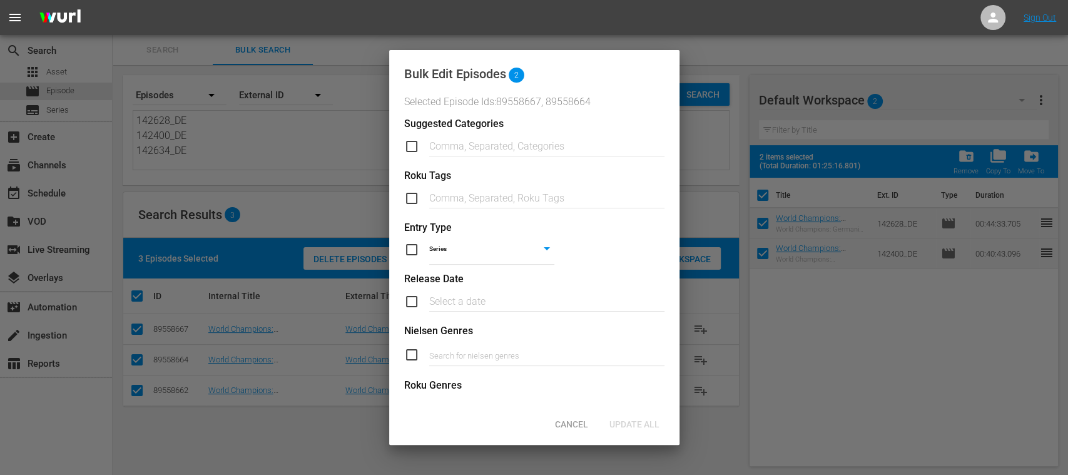
scroll to position [515, 0]
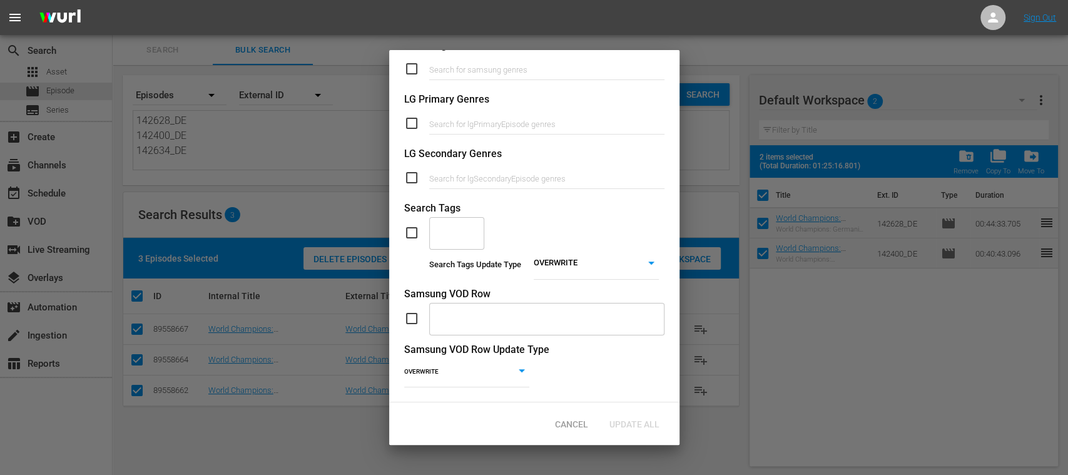
click at [414, 225] on input "checkbox" at bounding box center [416, 232] width 25 height 15
checkbox input "true"
click at [449, 221] on input "text" at bounding box center [447, 232] width 25 height 23
type input "content"
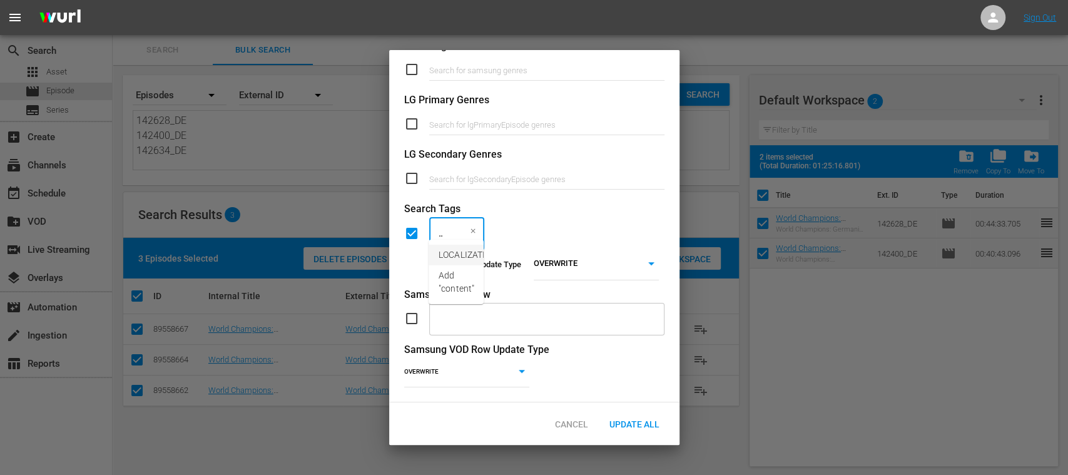
click at [463, 255] on span "LOCALIZATION_Content" at bounding box center [486, 254] width 94 height 13
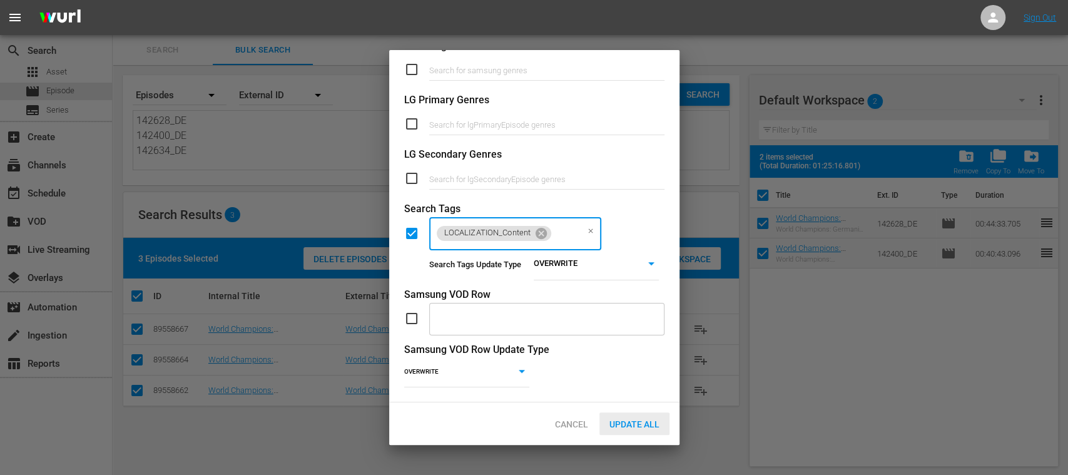
click at [638, 426] on span "Update All" at bounding box center [634, 424] width 70 height 10
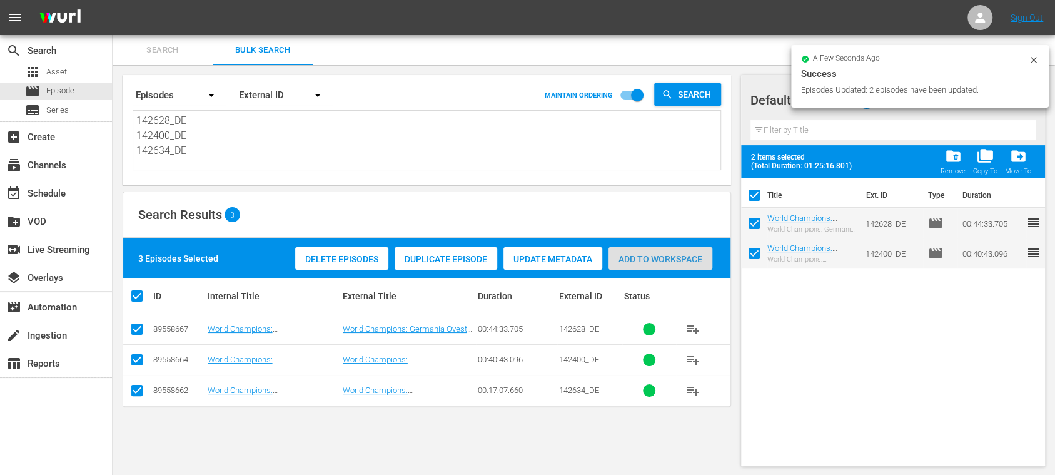
click at [686, 258] on span "Add to Workspace" at bounding box center [661, 259] width 104 height 10
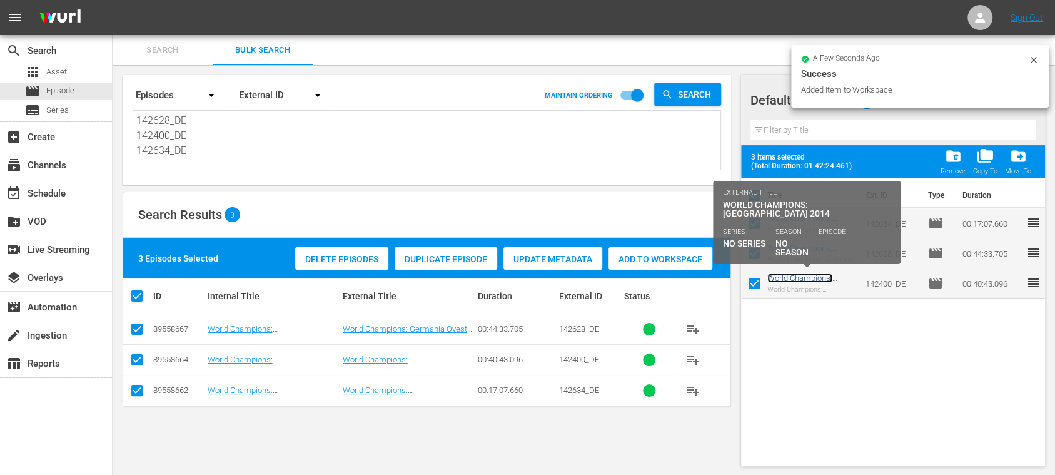
click at [817, 274] on link "World Champions: Germany 2014 (DE)" at bounding box center [806, 287] width 76 height 28
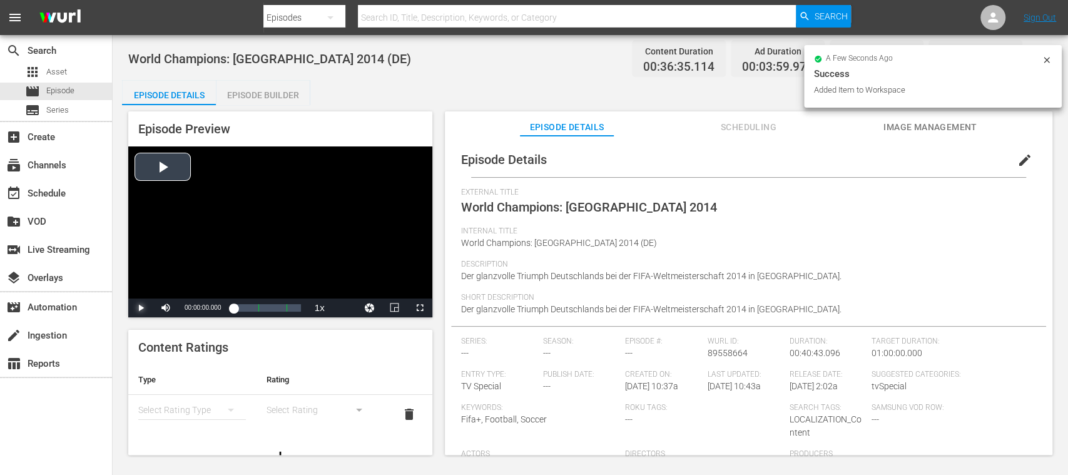
drag, startPoint x: 140, startPoint y: 310, endPoint x: 231, endPoint y: 317, distance: 91.6
click at [141, 308] on span "Video Player" at bounding box center [141, 308] width 0 height 0
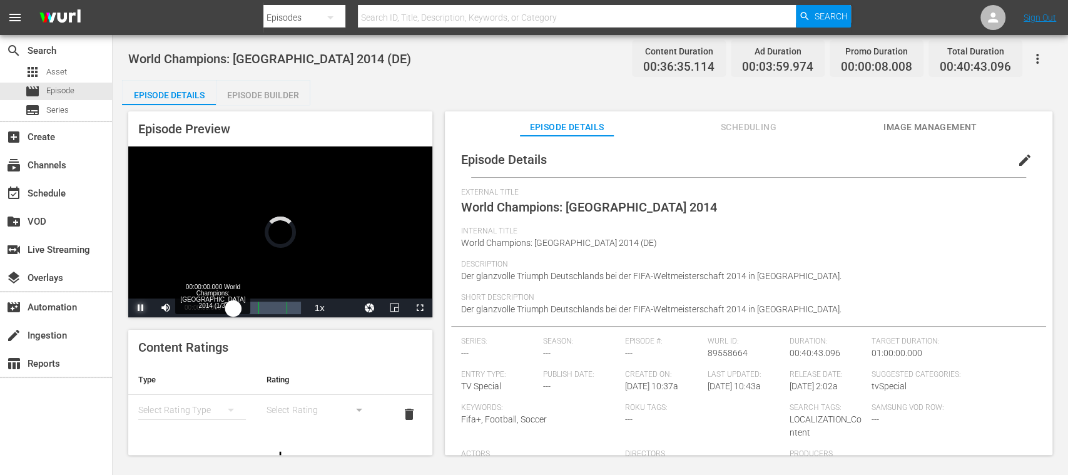
click at [233, 305] on div "00:00:00.000" at bounding box center [233, 308] width 0 height 13
click at [249, 305] on div "00:07:46.141" at bounding box center [241, 308] width 16 height 13
click at [254, 308] on div "00:11:48.204" at bounding box center [243, 308] width 21 height 13
click at [141, 308] on span "Video Player" at bounding box center [141, 308] width 0 height 0
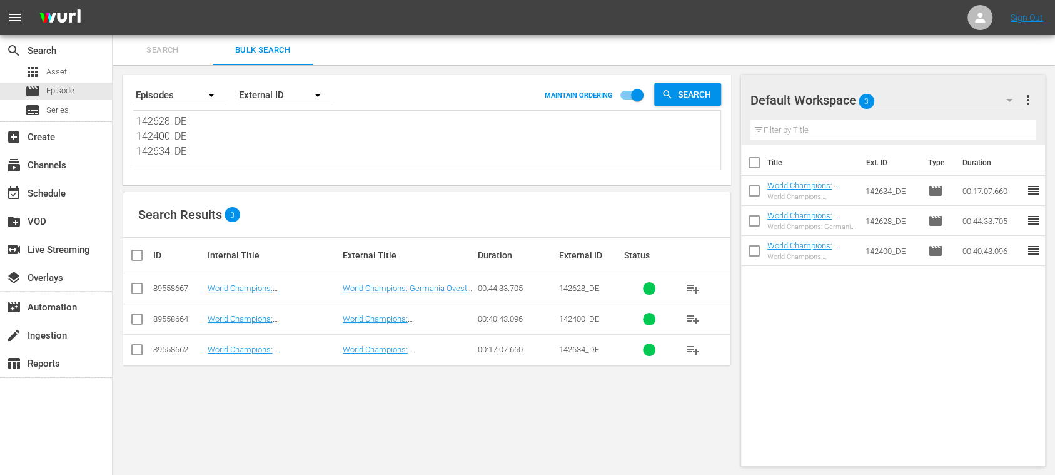
click at [753, 159] on input "checkbox" at bounding box center [754, 165] width 26 height 26
checkbox input "true"
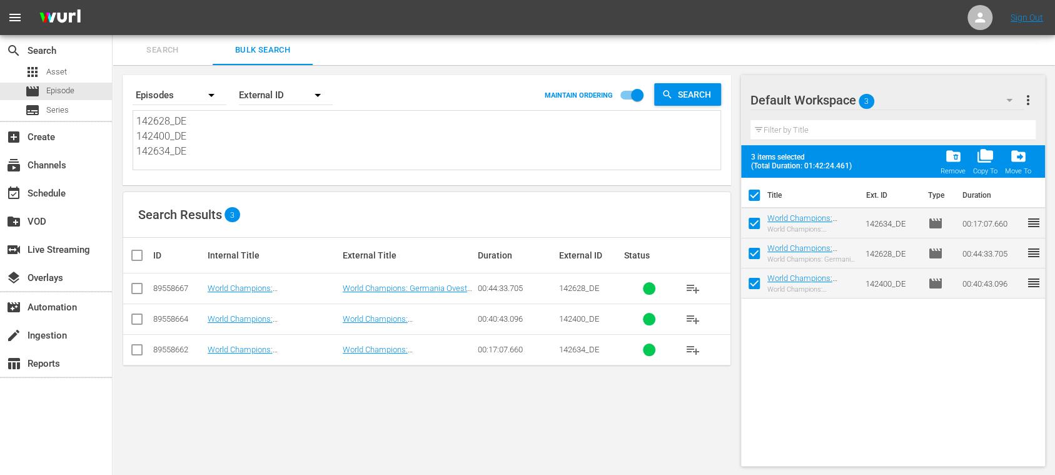
click at [1028, 93] on span "more_vert" at bounding box center [1028, 100] width 15 height 15
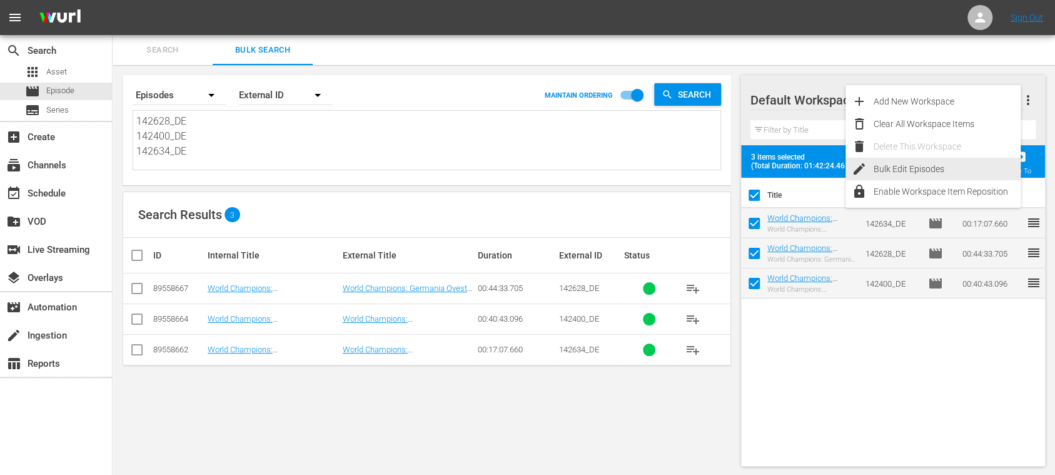
click at [935, 168] on div "Bulk Edit Episodes" at bounding box center [947, 169] width 147 height 23
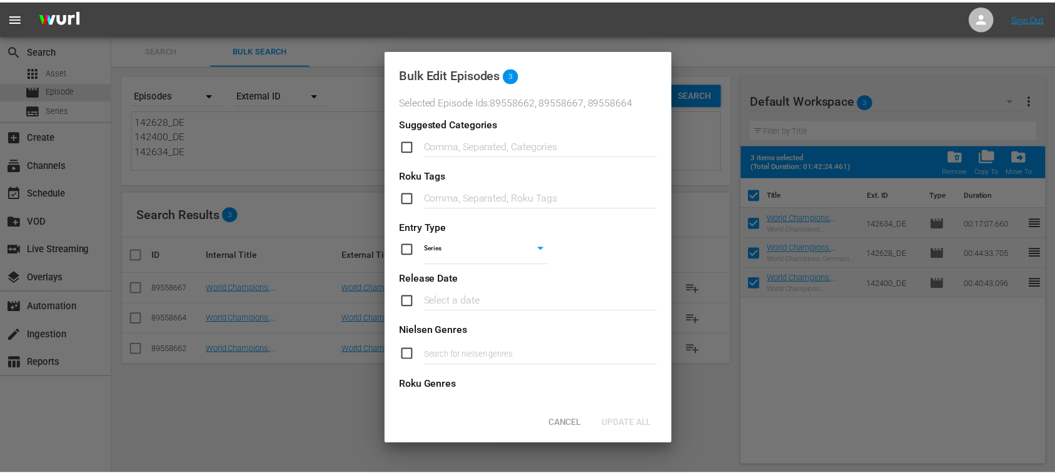
scroll to position [515, 0]
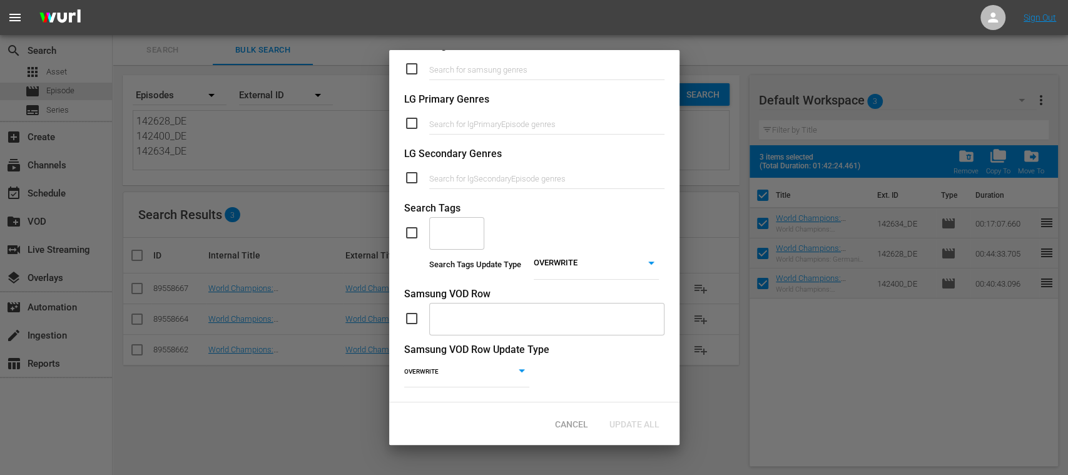
click at [413, 225] on input "checkbox" at bounding box center [416, 232] width 25 height 15
checkbox input "true"
click at [452, 221] on input "text" at bounding box center [447, 232] width 25 height 23
type input "gfx"
click at [452, 255] on span "LOCALIZATION_GFX" at bounding box center [478, 254] width 79 height 13
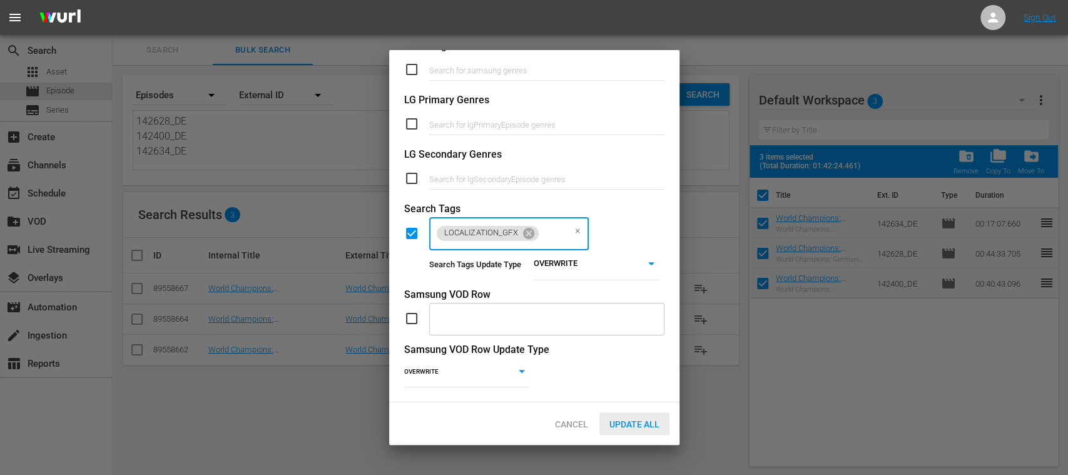
click at [641, 428] on span "Update All" at bounding box center [634, 424] width 70 height 10
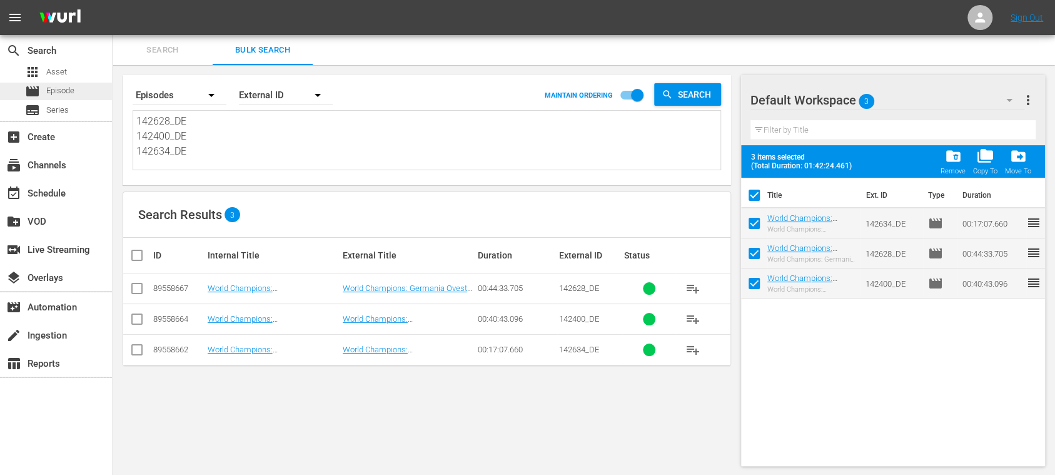
click at [70, 86] on span "Episode" at bounding box center [60, 90] width 28 height 13
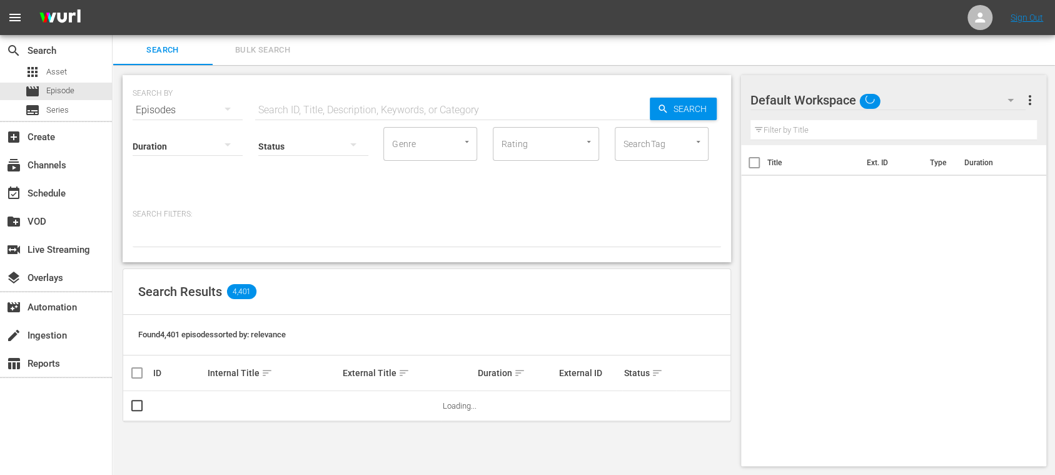
click at [251, 49] on span "Bulk Search" at bounding box center [262, 50] width 85 height 14
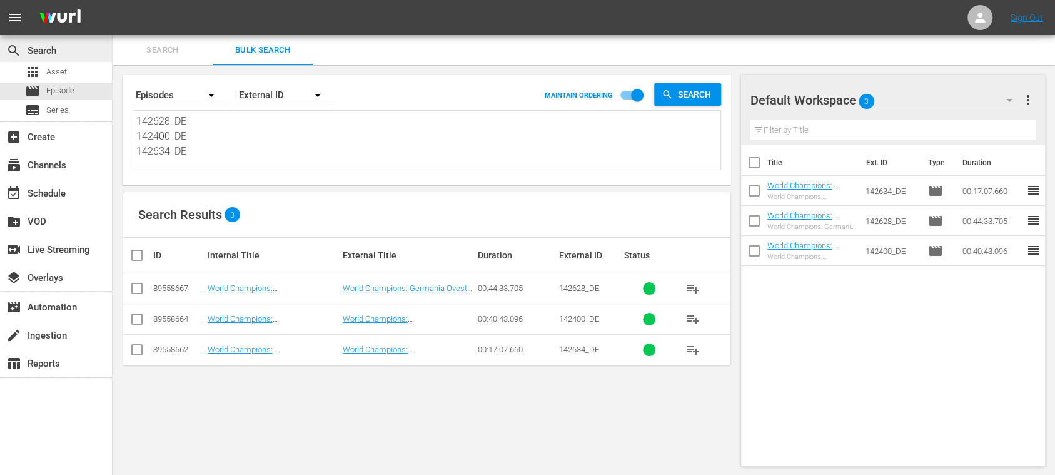
drag, startPoint x: 210, startPoint y: 148, endPoint x: 83, endPoint y: 53, distance: 158.6
click at [113, 0] on div "search Search apps Asset movie Episode subtitles Series add_box Create subscrip…" at bounding box center [584, 0] width 943 height 0
paste textarea "46_DE 142677_DE 142658_DE 142642_DE 142653_DE 142670_DE 142671_DE 142513_DE 142…"
type textarea "142646_DE 142677_DE 142658_DE 142642_DE 142653_DE 142670_DE 142671_DE 142513_DE…"
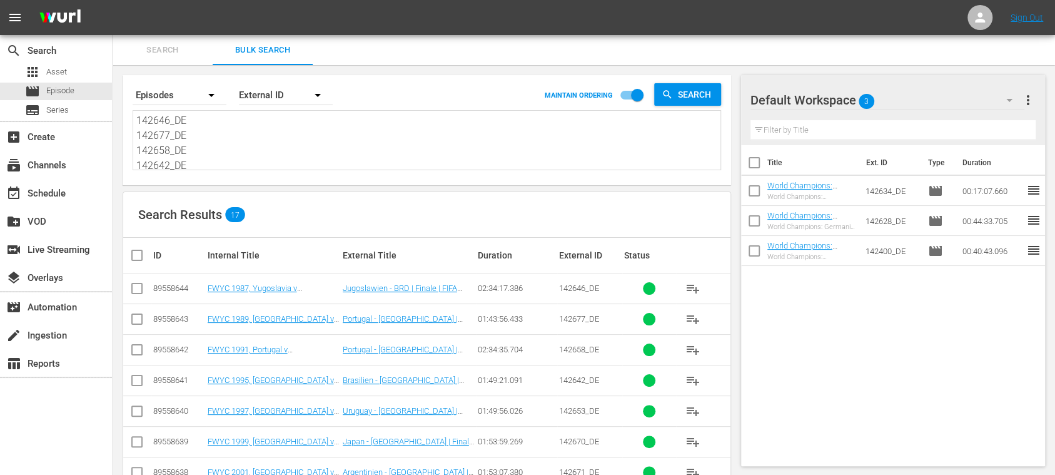
type textarea "142646_DE 142677_DE 142658_DE 142642_DE 142653_DE 142670_DE 142671_DE 142513_DE…"
click at [1030, 104] on span "more_vert" at bounding box center [1028, 100] width 15 height 15
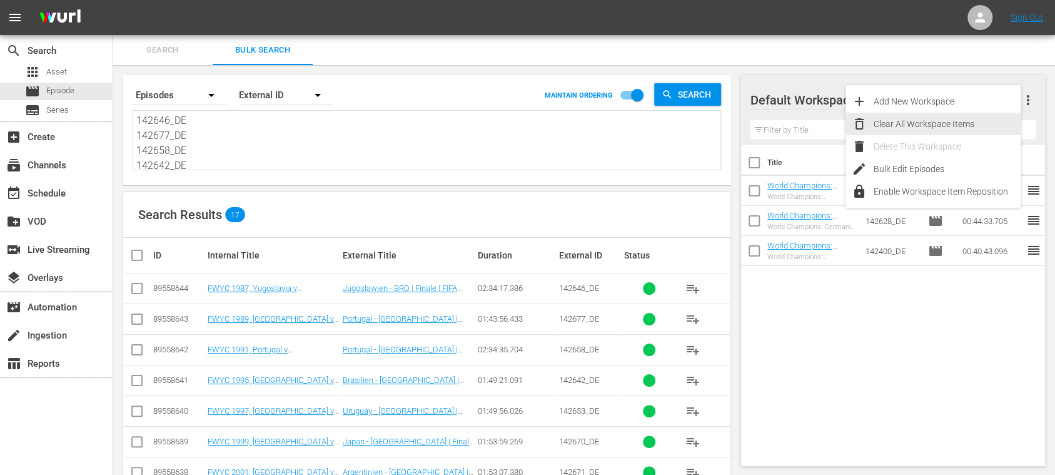
click at [966, 124] on div "Clear All Workspace Items" at bounding box center [947, 124] width 147 height 23
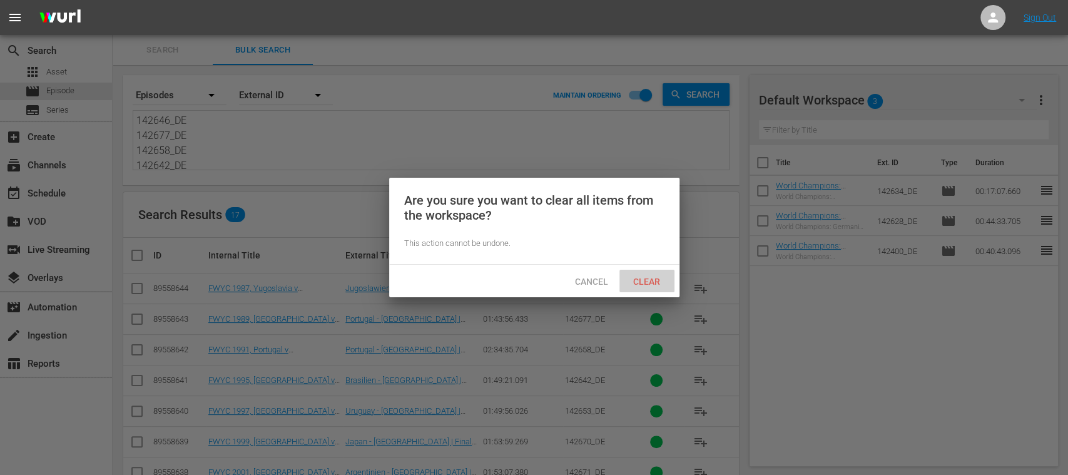
click at [651, 275] on div "Clear" at bounding box center [646, 281] width 55 height 23
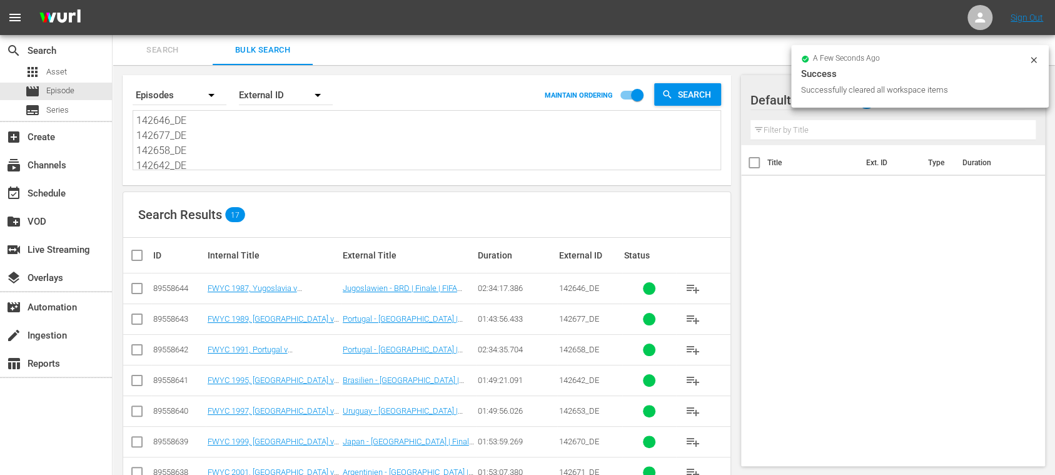
click at [138, 254] on input "checkbox" at bounding box center [141, 255] width 25 height 15
checkbox input "true"
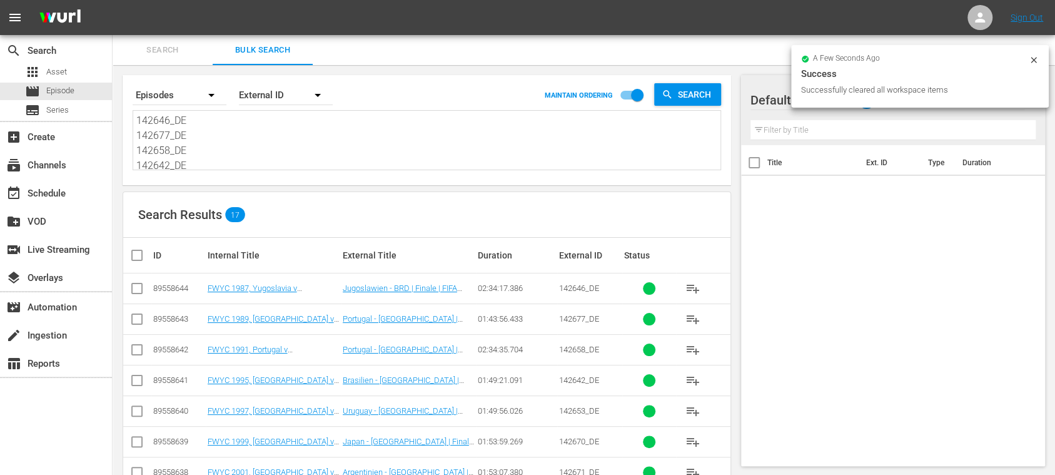
checkbox input "true"
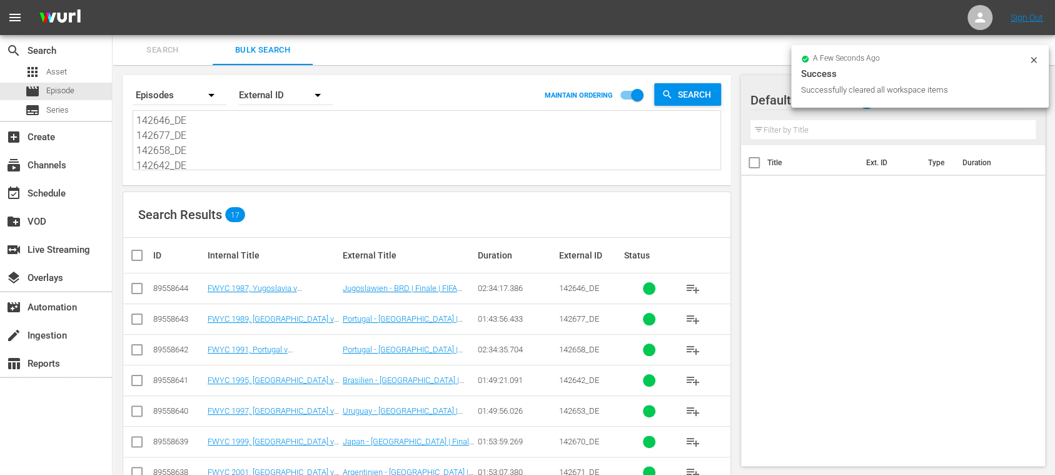
checkbox input "true"
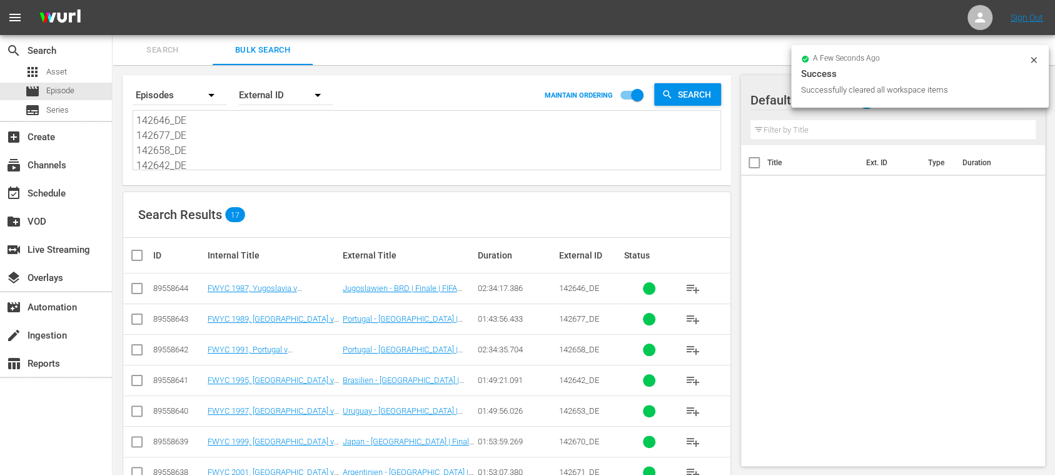
checkbox input "true"
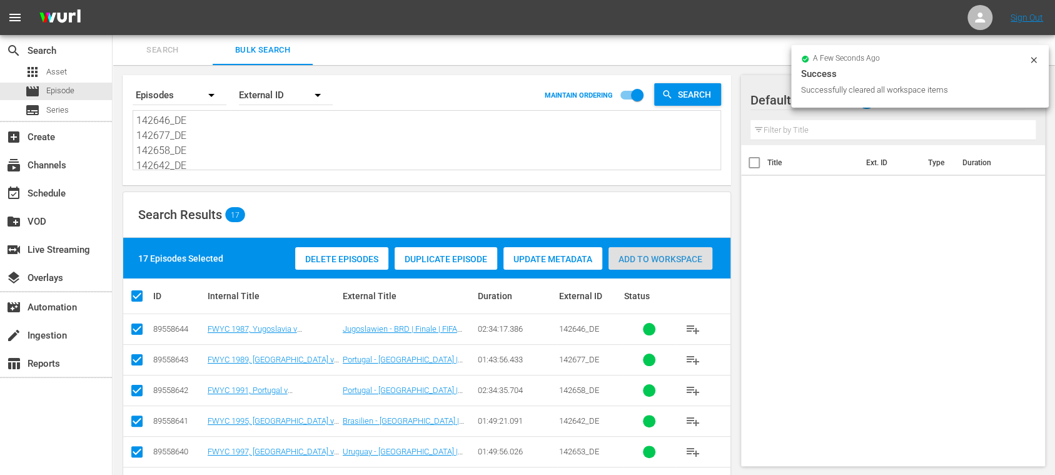
click at [661, 262] on span "Add to Workspace" at bounding box center [661, 259] width 104 height 10
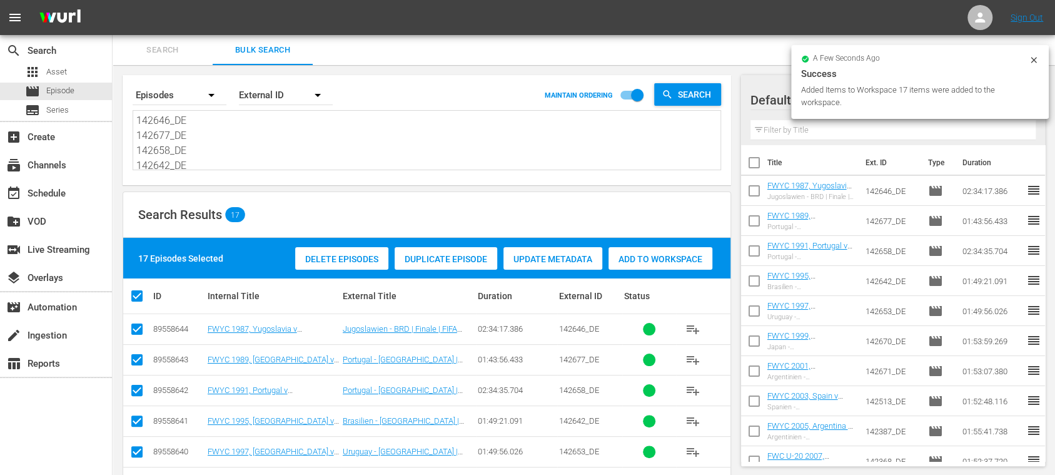
click at [1038, 59] on icon at bounding box center [1034, 60] width 10 height 10
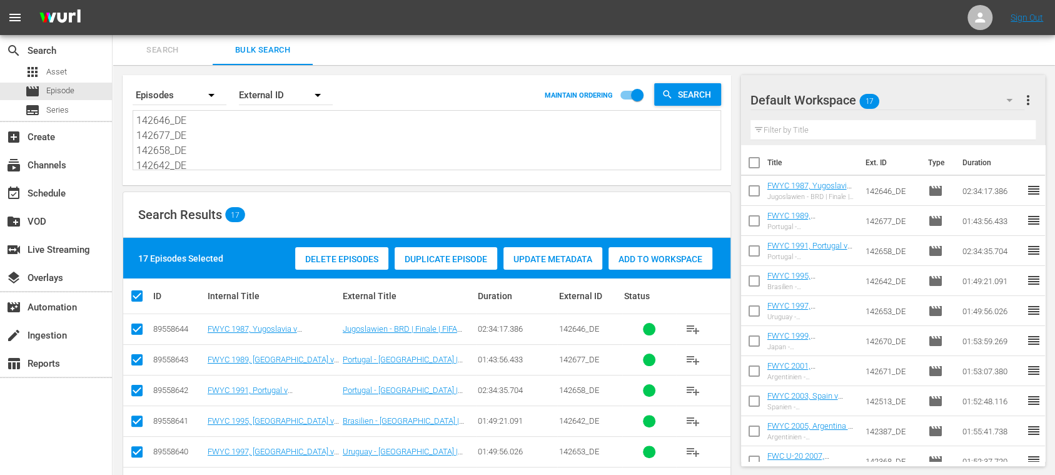
click at [756, 165] on input "checkbox" at bounding box center [754, 165] width 26 height 26
checkbox input "true"
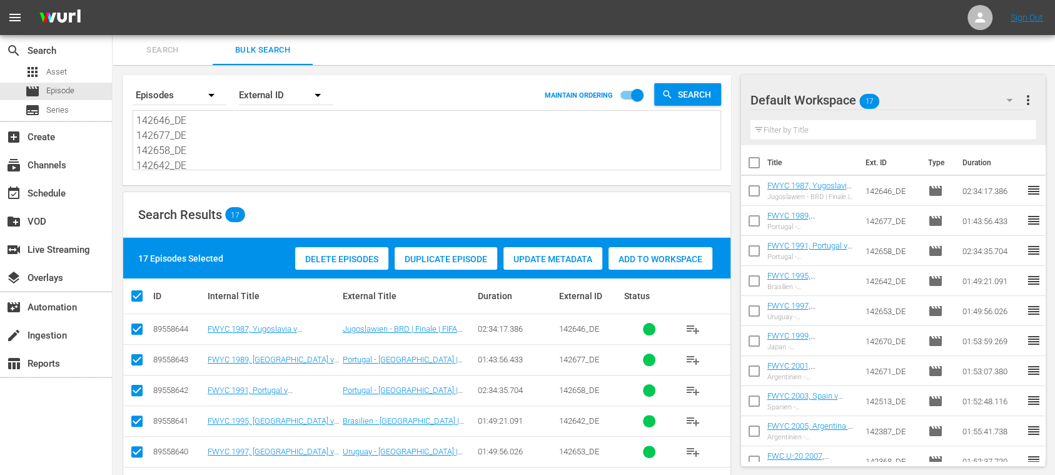
checkbox input "true"
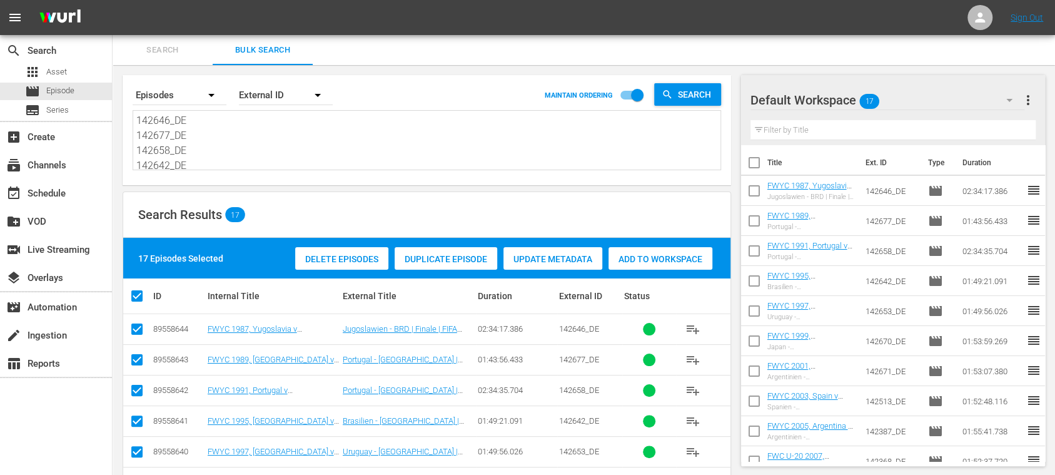
checkbox input "true"
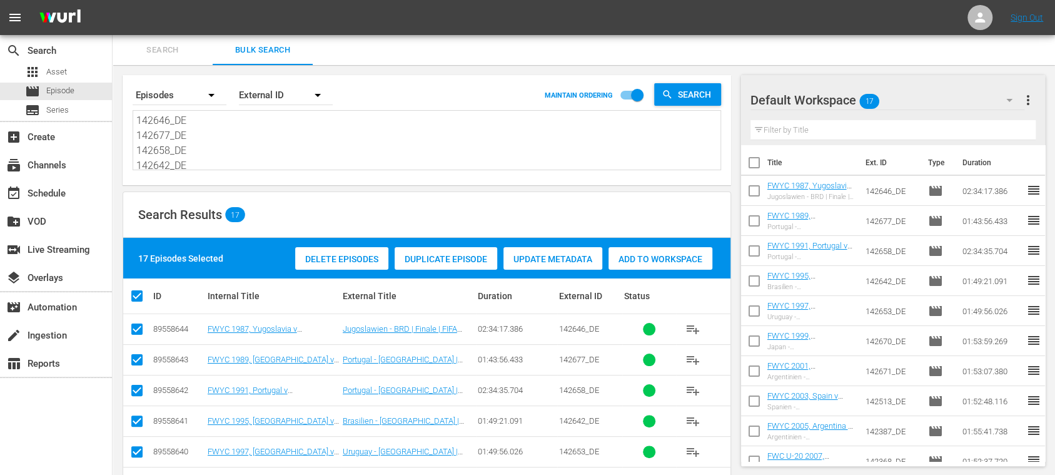
checkbox input "true"
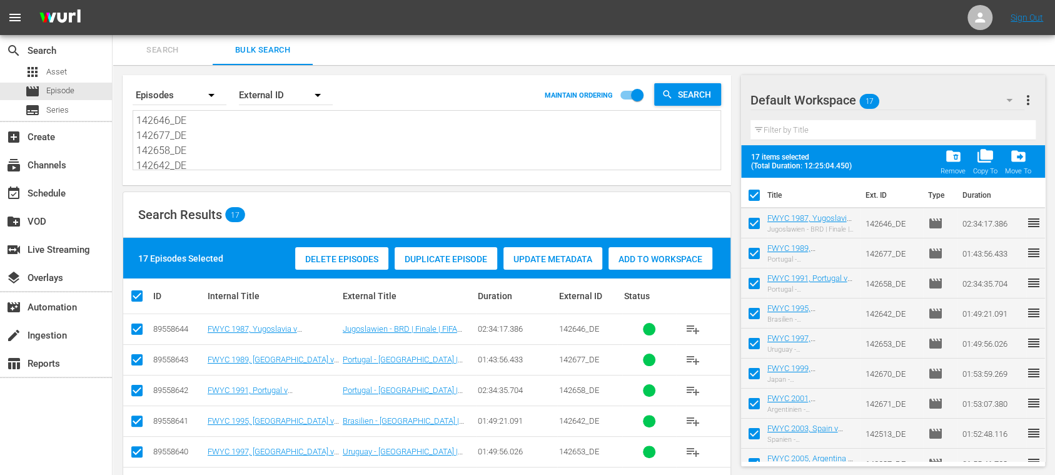
click at [1031, 98] on span "more_vert" at bounding box center [1028, 100] width 15 height 15
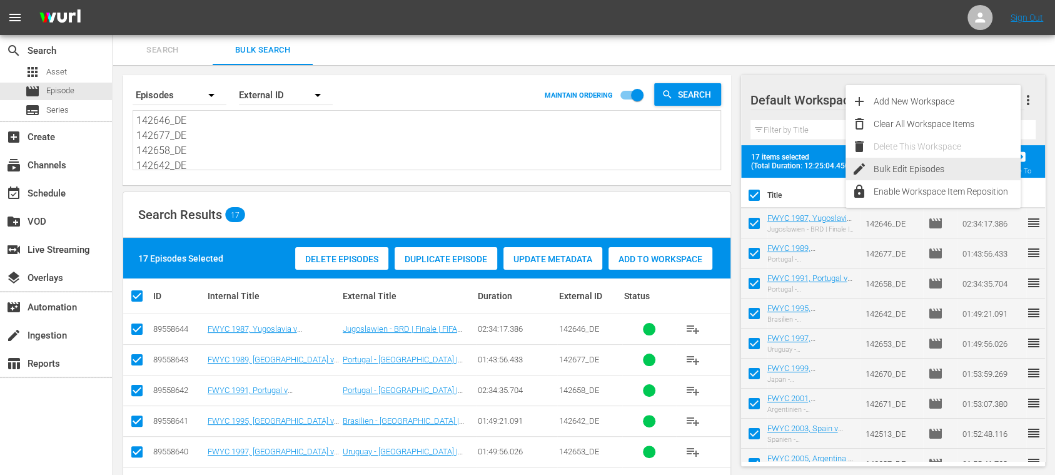
click at [945, 164] on div "Bulk Edit Episodes" at bounding box center [947, 169] width 147 height 23
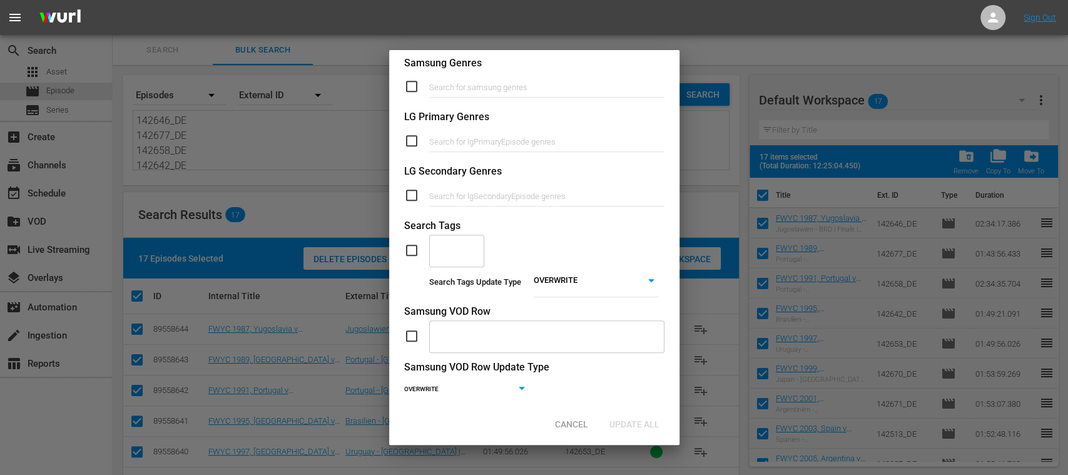
scroll to position [515, 0]
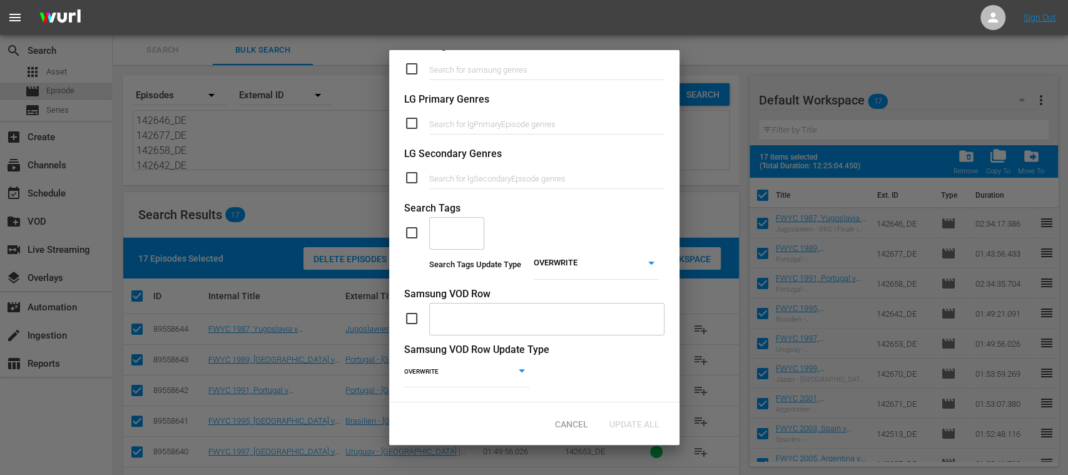
drag, startPoint x: 412, startPoint y: 225, endPoint x: 440, endPoint y: 225, distance: 28.1
click at [412, 225] on input "checkbox" at bounding box center [416, 232] width 25 height 15
checkbox input "true"
click at [454, 223] on input "text" at bounding box center [447, 232] width 25 height 23
type input "full"
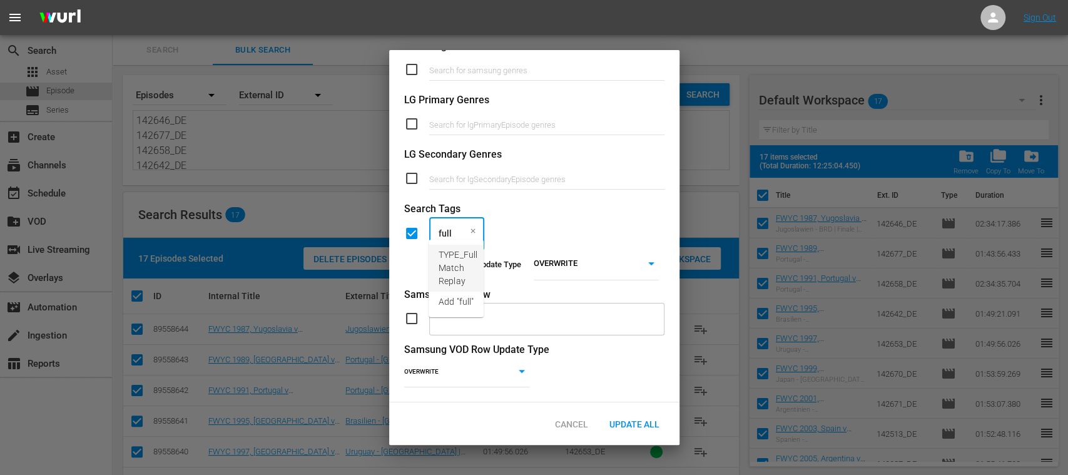
click at [458, 256] on span "TYPE_Full Match Replay" at bounding box center [458, 267] width 39 height 39
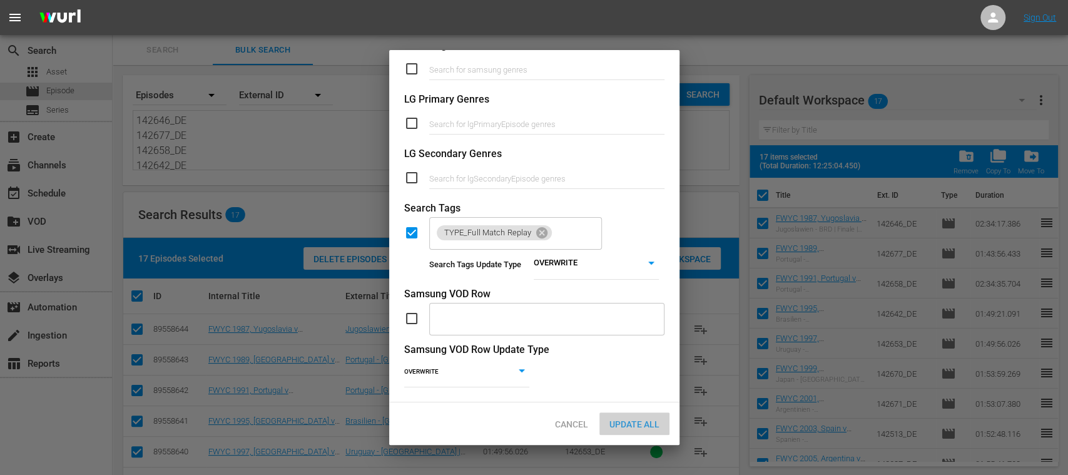
click at [647, 425] on span "Update All" at bounding box center [634, 424] width 70 height 10
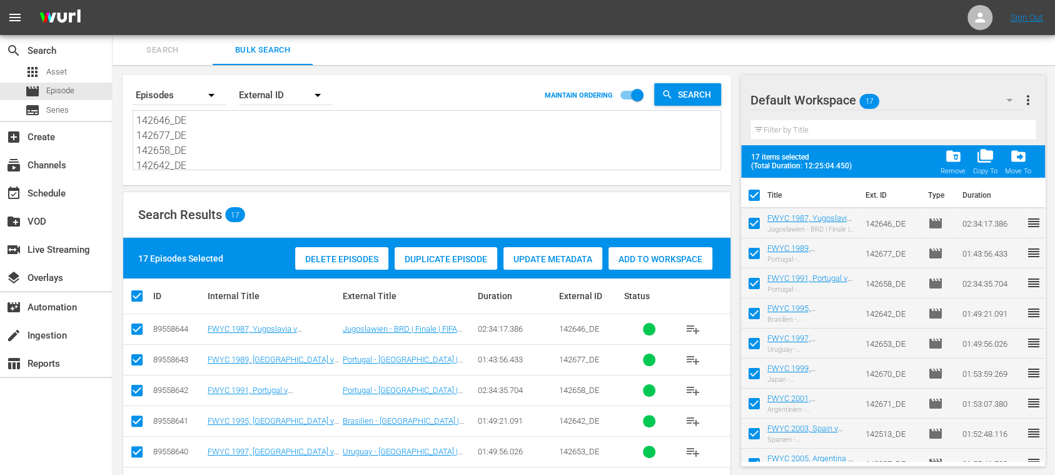
click at [756, 196] on input "checkbox" at bounding box center [754, 198] width 26 height 26
checkbox input "false"
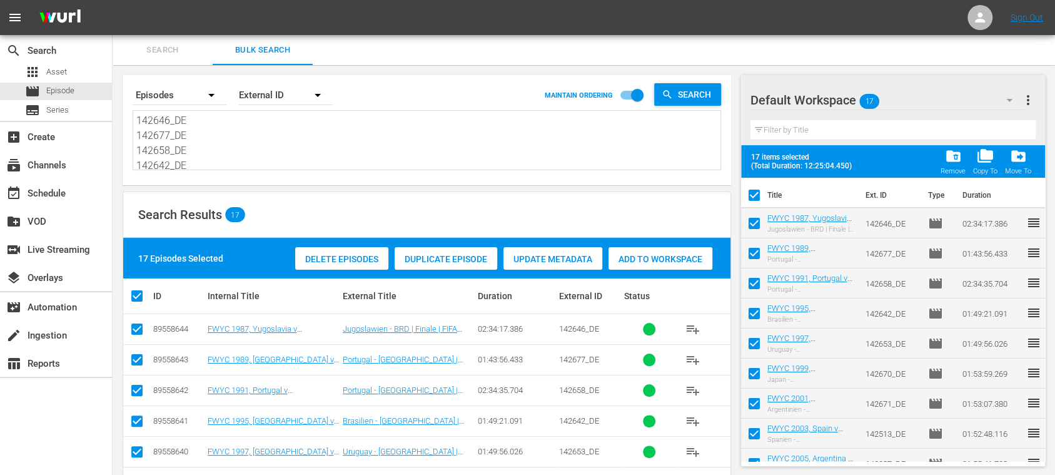
checkbox input "false"
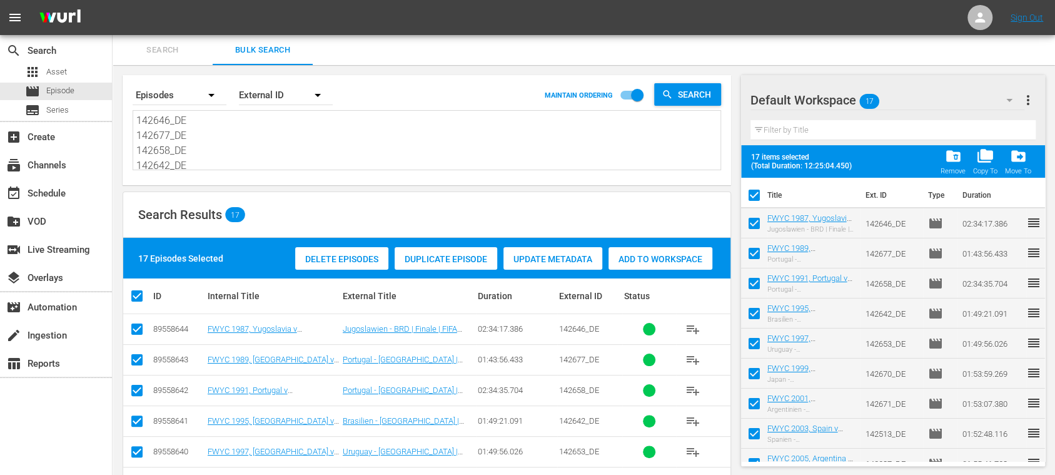
checkbox input "false"
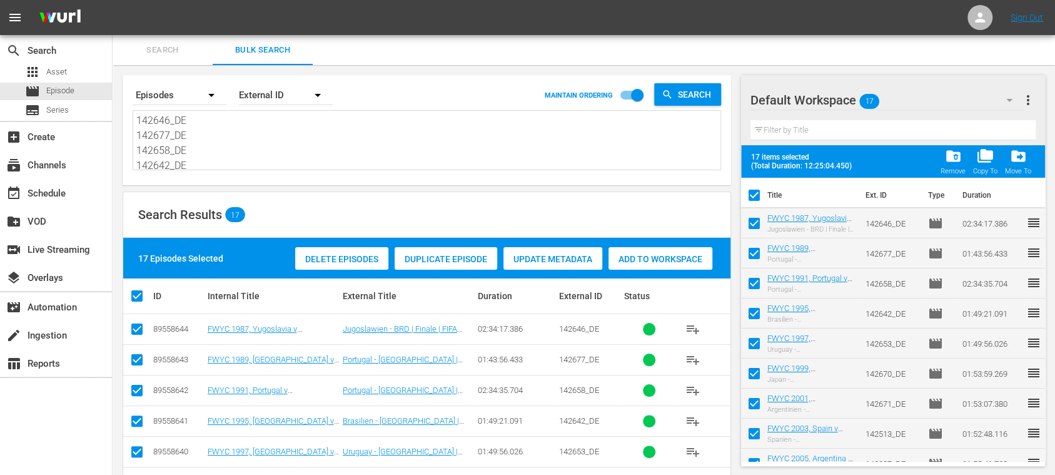
checkbox input "false"
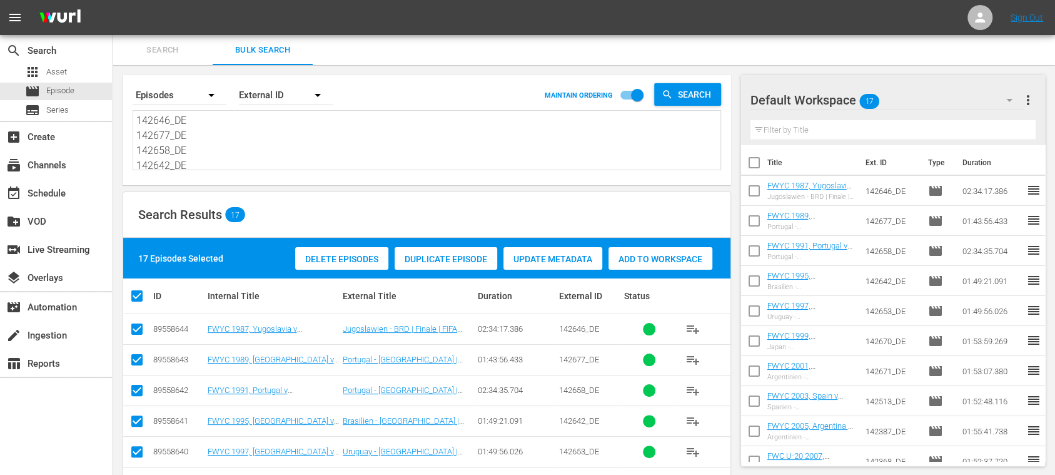
click at [754, 192] on input "checkbox" at bounding box center [754, 193] width 26 height 26
checkbox input "true"
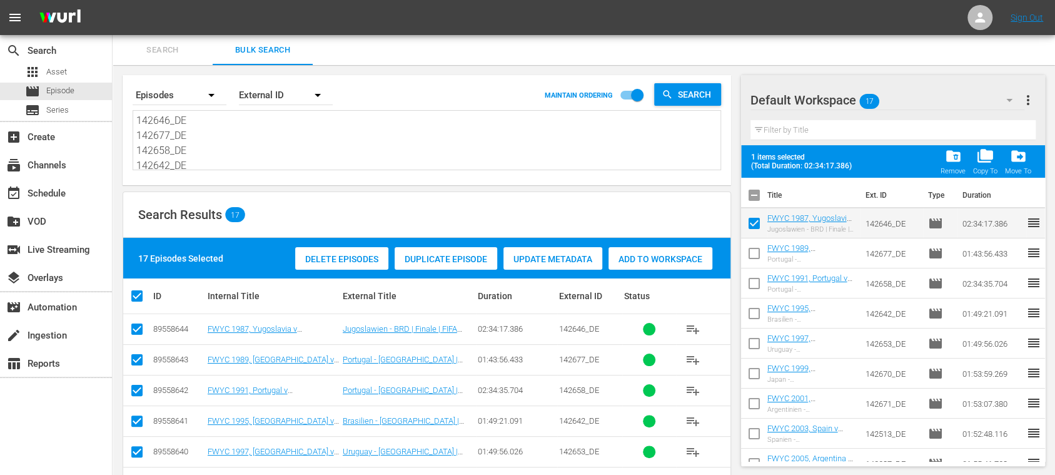
click at [1027, 96] on span "more_vert" at bounding box center [1028, 100] width 15 height 15
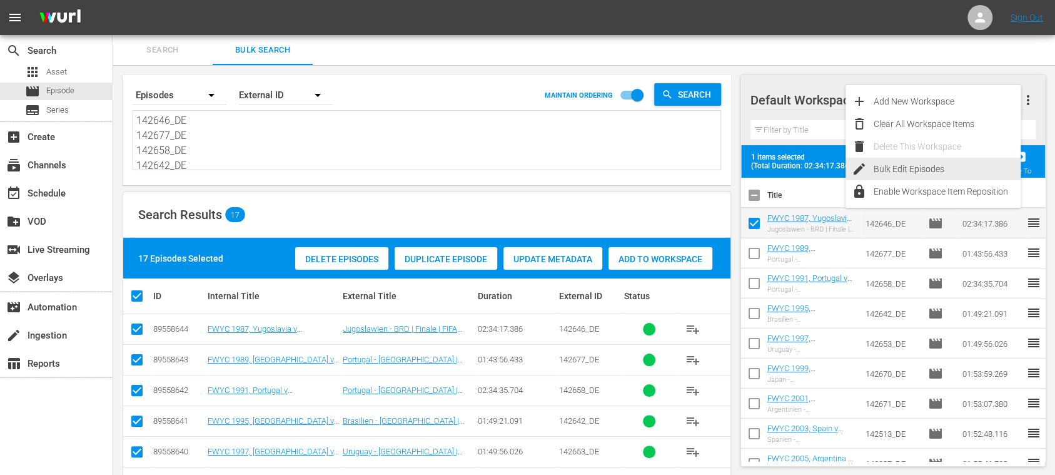
click at [951, 165] on div "Bulk Edit Episodes" at bounding box center [947, 169] width 147 height 23
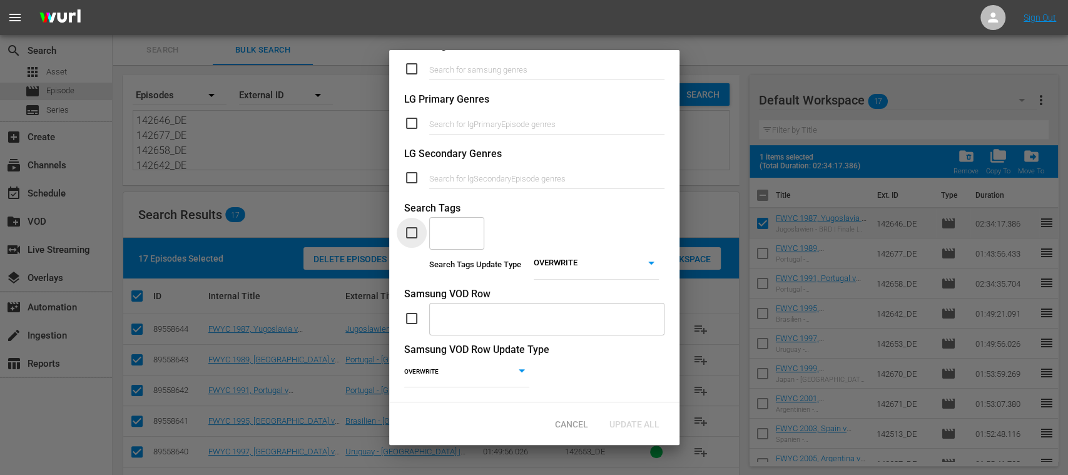
click at [408, 225] on input "checkbox" at bounding box center [416, 232] width 25 height 15
checkbox input "true"
click at [456, 226] on input "text" at bounding box center [447, 232] width 25 height 23
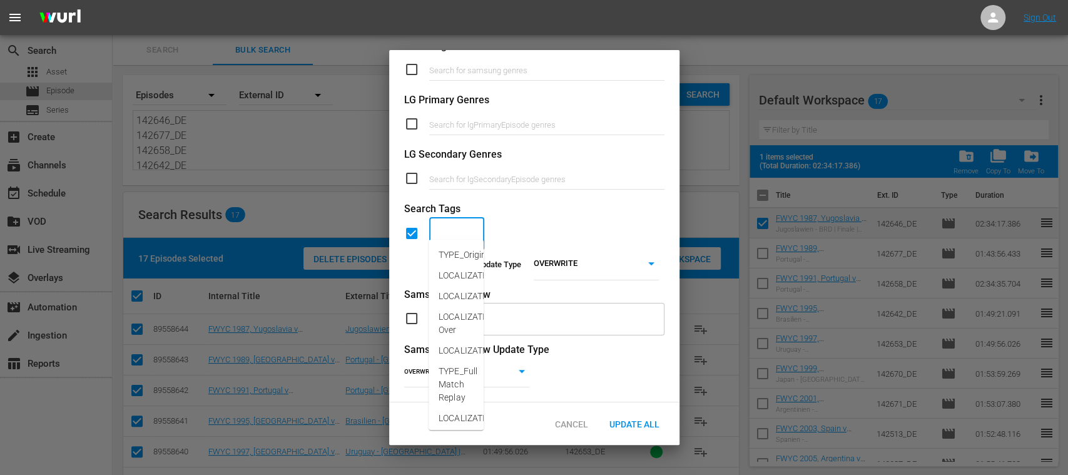
click at [558, 246] on body "menu Sign Out search Search apps Asset movie Episode subtitles Series add_box C…" at bounding box center [534, 237] width 1068 height 475
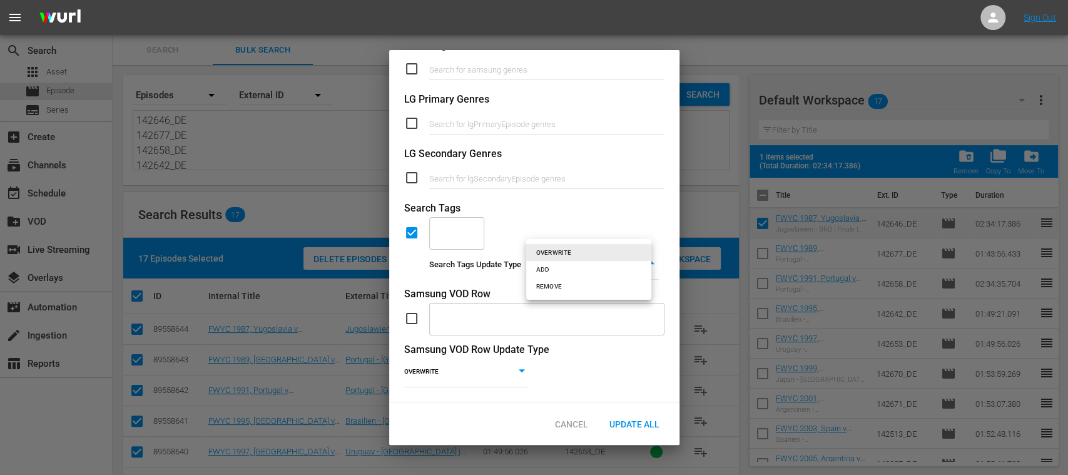
click at [551, 271] on li "ADD" at bounding box center [588, 269] width 125 height 17
type input "ADD"
click at [460, 218] on div "​" at bounding box center [456, 233] width 55 height 34
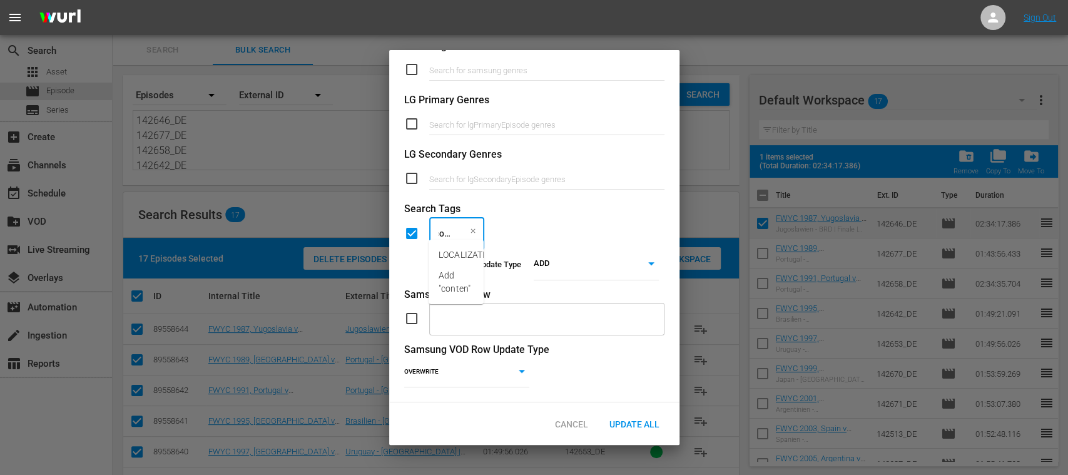
type input "content"
click at [463, 251] on span "LOCALIZATION_Content" at bounding box center [486, 254] width 94 height 13
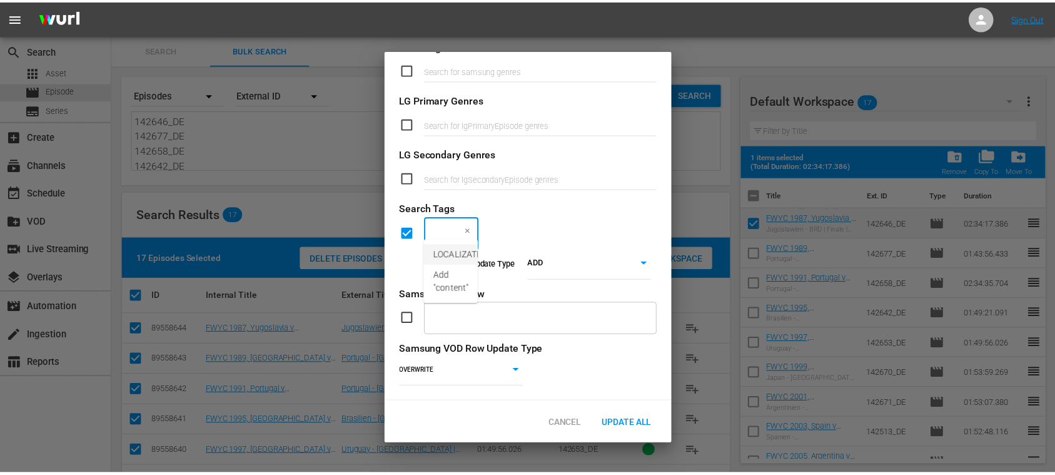
scroll to position [0, 0]
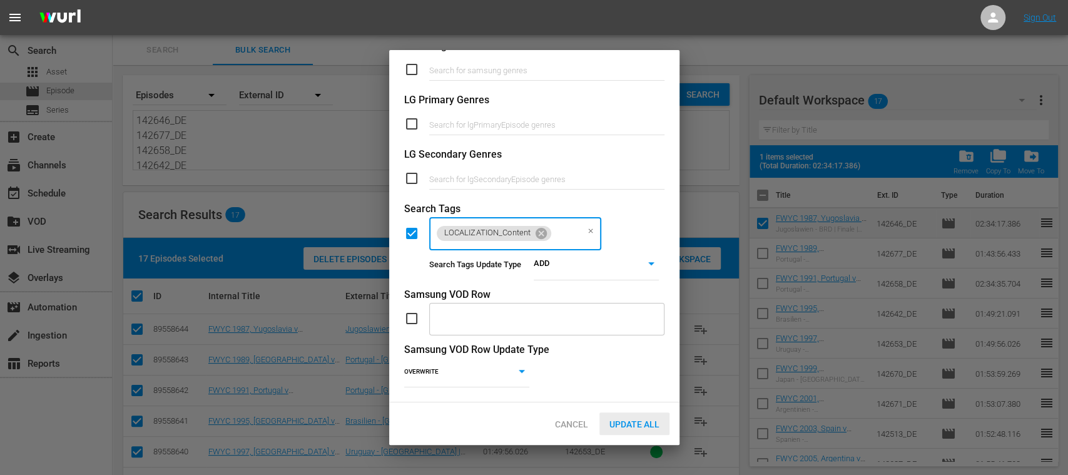
click at [634, 425] on span "Update All" at bounding box center [634, 424] width 70 height 10
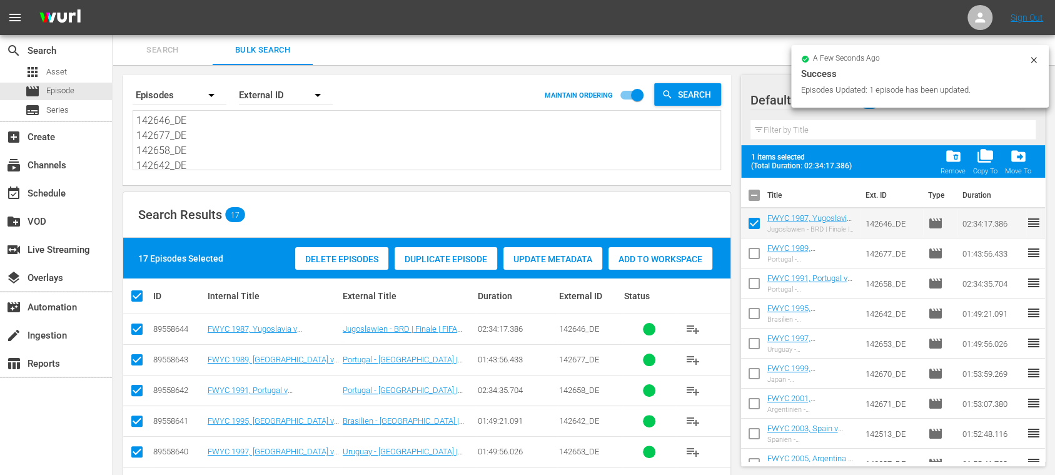
click at [757, 224] on input "checkbox" at bounding box center [754, 226] width 26 height 26
checkbox input "false"
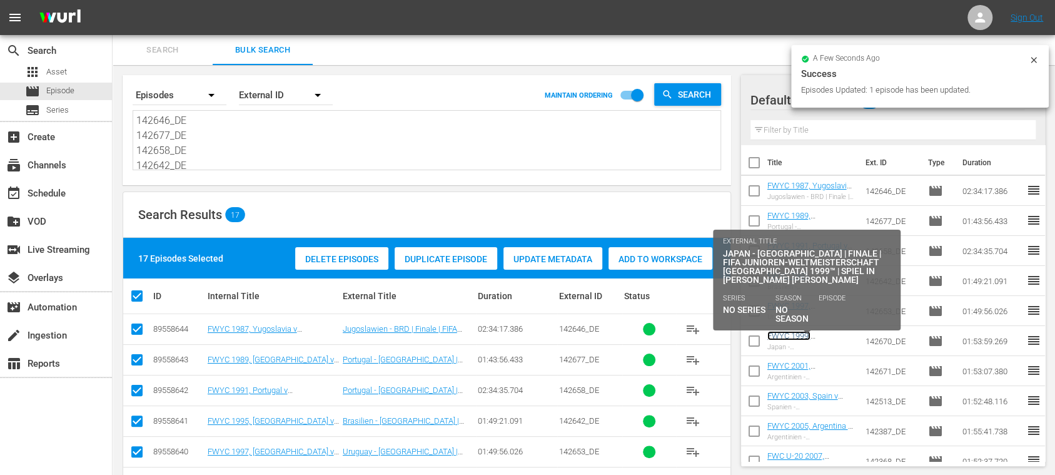
click at [812, 335] on link "FWYC 1999, Japan v Spain, Final - FMR (DE)" at bounding box center [808, 350] width 81 height 38
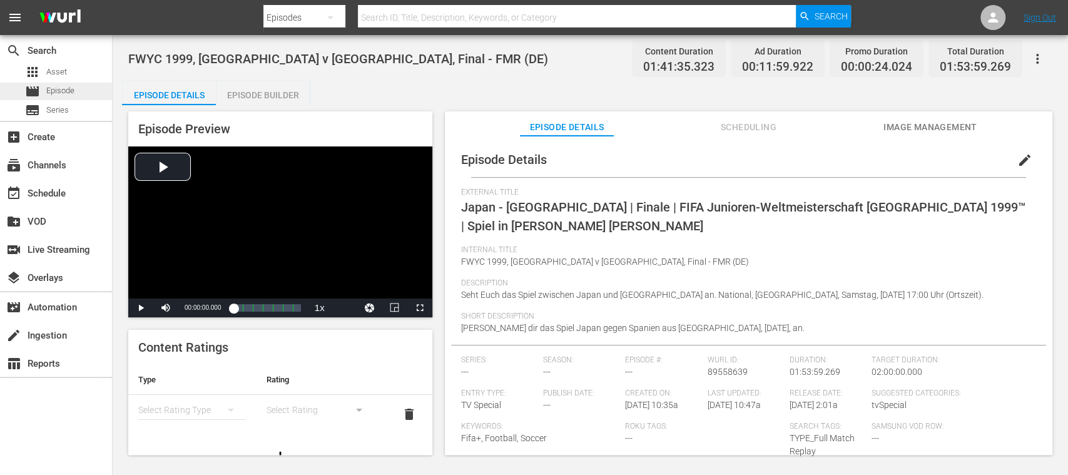
click at [58, 88] on span "Episode" at bounding box center [60, 90] width 28 height 13
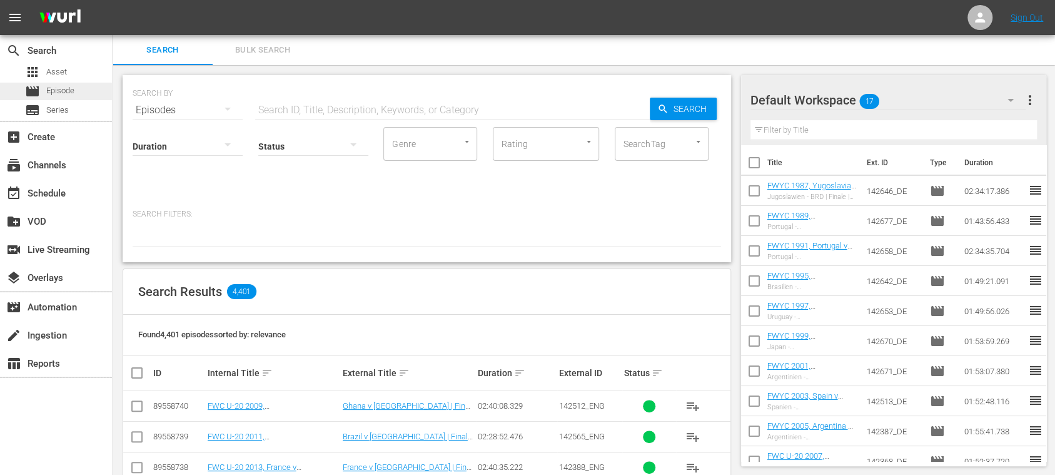
click at [63, 91] on span "Episode" at bounding box center [60, 90] width 28 height 13
click at [273, 47] on span "Bulk Search" at bounding box center [262, 50] width 85 height 14
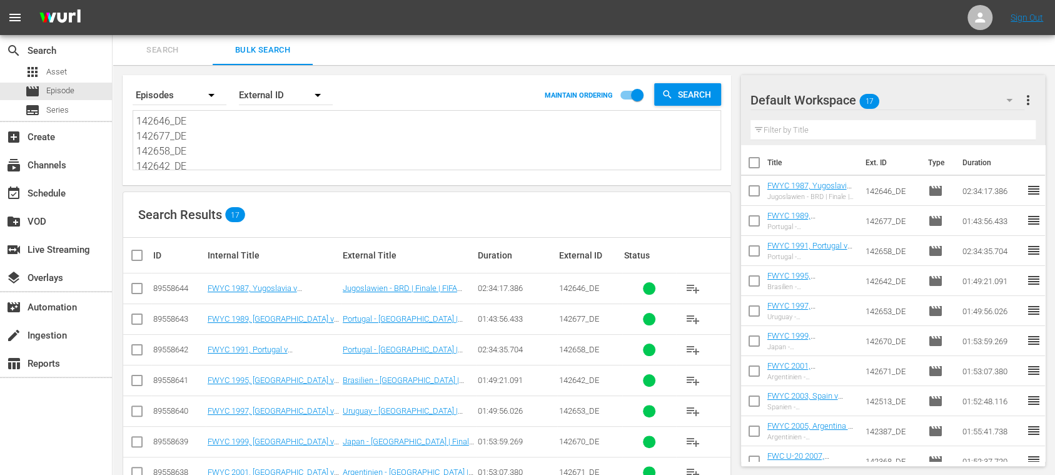
scroll to position [228, 0]
drag, startPoint x: 138, startPoint y: 115, endPoint x: 569, endPoint y: 235, distance: 447.3
click at [526, 234] on div "Search By Episodes Order By External ID MAINTAIN ORDERING Search 142646_DE 1426…" at bounding box center [427, 441] width 629 height 753
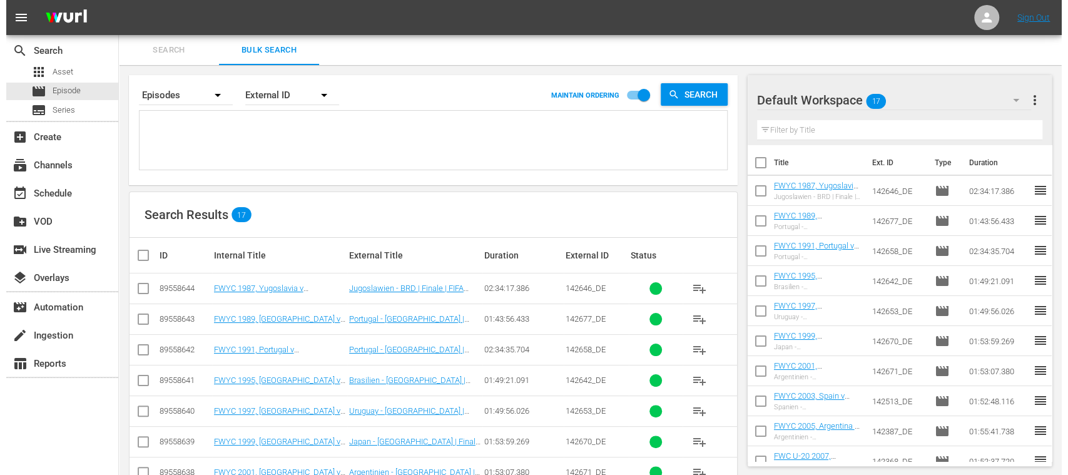
scroll to position [0, 0]
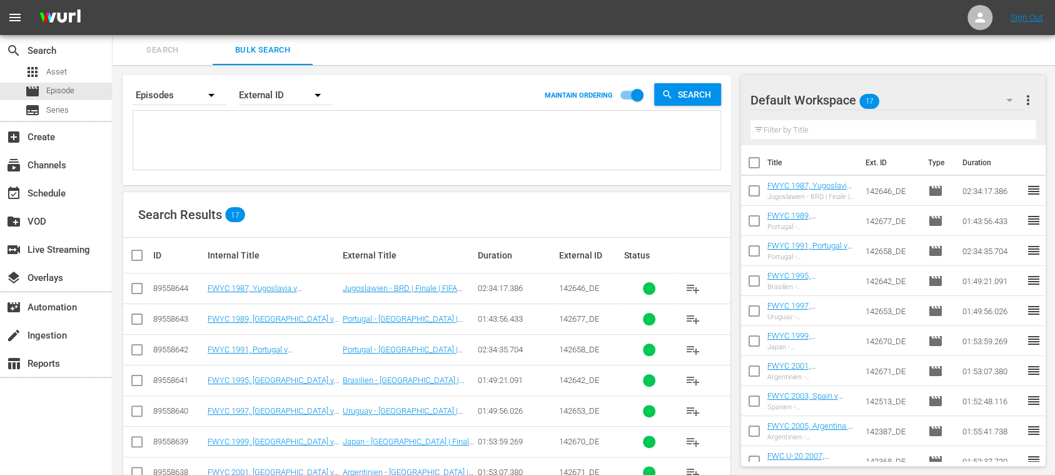
paste textarea "142628_DE 142400_DE 142634_DE"
type textarea "142628_DE 142400_DE 142634_DE"
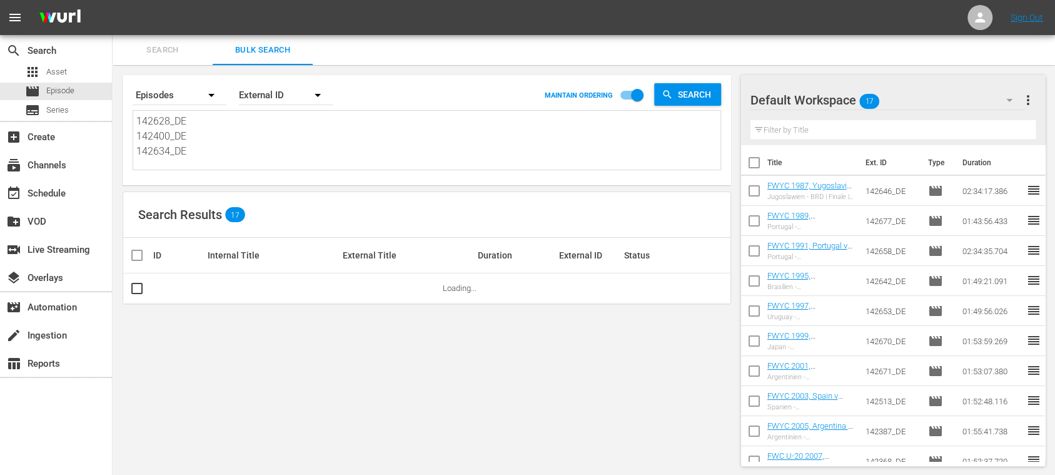
type textarea "142628_DE 142400_DE 142634_DE"
click at [1027, 96] on span "more_vert" at bounding box center [1028, 100] width 15 height 15
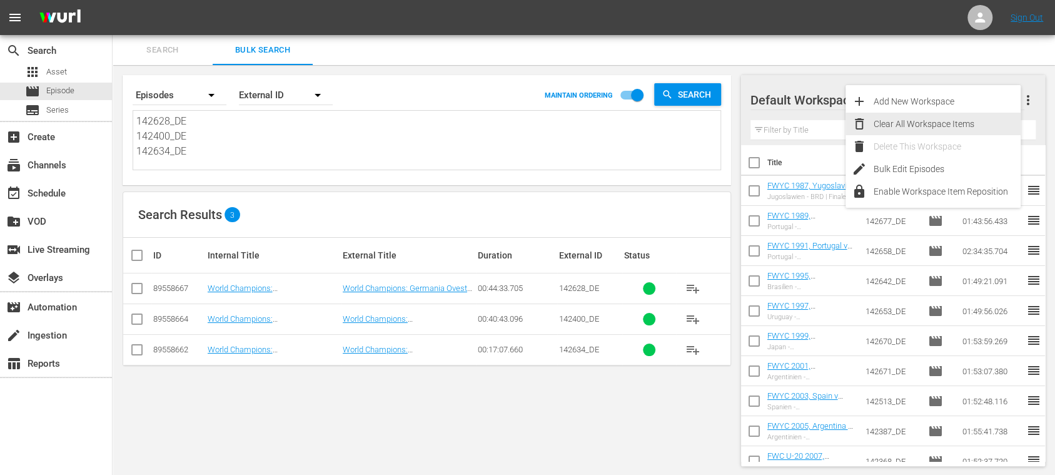
drag, startPoint x: 957, startPoint y: 124, endPoint x: 950, endPoint y: 128, distance: 8.4
click at [958, 124] on div "Clear All Workspace Items" at bounding box center [947, 124] width 147 height 23
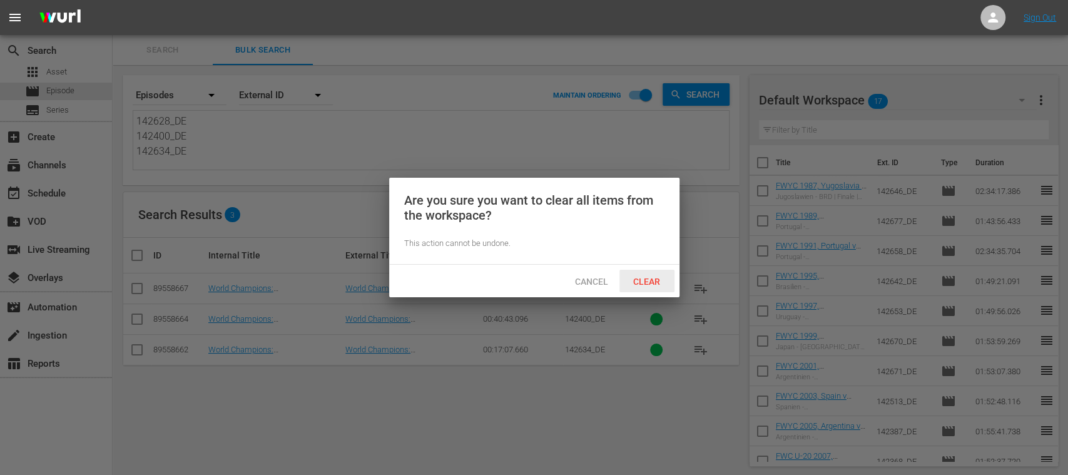
click at [657, 279] on span "Clear" at bounding box center [646, 281] width 47 height 10
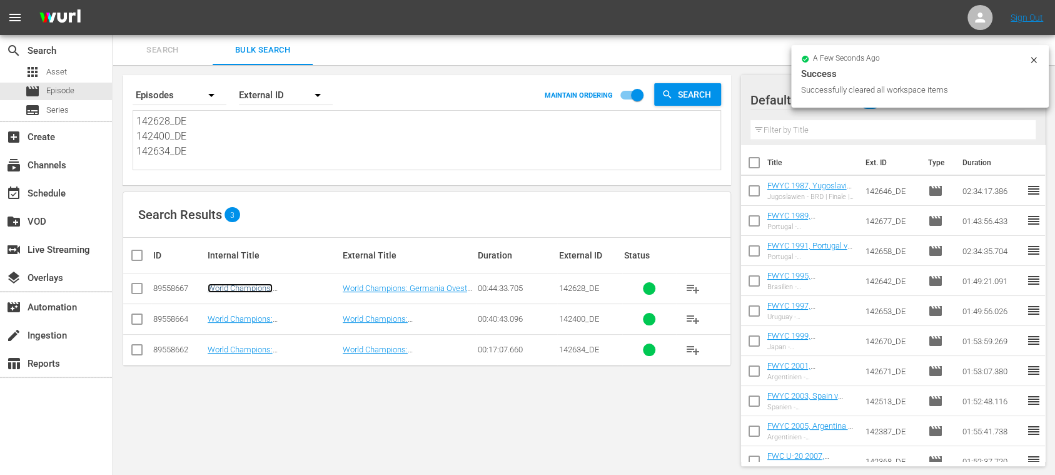
click at [310, 285] on link "World Champions: Germany 1990 (DE)" at bounding box center [264, 292] width 112 height 19
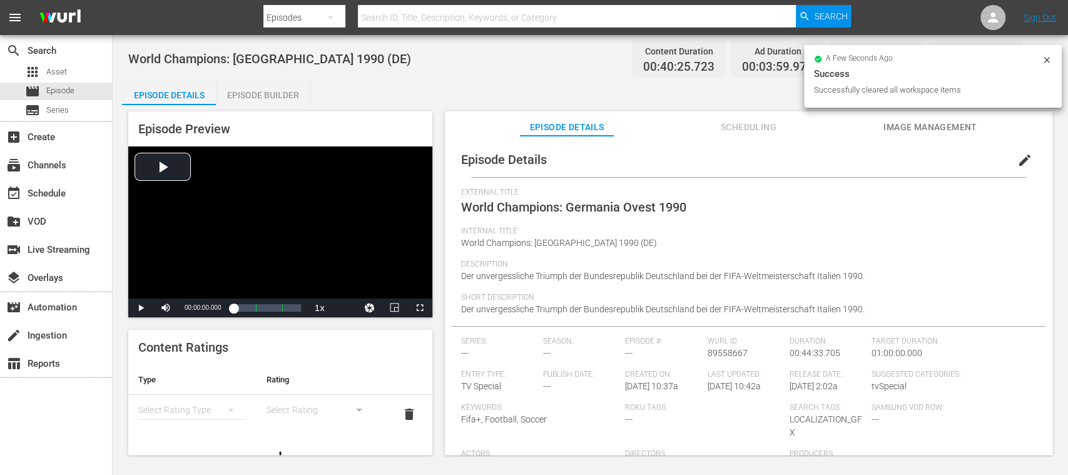
scroll to position [84, 0]
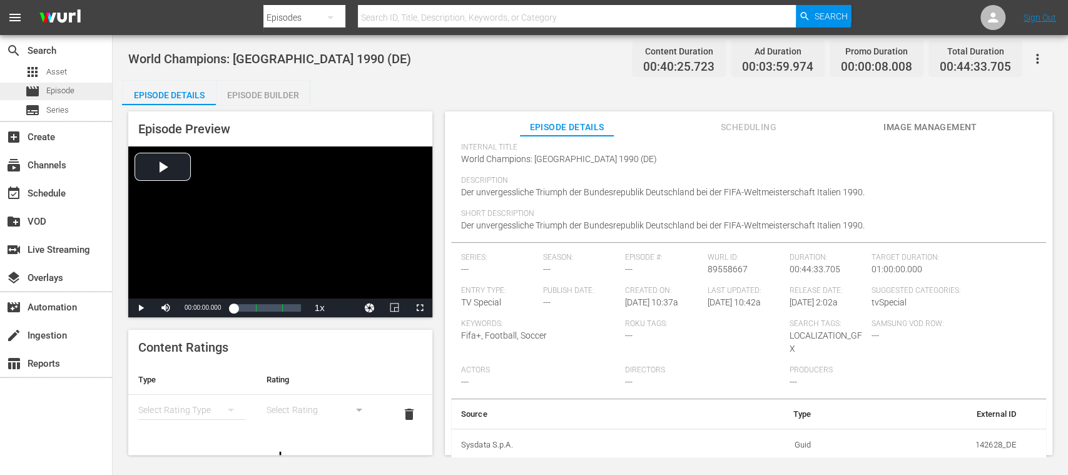
click at [70, 89] on span "Episode" at bounding box center [60, 90] width 28 height 13
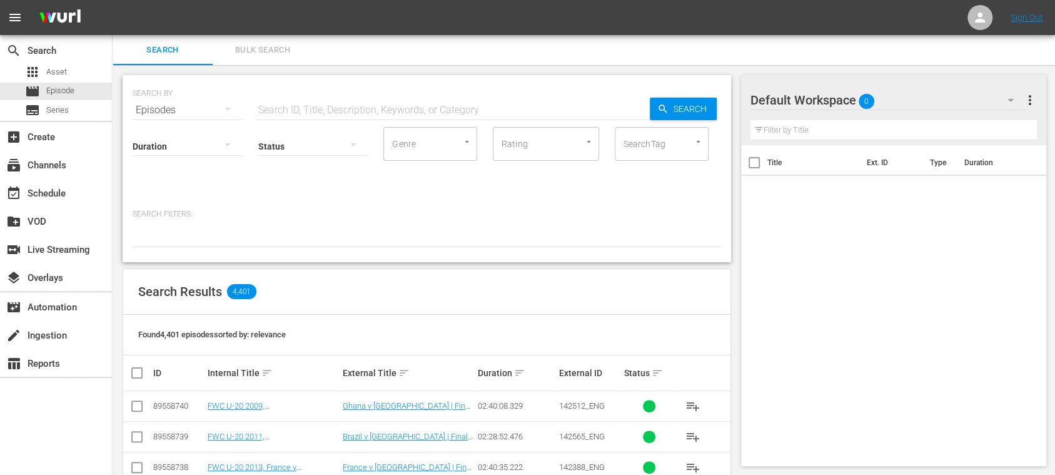
click at [275, 50] on span "Bulk Search" at bounding box center [262, 50] width 85 height 14
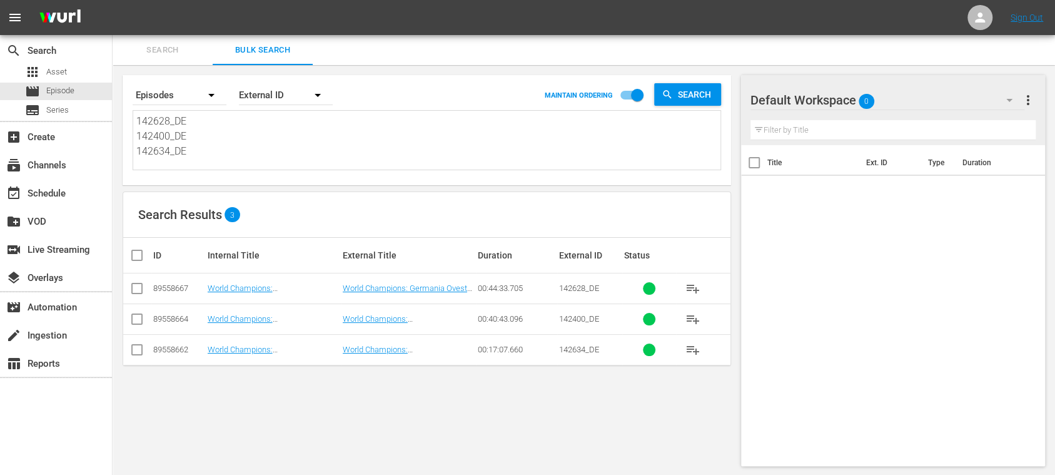
click at [138, 255] on input "checkbox" at bounding box center [141, 255] width 25 height 15
checkbox input "true"
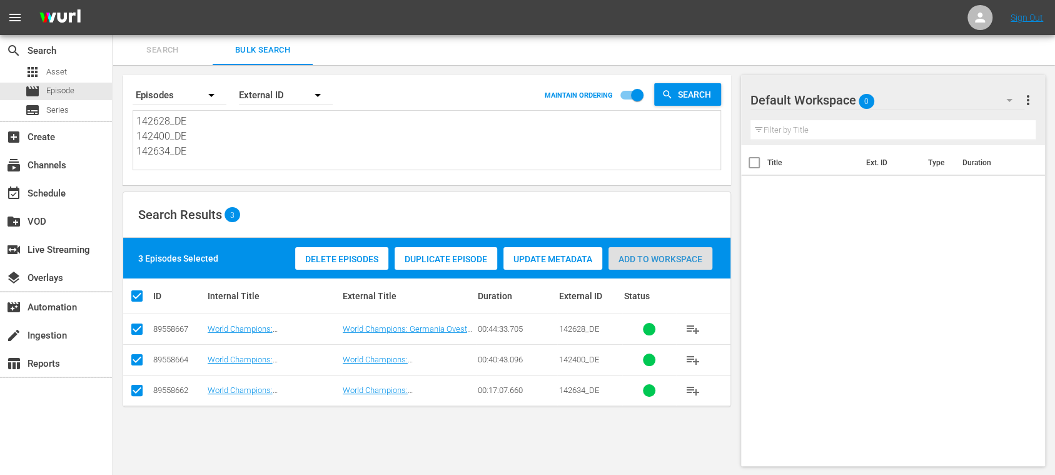
click at [662, 263] on span "Add to Workspace" at bounding box center [661, 259] width 104 height 10
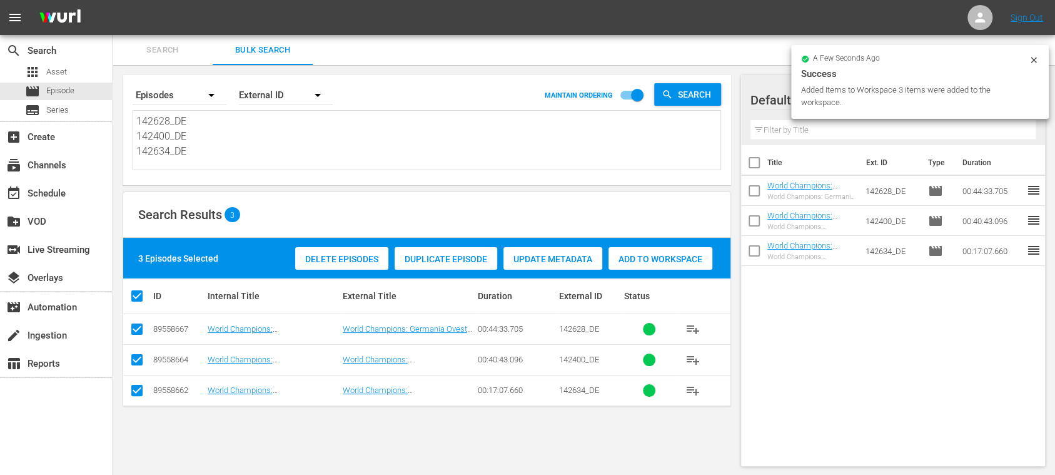
click at [1033, 58] on icon at bounding box center [1034, 60] width 10 height 10
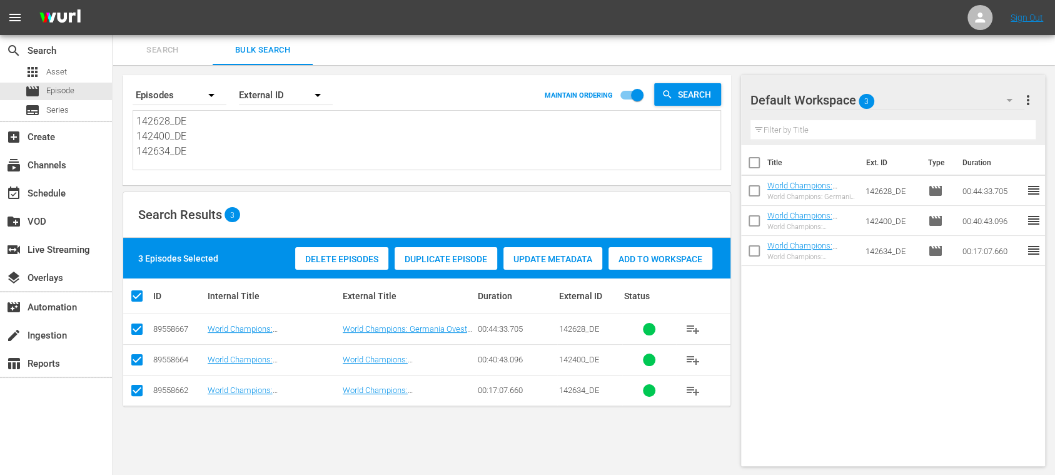
click at [1027, 99] on span "more_vert" at bounding box center [1028, 100] width 15 height 15
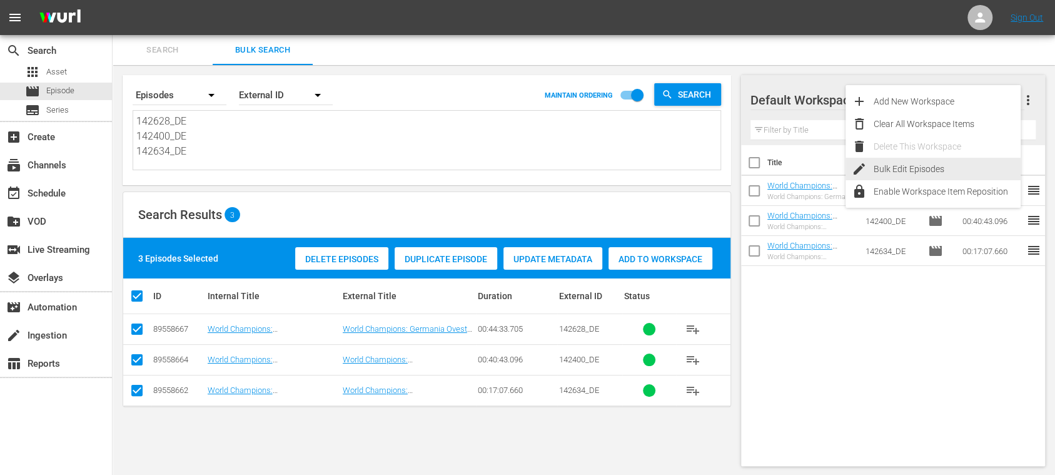
click at [937, 164] on div "Bulk Edit Episodes" at bounding box center [947, 169] width 147 height 23
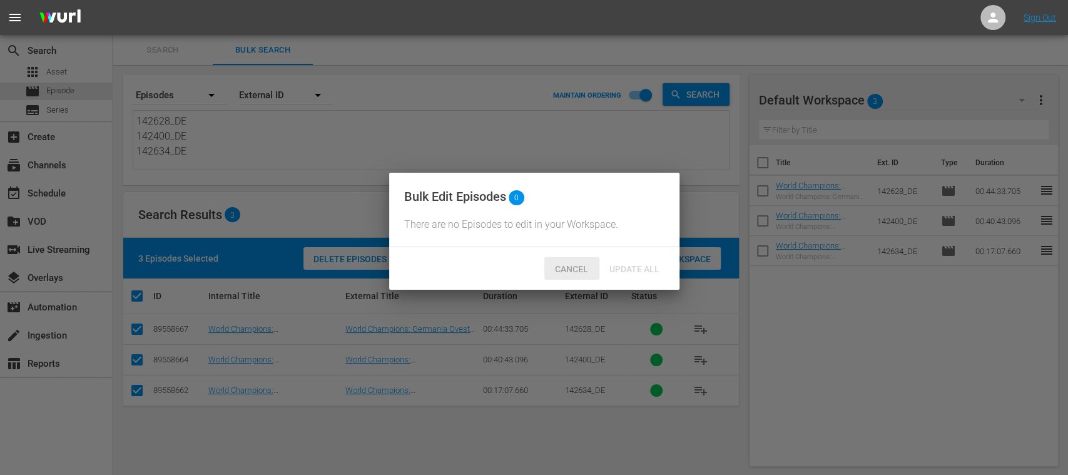
click at [564, 274] on span "Cancel" at bounding box center [571, 269] width 53 height 10
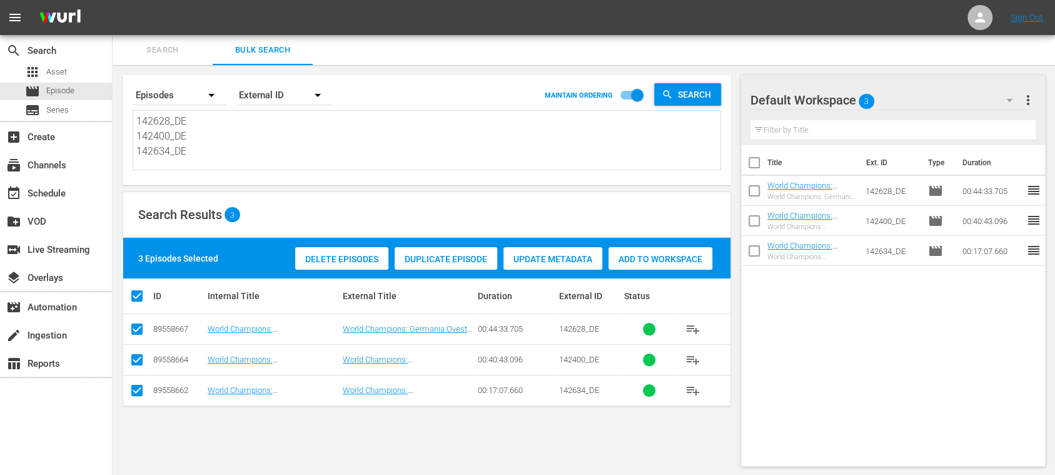
click at [759, 161] on input "checkbox" at bounding box center [754, 165] width 26 height 26
checkbox input "true"
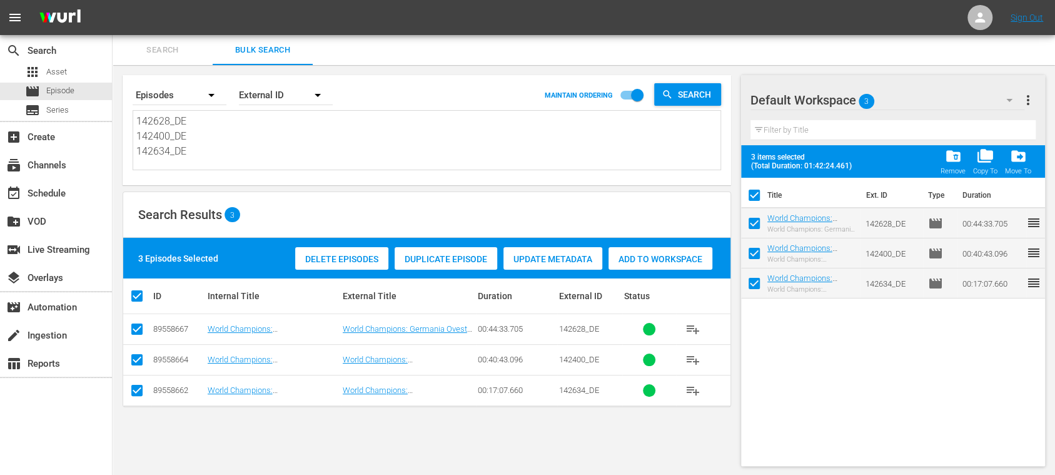
click at [1030, 99] on span "more_vert" at bounding box center [1028, 100] width 15 height 15
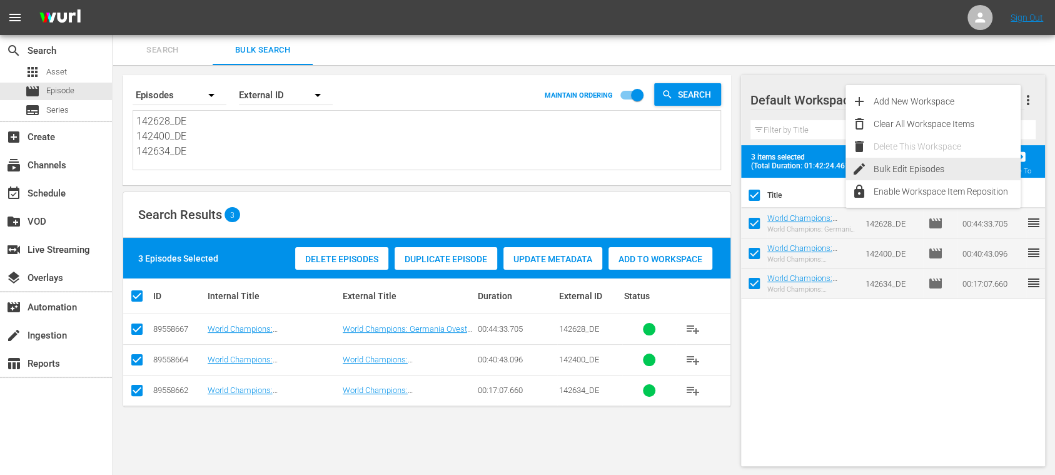
click at [947, 163] on div "Bulk Edit Episodes" at bounding box center [947, 169] width 147 height 23
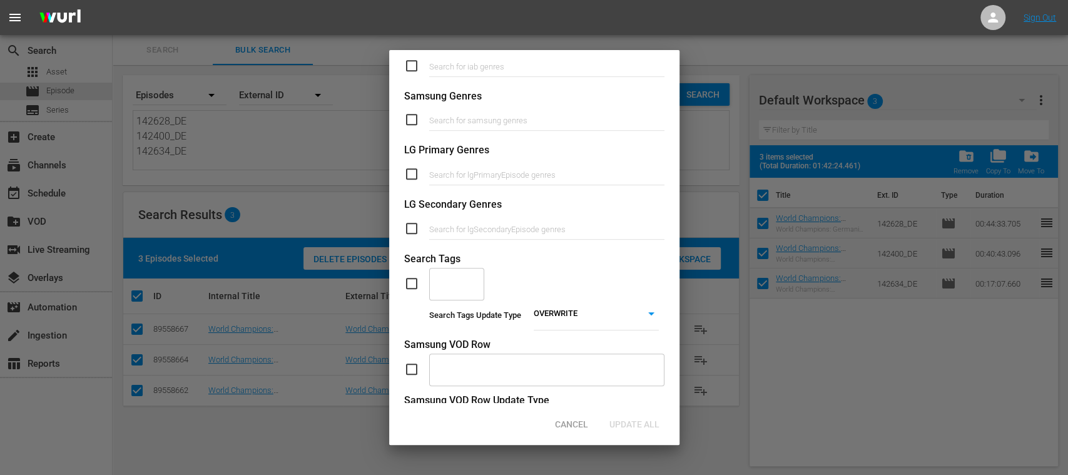
scroll to position [515, 0]
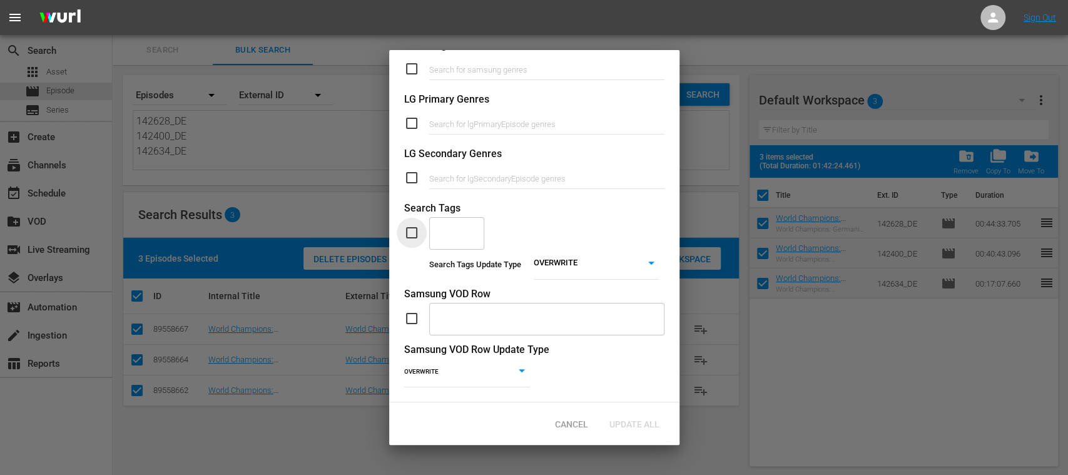
click at [412, 225] on input "checkbox" at bounding box center [416, 232] width 25 height 15
checkbox input "true"
click at [459, 221] on input "text" at bounding box center [447, 232] width 25 height 23
type input "other"
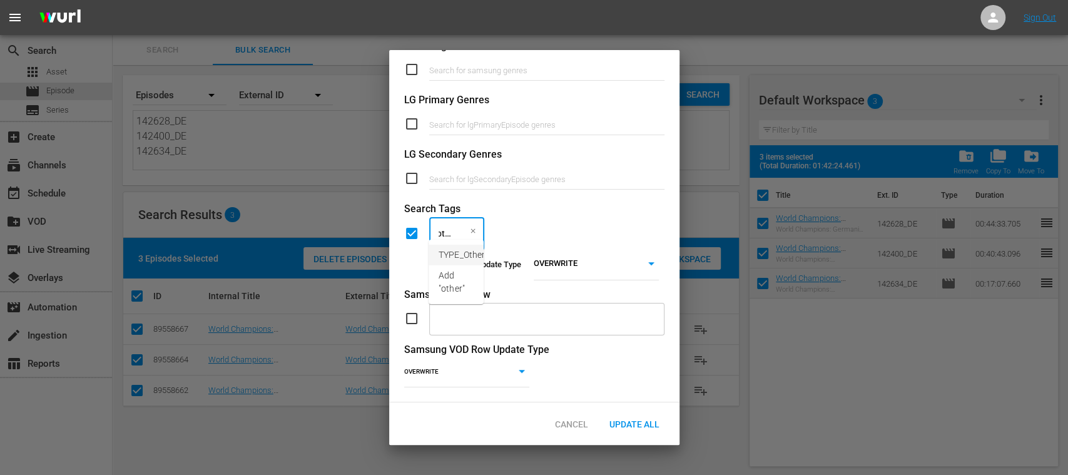
click at [439, 253] on span "TYPE_Other" at bounding box center [462, 254] width 46 height 13
click at [550, 256] on body "menu Sign Out search Search apps Asset movie Episode subtitles Series add_box C…" at bounding box center [534, 237] width 1068 height 475
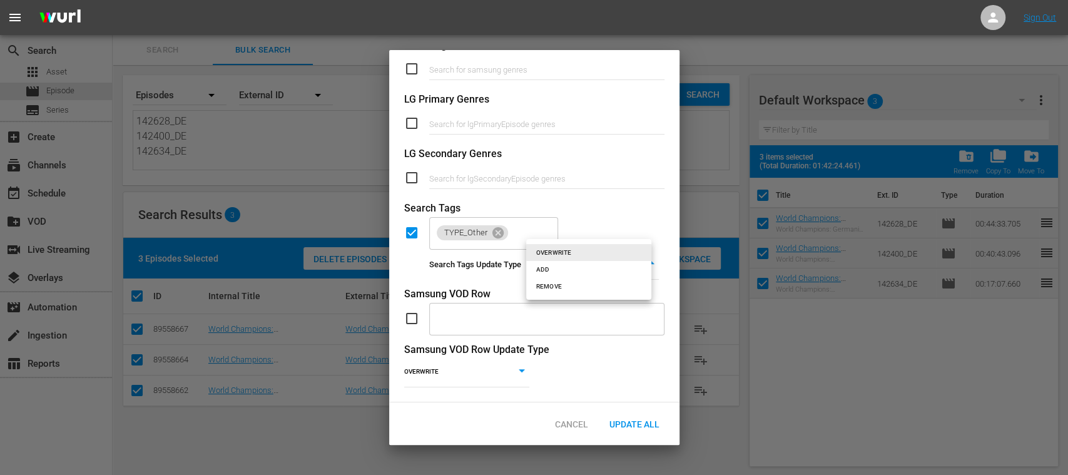
click at [549, 266] on li "ADD" at bounding box center [588, 269] width 125 height 17
type input "ADD"
click at [638, 422] on span "Update All" at bounding box center [634, 424] width 70 height 10
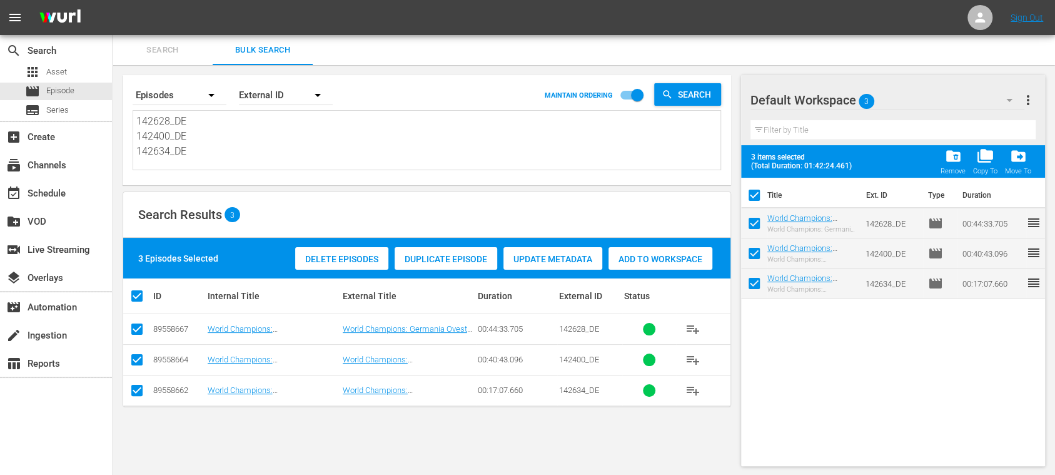
click at [757, 285] on input "checkbox" at bounding box center [754, 286] width 26 height 26
checkbox input "false"
click at [1031, 103] on span "more_vert" at bounding box center [1028, 100] width 15 height 15
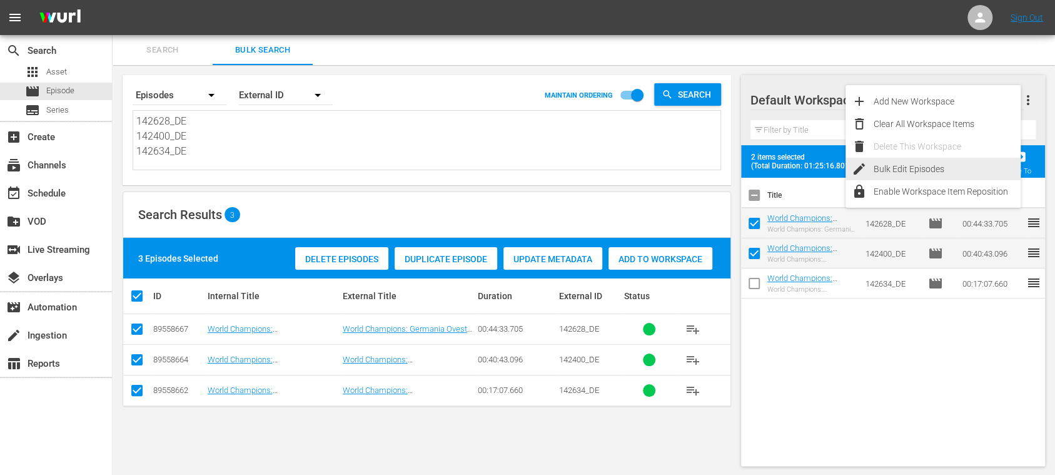
click at [955, 169] on div "Bulk Edit Episodes" at bounding box center [947, 169] width 147 height 23
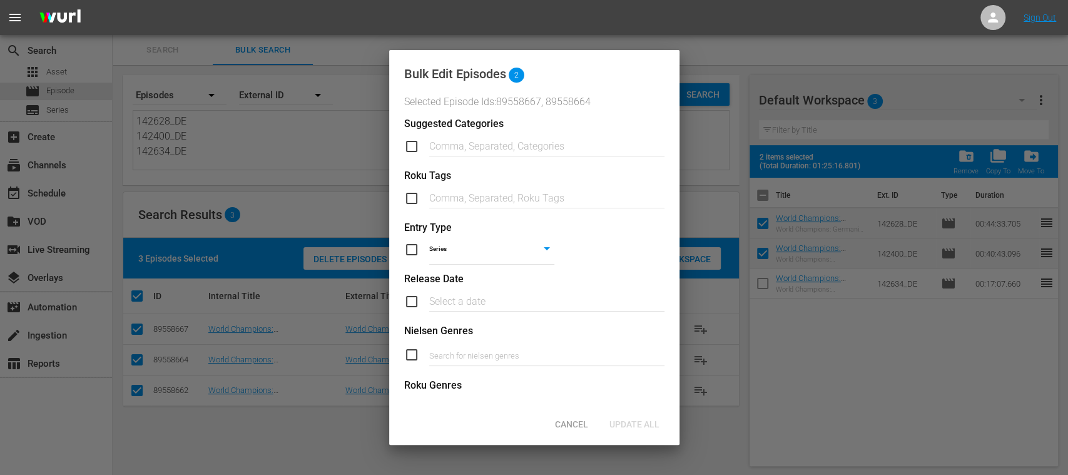
scroll to position [445, 0]
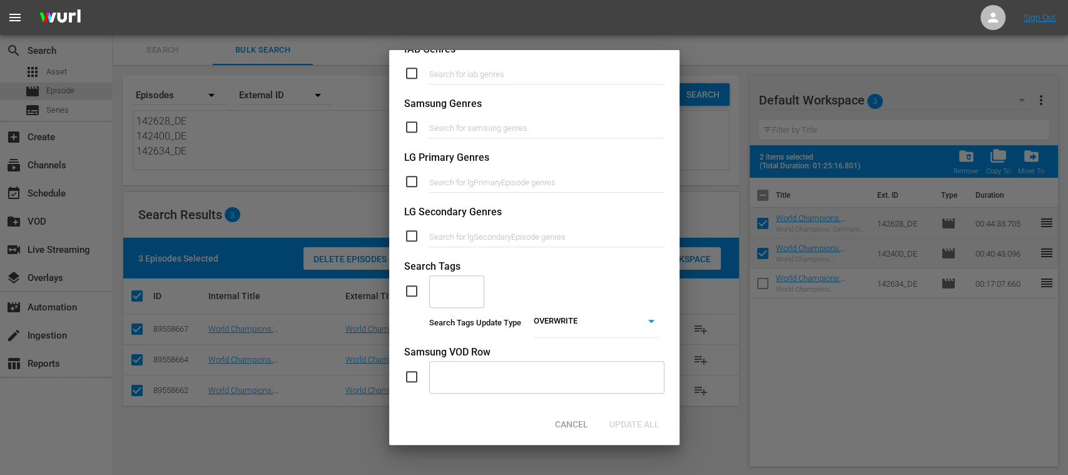
click at [415, 287] on input "checkbox" at bounding box center [416, 290] width 25 height 15
checkbox input "true"
click at [445, 288] on input "text" at bounding box center [447, 291] width 25 height 23
type input "content"
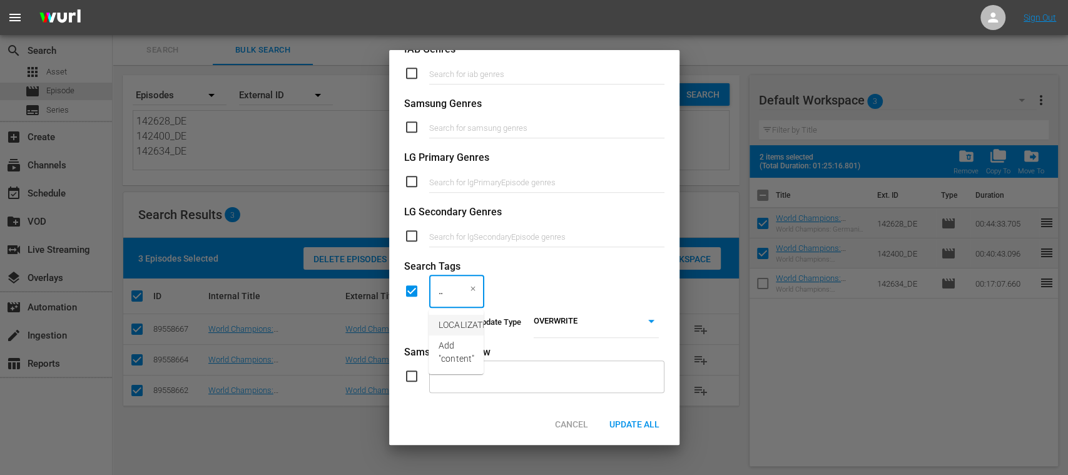
click at [460, 322] on span "LOCALIZATION_Content" at bounding box center [486, 324] width 94 height 13
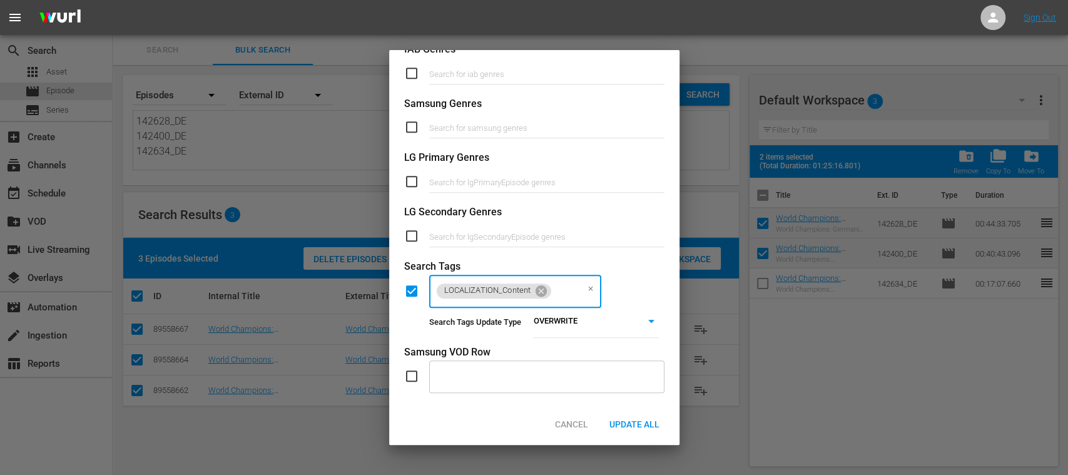
scroll to position [0, 0]
click at [536, 320] on body "menu Sign Out search Search apps Asset movie Episode subtitles Series add_box C…" at bounding box center [534, 237] width 1068 height 475
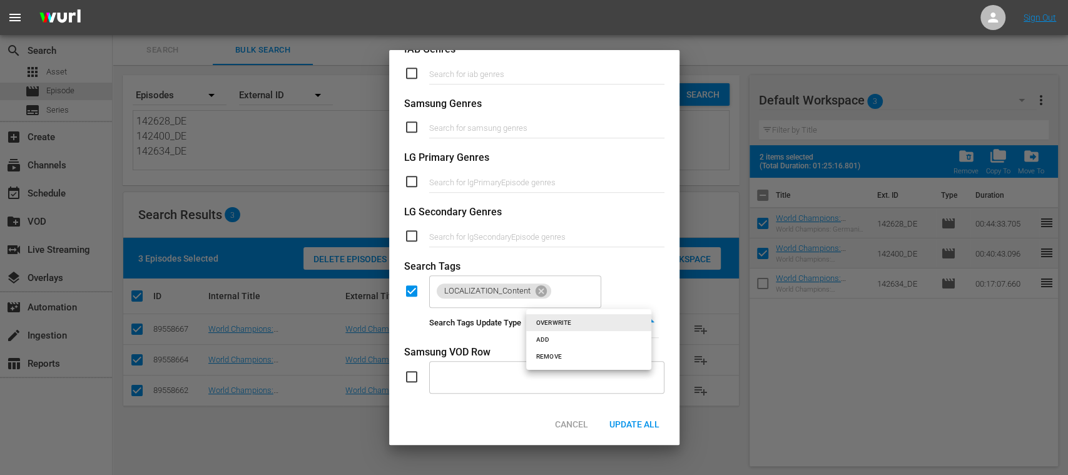
click at [539, 337] on li "ADD" at bounding box center [588, 339] width 125 height 17
type input "ADD"
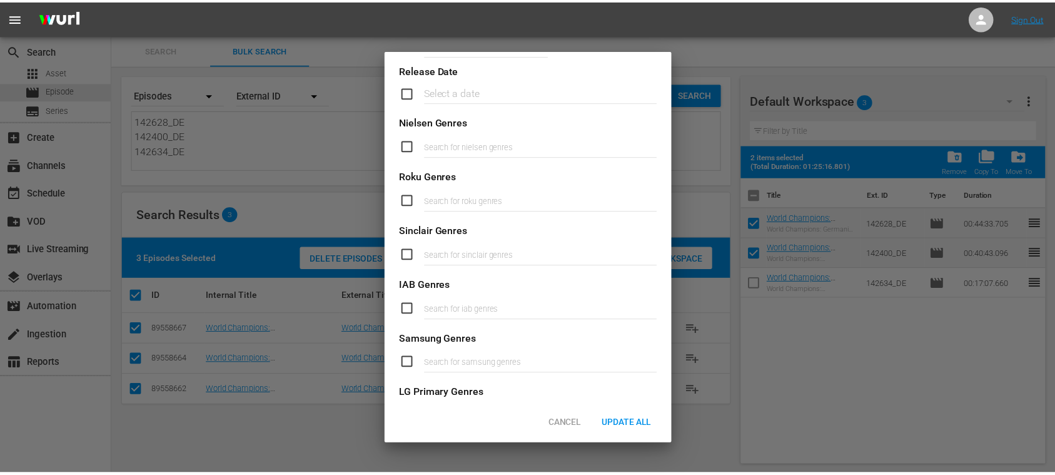
scroll to position [445, 0]
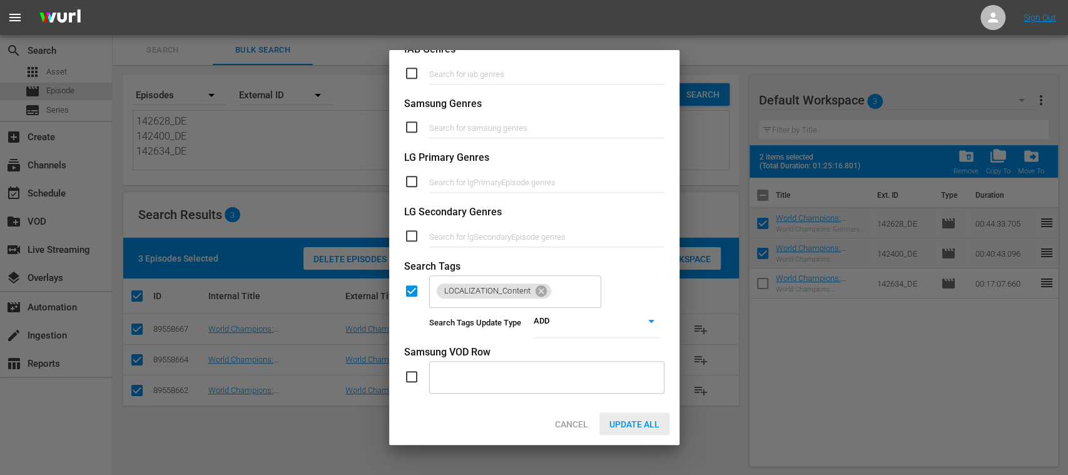
click at [647, 422] on span "Update All" at bounding box center [634, 424] width 70 height 10
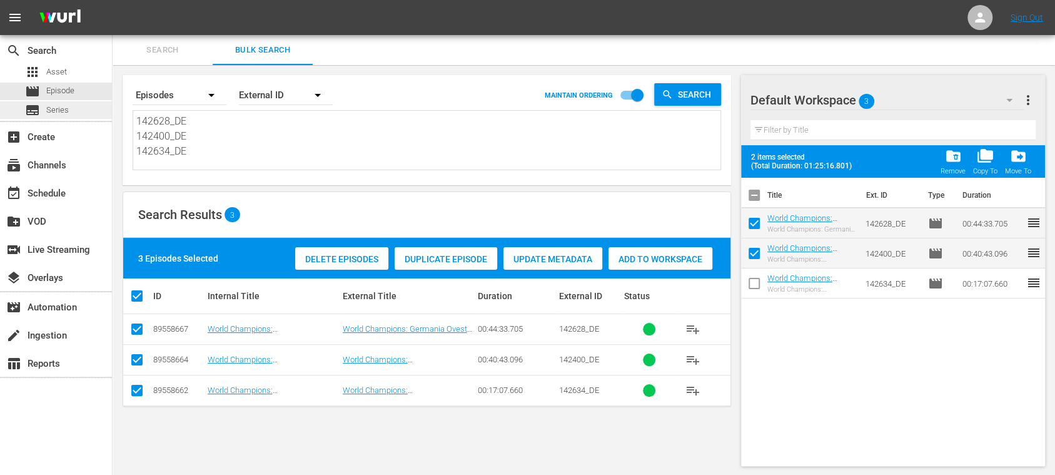
click at [59, 111] on span "Series" at bounding box center [57, 110] width 23 height 13
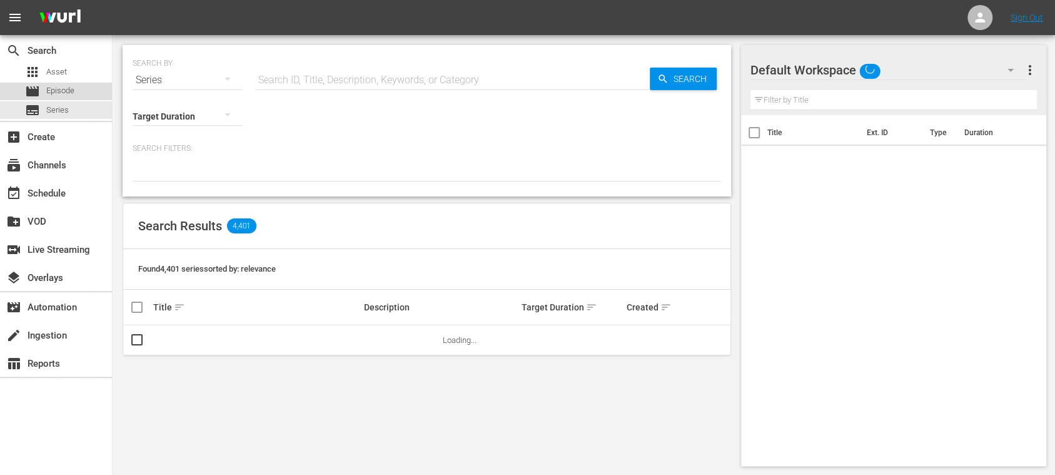
click at [64, 94] on span "Episode" at bounding box center [60, 90] width 28 height 13
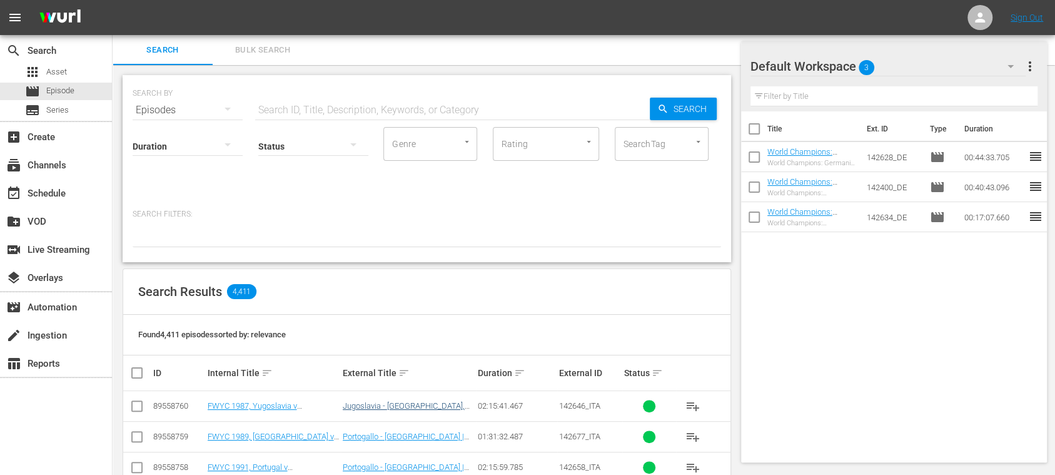
scroll to position [222, 0]
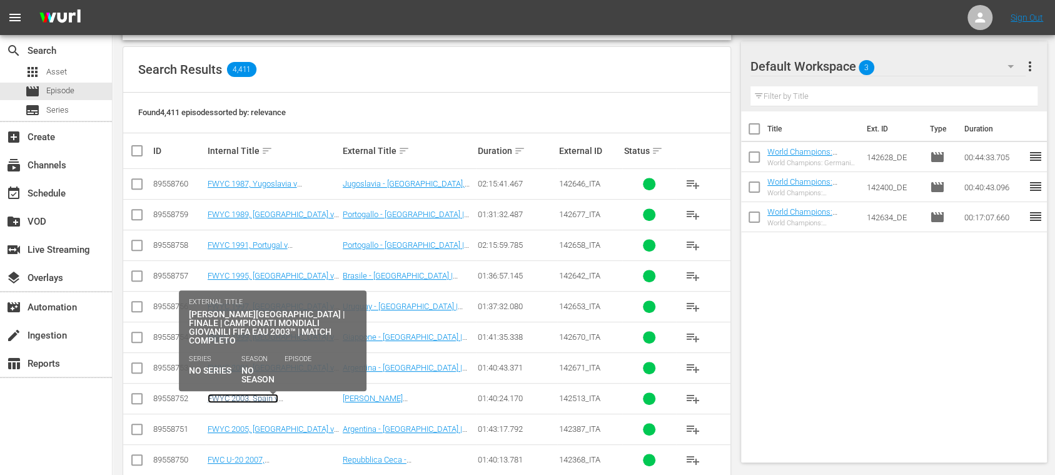
click at [298, 393] on link "FWYC 2003, Spain v Brazil, Final - FMR (IT)" at bounding box center [267, 407] width 119 height 28
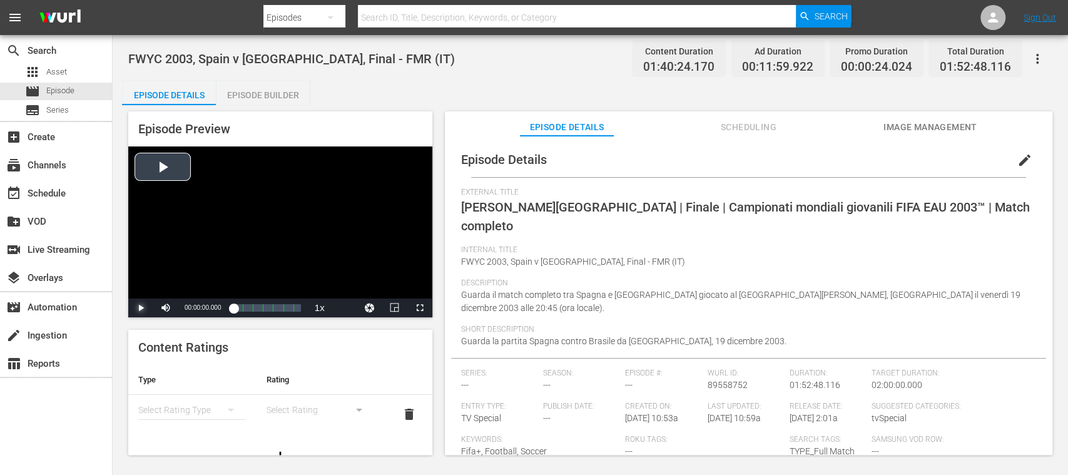
click at [141, 308] on span "Video Player" at bounding box center [141, 308] width 0 height 0
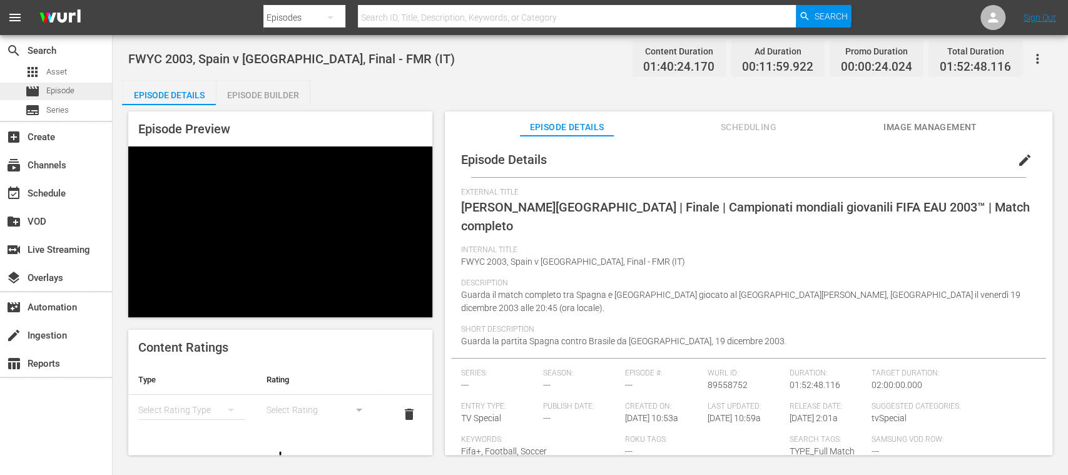
click at [69, 89] on span "Episode" at bounding box center [60, 90] width 28 height 13
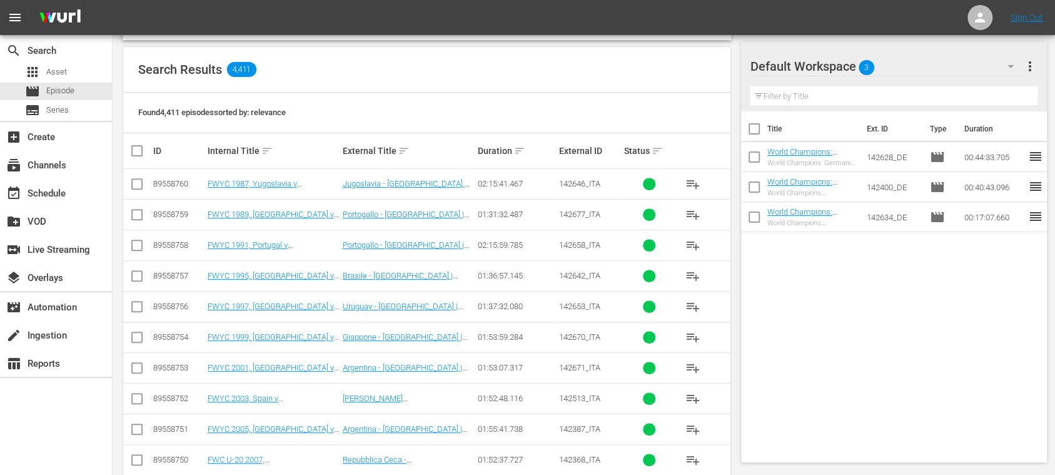
scroll to position [577, 0]
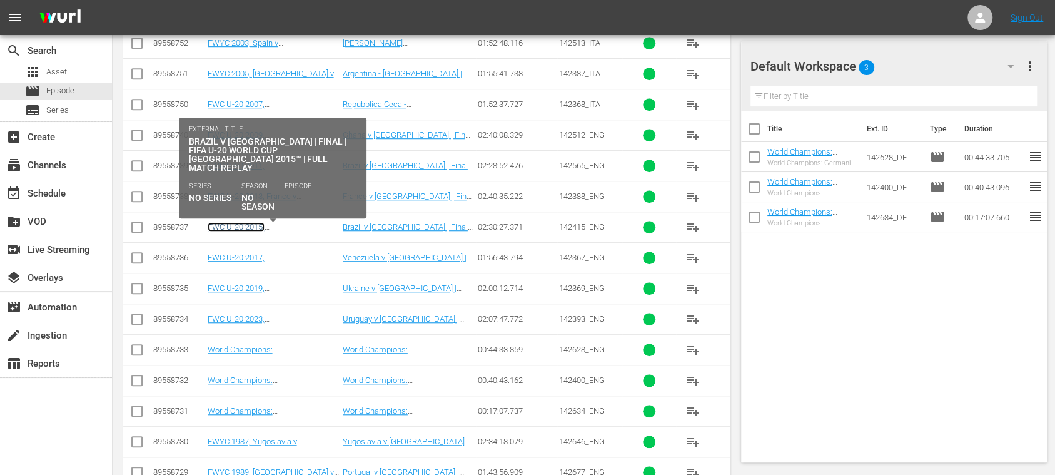
click at [282, 223] on link "FWC U-20 2015, Brazil v Serbia, Final - FMR (EN)" at bounding box center [267, 241] width 119 height 38
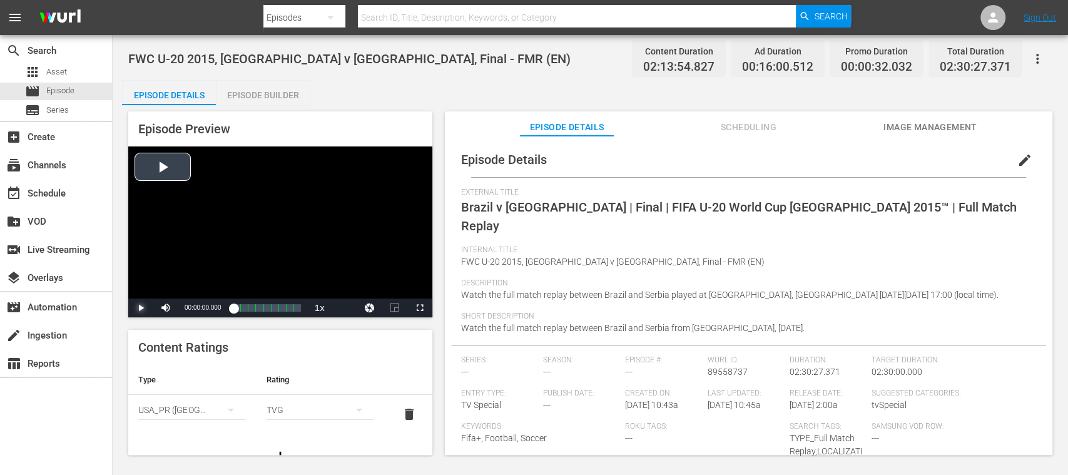
click at [141, 308] on span "Video Player" at bounding box center [141, 308] width 0 height 0
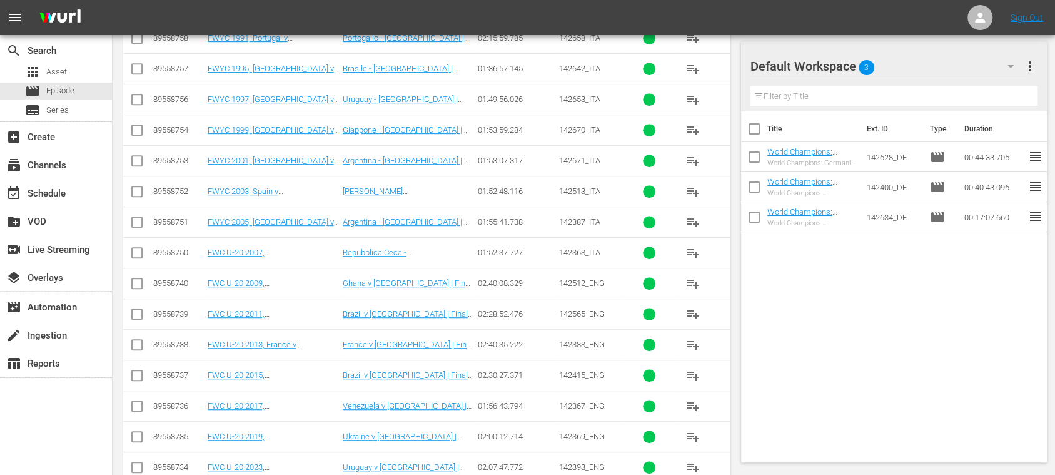
scroll to position [447, 0]
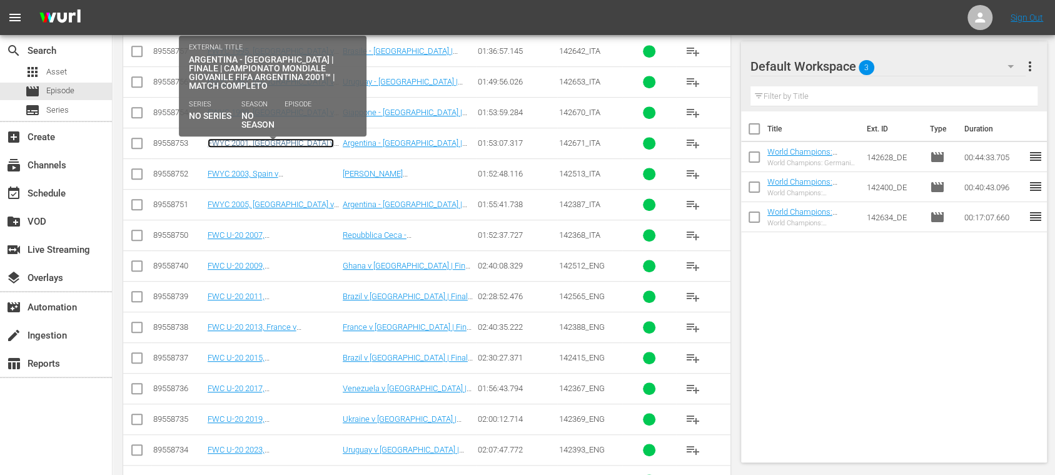
click at [283, 140] on link "FWYC 2001, Argentina v Ghana, Final - FMR (IT)" at bounding box center [271, 152] width 126 height 28
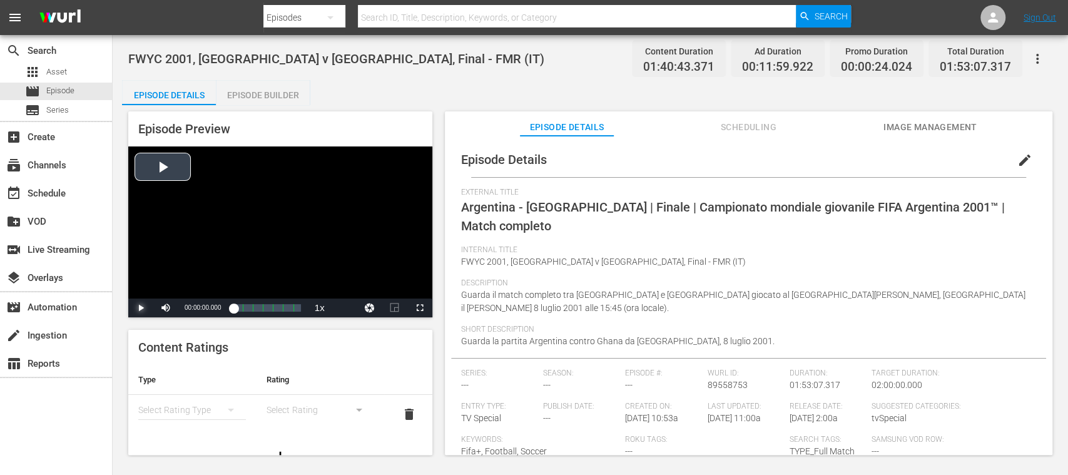
click at [141, 308] on span "Video Player" at bounding box center [141, 308] width 0 height 0
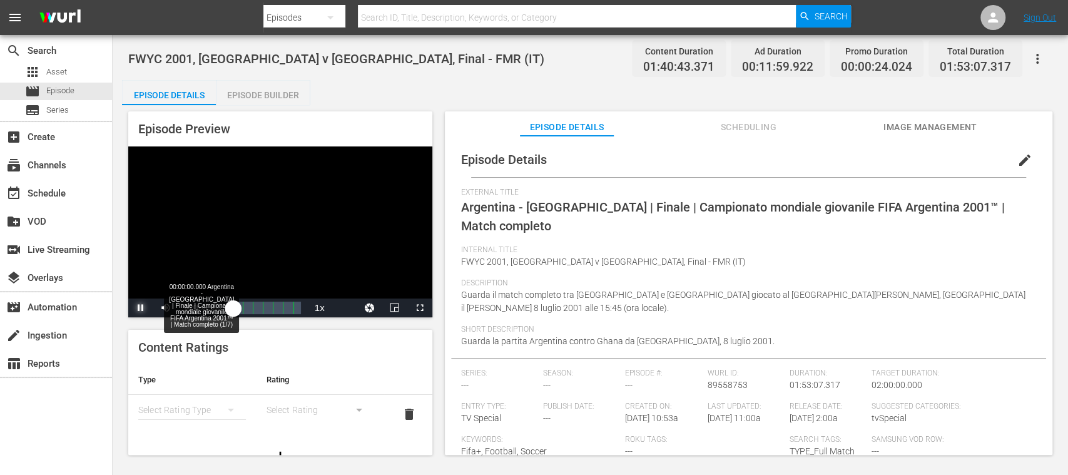
click at [233, 305] on div "00:00:02.881" at bounding box center [233, 308] width 0 height 13
click at [255, 304] on div "00:11:39.206" at bounding box center [243, 308] width 21 height 13
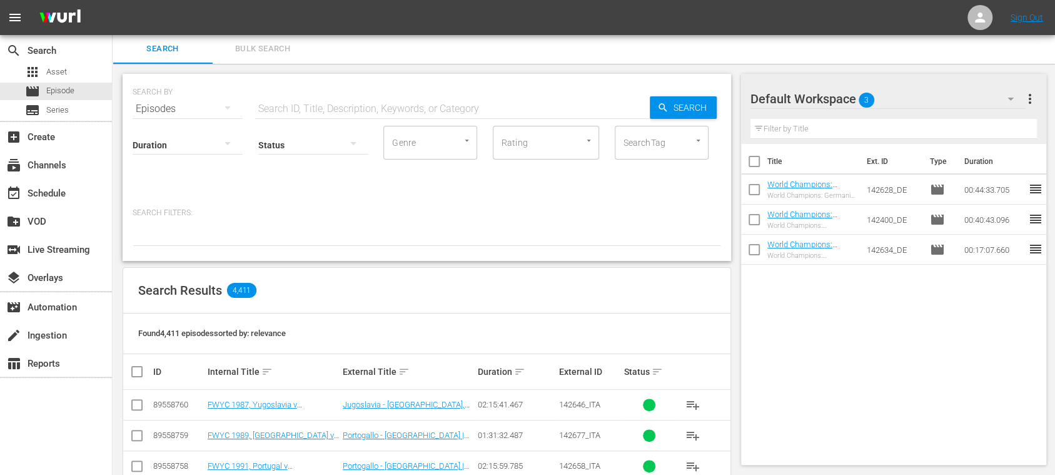
scroll to position [224, 0]
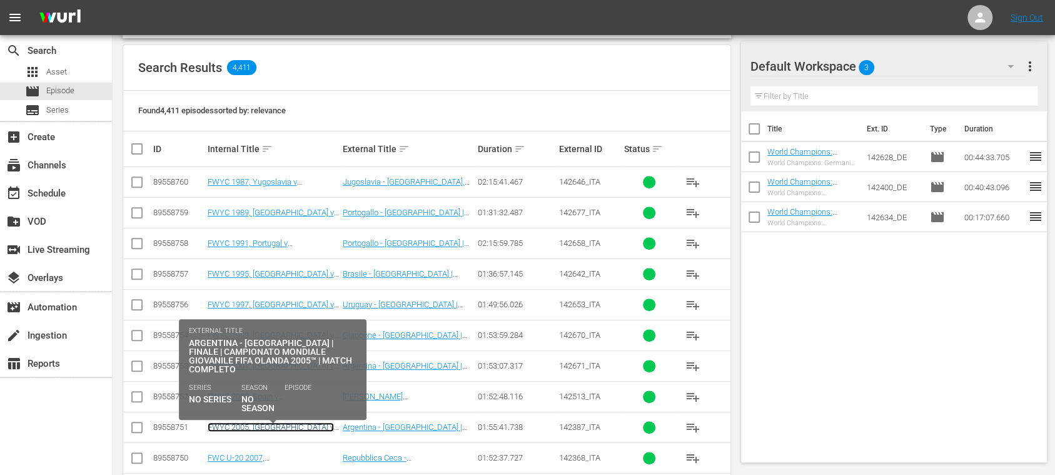
click at [302, 422] on link "FWYC 2005, Argentina v Nigeria, Final - FMR (IT)" at bounding box center [271, 436] width 126 height 28
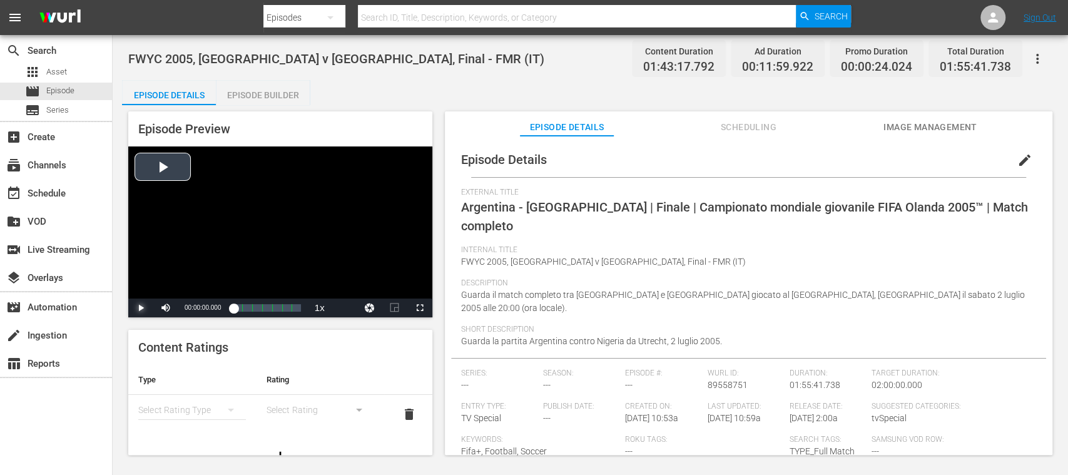
click at [141, 308] on span "Video Player" at bounding box center [141, 308] width 0 height 0
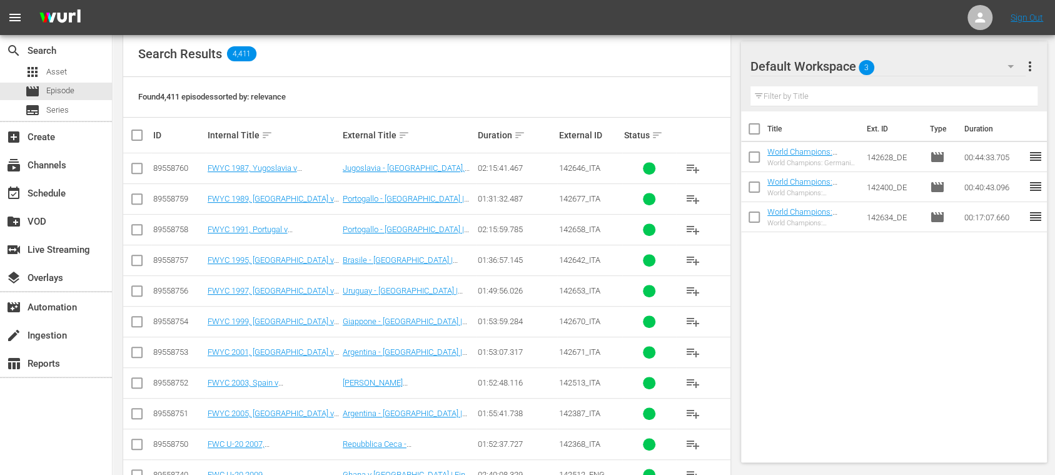
scroll to position [447, 0]
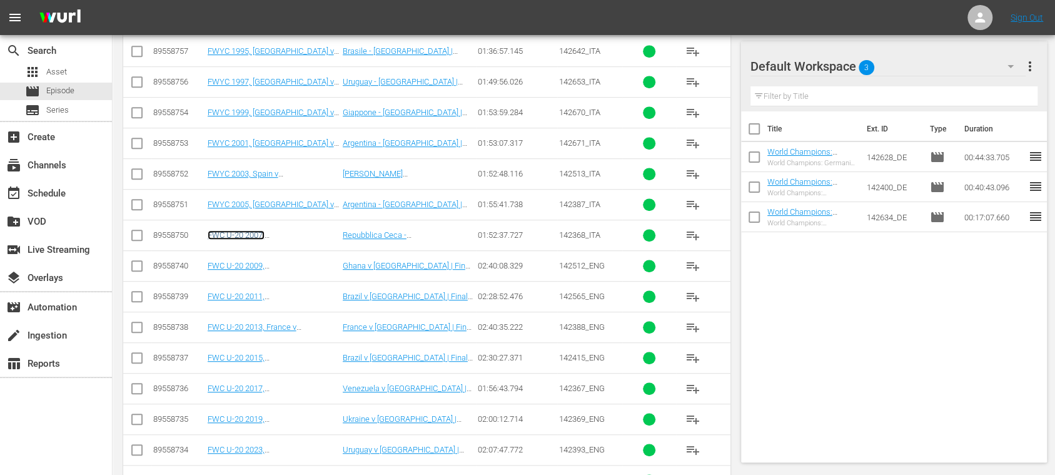
click at [293, 230] on link "FWC U-20 2007, Czech Republic v Argentina, Final - FMR (IT)" at bounding box center [267, 249] width 119 height 38
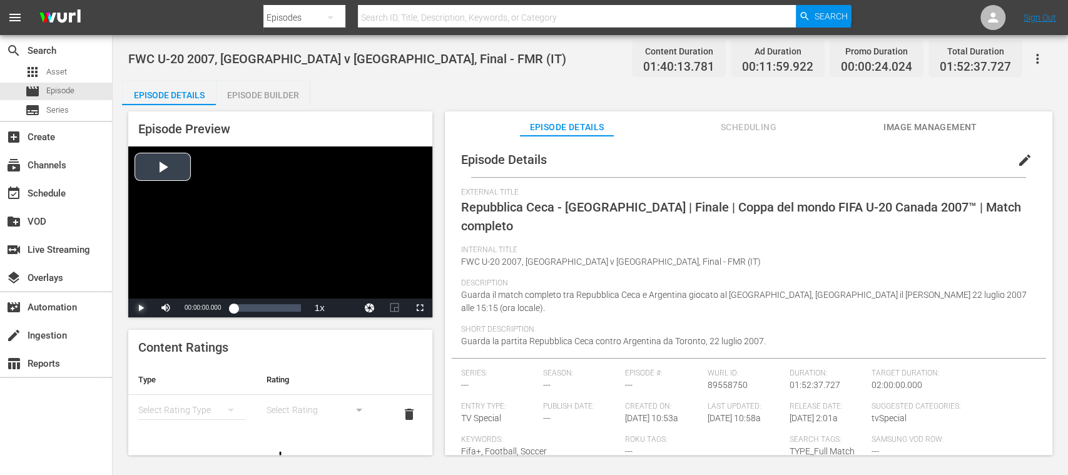
click at [141, 308] on span "Video Player" at bounding box center [141, 308] width 0 height 0
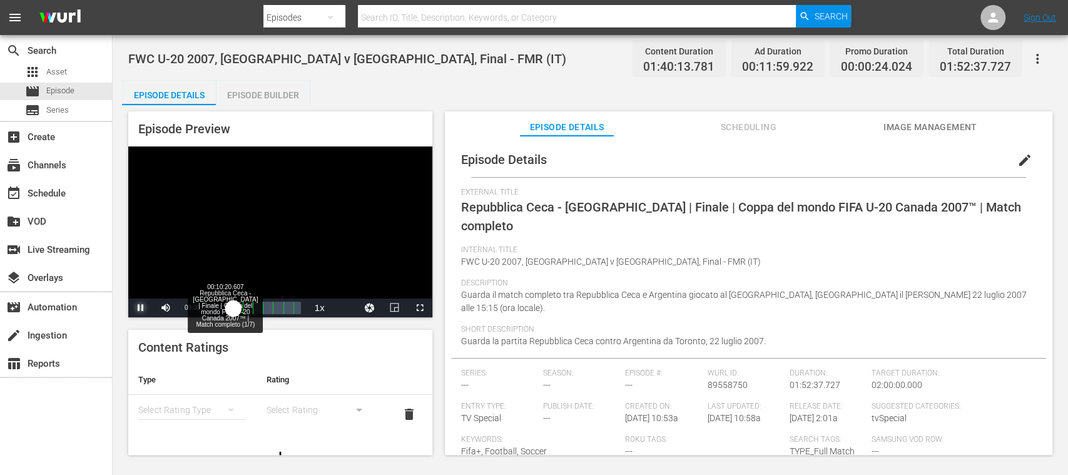
click at [251, 308] on div "Loaded : 0.70% 00:10:20.607 Repubblica Ceca - Argentina | Finale | Coppa del mo…" at bounding box center [266, 308] width 67 height 13
click at [141, 308] on span "Video Player" at bounding box center [141, 308] width 0 height 0
click at [63, 91] on span "Episode" at bounding box center [60, 90] width 28 height 13
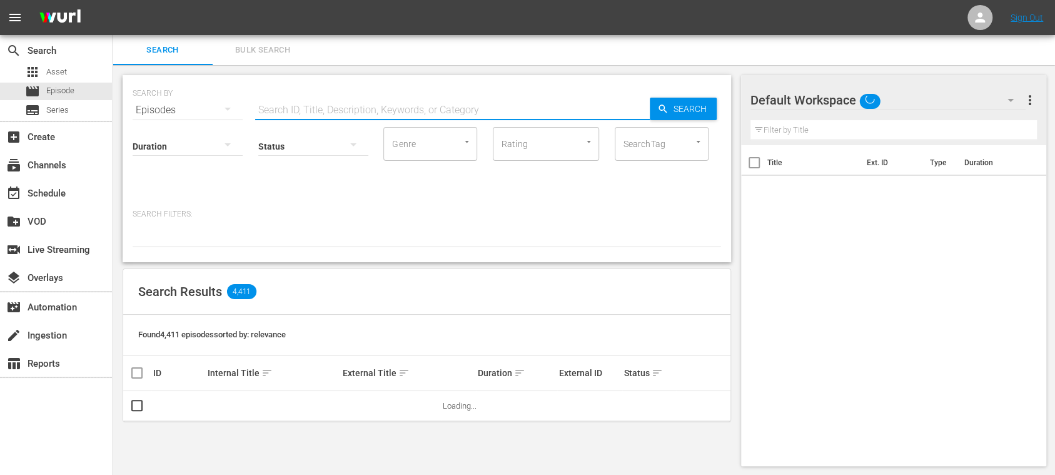
drag, startPoint x: 313, startPoint y: 96, endPoint x: 320, endPoint y: 101, distance: 8.2
click at [313, 96] on input "text" at bounding box center [452, 110] width 395 height 30
paste input "142393_DE"
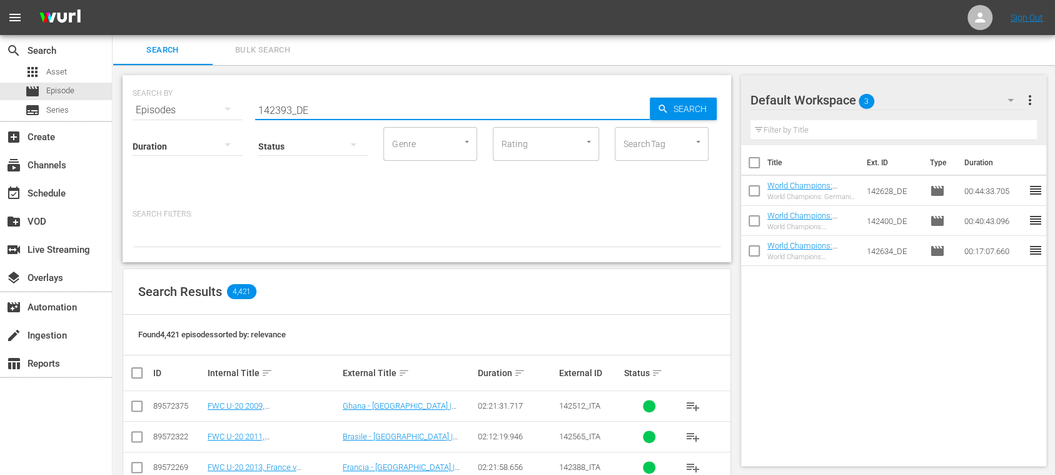
type input "142393_DE"
click at [682, 110] on span "Search" at bounding box center [693, 109] width 48 height 23
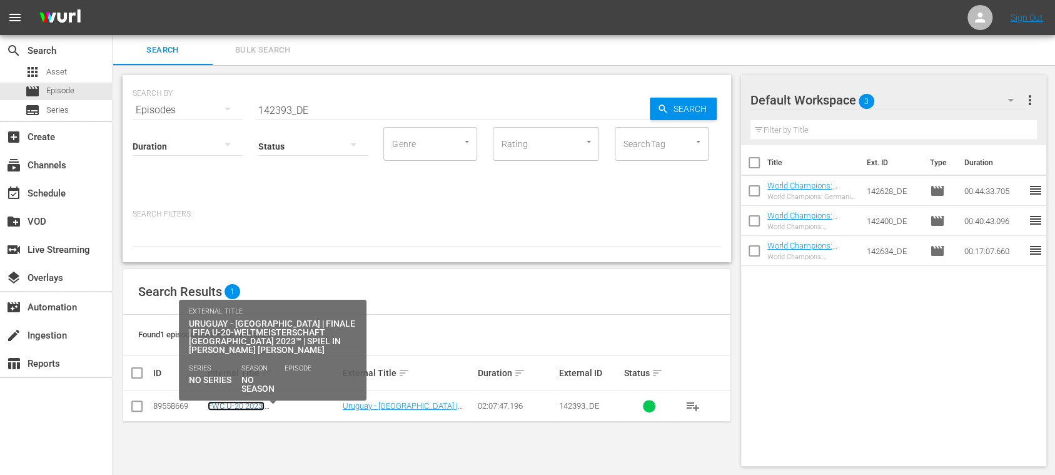
click at [275, 402] on link "FWC U-20 2023, [GEOGRAPHIC_DATA] v [GEOGRAPHIC_DATA], Final - FMR (DE)" at bounding box center [267, 420] width 119 height 38
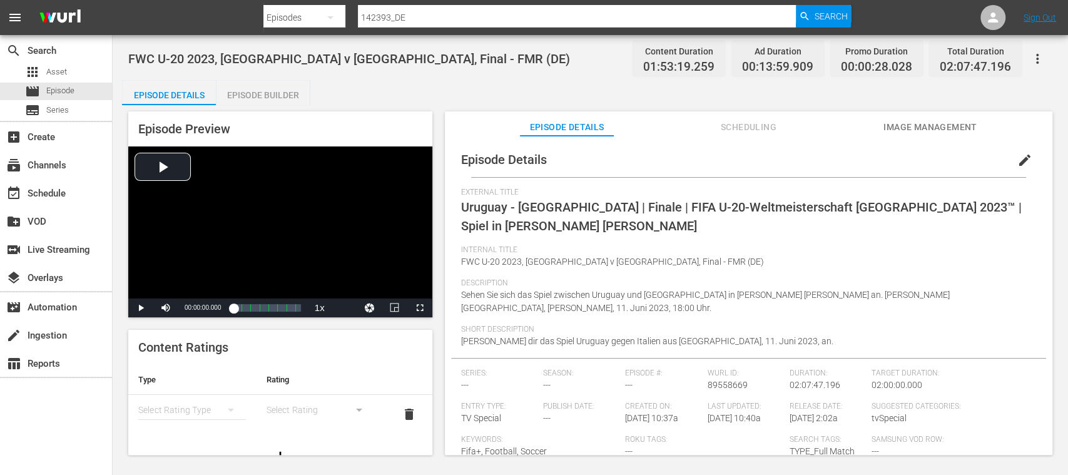
click at [927, 133] on span "Image Management" at bounding box center [930, 127] width 94 height 16
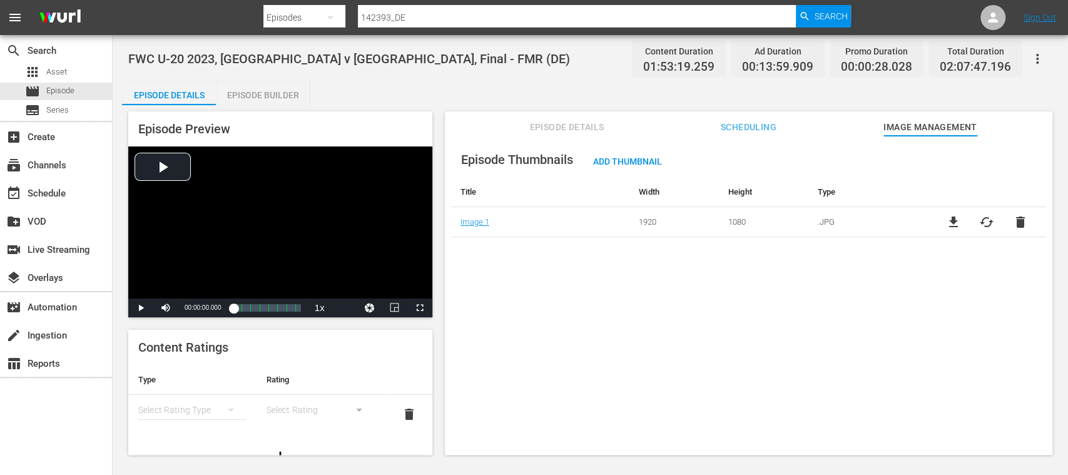
drag, startPoint x: 951, startPoint y: 220, endPoint x: 929, endPoint y: 251, distance: 37.7
click at [951, 220] on span "file_download" at bounding box center [952, 222] width 15 height 15
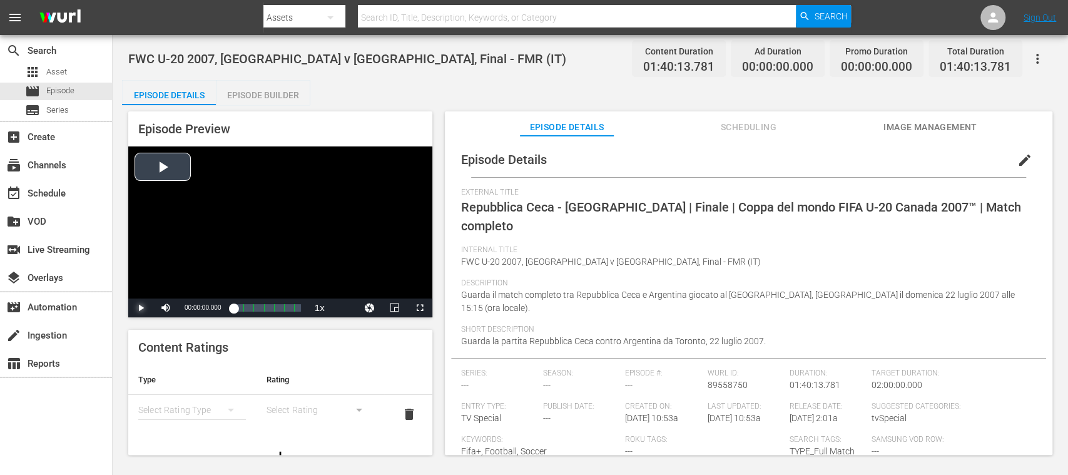
click at [141, 308] on span "Video Player" at bounding box center [141, 308] width 0 height 0
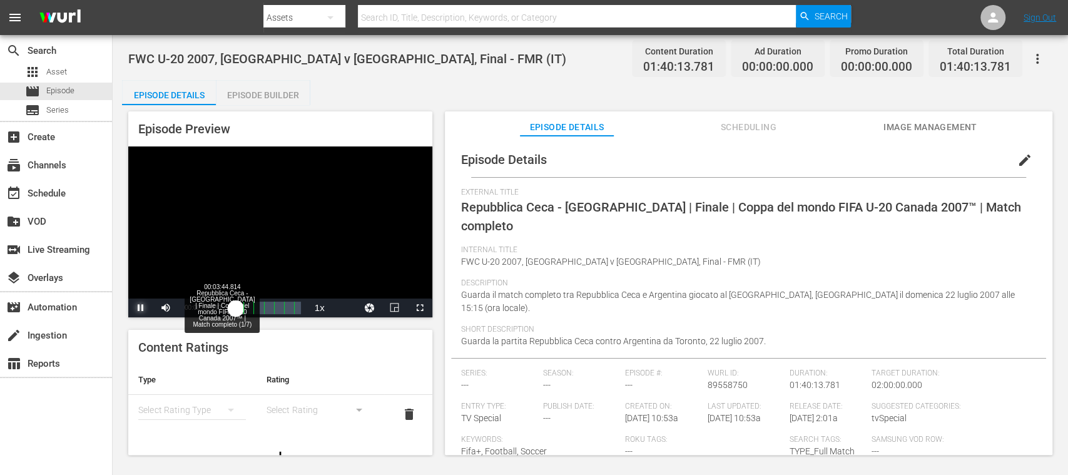
click at [236, 307] on div "00:00:03.340" at bounding box center [234, 308] width 3 height 13
click at [420, 308] on span "Video Player" at bounding box center [420, 308] width 0 height 0
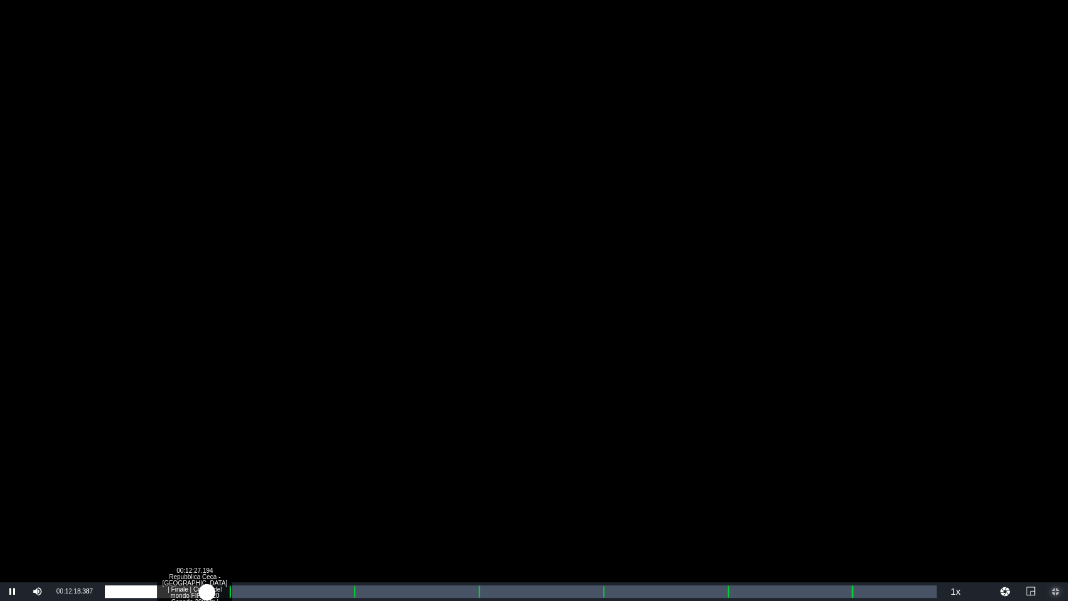
drag, startPoint x: 236, startPoint y: 588, endPoint x: 250, endPoint y: 586, distance: 13.4
click at [207, 474] on div "00:12:18.464" at bounding box center [156, 591] width 102 height 13
drag, startPoint x: 271, startPoint y: 587, endPoint x: 279, endPoint y: 587, distance: 7.5
click at [272, 474] on div "00:17:30.594" at bounding box center [188, 591] width 167 height 13
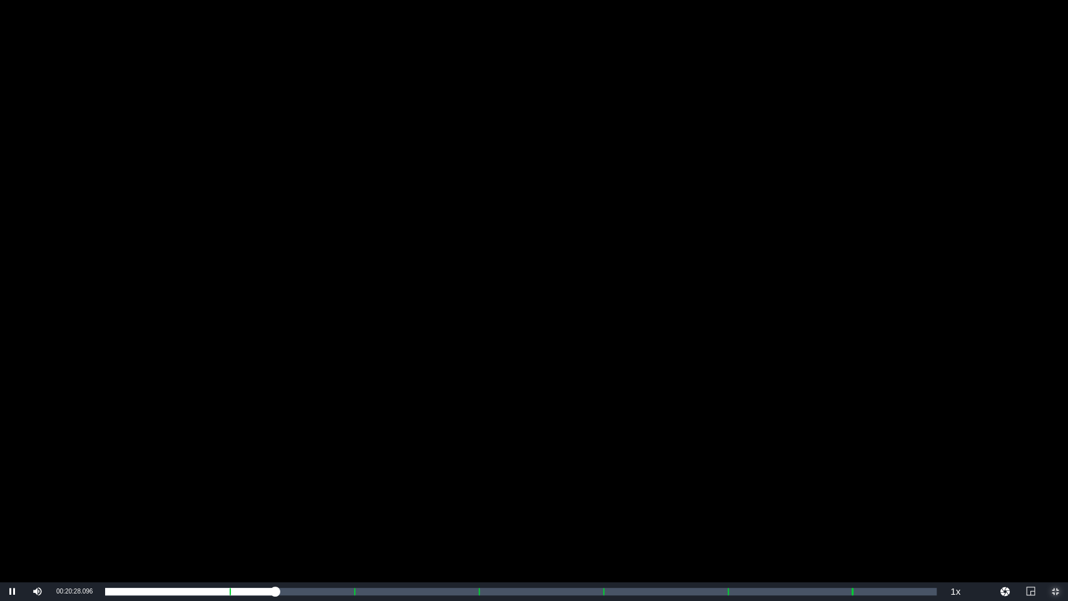
click at [1055, 474] on span "Video Player" at bounding box center [1055, 591] width 0 height 0
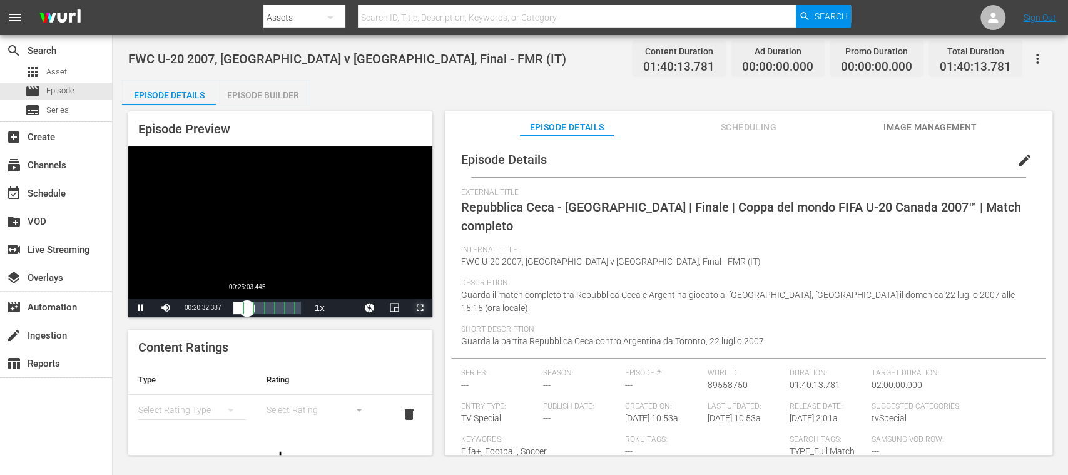
click at [247, 306] on div "00:20:32.455" at bounding box center [240, 308] width 14 height 13
drag, startPoint x: 139, startPoint y: 306, endPoint x: 212, endPoint y: 348, distance: 84.1
click at [141, 308] on span "Video Player" at bounding box center [141, 308] width 0 height 0
click at [76, 91] on div "movie Episode" at bounding box center [56, 92] width 112 height 18
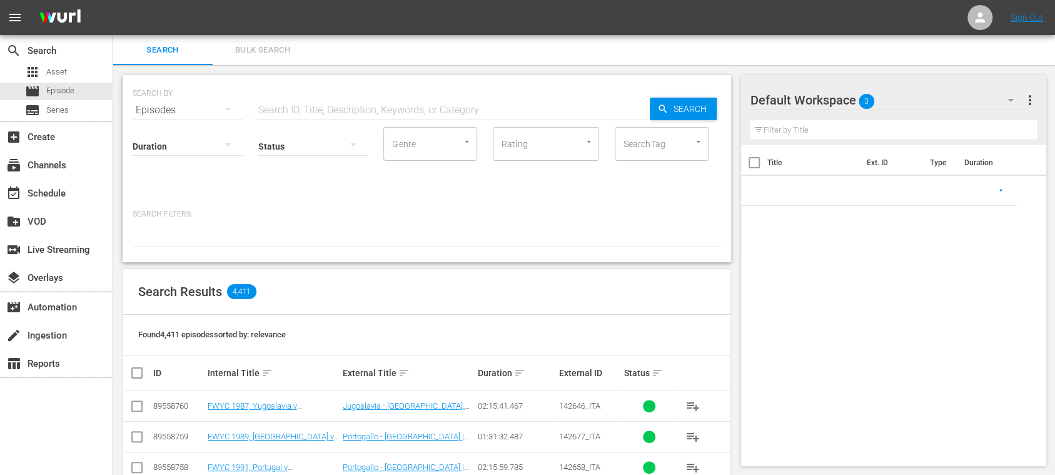
click at [265, 50] on span "Bulk Search" at bounding box center [262, 50] width 85 height 14
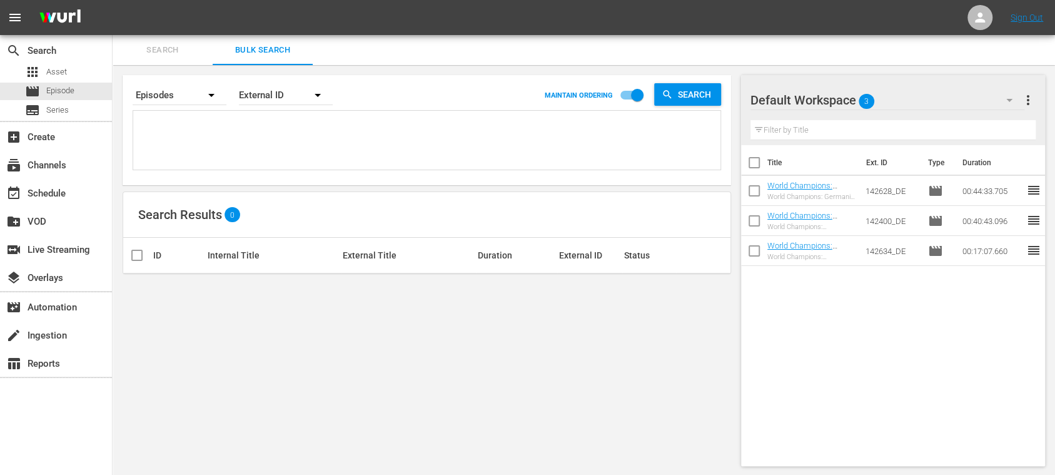
click at [231, 133] on textarea at bounding box center [428, 142] width 584 height 57
paste textarea "142646_DE 142677_DE 142658_DE 142642_DE 142653_DE 142670_DE 142671_DE 142513_DE…"
type textarea "142646_DE 142677_DE 142658_DE 142642_DE 142653_DE 142670_DE 142671_DE 142513_DE…"
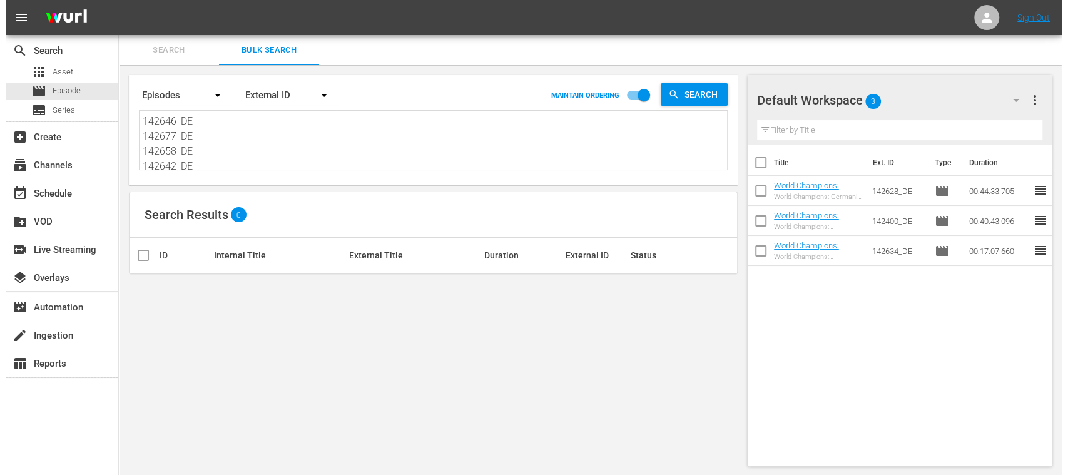
scroll to position [1, 0]
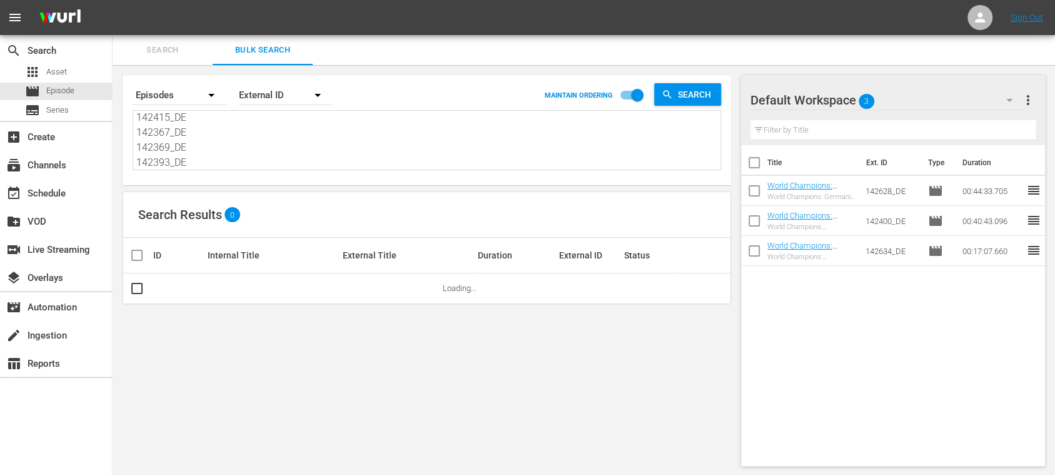
type textarea "142646_DE 142677_DE 142658_DE 142642_DE 142653_DE 142670_DE 142671_DE 142513_DE…"
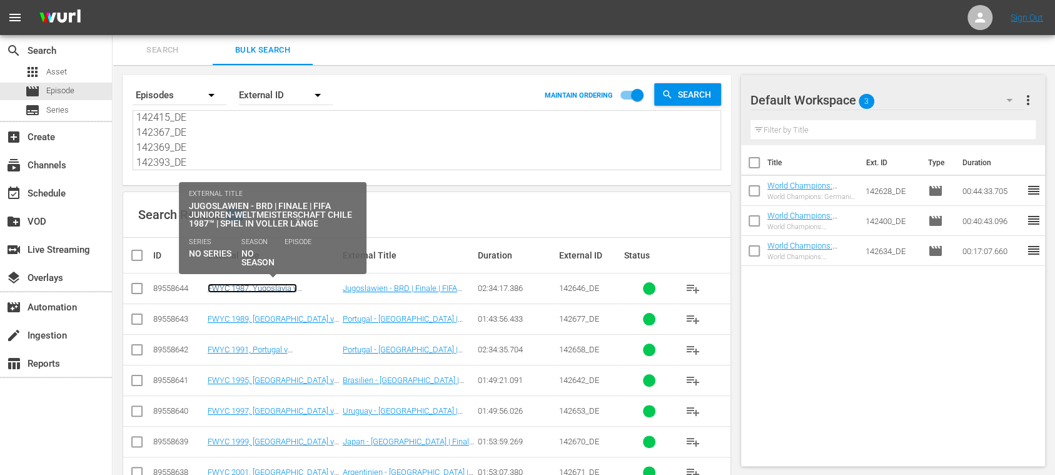
click at [256, 289] on link "FWYC 1987, Yugoslavia v [GEOGRAPHIC_DATA] FR, Final - FMR (DE)" at bounding box center [273, 297] width 130 height 28
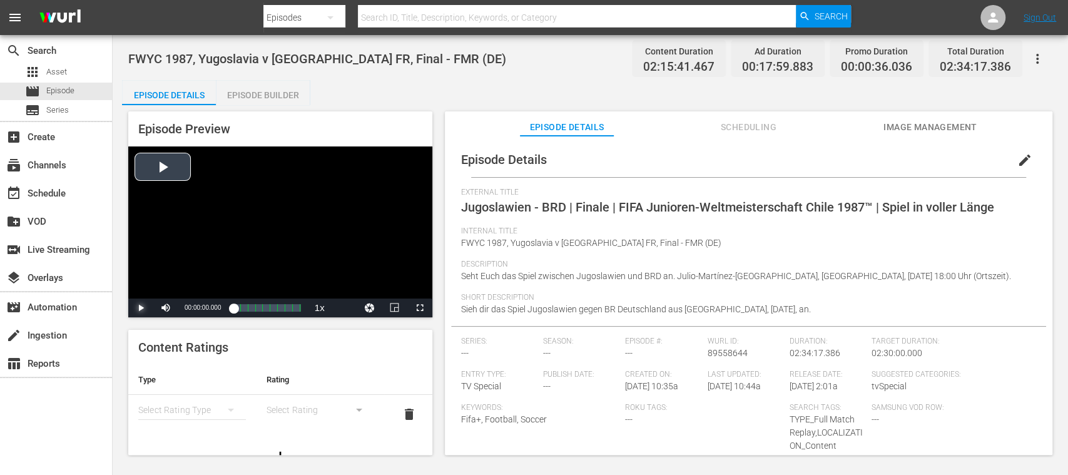
click at [141, 308] on span "Video Player" at bounding box center [141, 308] width 0 height 0
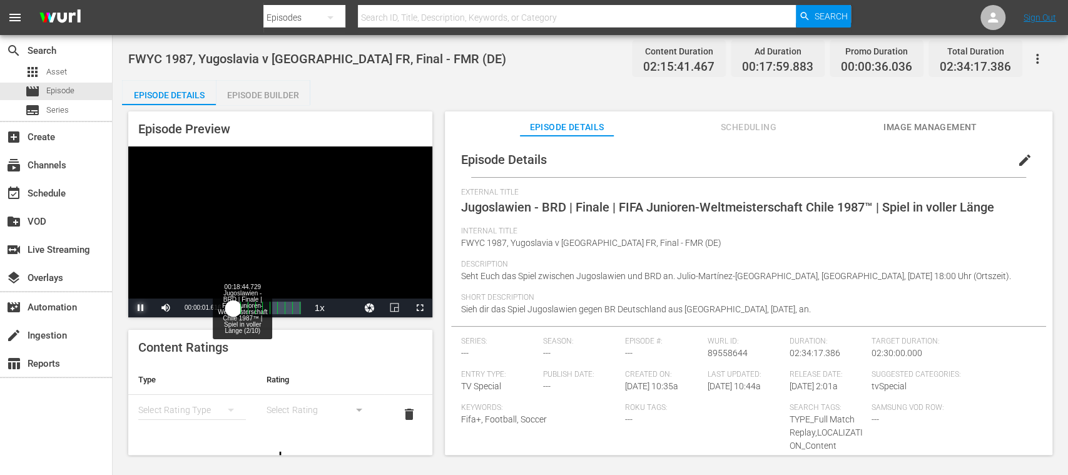
click at [233, 308] on div "00:00:01.761" at bounding box center [233, 308] width 0 height 13
click at [261, 307] on div "Loaded : 21.47% 00:56:14.187 Jugoslawien - BRD | Finale | FIFA Junioren-Weltmei…" at bounding box center [266, 308] width 67 height 13
click at [141, 308] on span "Video Player" at bounding box center [141, 308] width 0 height 0
